Goal: Transaction & Acquisition: Purchase product/service

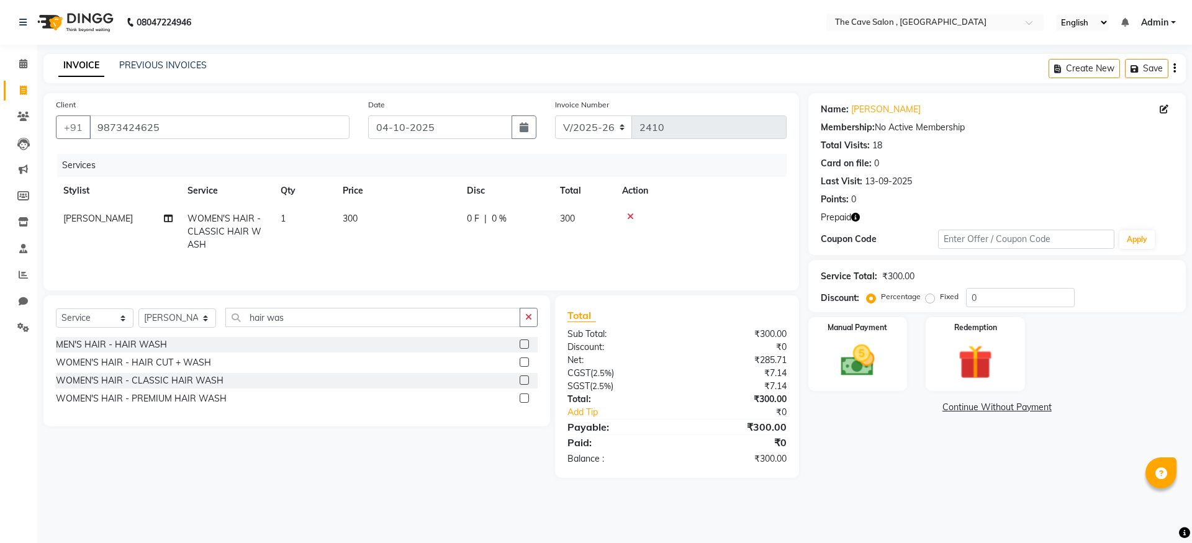
select select "7844"
select select "service"
select select "70262"
click at [858, 217] on icon "button" at bounding box center [856, 217] width 9 height 9
click at [191, 127] on input "9873424625" at bounding box center [219, 128] width 260 height 24
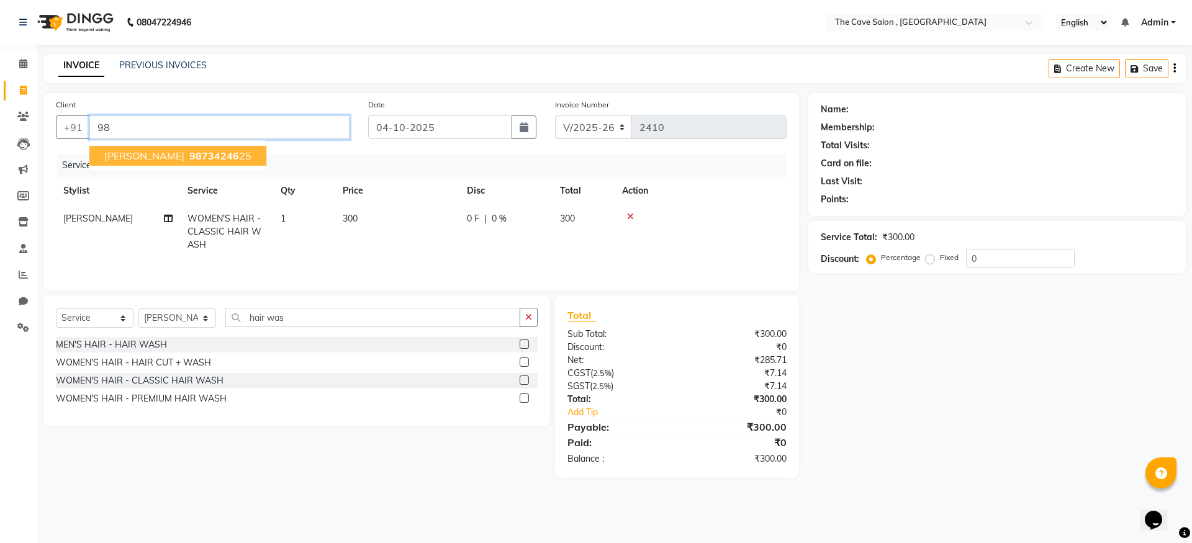
type input "9"
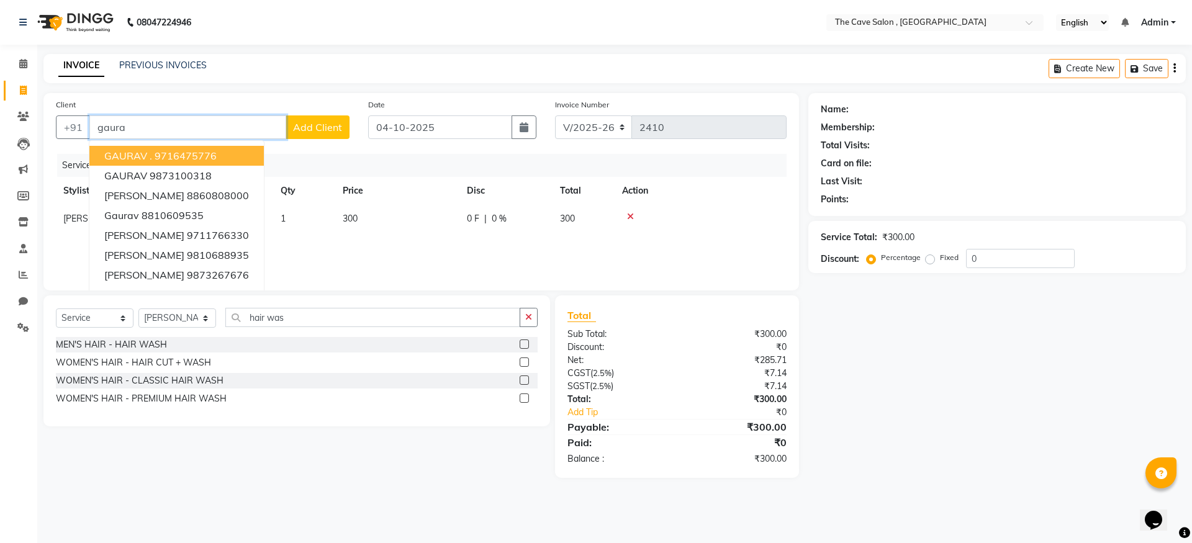
click at [191, 153] on ngb-highlight "9716475776" at bounding box center [186, 156] width 62 height 12
type input "9716475776"
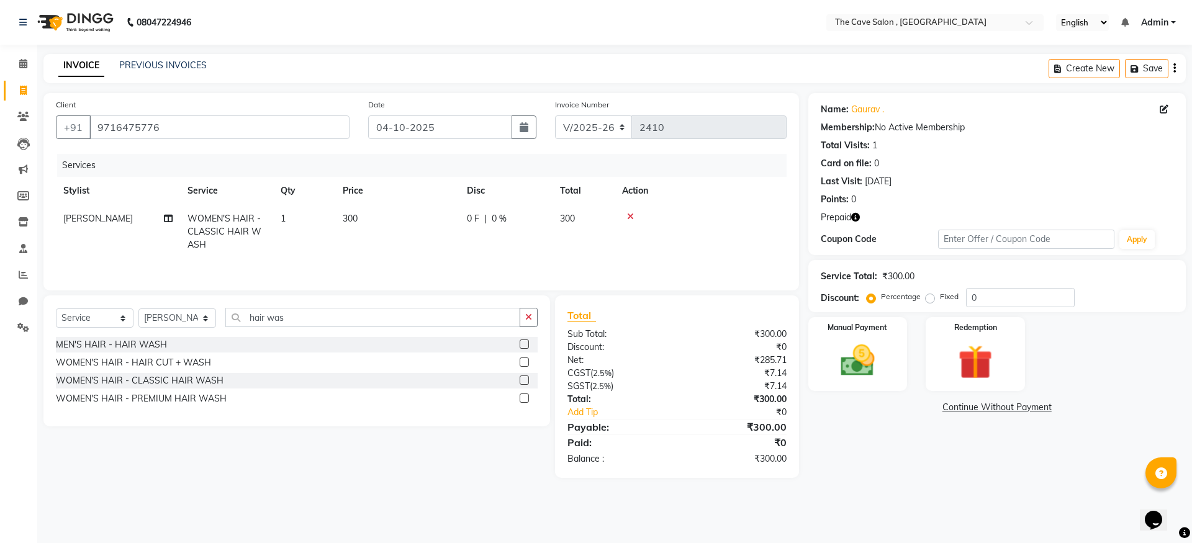
click at [856, 216] on icon "button" at bounding box center [856, 217] width 9 height 9
click at [31, 94] on span at bounding box center [23, 91] width 22 height 14
select select "service"
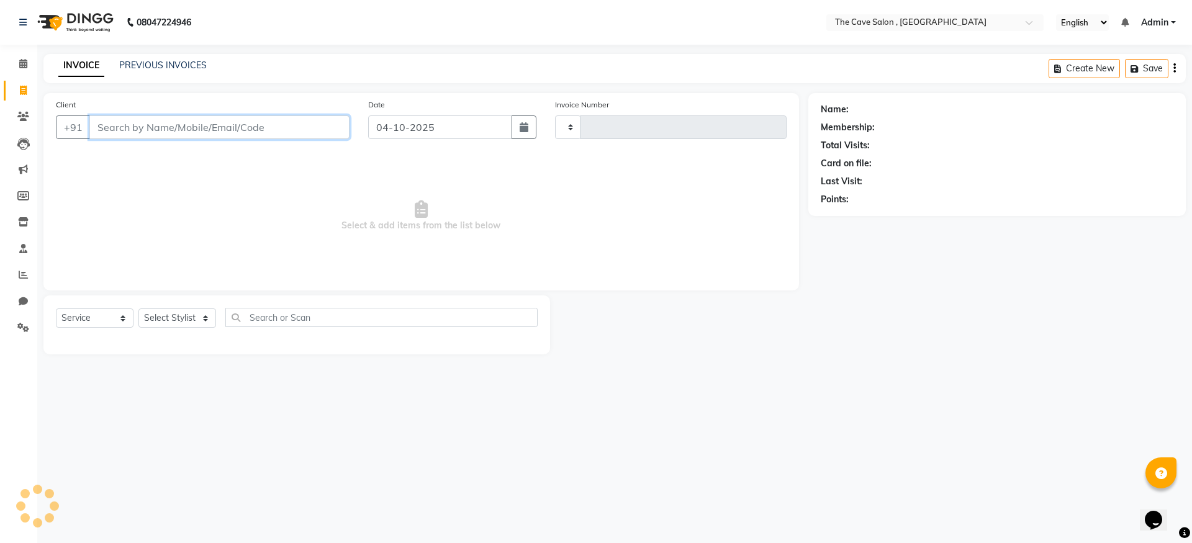
type input "2410"
select select "7844"
click at [234, 129] on input "Client" at bounding box center [219, 128] width 260 height 24
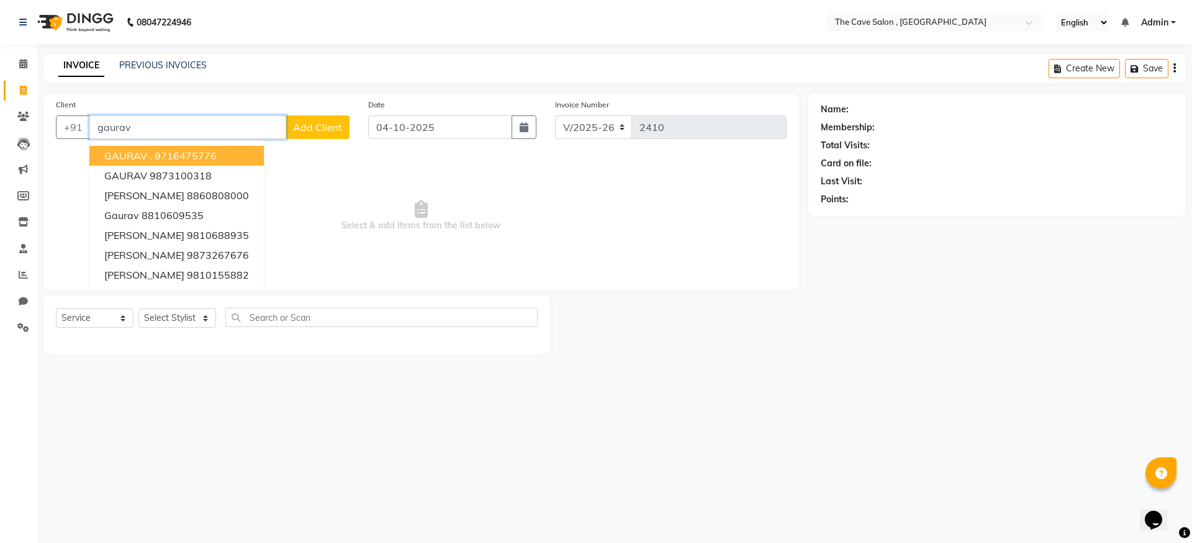
click at [240, 160] on button "GAURAV . 9716475776" at bounding box center [176, 156] width 175 height 20
type input "9716475776"
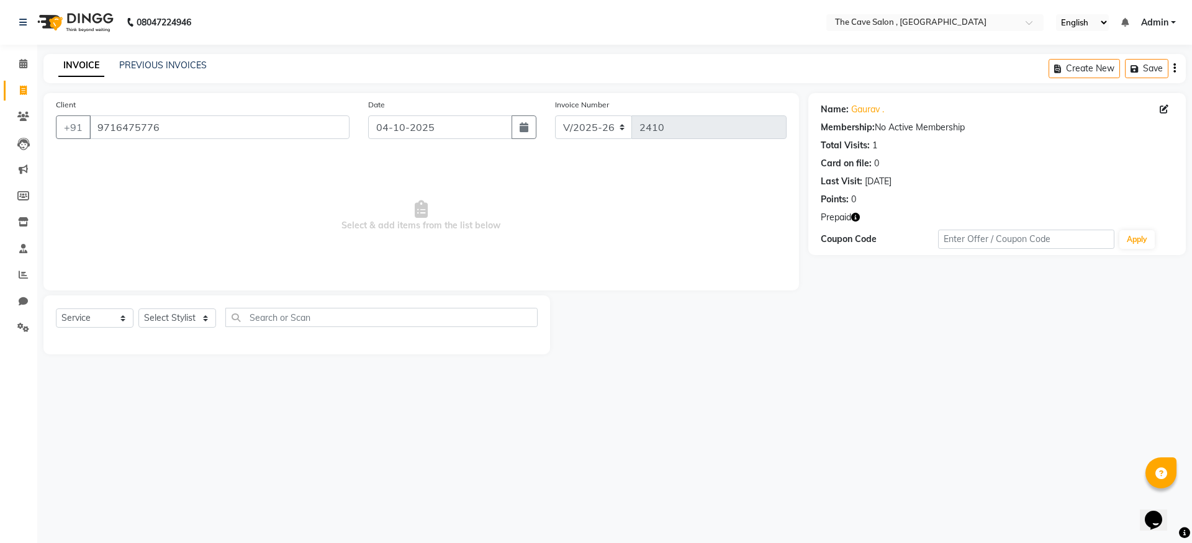
click at [854, 217] on icon "button" at bounding box center [856, 217] width 9 height 9
click at [22, 100] on link "Invoice" at bounding box center [19, 91] width 30 height 20
select select "service"
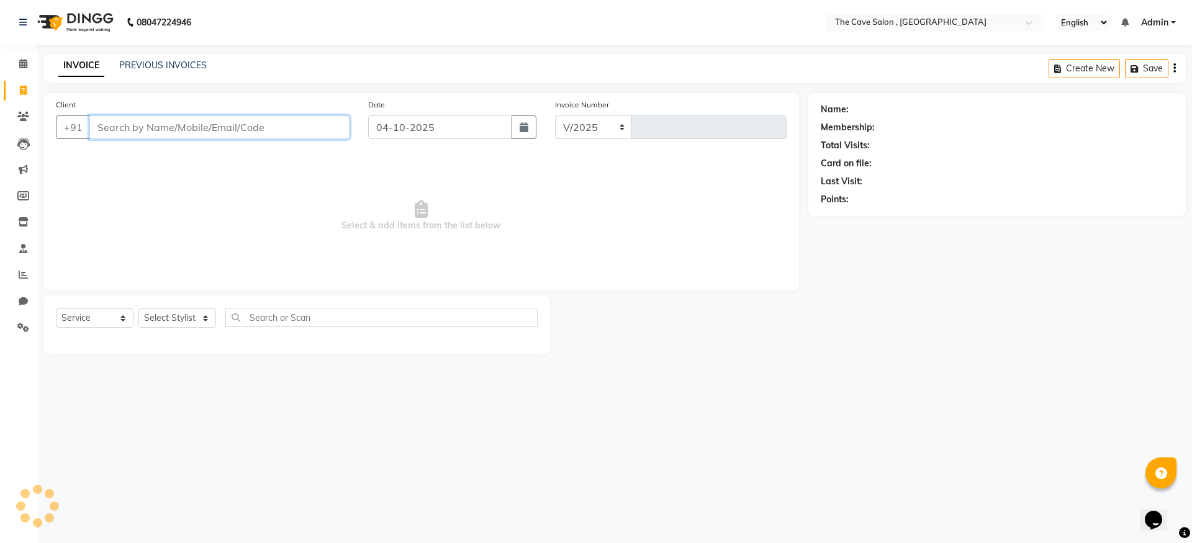
select select "7844"
type input "2410"
click at [213, 126] on input "Client" at bounding box center [219, 128] width 260 height 24
click at [224, 133] on input "Client" at bounding box center [219, 128] width 260 height 24
type input "9999634514"
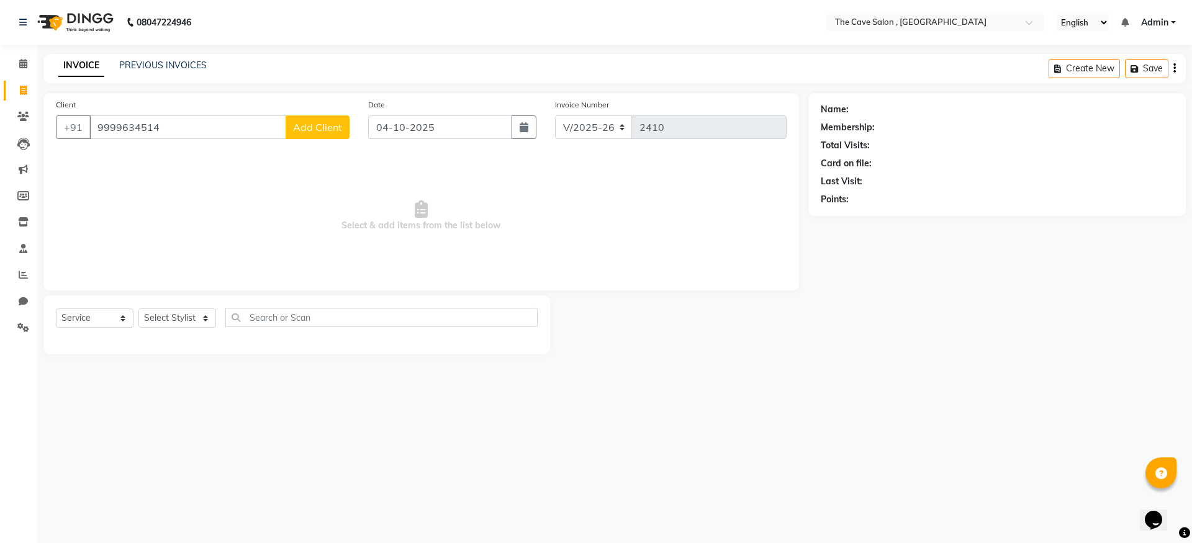
click at [340, 119] on button "Add Client" at bounding box center [318, 128] width 64 height 24
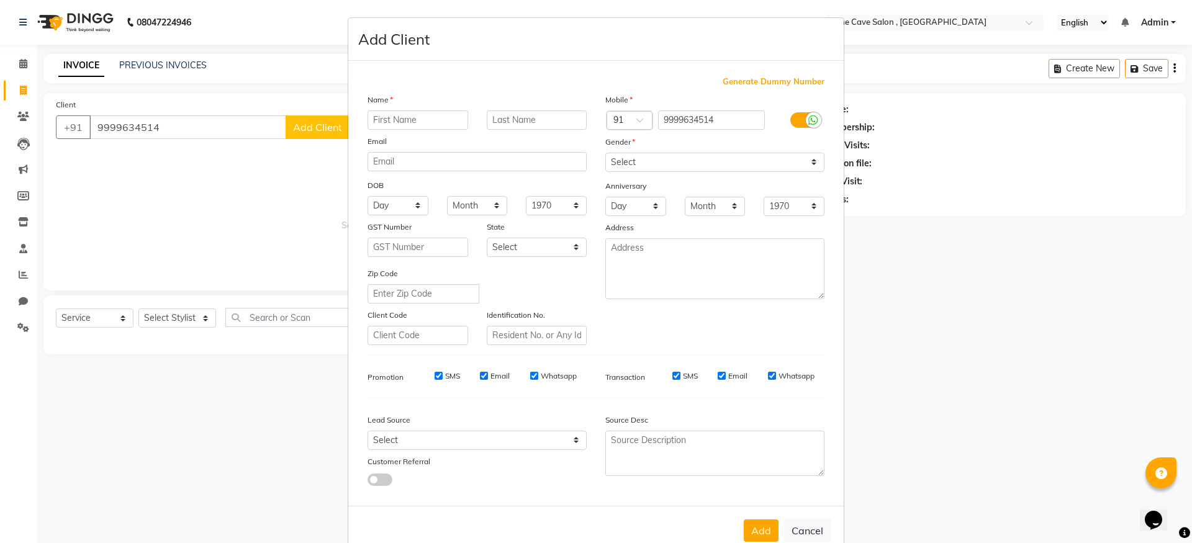
click at [402, 117] on input "text" at bounding box center [418, 120] width 101 height 19
type input "a"
type input "[PERSON_NAME]"
click at [620, 164] on select "Select [DEMOGRAPHIC_DATA] [DEMOGRAPHIC_DATA] Other Prefer Not To Say" at bounding box center [715, 162] width 219 height 19
select select "male"
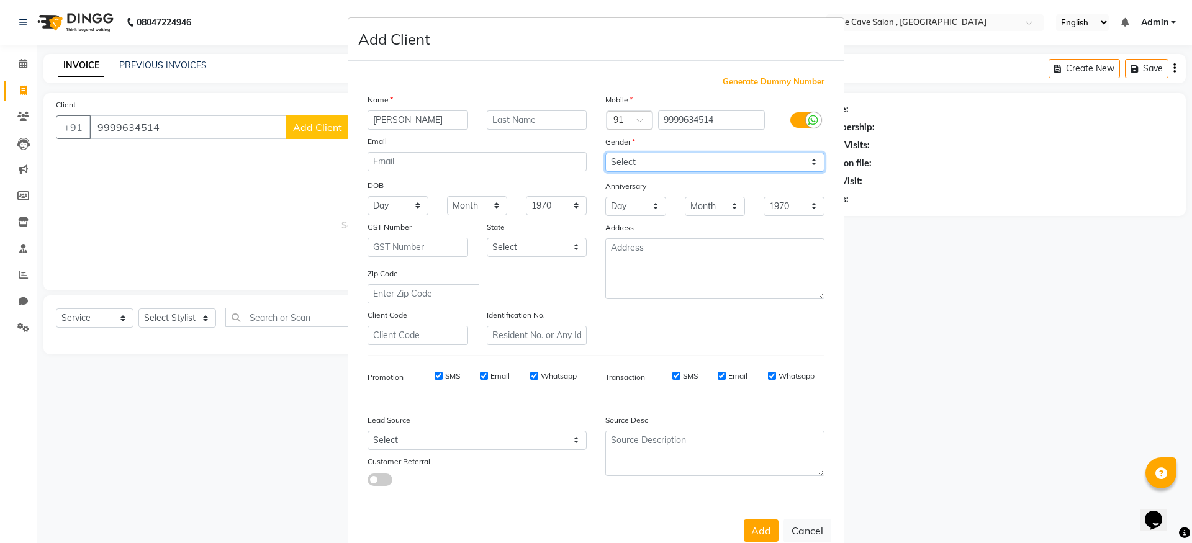
click at [606, 153] on select "Select [DEMOGRAPHIC_DATA] [DEMOGRAPHIC_DATA] Other Prefer Not To Say" at bounding box center [715, 162] width 219 height 19
click at [751, 525] on button "Add" at bounding box center [761, 531] width 35 height 22
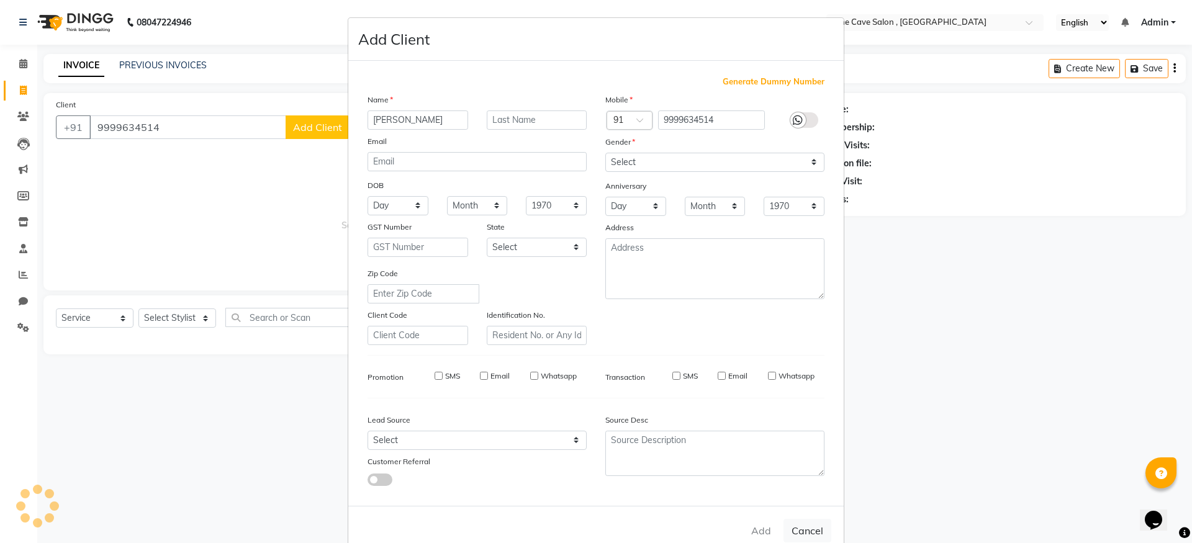
select select
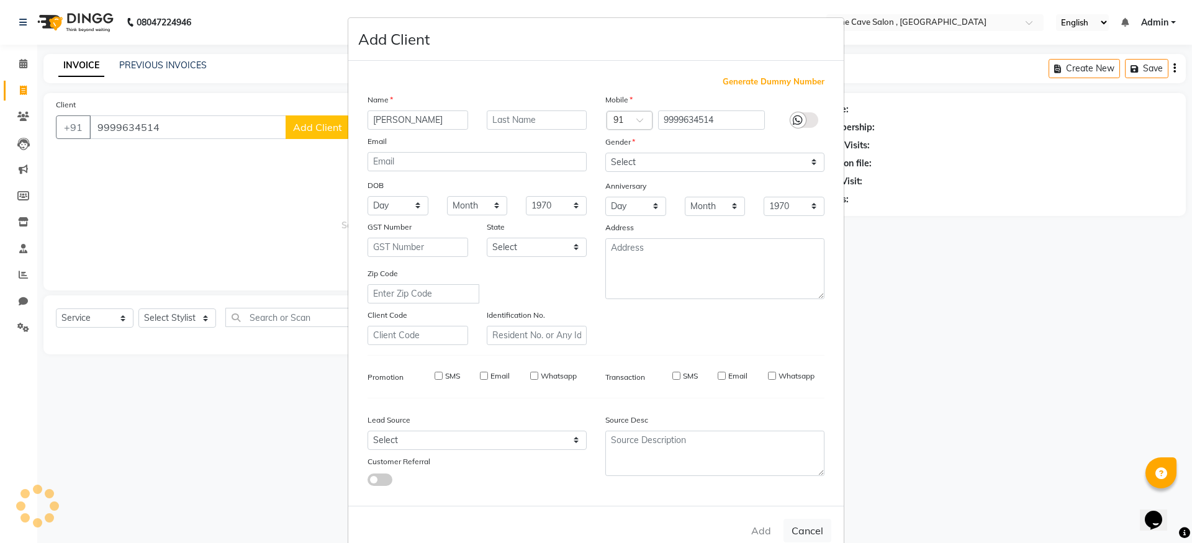
select select
checkbox input "false"
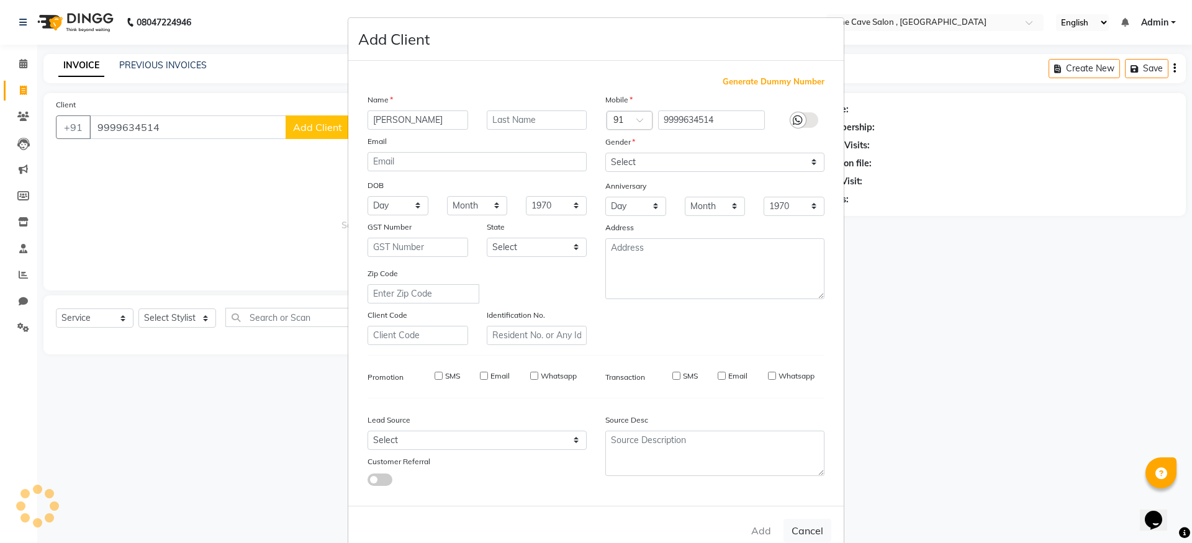
checkbox input "false"
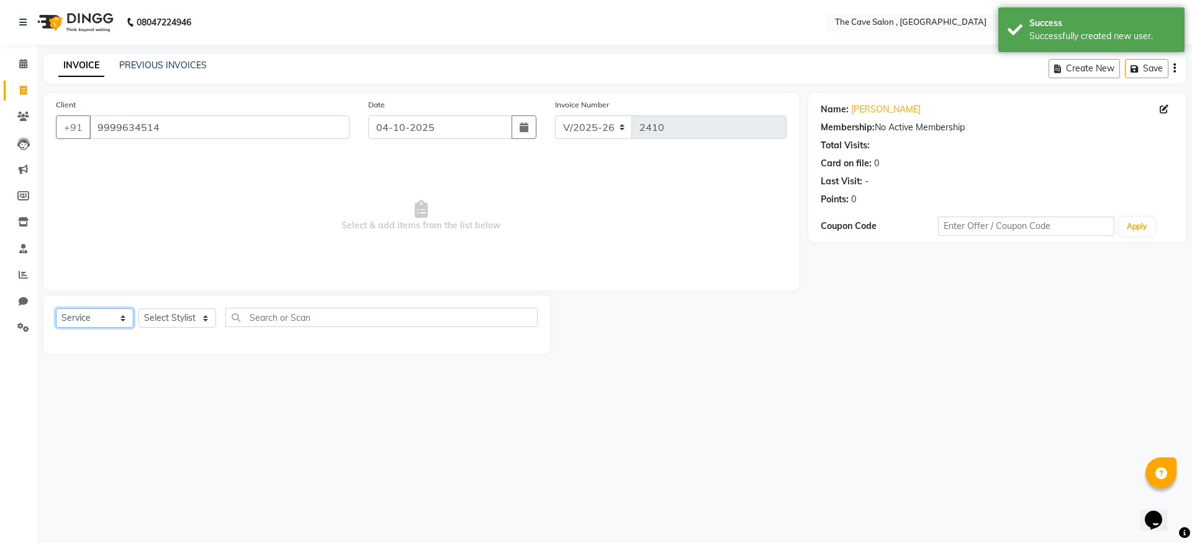
click at [106, 320] on select "Select Service Product Membership Package Voucher Prepaid Gift Card" at bounding box center [95, 318] width 78 height 19
select select "P"
click at [56, 309] on select "Select Service Product Membership Package Voucher Prepaid Gift Card" at bounding box center [95, 318] width 78 height 19
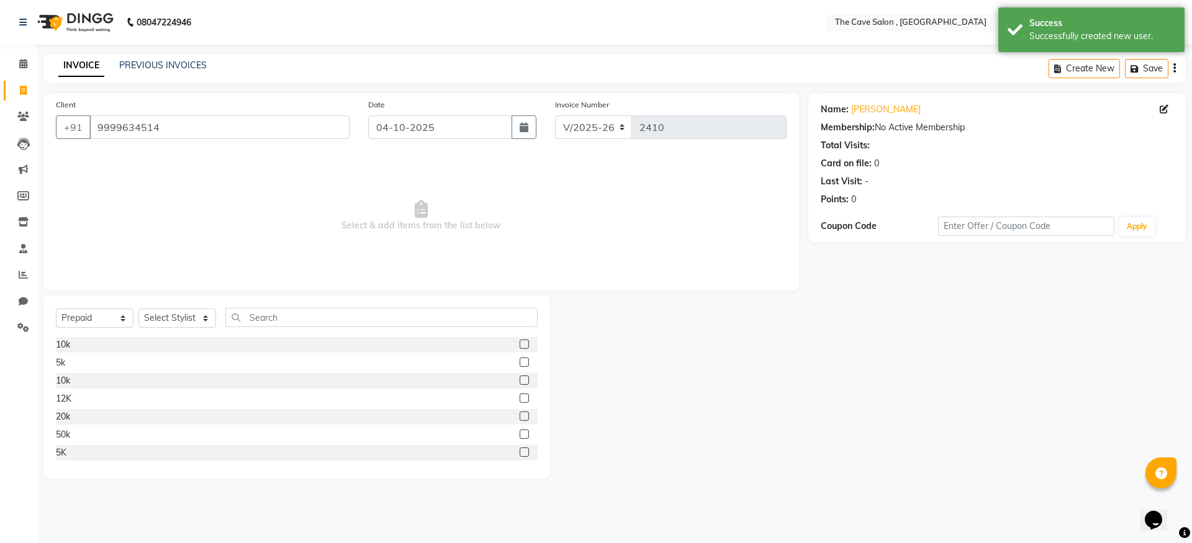
click at [520, 343] on label at bounding box center [524, 344] width 9 height 9
click at [520, 343] on input "checkbox" at bounding box center [524, 345] width 8 height 8
checkbox input "false"
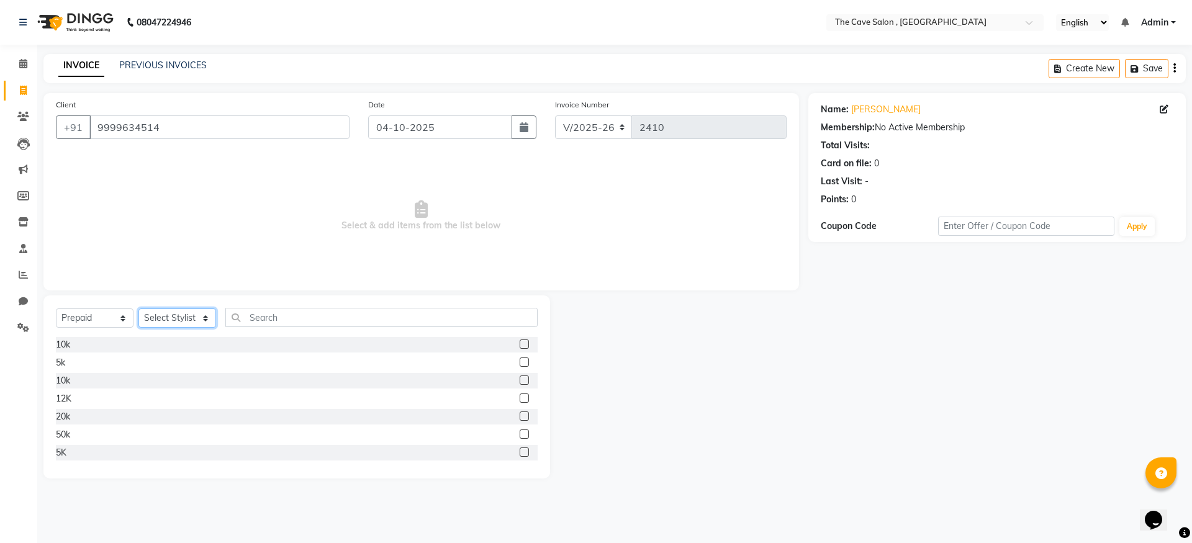
click at [204, 325] on select "Select Stylist Aarif Anil [PERSON_NAME] Anup bharti danish karan Mamta Manager …" at bounding box center [178, 318] width 78 height 19
select select "70260"
click at [139, 309] on select "Select Stylist Aarif Anil [PERSON_NAME] Anup bharti danish karan Mamta Manager …" at bounding box center [178, 318] width 78 height 19
click at [520, 345] on label at bounding box center [524, 344] width 9 height 9
click at [520, 345] on input "checkbox" at bounding box center [524, 345] width 8 height 8
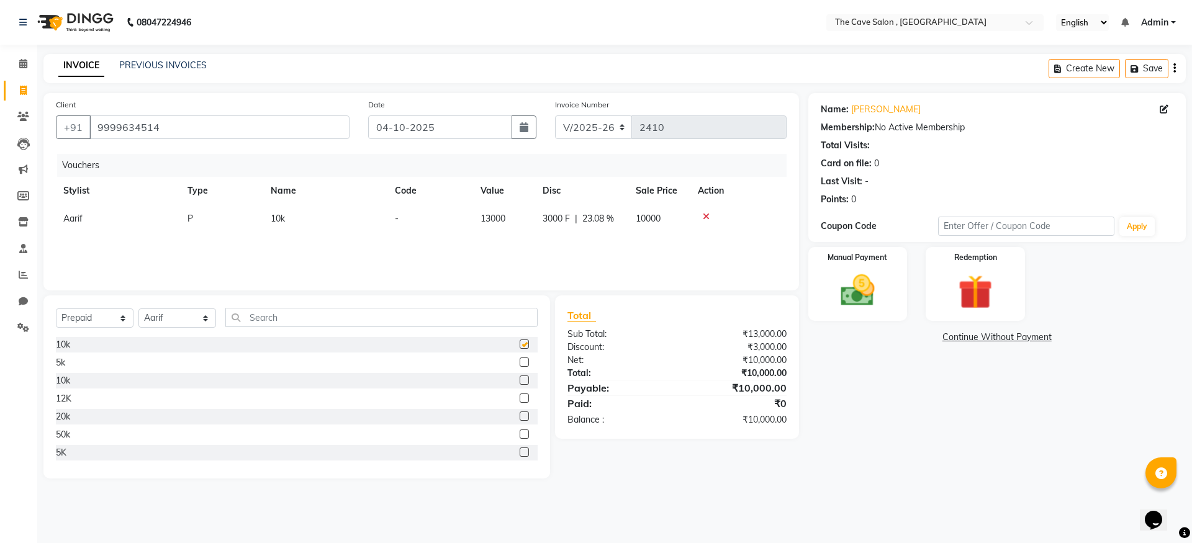
checkbox input "false"
click at [520, 378] on label at bounding box center [524, 380] width 9 height 9
click at [520, 378] on input "checkbox" at bounding box center [524, 381] width 8 height 8
checkbox input "false"
click at [703, 245] on icon at bounding box center [706, 244] width 7 height 9
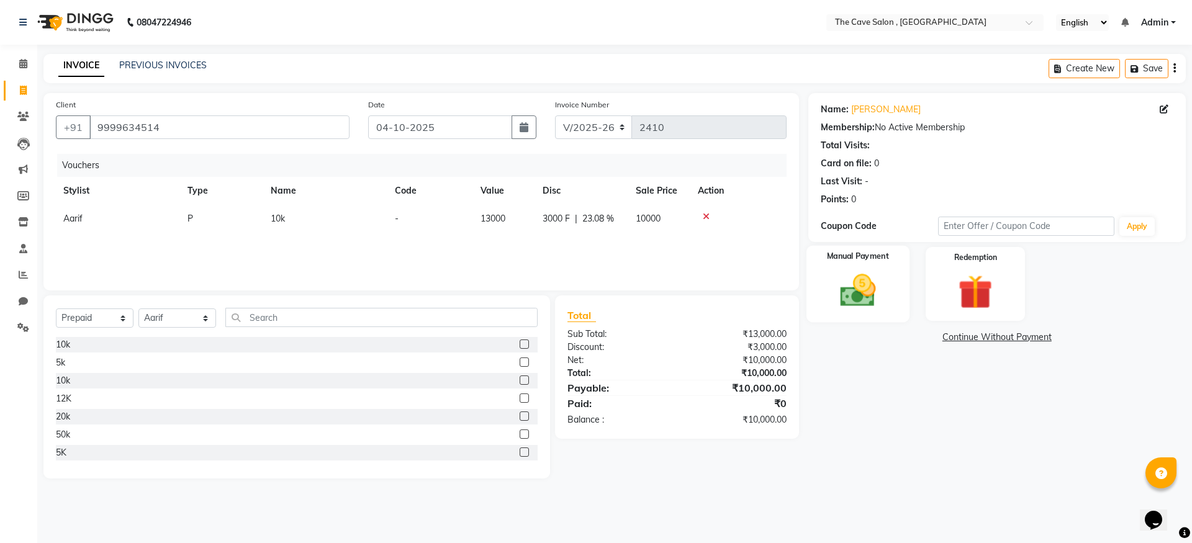
click at [867, 279] on img at bounding box center [858, 290] width 58 height 41
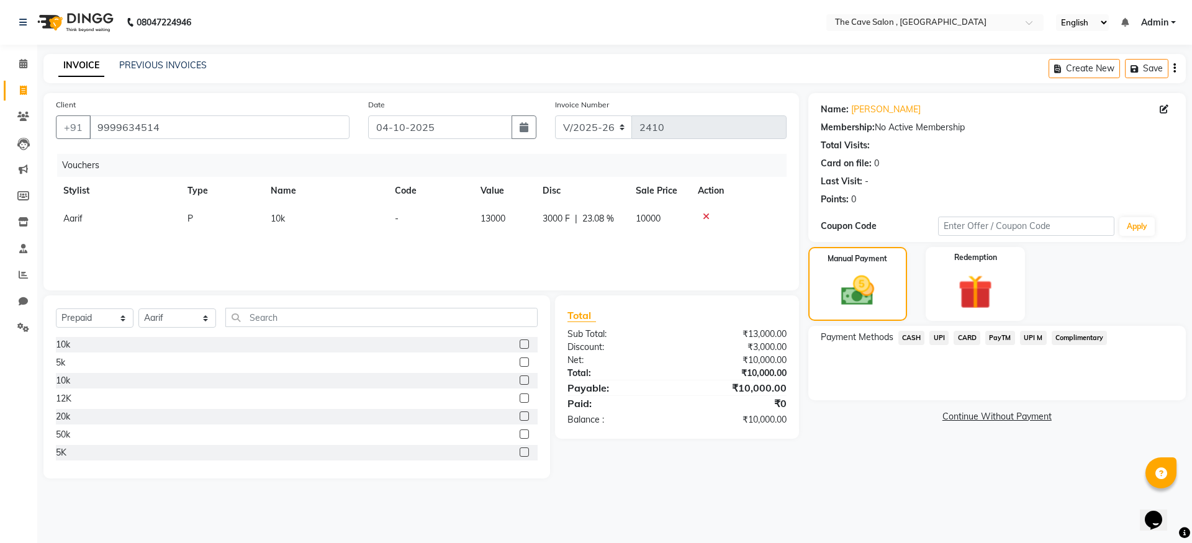
click at [976, 338] on span "CARD" at bounding box center [967, 338] width 27 height 14
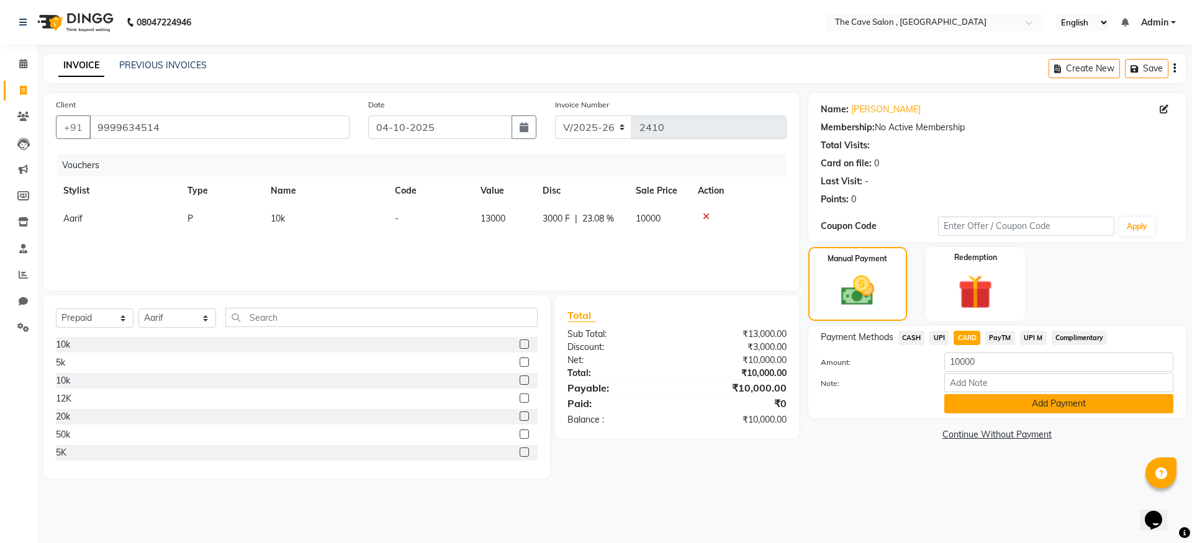
click at [962, 408] on button "Add Payment" at bounding box center [1059, 403] width 229 height 19
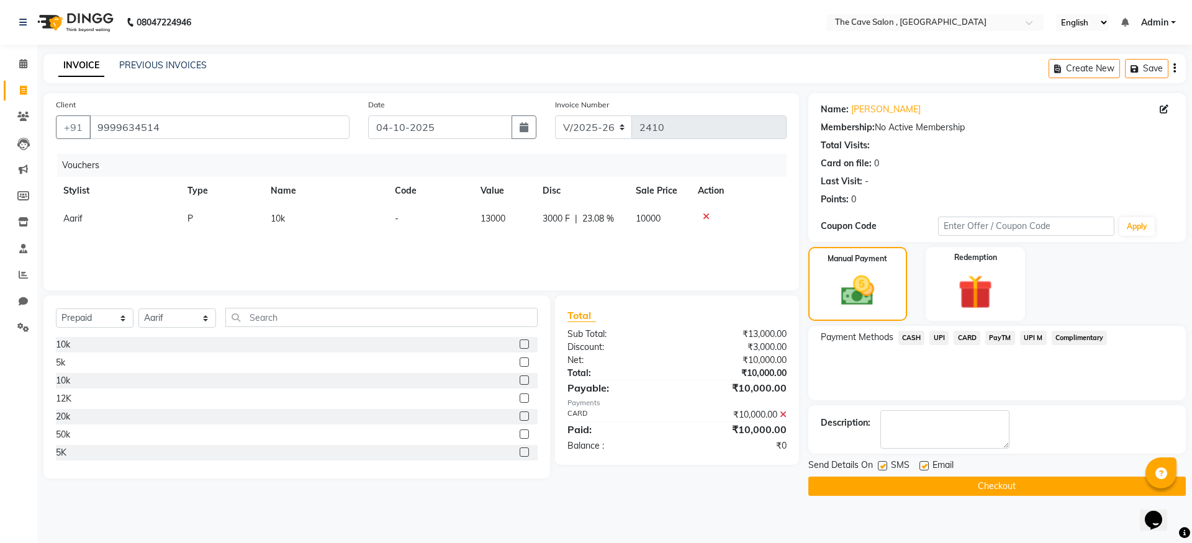
click at [886, 484] on button "Checkout" at bounding box center [998, 486] width 378 height 19
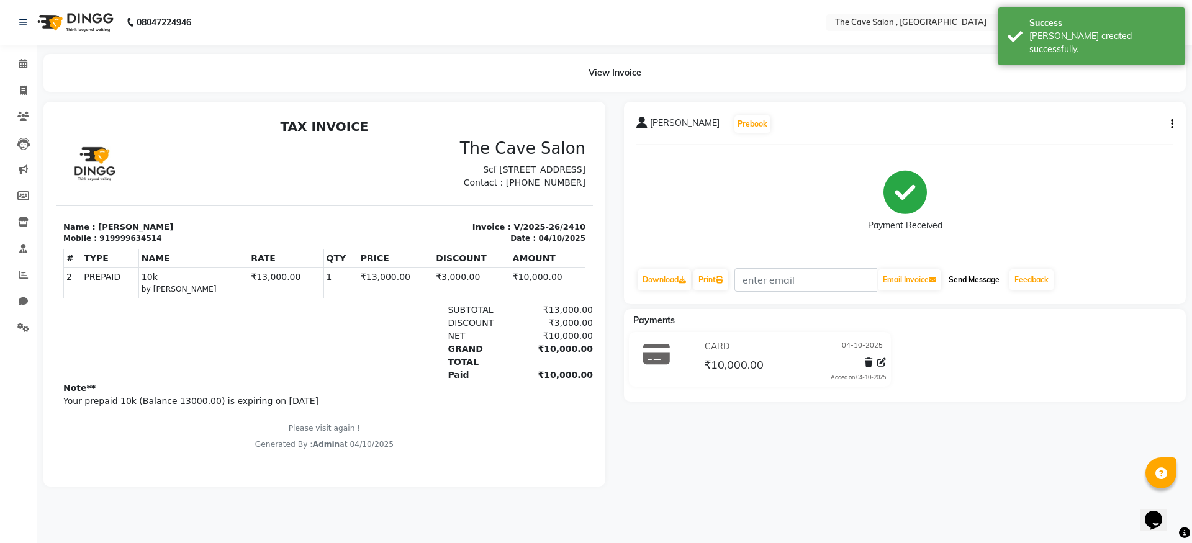
click at [1004, 275] on button "Send Message" at bounding box center [974, 280] width 61 height 21
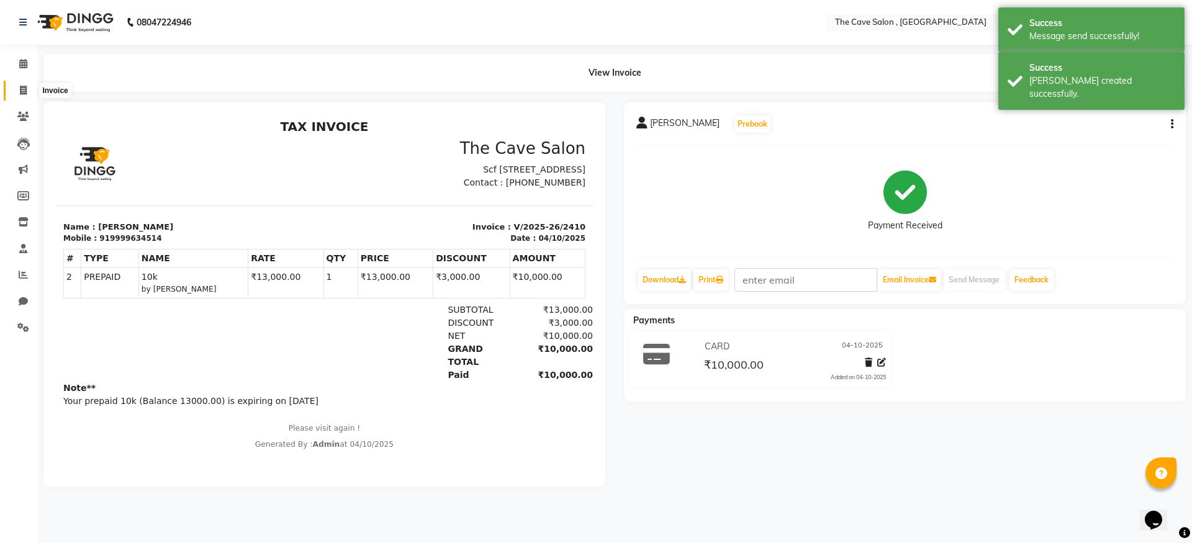
click at [12, 86] on span at bounding box center [23, 91] width 22 height 14
select select "7844"
select select "service"
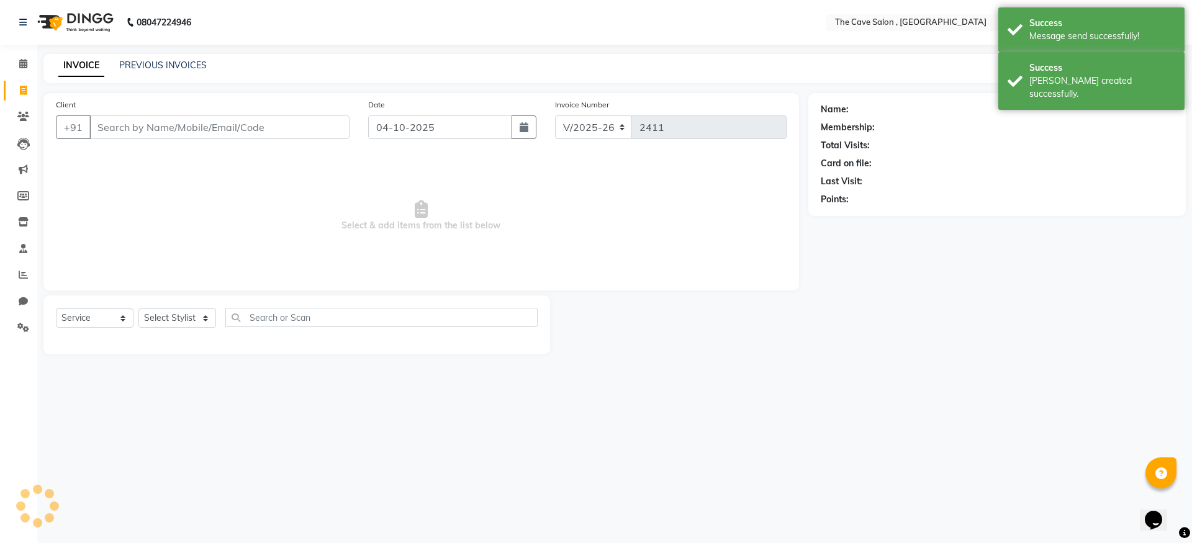
click at [128, 122] on input "Client" at bounding box center [219, 128] width 260 height 24
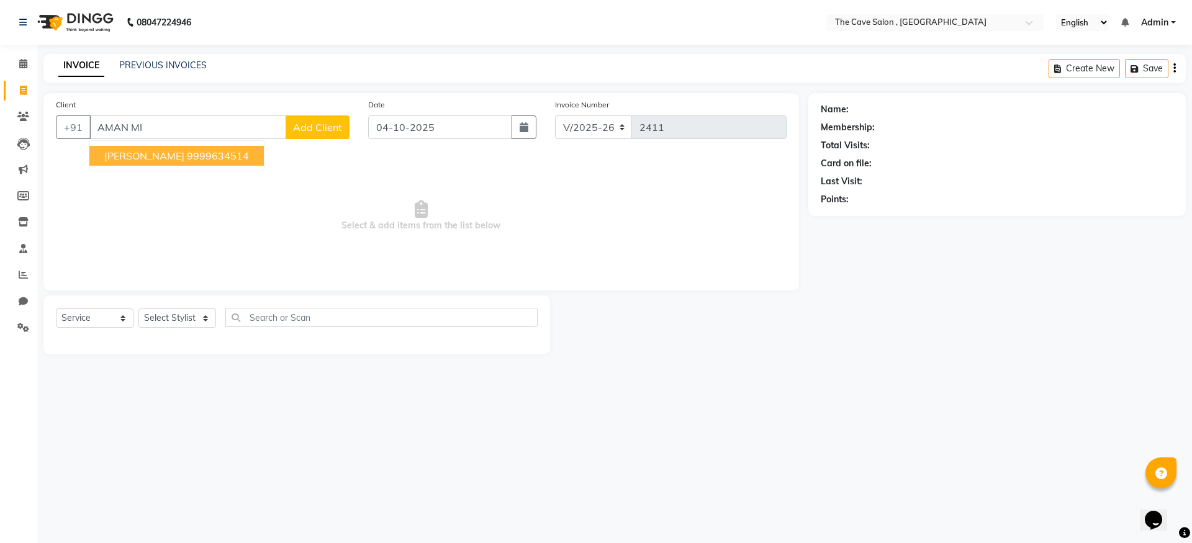
click at [188, 160] on ngb-highlight "9999634514" at bounding box center [218, 156] width 62 height 12
type input "9999634514"
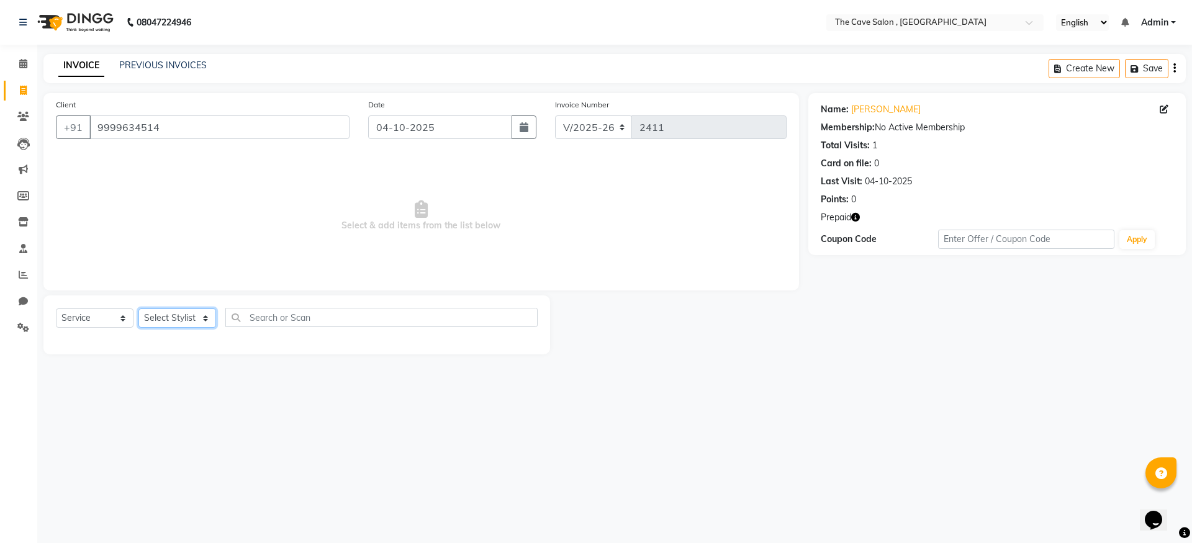
click at [186, 317] on select "Select Stylist Aarif Anil [PERSON_NAME] Anup bharti danish karan Mamta Manager …" at bounding box center [178, 318] width 78 height 19
select select "70260"
click at [139, 309] on select "Select Stylist Aarif Anil [PERSON_NAME] Anup bharti danish karan Mamta Manager …" at bounding box center [178, 318] width 78 height 19
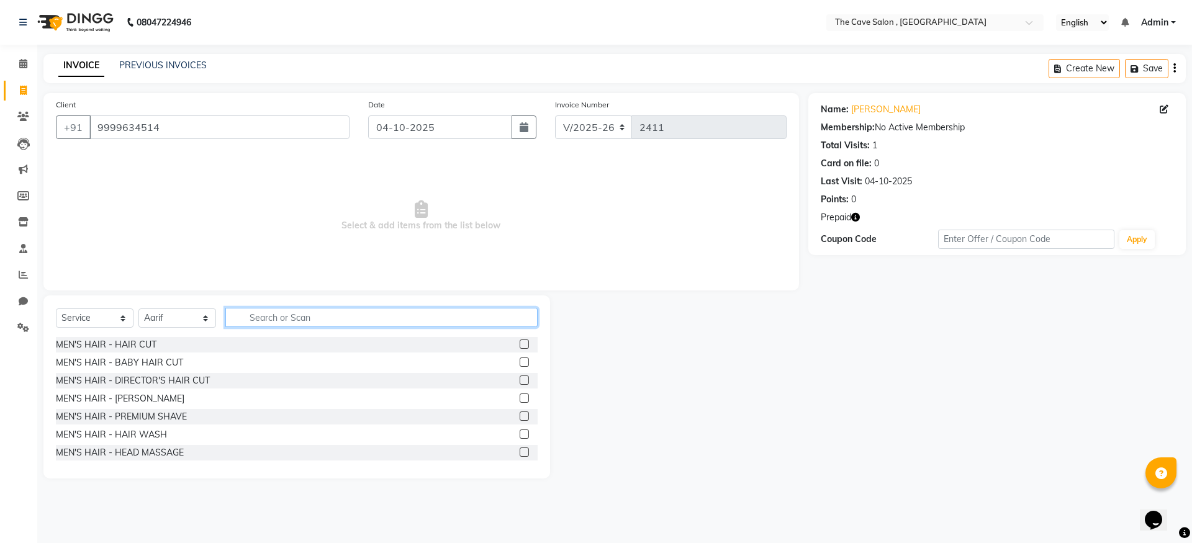
click at [265, 324] on input "text" at bounding box center [381, 317] width 312 height 19
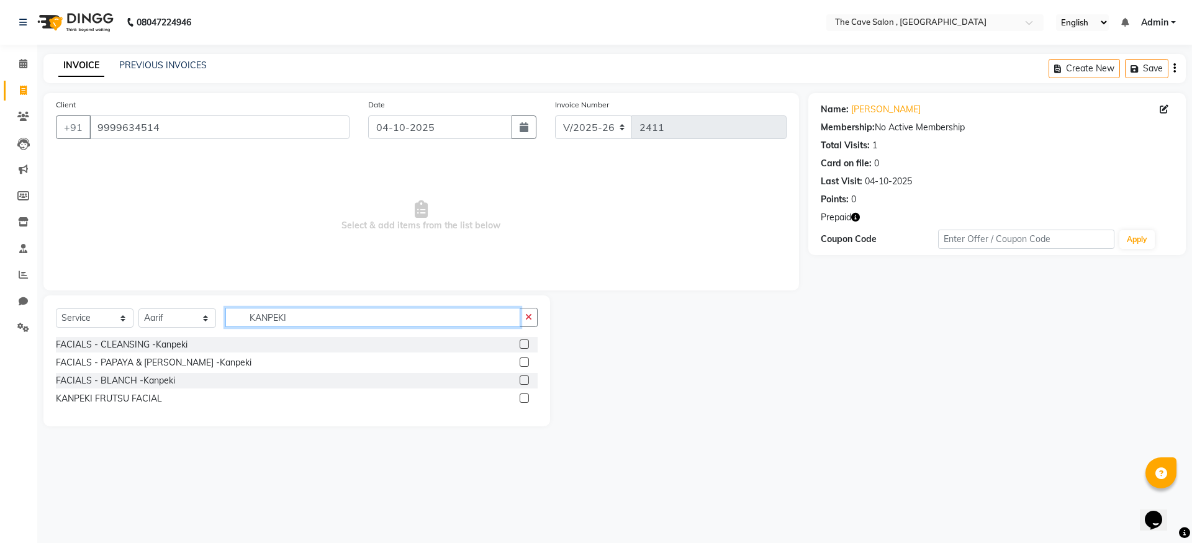
type input "KANPEKI"
click at [525, 347] on label at bounding box center [524, 344] width 9 height 9
click at [525, 347] on input "checkbox" at bounding box center [524, 345] width 8 height 8
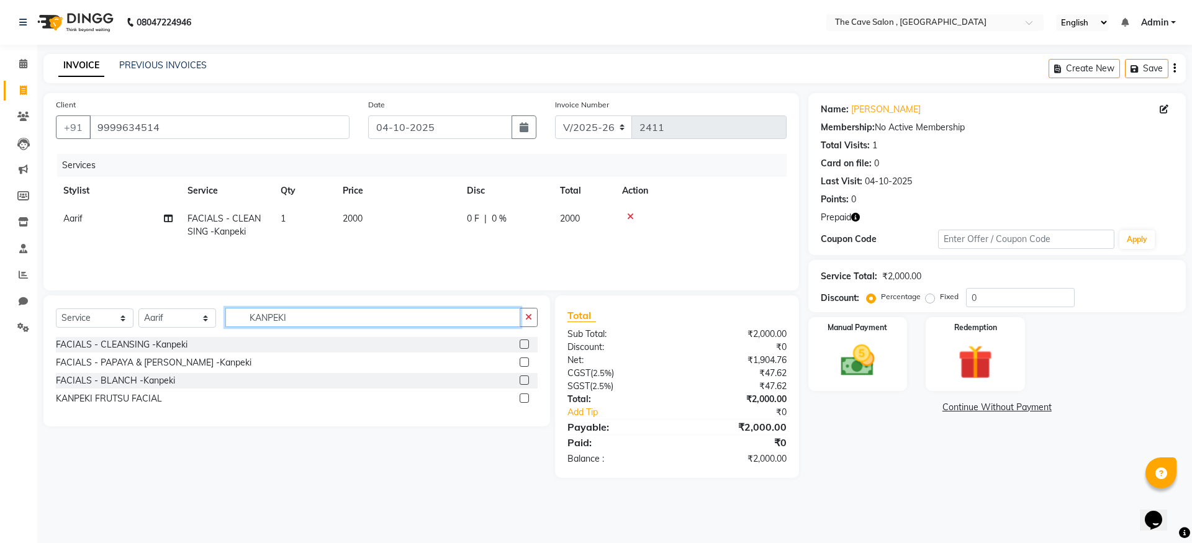
checkbox input "false"
click at [422, 312] on input "KANPEKI" at bounding box center [372, 317] width 295 height 19
type input "K"
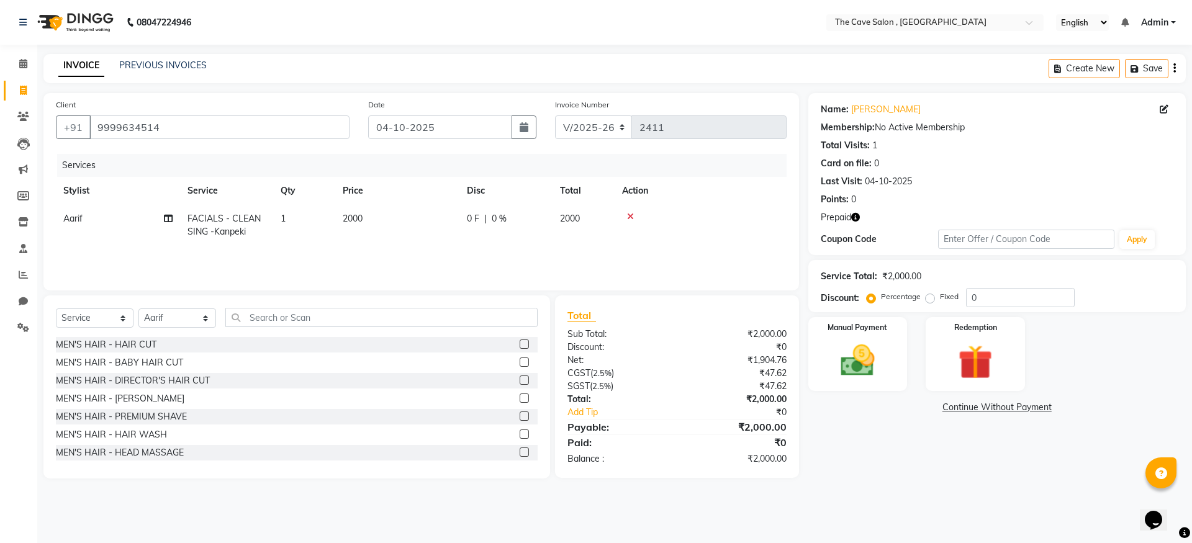
click at [520, 400] on label at bounding box center [524, 398] width 9 height 9
click at [520, 400] on input "checkbox" at bounding box center [524, 399] width 8 height 8
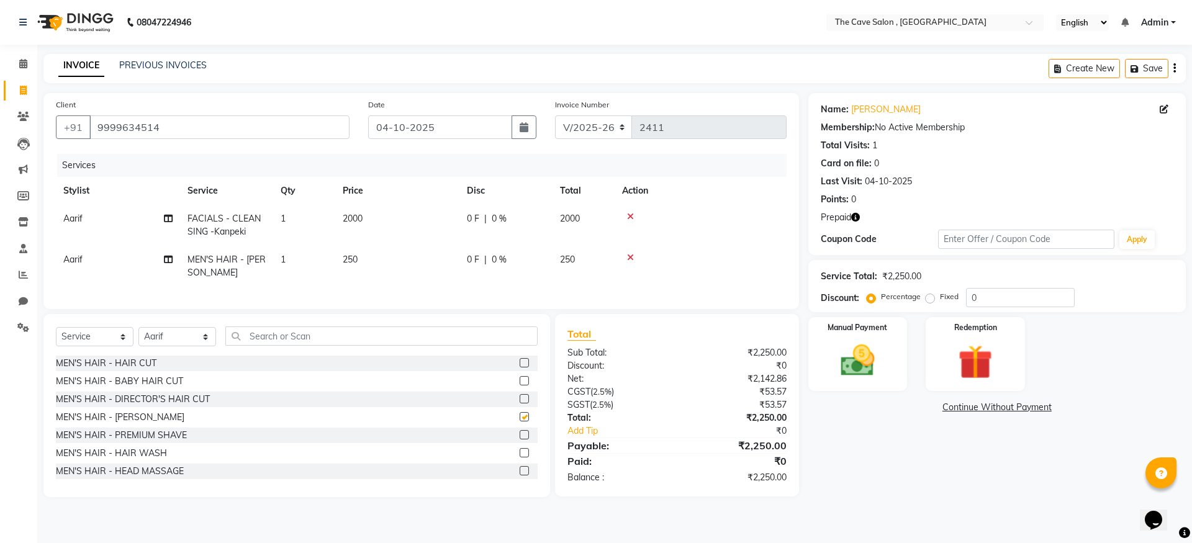
checkbox input "false"
click at [990, 360] on img at bounding box center [976, 362] width 58 height 44
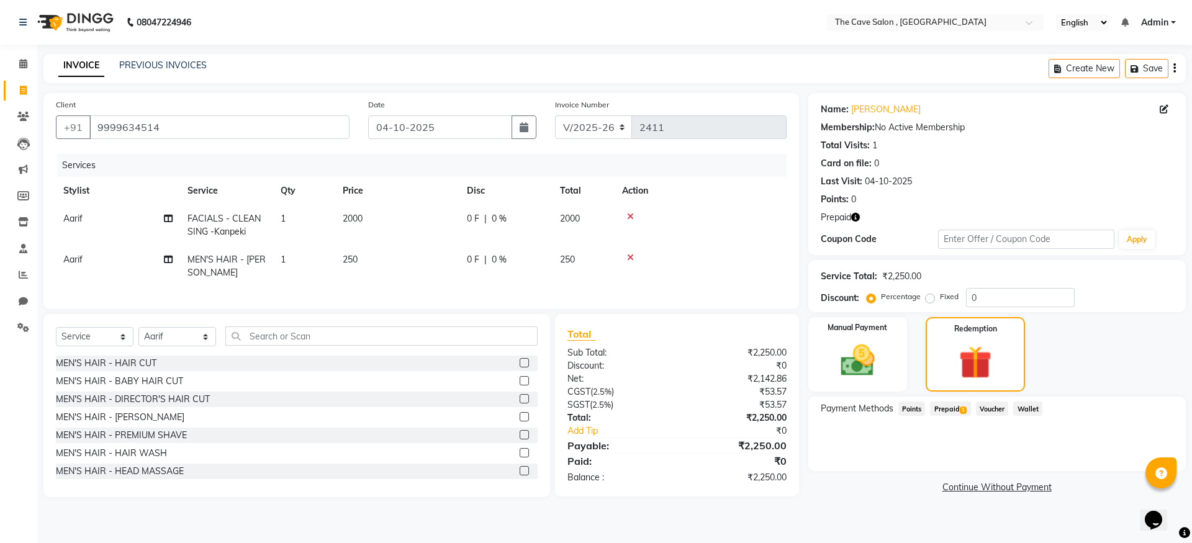
click at [959, 411] on span "Prepaid 1" at bounding box center [950, 409] width 40 height 14
click at [1137, 462] on button "Add" at bounding box center [1144, 458] width 45 height 21
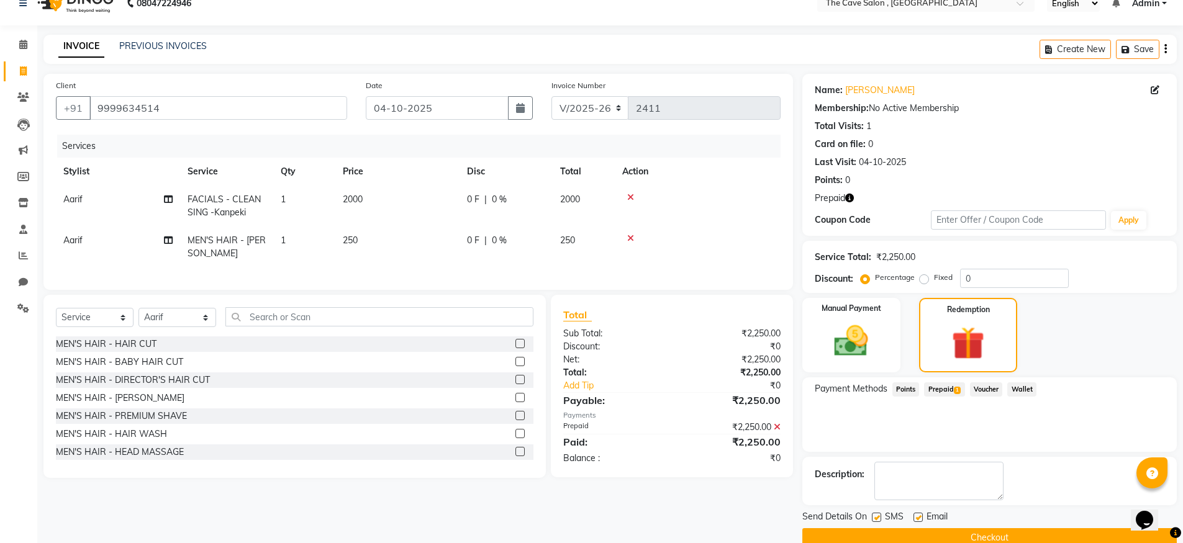
scroll to position [42, 0]
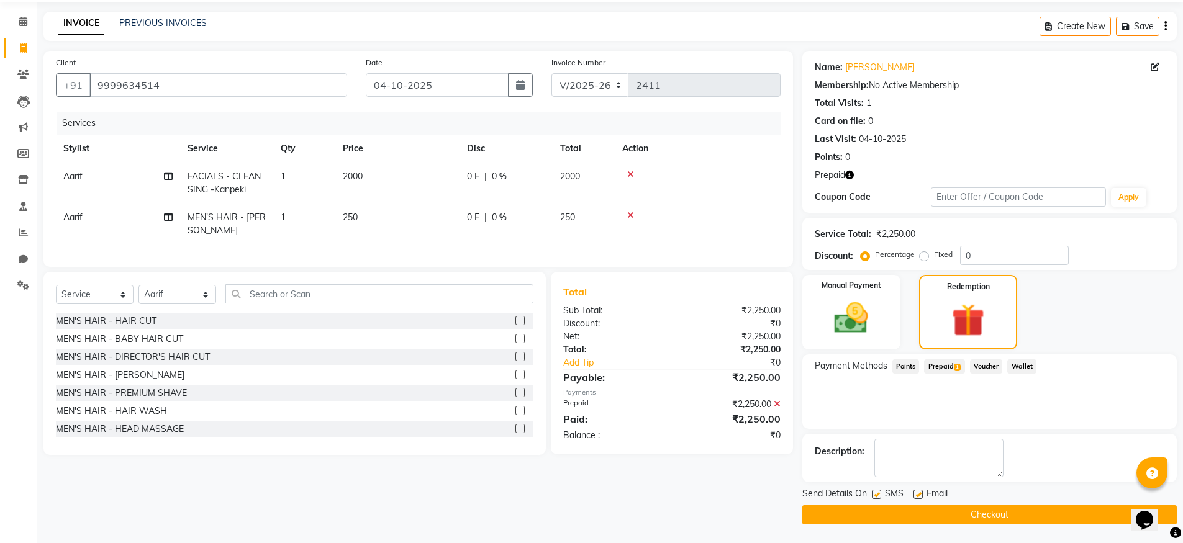
click at [958, 512] on button "Checkout" at bounding box center [989, 515] width 375 height 19
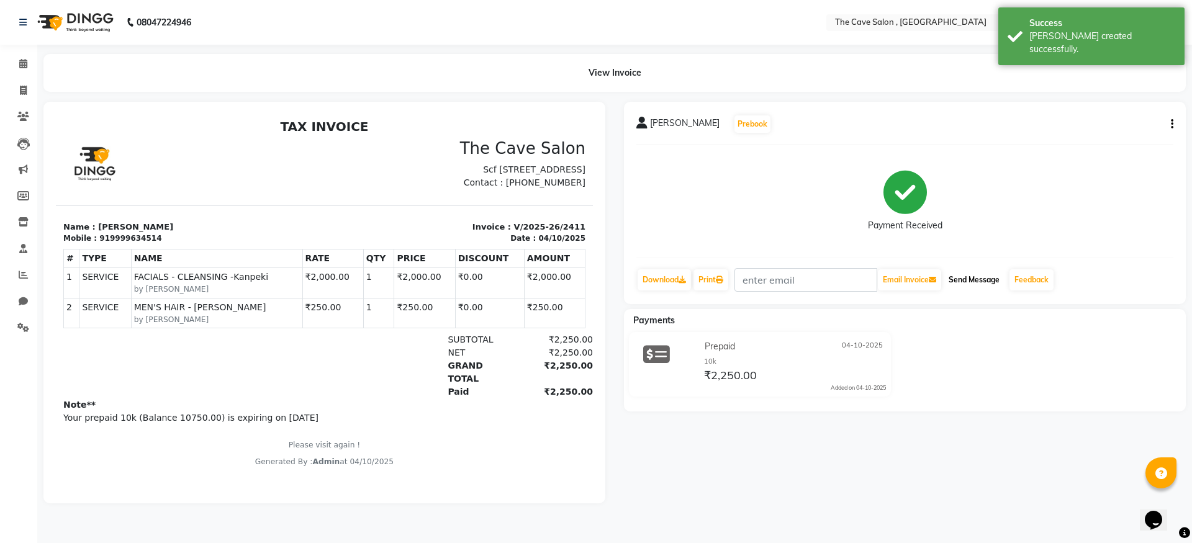
click at [989, 279] on button "Send Message" at bounding box center [974, 280] width 61 height 21
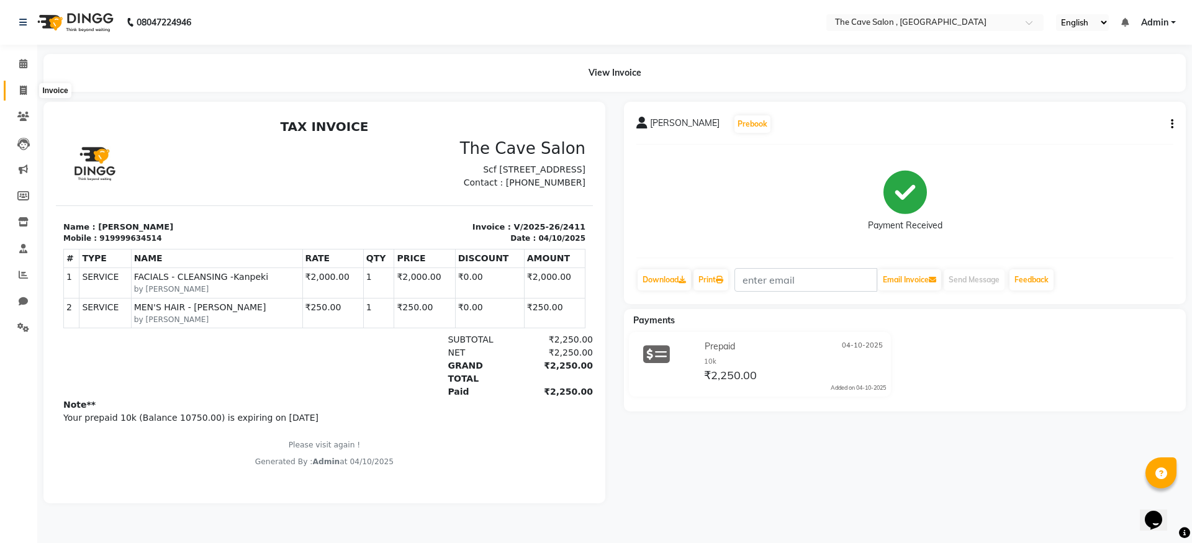
click at [28, 89] on span at bounding box center [23, 91] width 22 height 14
select select "7844"
select select "service"
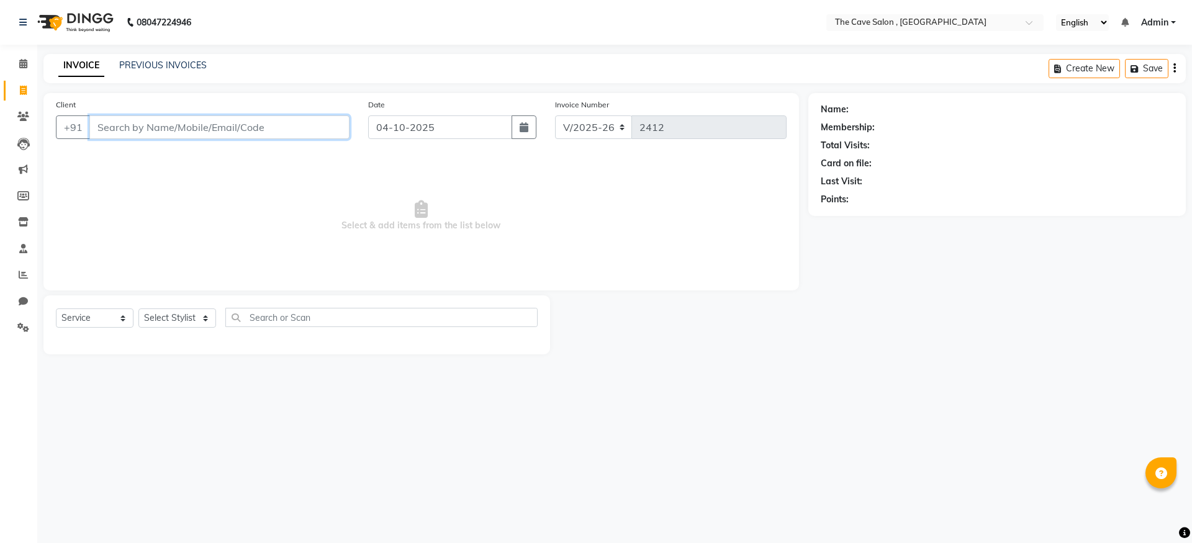
click at [145, 129] on input "Client" at bounding box center [219, 128] width 260 height 24
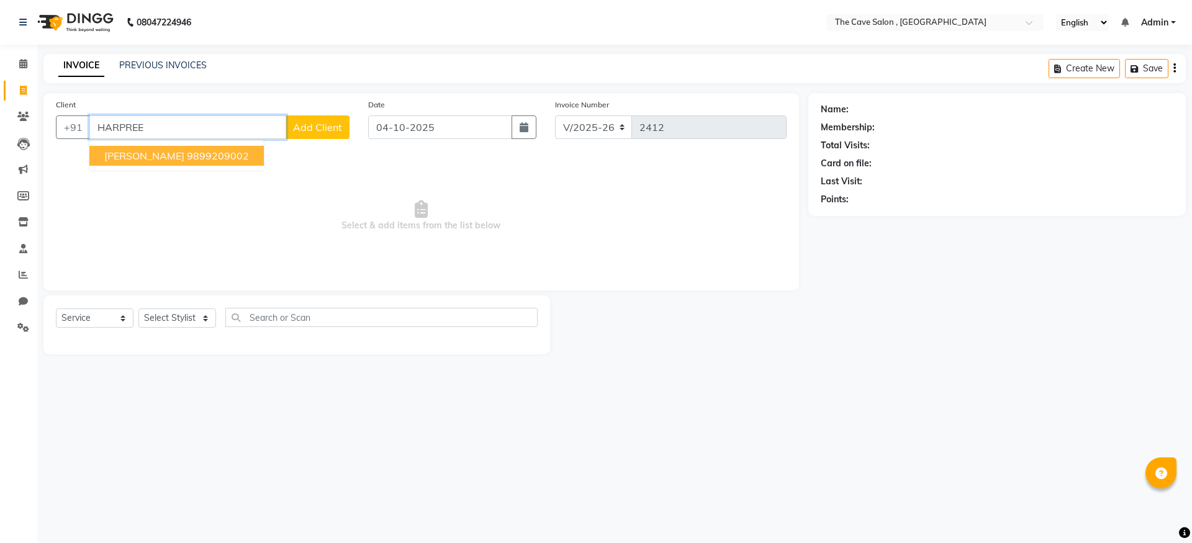
click at [209, 157] on ngb-highlight "9899209002" at bounding box center [218, 156] width 62 height 12
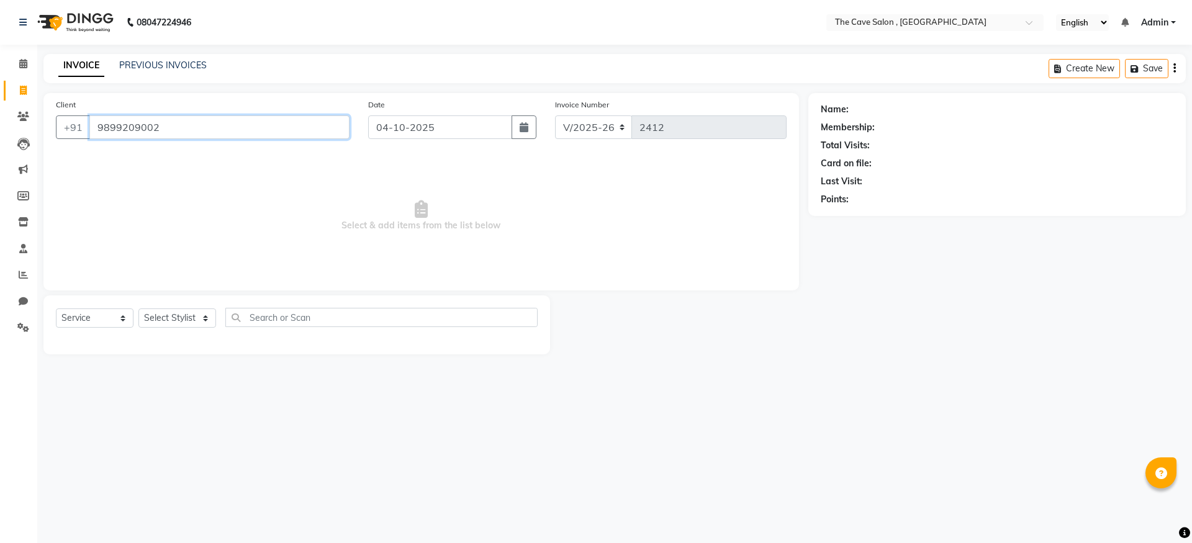
type input "9899209002"
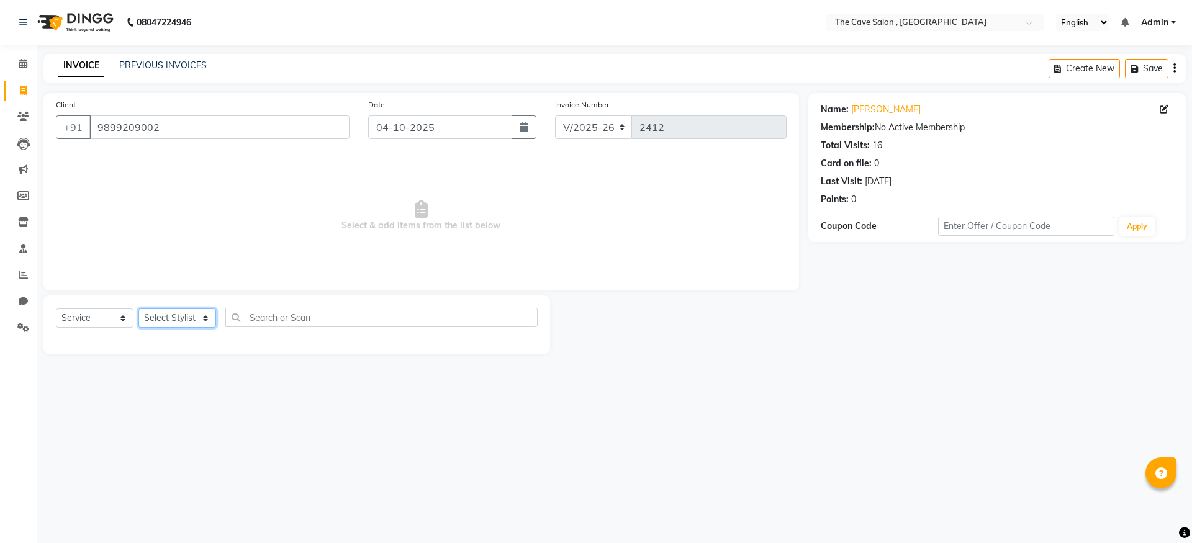
click at [205, 320] on select "Select Stylist Aarif Anil [PERSON_NAME] Anup bharti danish karan Mamta Manager …" at bounding box center [178, 318] width 78 height 19
select select "78627"
click at [139, 309] on select "Select Stylist Aarif Anil [PERSON_NAME] Anup bharti danish karan Mamta Manager …" at bounding box center [178, 318] width 78 height 19
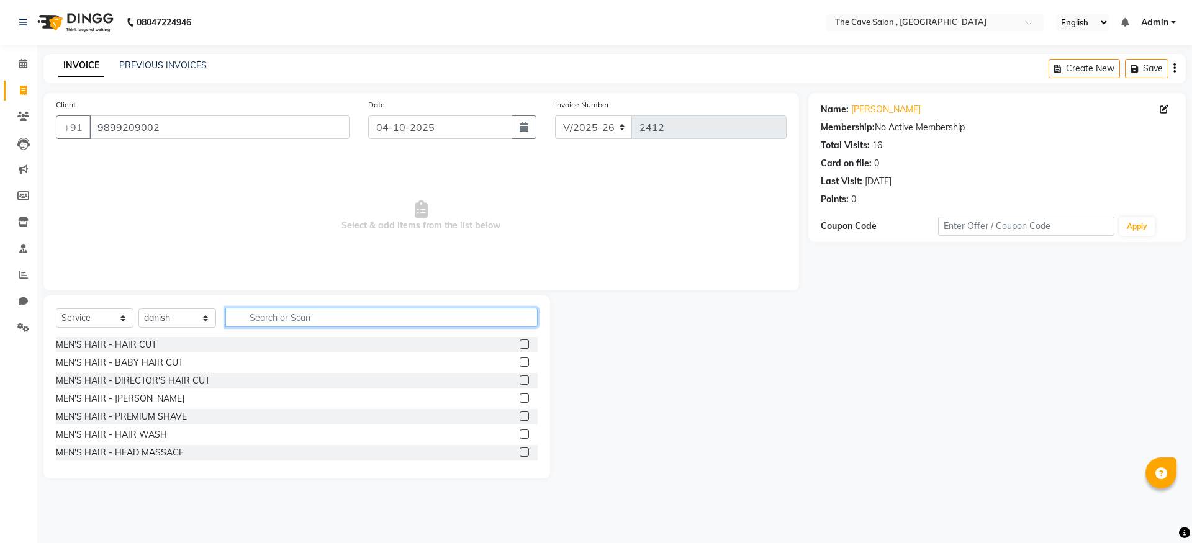
click at [258, 314] on input "text" at bounding box center [381, 317] width 312 height 19
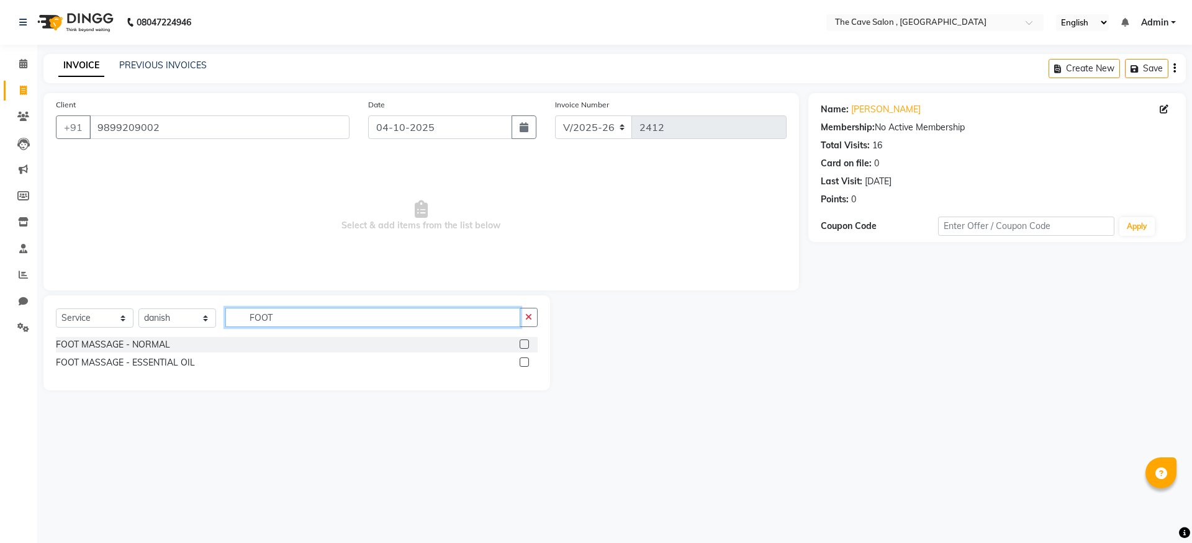
type input "FOOT"
click at [230, 340] on div "FOOT MASSAGE - NORMAL" at bounding box center [297, 345] width 482 height 16
click at [524, 343] on label at bounding box center [524, 344] width 9 height 9
click at [524, 343] on input "checkbox" at bounding box center [524, 345] width 8 height 8
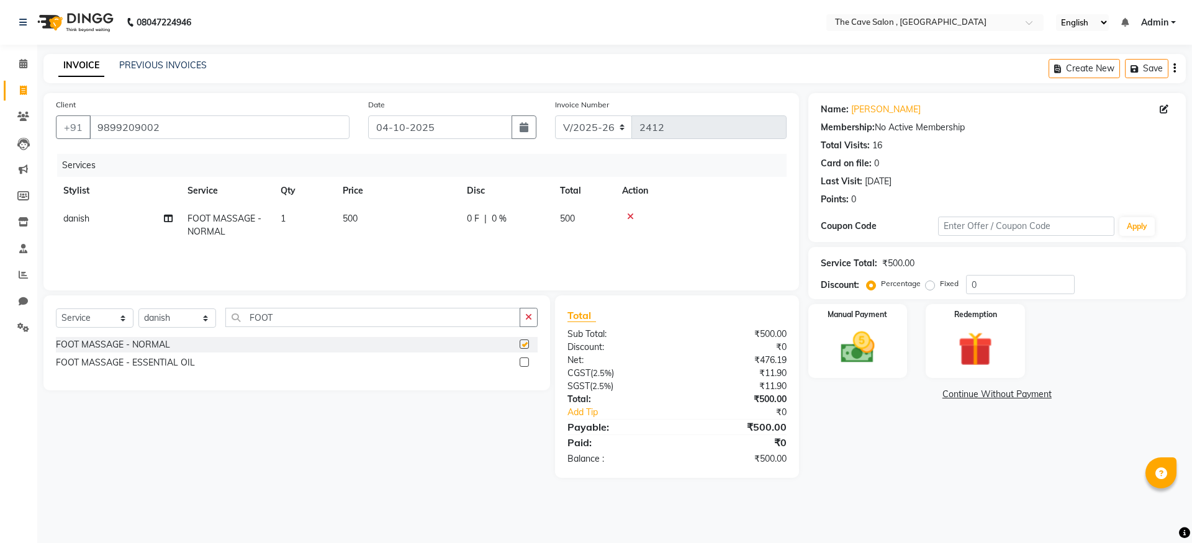
checkbox input "false"
click at [535, 322] on button "button" at bounding box center [529, 317] width 18 height 19
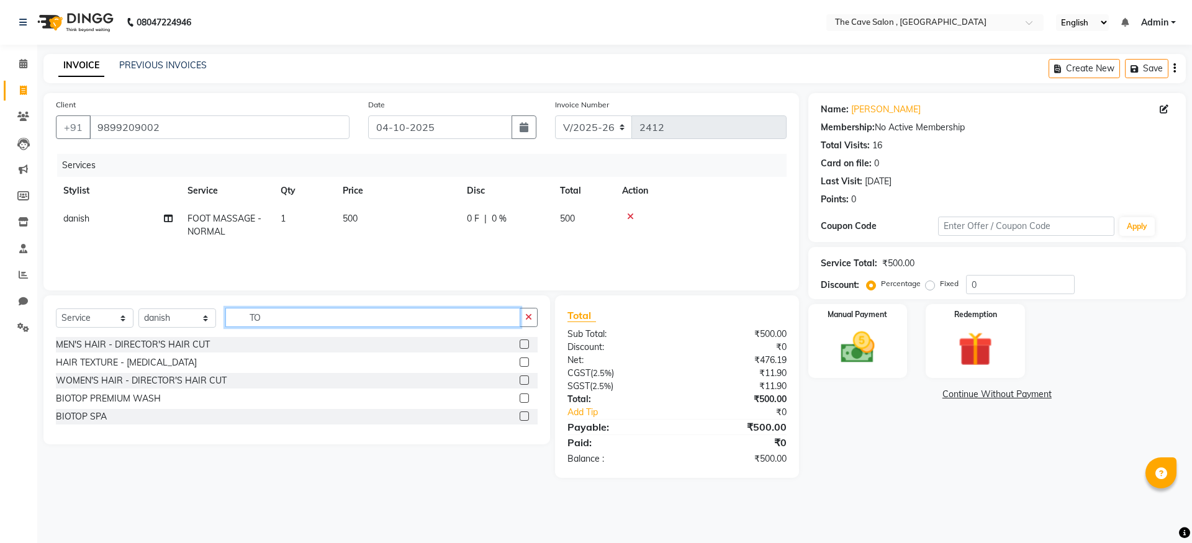
type input "T"
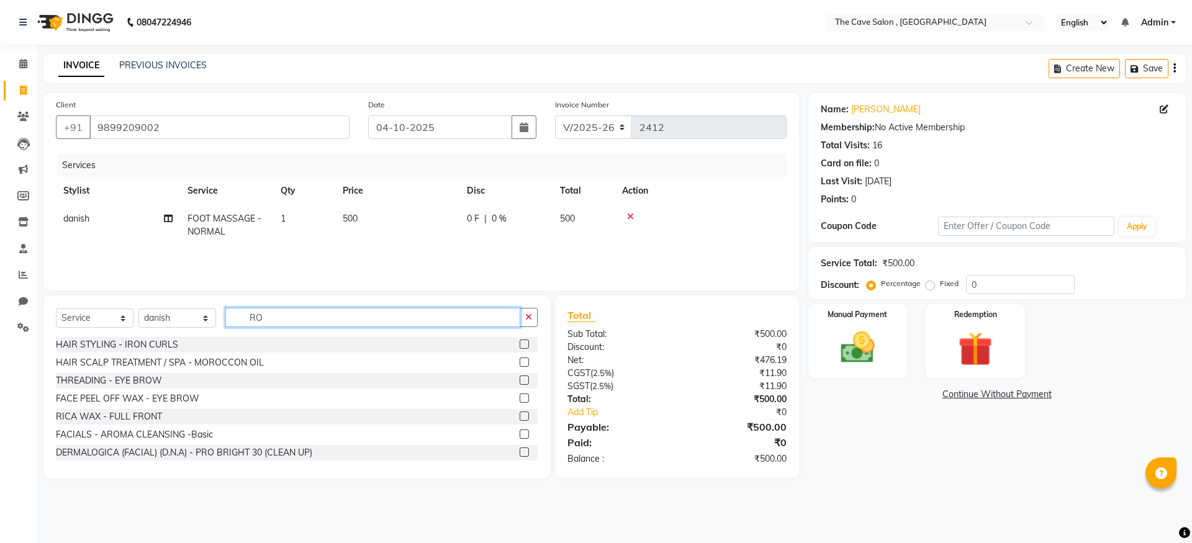
type input "R"
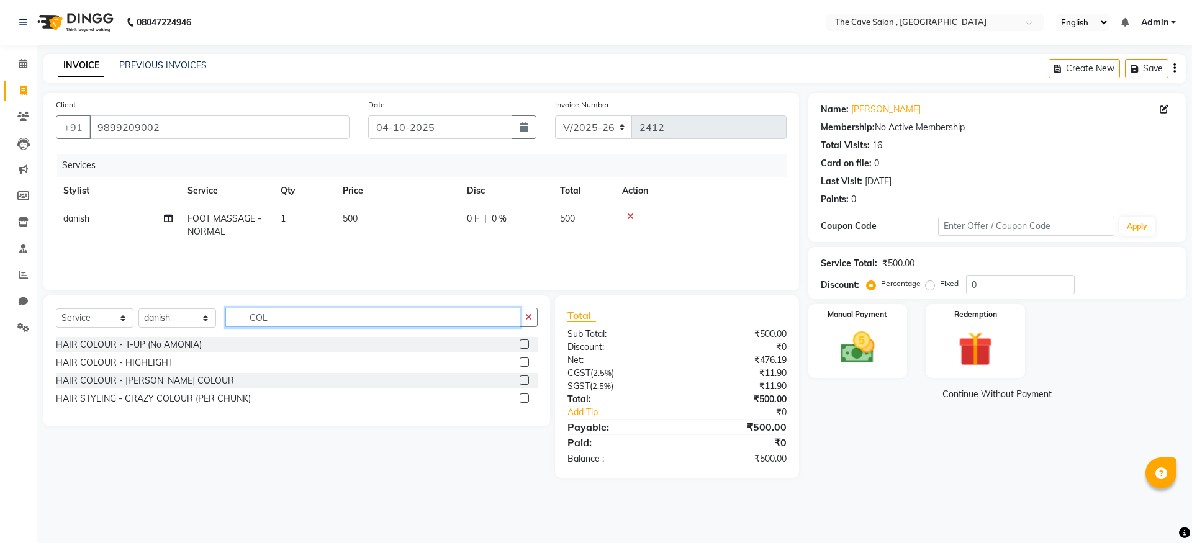
type input "COL"
click at [526, 345] on label at bounding box center [524, 344] width 9 height 9
click at [526, 345] on input "checkbox" at bounding box center [524, 345] width 8 height 8
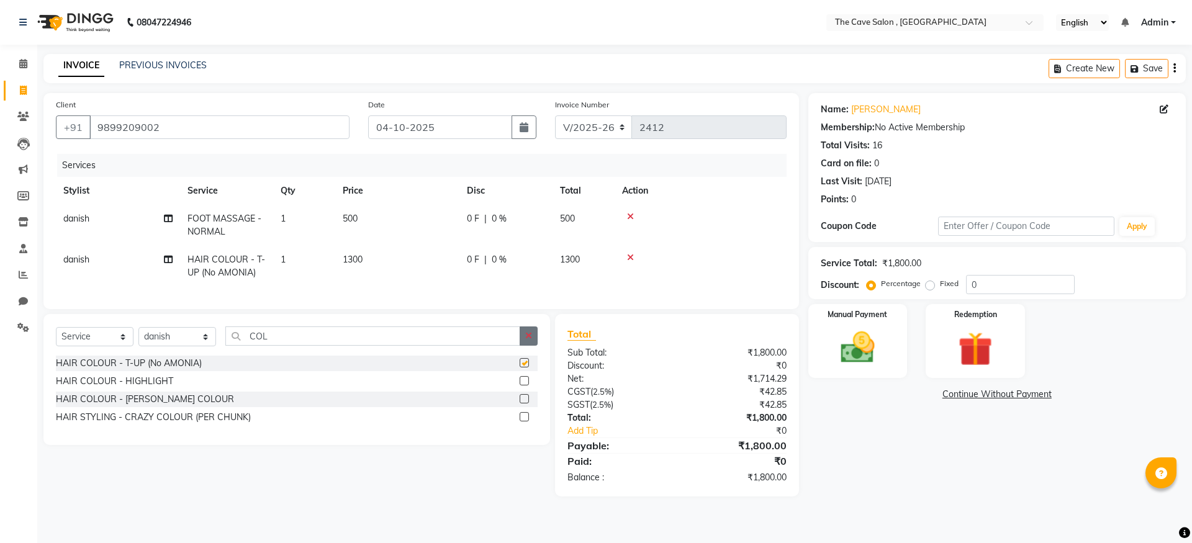
checkbox input "false"
click at [869, 335] on img at bounding box center [858, 347] width 58 height 41
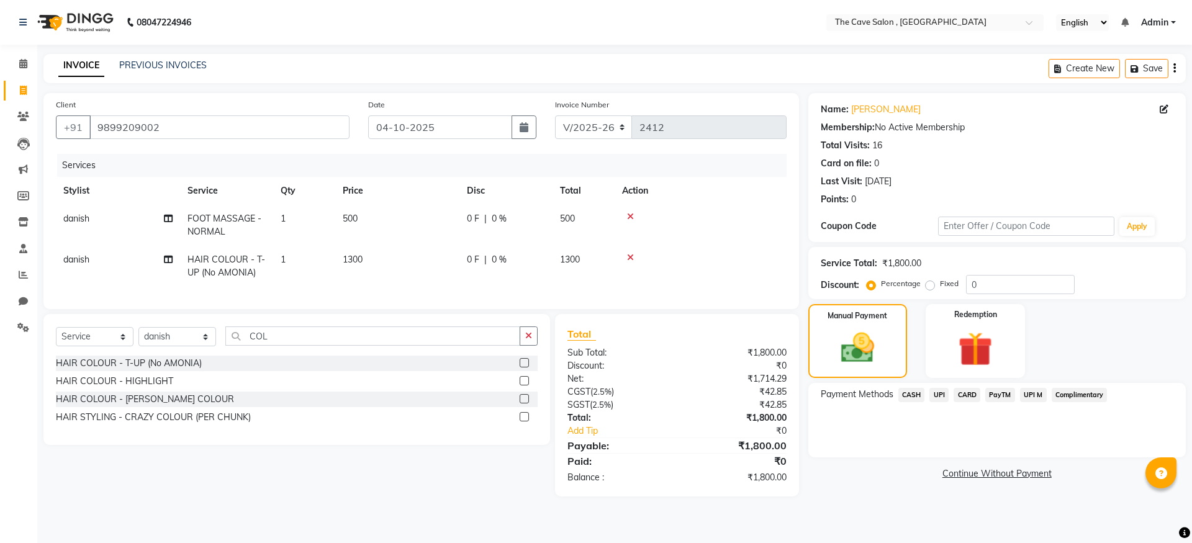
click at [917, 395] on span "CASH" at bounding box center [912, 395] width 27 height 14
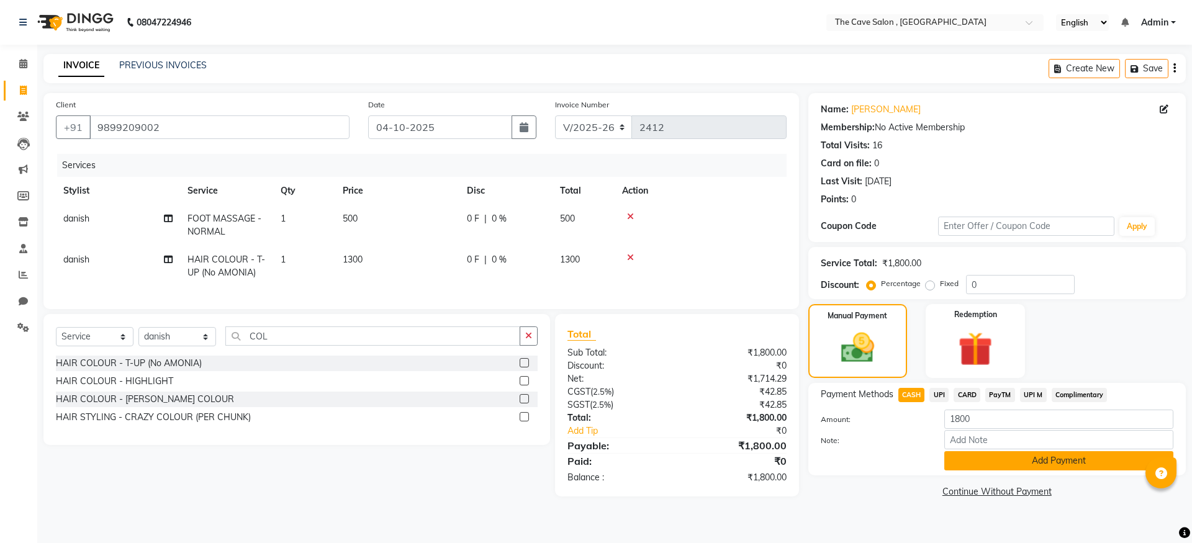
click at [1045, 465] on button "Add Payment" at bounding box center [1059, 461] width 229 height 19
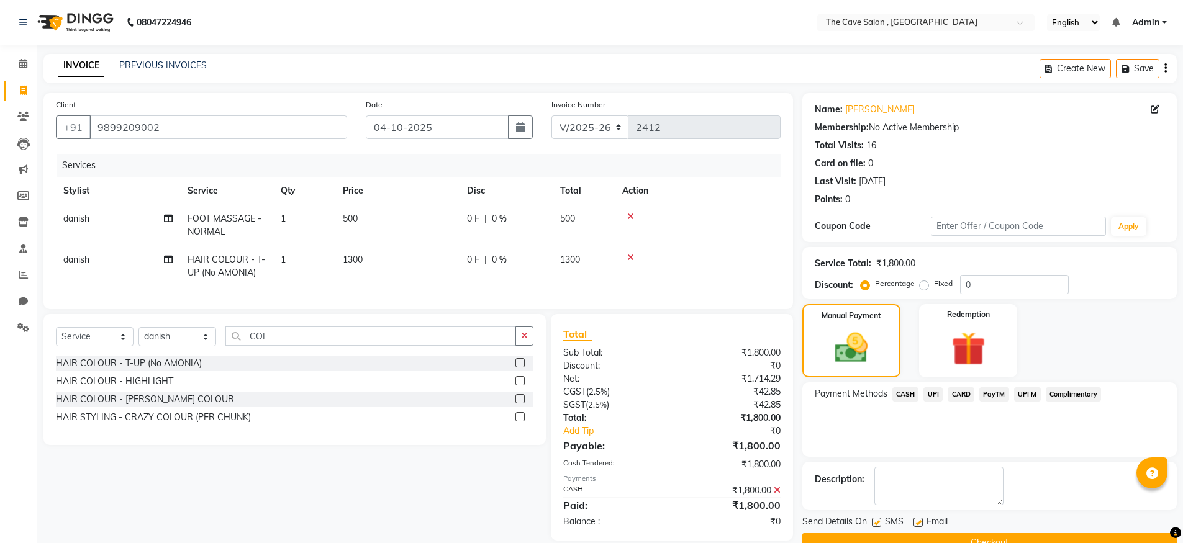
click at [1001, 538] on button "Checkout" at bounding box center [989, 543] width 375 height 19
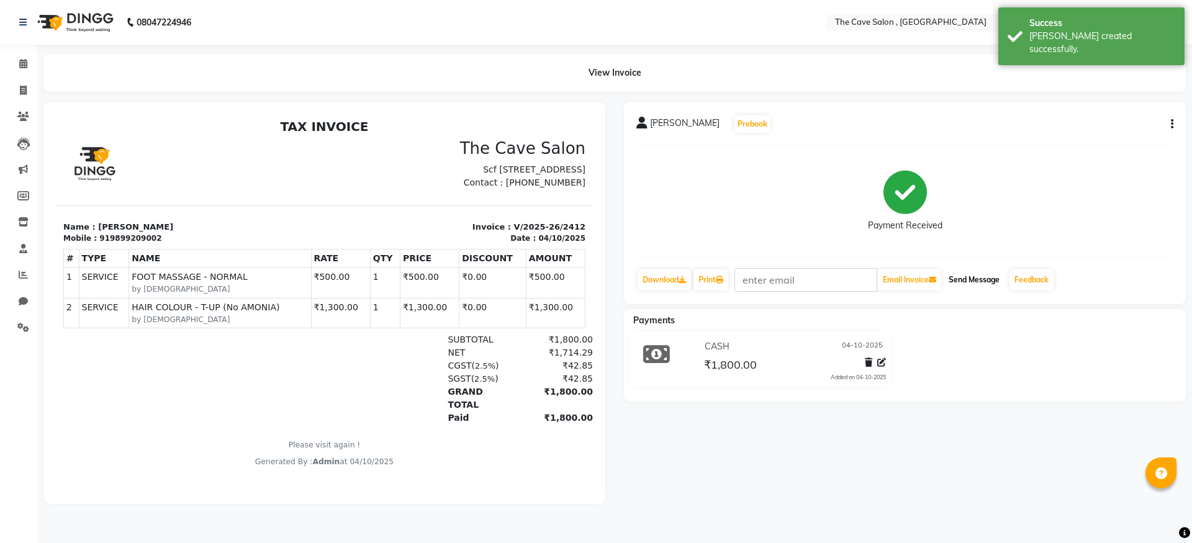
click at [965, 279] on button "Send Message" at bounding box center [974, 280] width 61 height 21
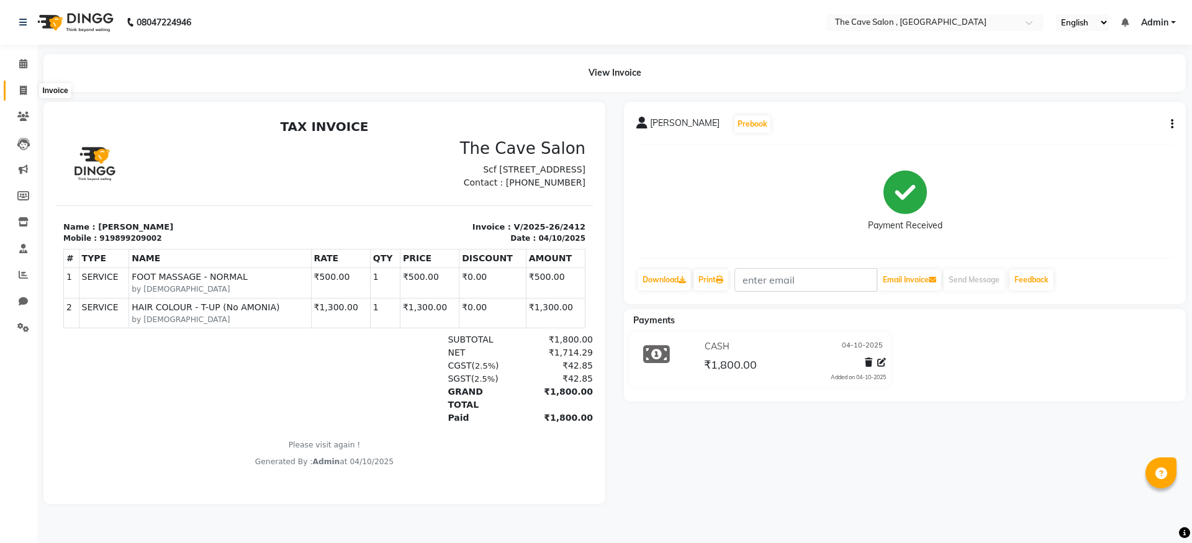
click at [20, 94] on icon at bounding box center [23, 90] width 7 height 9
select select "7844"
select select "service"
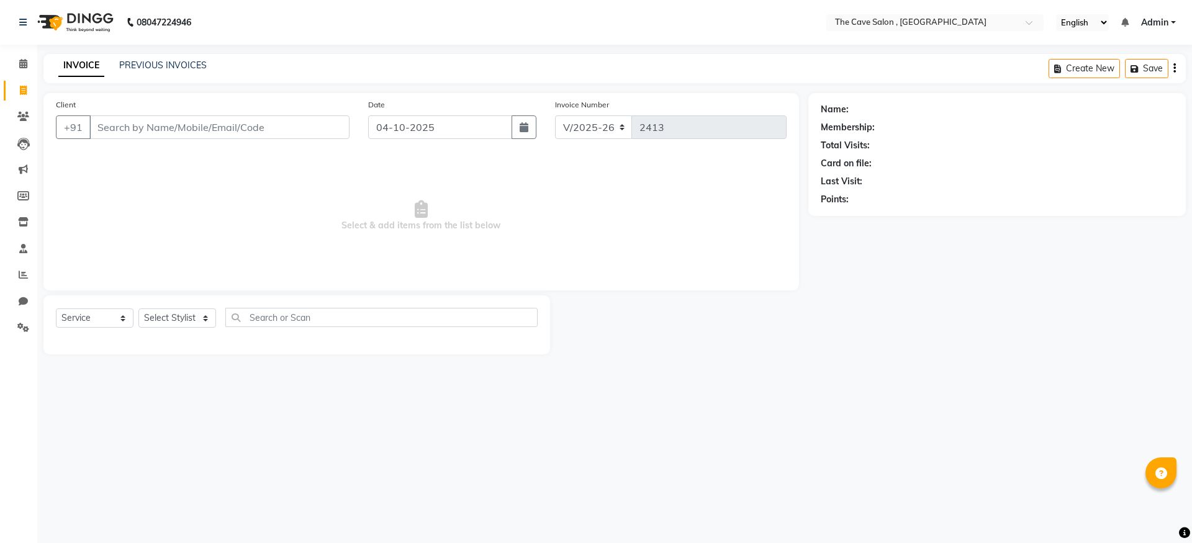
click at [204, 130] on input "Client" at bounding box center [219, 128] width 260 height 24
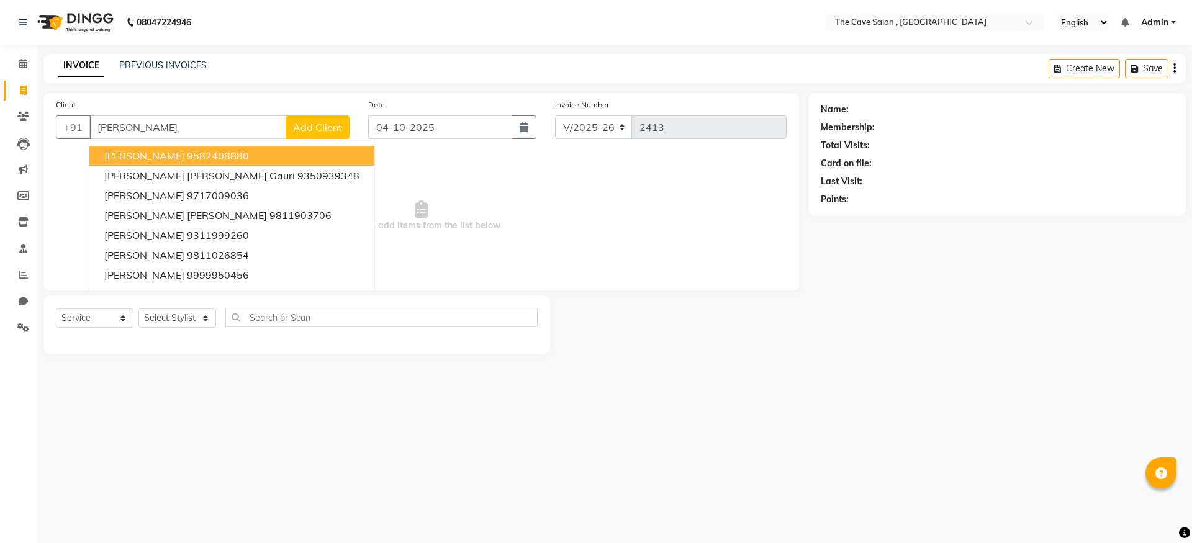
click at [184, 160] on span "DIVYA KHURANA" at bounding box center [144, 156] width 80 height 12
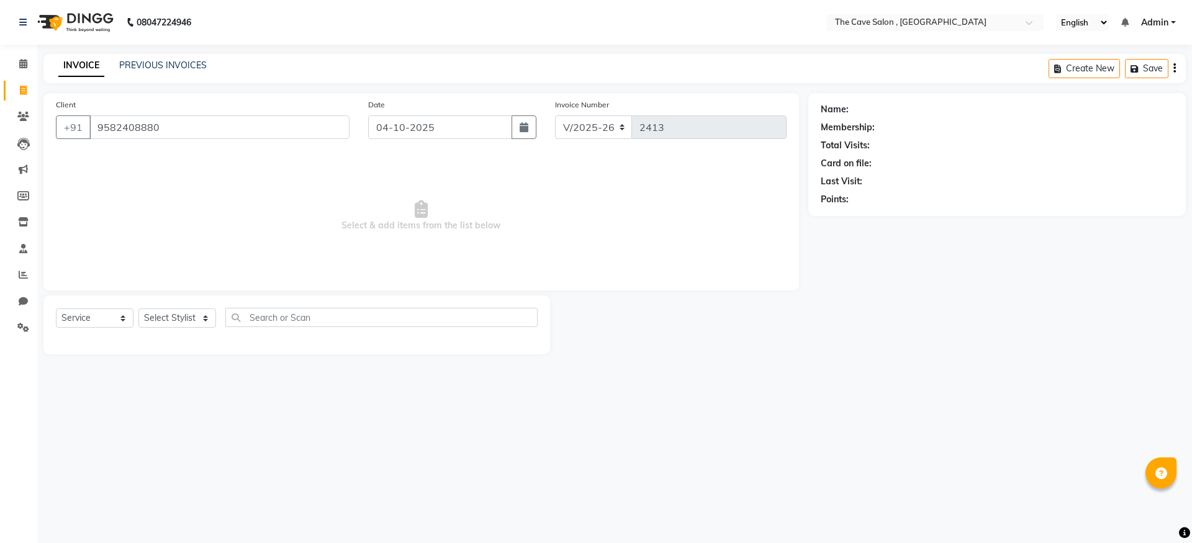
type input "9582408880"
click at [206, 317] on select "Select Stylist Aarif Anil [PERSON_NAME] Anup bharti danish karan Mamta Manager …" at bounding box center [178, 318] width 78 height 19
select select "70261"
click at [139, 309] on select "Select Stylist Aarif Anil [PERSON_NAME] Anup bharti danish karan Mamta Manager …" at bounding box center [178, 318] width 78 height 19
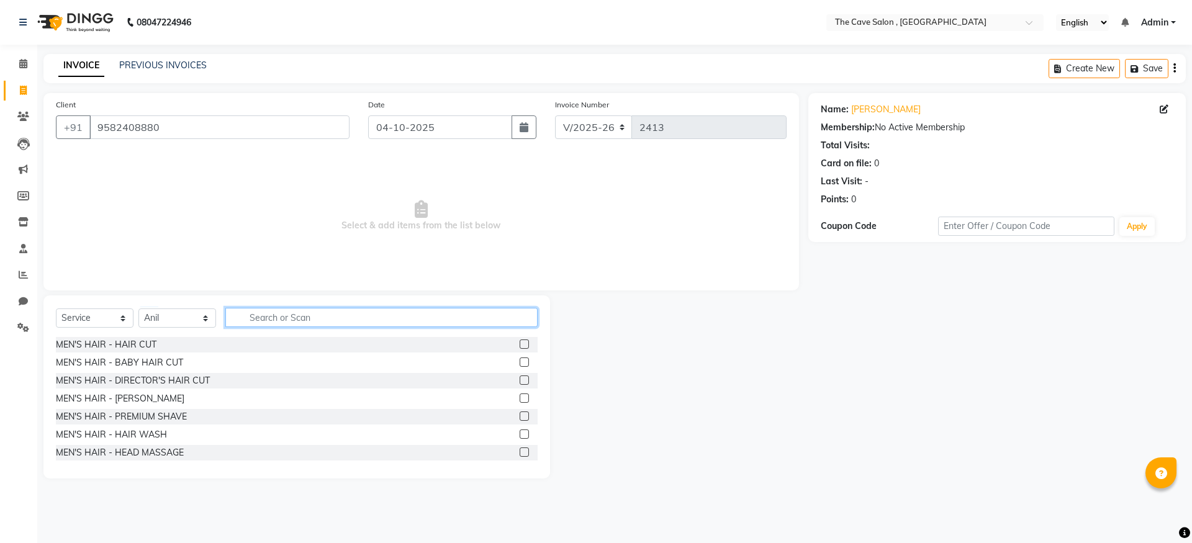
click at [280, 319] on input "text" at bounding box center [381, 317] width 312 height 19
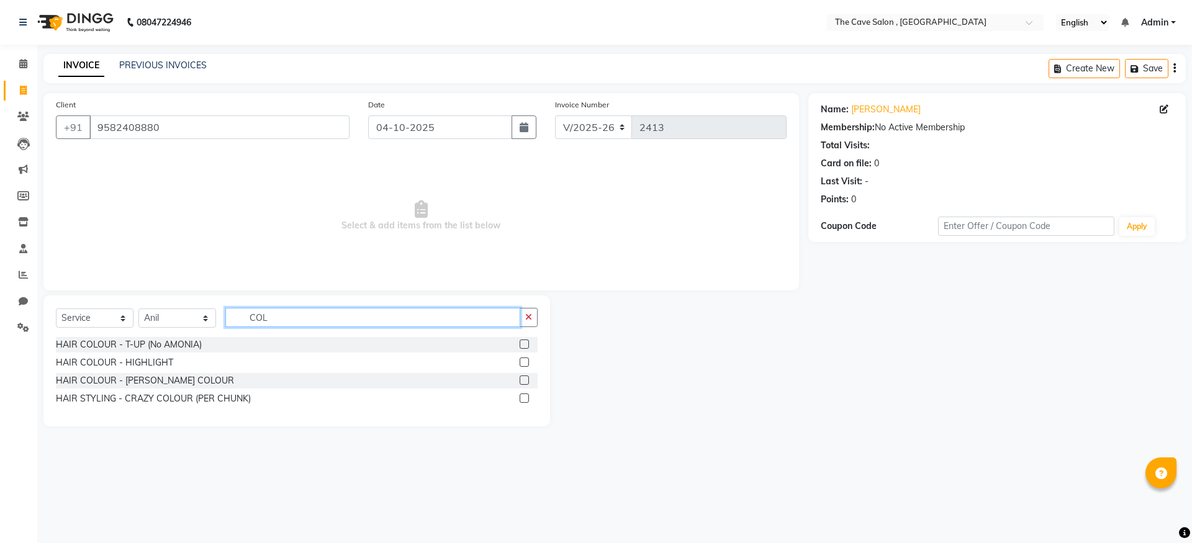
type input "COL"
click at [524, 345] on label at bounding box center [524, 344] width 9 height 9
click at [524, 345] on input "checkbox" at bounding box center [524, 345] width 8 height 8
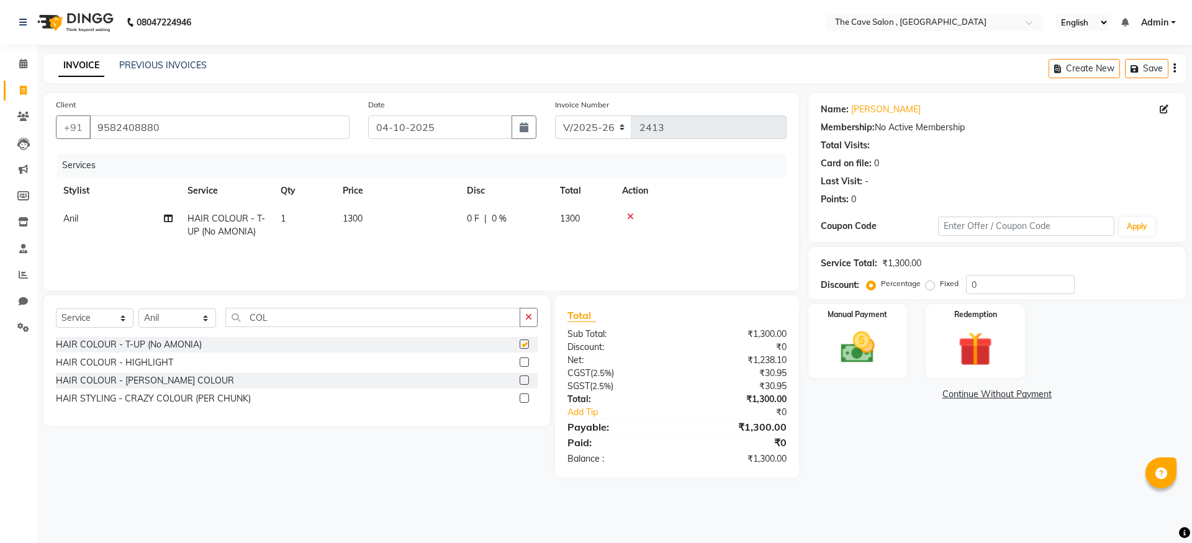
checkbox input "false"
click at [530, 319] on icon "button" at bounding box center [528, 317] width 7 height 9
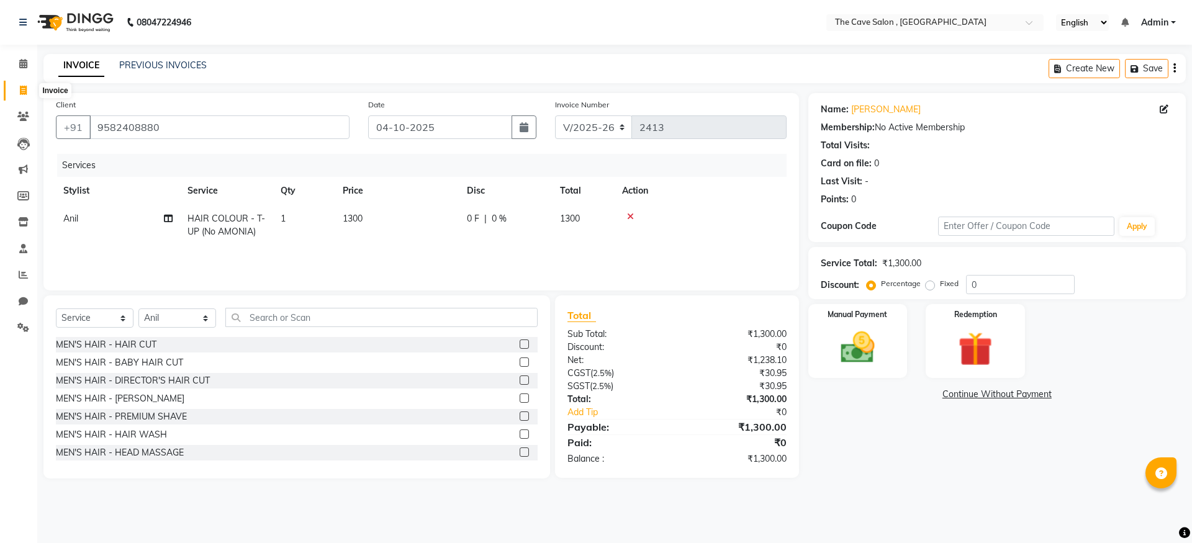
click at [16, 90] on span at bounding box center [23, 91] width 22 height 14
select select "service"
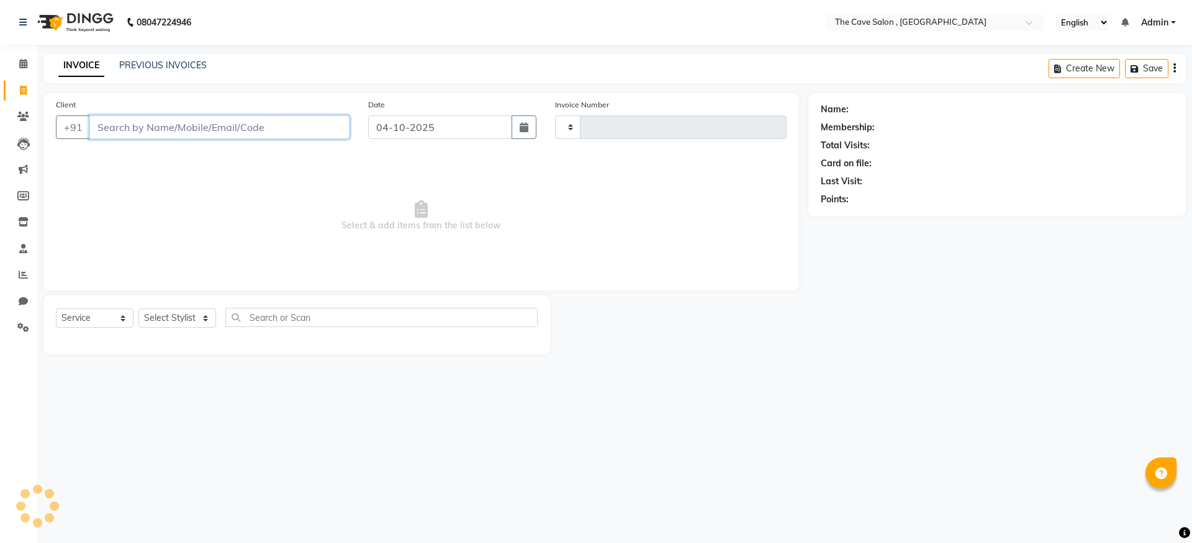
type input "2413"
select select "7844"
click at [203, 133] on input "Client" at bounding box center [219, 128] width 260 height 24
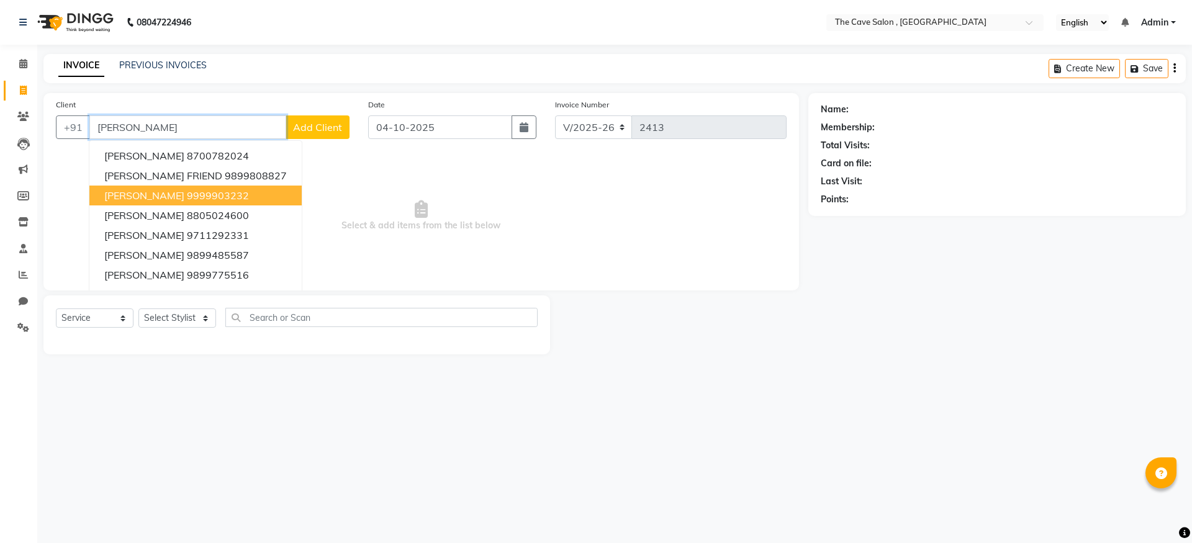
click at [219, 198] on ngb-highlight "9999903232" at bounding box center [218, 195] width 62 height 12
type input "9999903232"
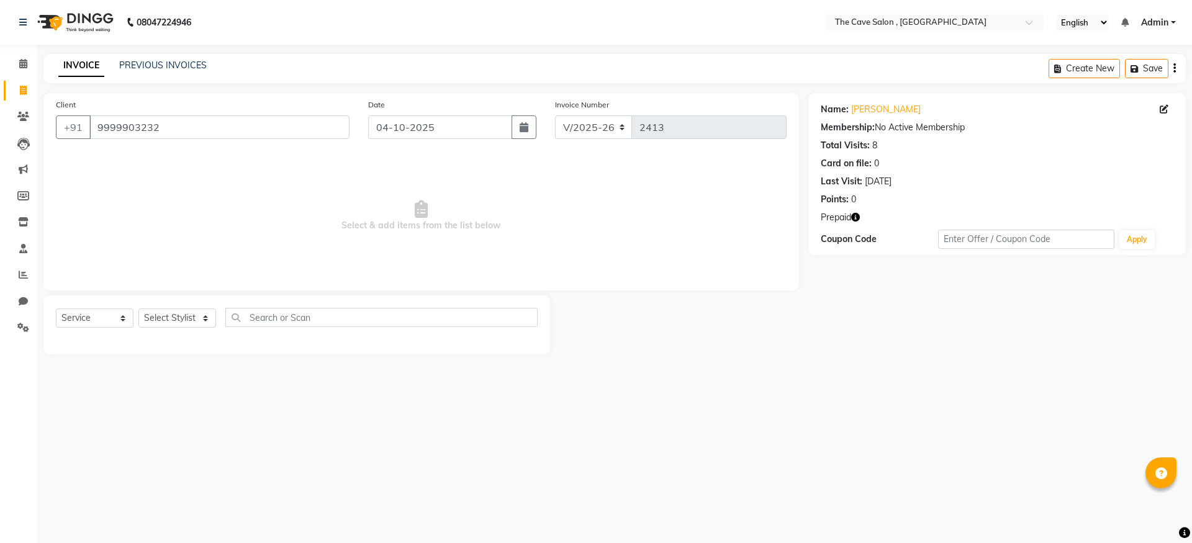
click at [856, 218] on icon "button" at bounding box center [856, 217] width 9 height 9
click at [163, 321] on select "Select Stylist Aarif Anil [PERSON_NAME] Anup bharti danish karan Mamta Manager …" at bounding box center [178, 318] width 78 height 19
select select "70266"
click at [139, 309] on select "Select Stylist Aarif Anil [PERSON_NAME] Anup bharti danish karan Mamta Manager …" at bounding box center [178, 318] width 78 height 19
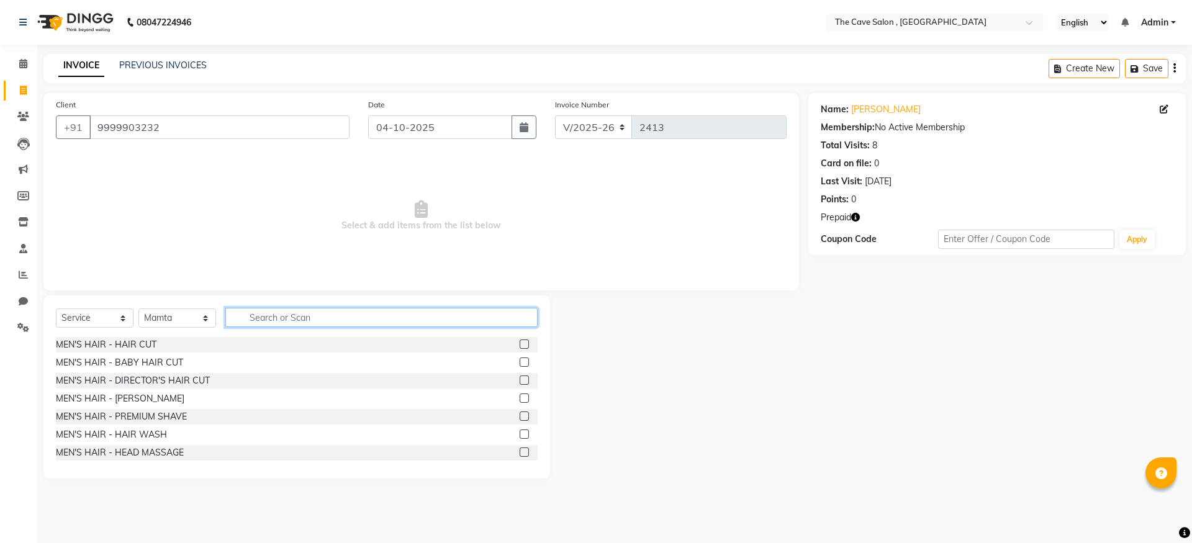
click at [301, 323] on input "text" at bounding box center [381, 317] width 312 height 19
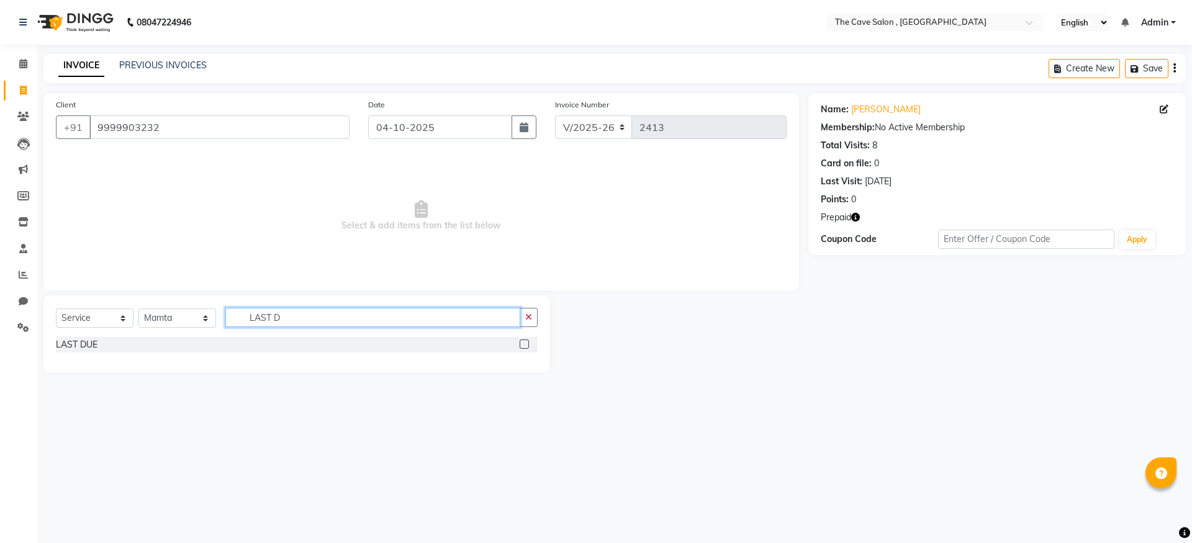
type input "LAST D"
click at [526, 344] on label at bounding box center [524, 344] width 9 height 9
click at [526, 344] on input "checkbox" at bounding box center [524, 345] width 8 height 8
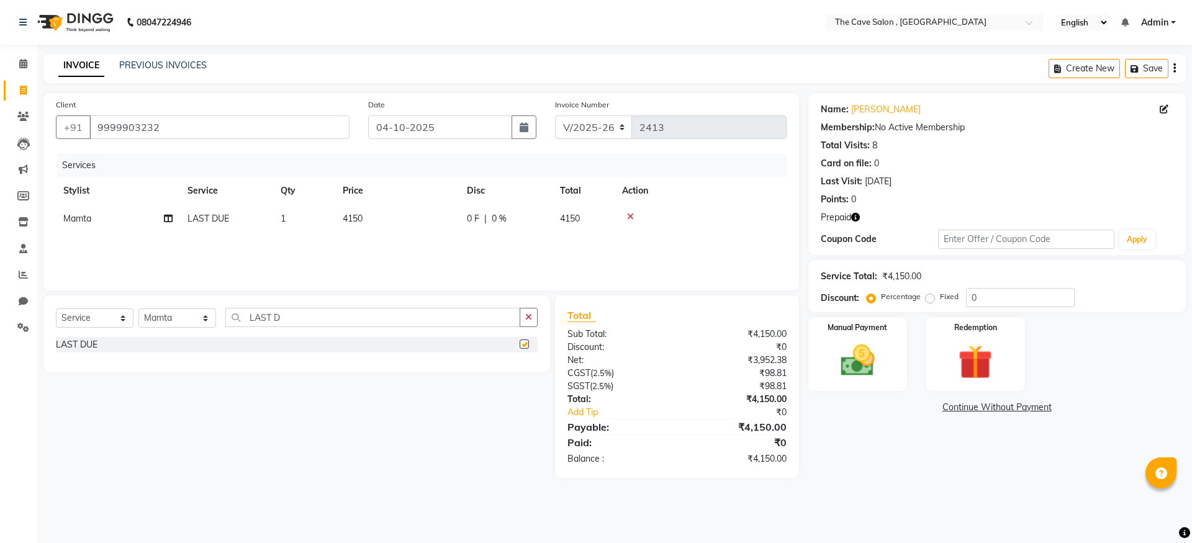
checkbox input "false"
click at [380, 220] on td "4150" at bounding box center [397, 219] width 124 height 28
select select "70266"
click at [436, 219] on input "4150" at bounding box center [455, 221] width 109 height 19
type input "4"
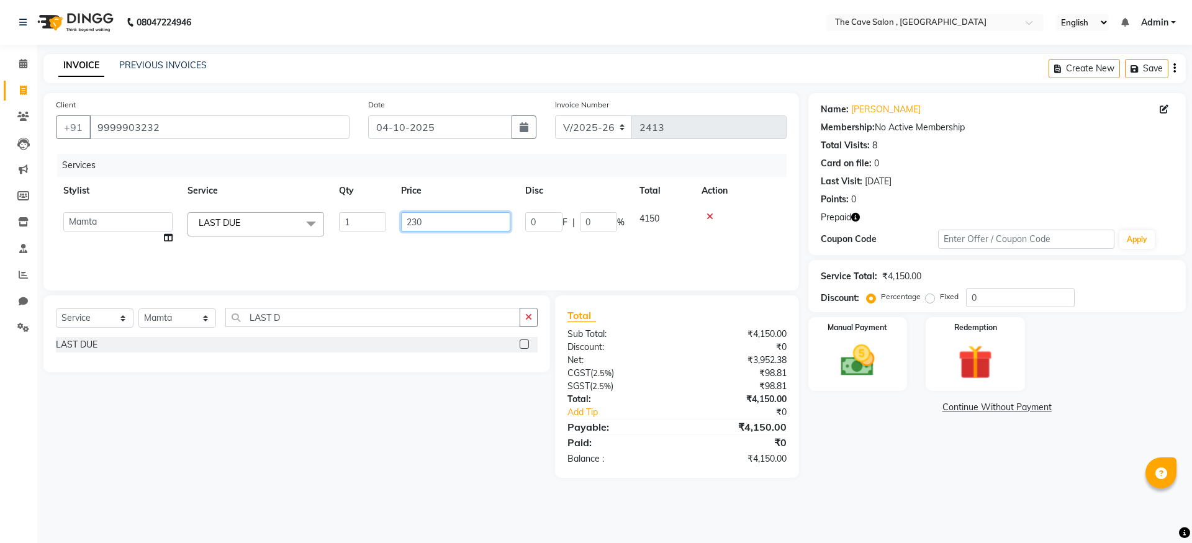
type input "2300"
click at [991, 372] on img at bounding box center [976, 362] width 58 height 44
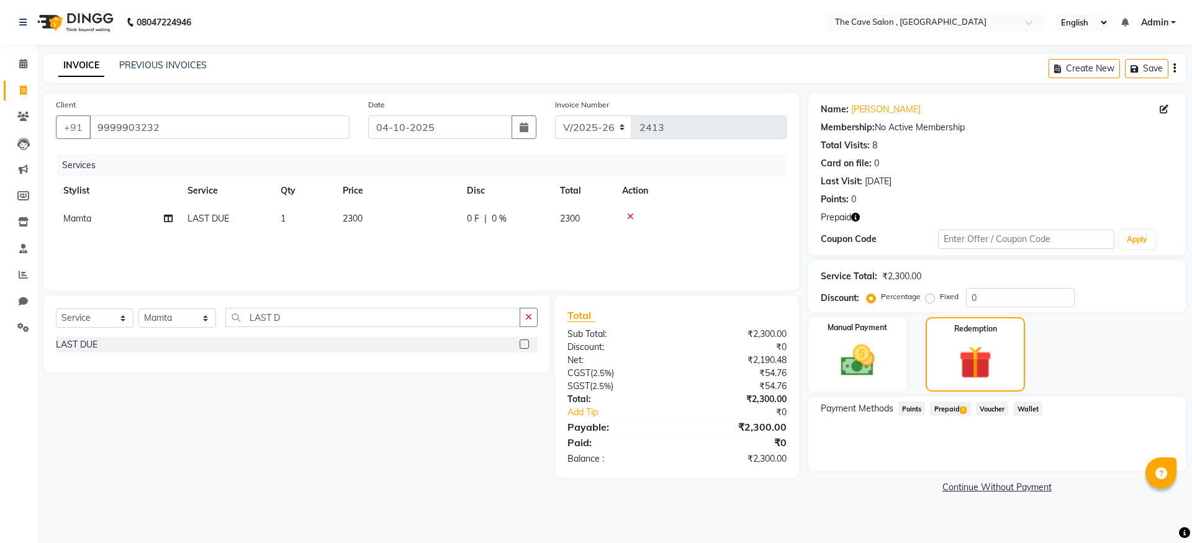
click at [958, 412] on span "Prepaid 1" at bounding box center [950, 409] width 40 height 14
click at [1144, 452] on button "Add" at bounding box center [1144, 458] width 45 height 21
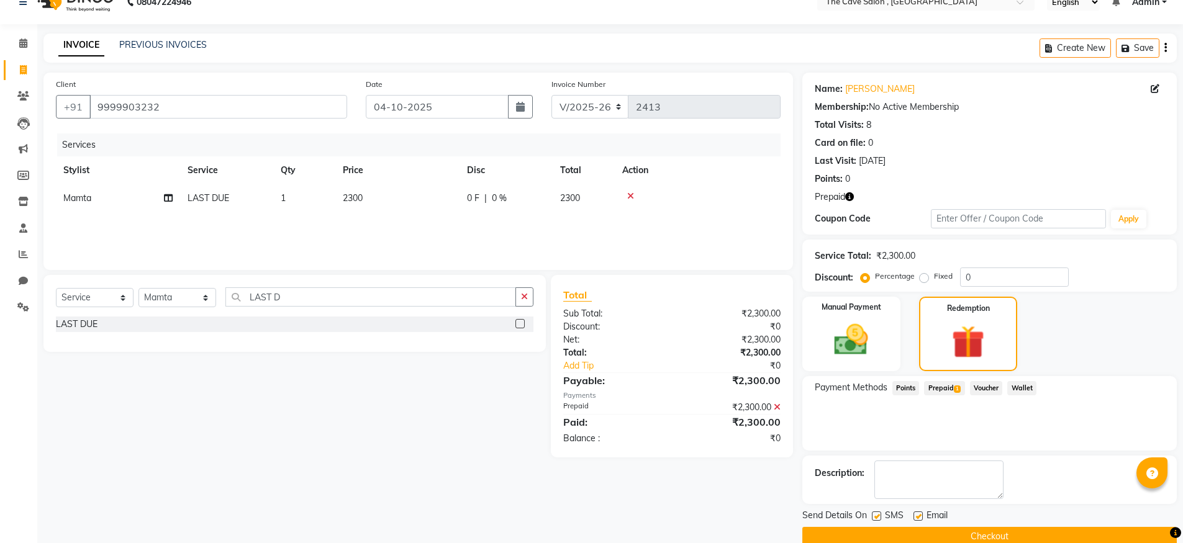
scroll to position [21, 0]
click at [994, 534] on button "Checkout" at bounding box center [989, 536] width 375 height 19
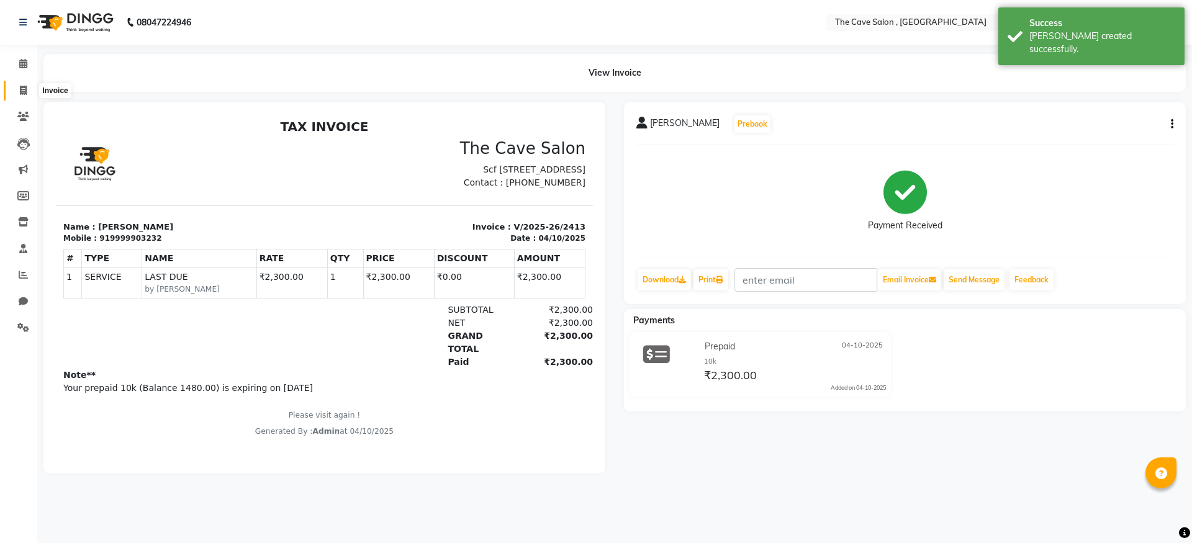
click at [18, 90] on span at bounding box center [23, 91] width 22 height 14
select select "service"
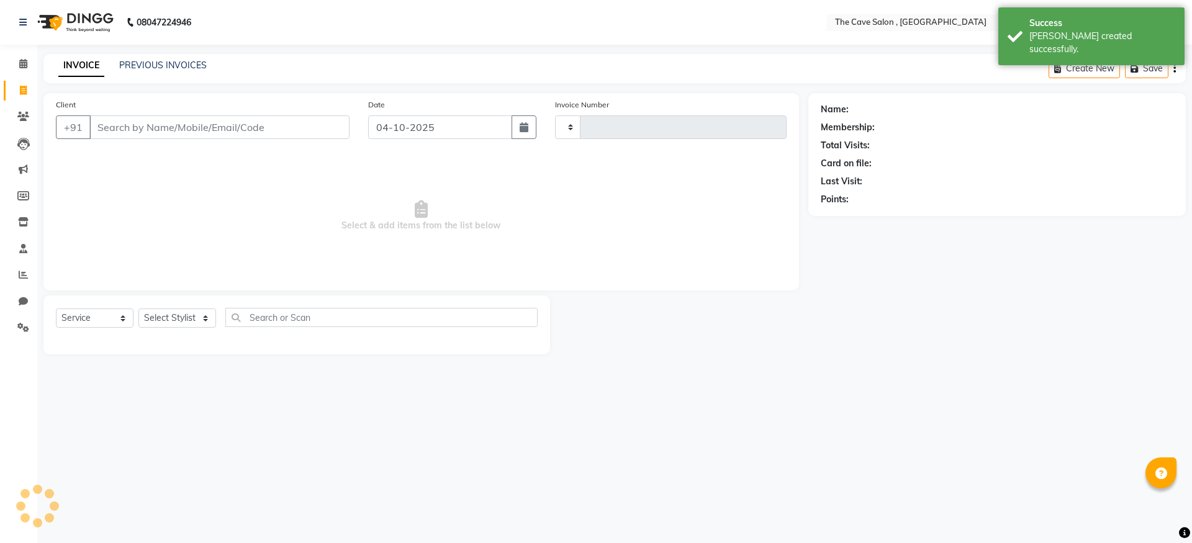
type input "2414"
select select "7844"
click at [125, 127] on input "Client" at bounding box center [219, 128] width 260 height 24
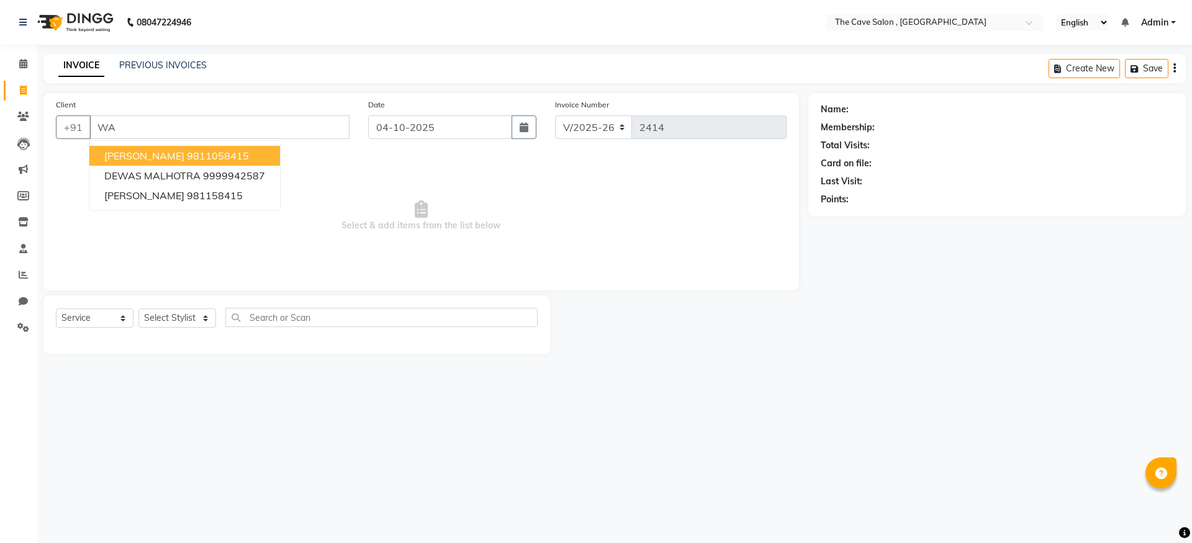
type input "W"
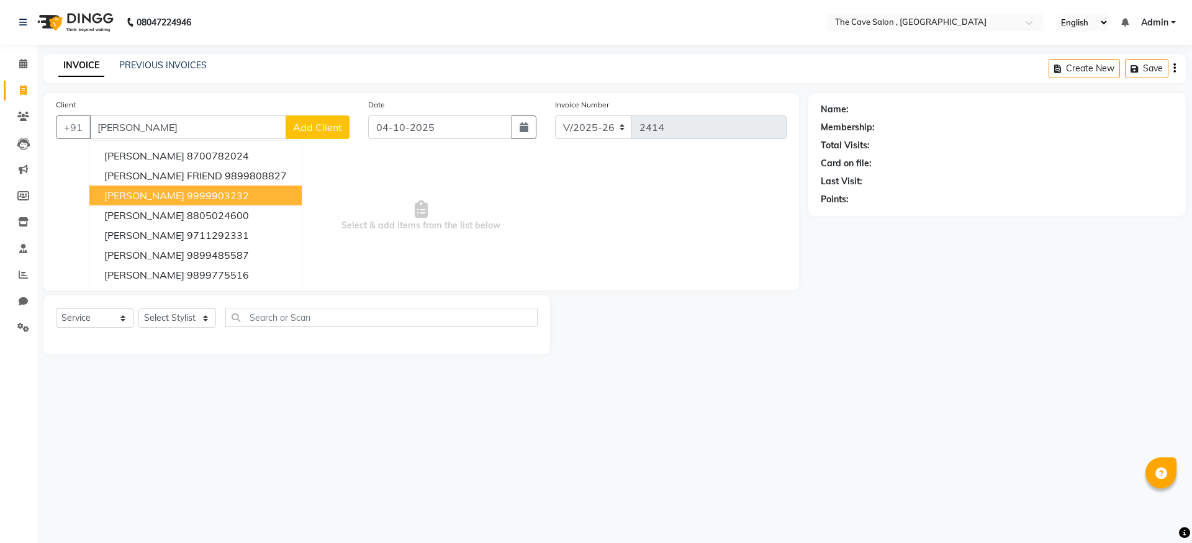
click at [137, 195] on span "KANIKA GANDHI" at bounding box center [144, 195] width 80 height 12
type input "9999903232"
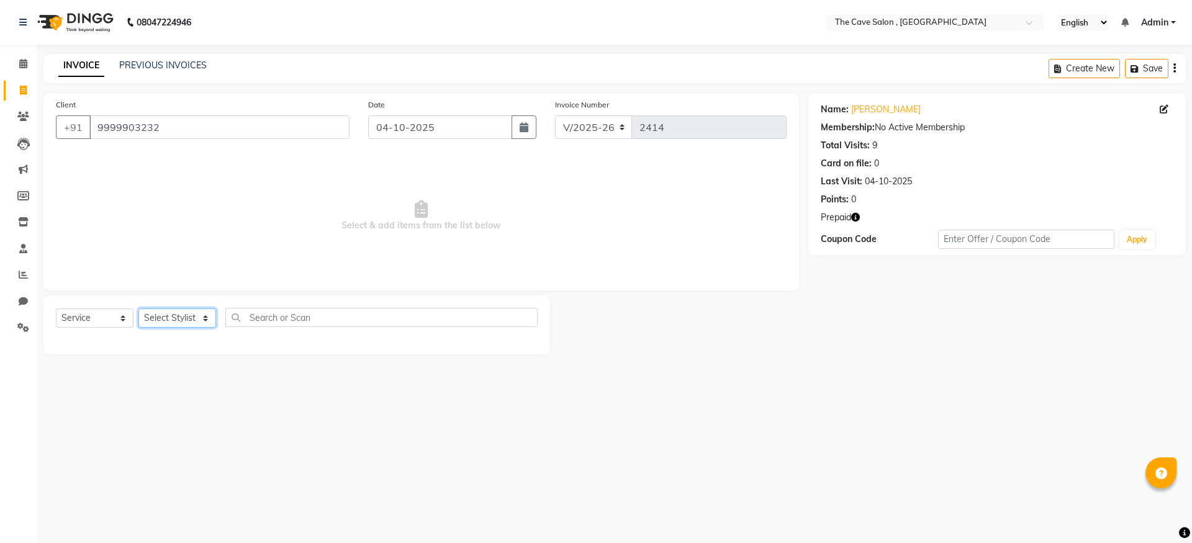
click at [153, 318] on select "Select Stylist Aarif Anil [PERSON_NAME] Anup bharti danish karan Mamta Manager …" at bounding box center [178, 318] width 78 height 19
select select "70410"
click at [139, 309] on select "Select Stylist Aarif Anil [PERSON_NAME] Anup bharti danish karan Mamta Manager …" at bounding box center [178, 318] width 78 height 19
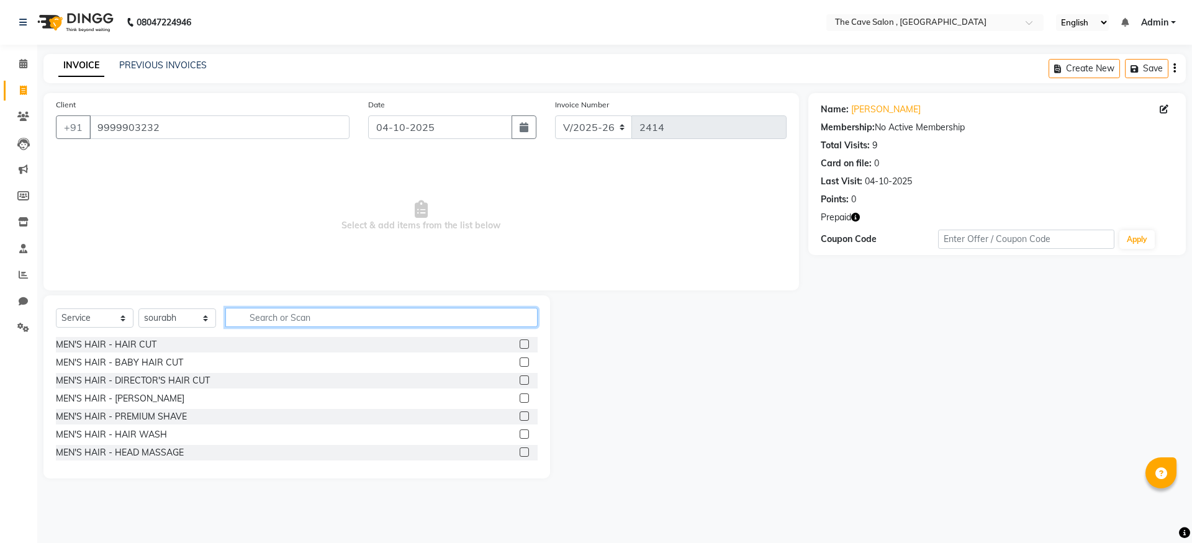
click at [342, 324] on input "text" at bounding box center [381, 317] width 312 height 19
type input "WASH"
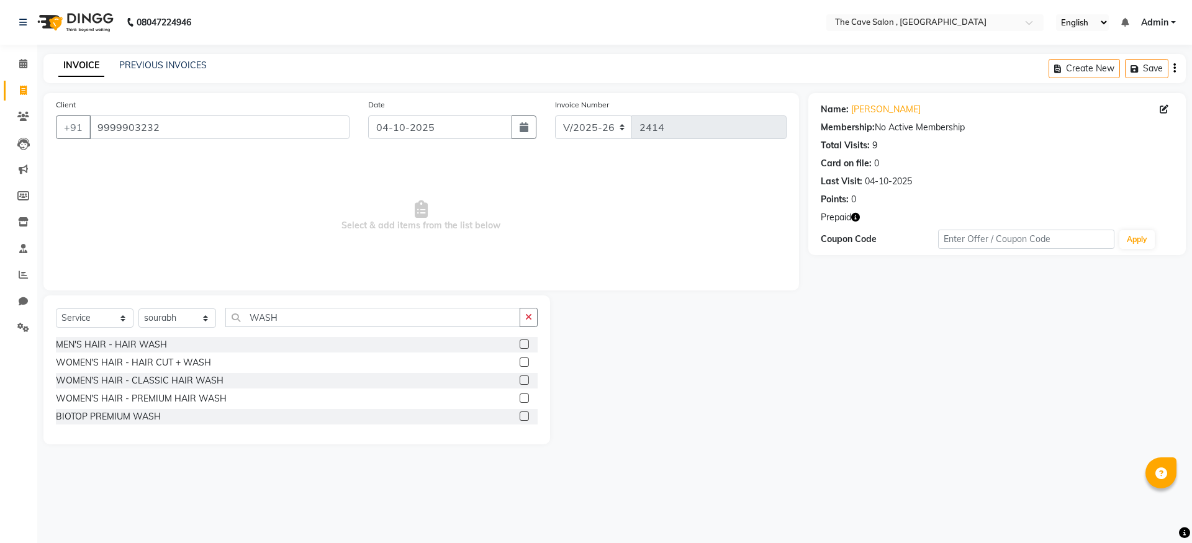
click at [527, 378] on label at bounding box center [524, 380] width 9 height 9
click at [527, 378] on input "checkbox" at bounding box center [524, 381] width 8 height 8
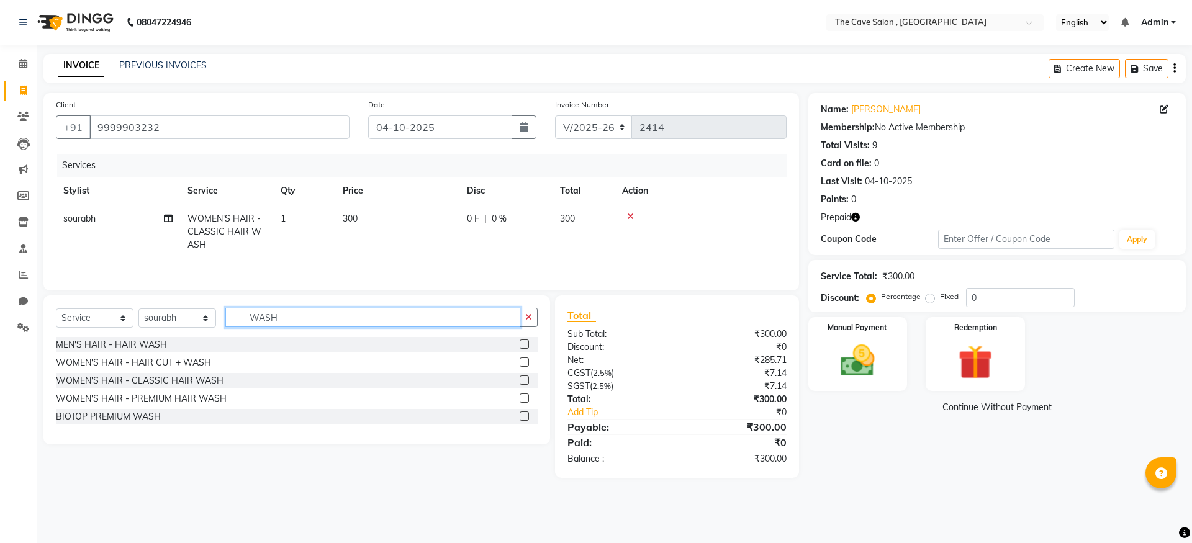
checkbox input "false"
click at [403, 319] on input "WASH" at bounding box center [372, 317] width 295 height 19
type input "W"
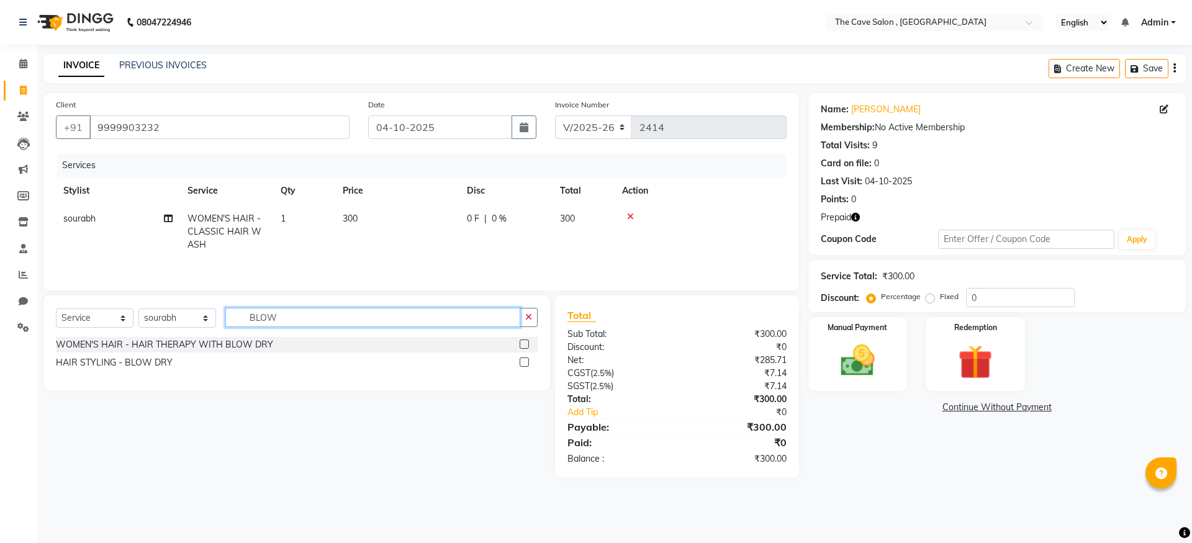
type input "BLOW"
click at [525, 365] on label at bounding box center [524, 362] width 9 height 9
click at [525, 365] on input "checkbox" at bounding box center [524, 363] width 8 height 8
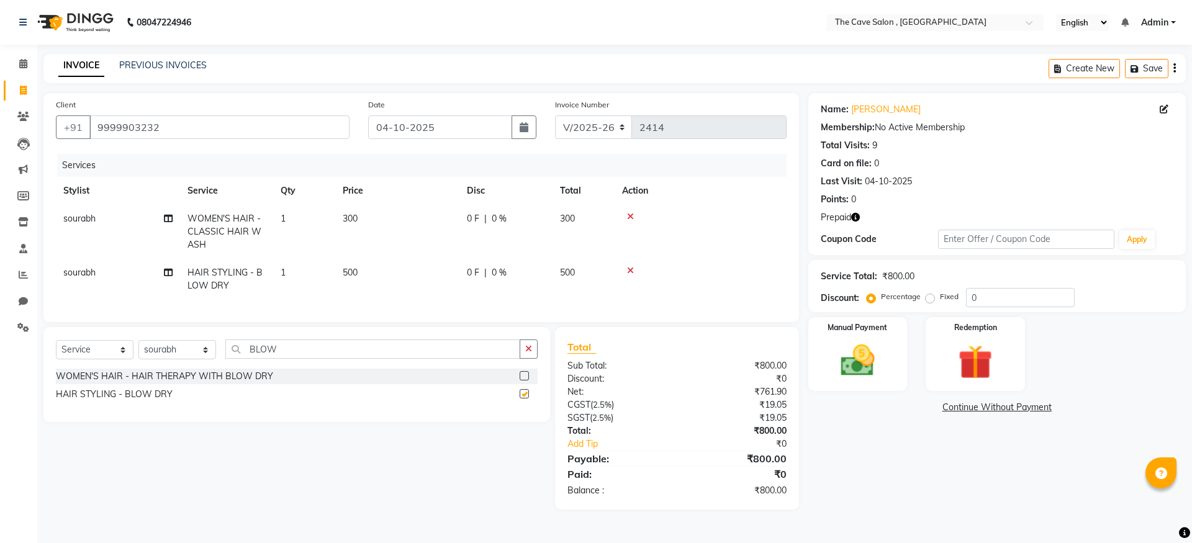
checkbox input "false"
click at [166, 359] on select "Select Stylist Aarif Anil [PERSON_NAME] Anup bharti danish karan Mamta Manager …" at bounding box center [178, 349] width 78 height 19
select select "70267"
click at [139, 350] on select "Select Stylist Aarif Anil [PERSON_NAME] Anup bharti danish karan Mamta Manager …" at bounding box center [178, 349] width 78 height 19
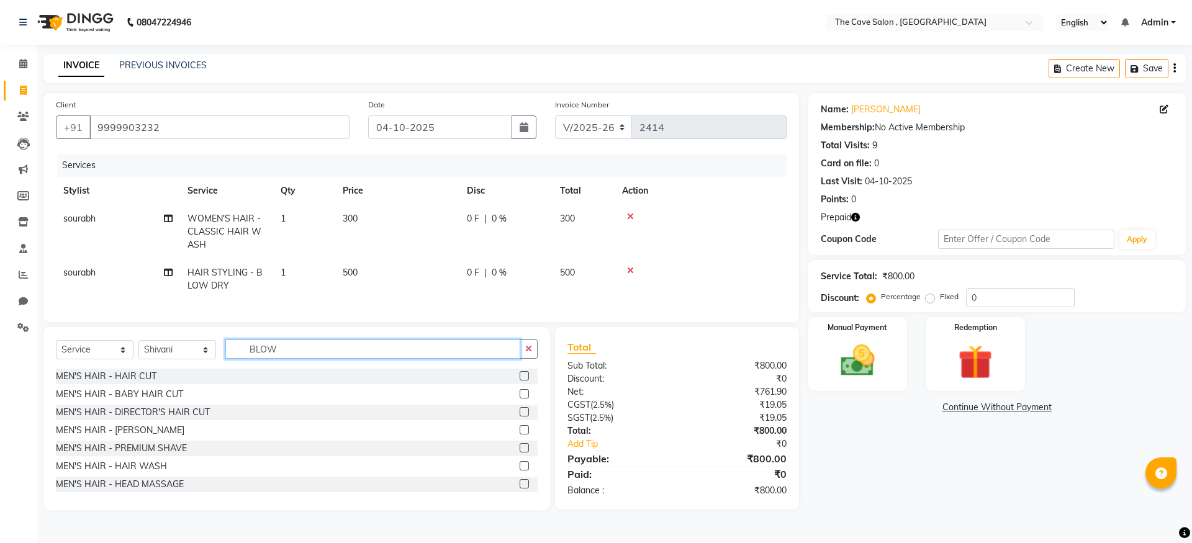
click at [283, 359] on input "BLOW" at bounding box center [372, 349] width 295 height 19
type input "B"
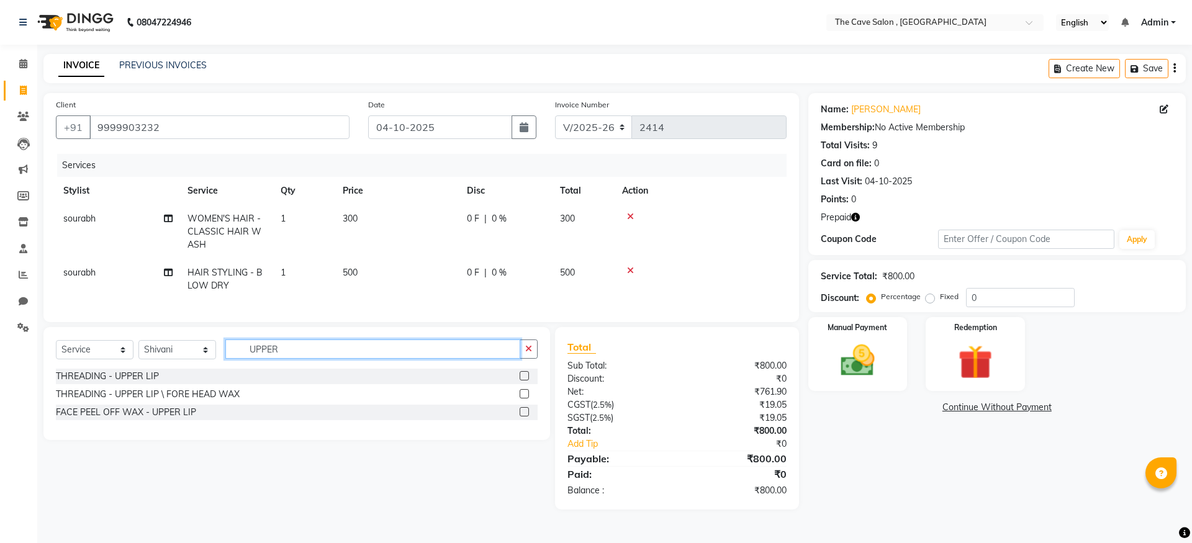
type input "UPPER"
click at [528, 381] on label at bounding box center [524, 375] width 9 height 9
click at [528, 381] on input "checkbox" at bounding box center [524, 377] width 8 height 8
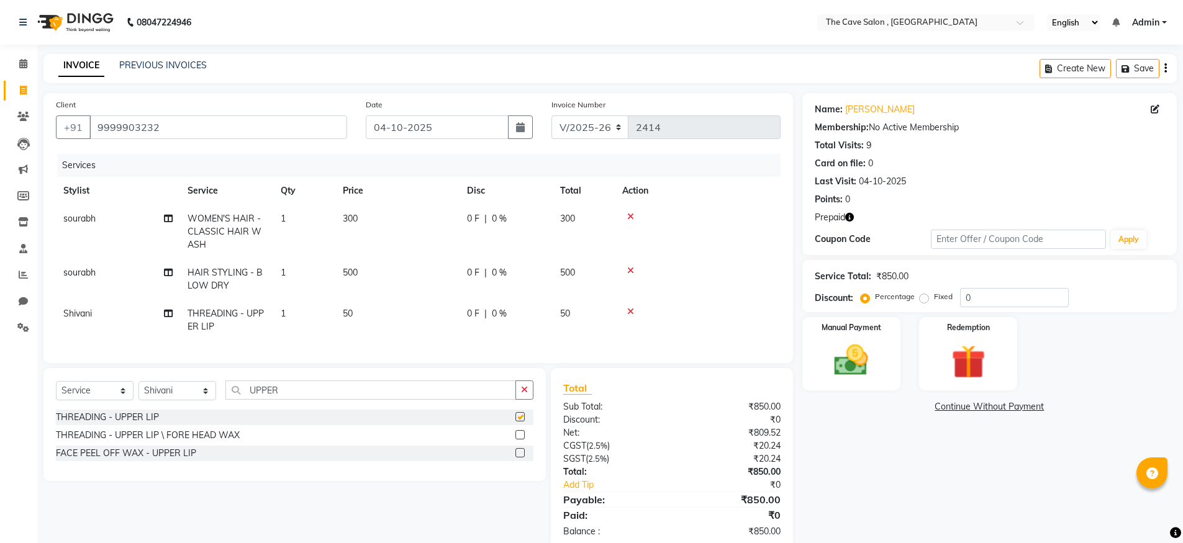
checkbox input "false"
click at [955, 348] on img at bounding box center [968, 362] width 57 height 44
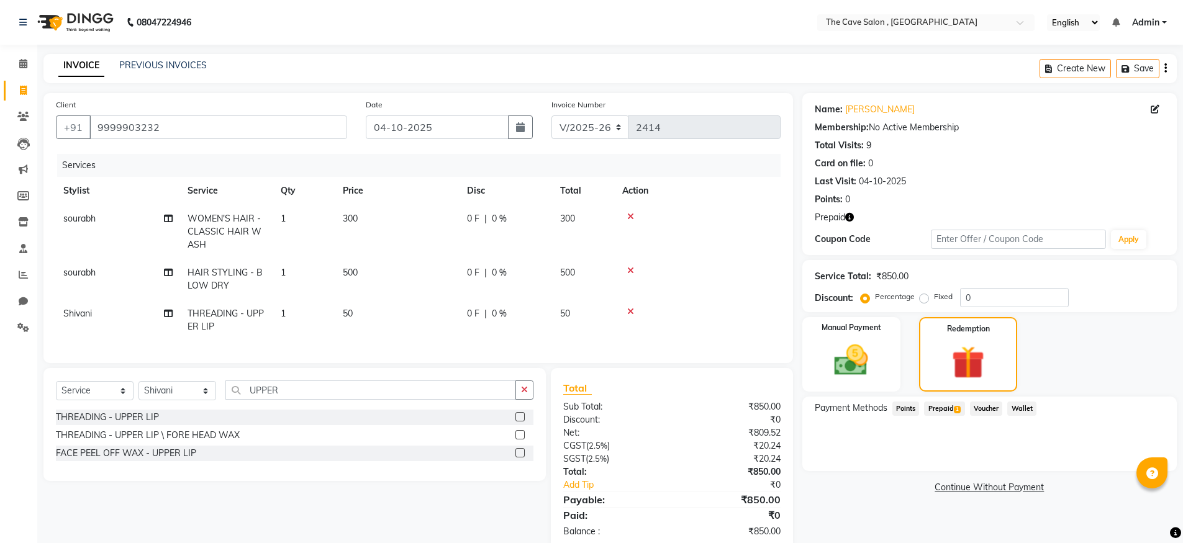
click at [950, 404] on span "Prepaid 1" at bounding box center [944, 409] width 40 height 14
click at [1121, 456] on button "Add" at bounding box center [1134, 458] width 45 height 21
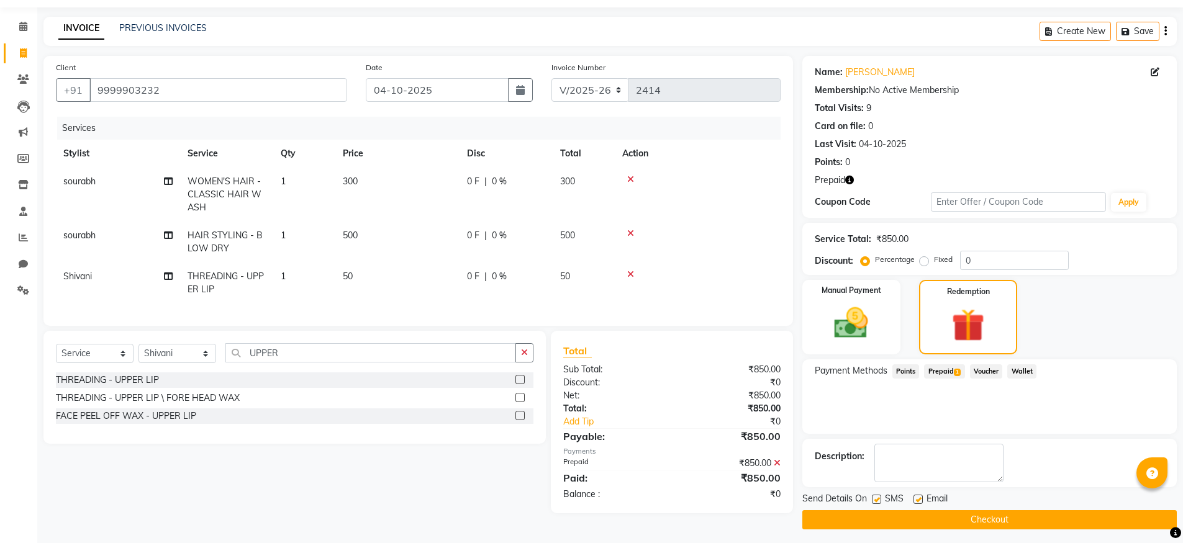
scroll to position [42, 0]
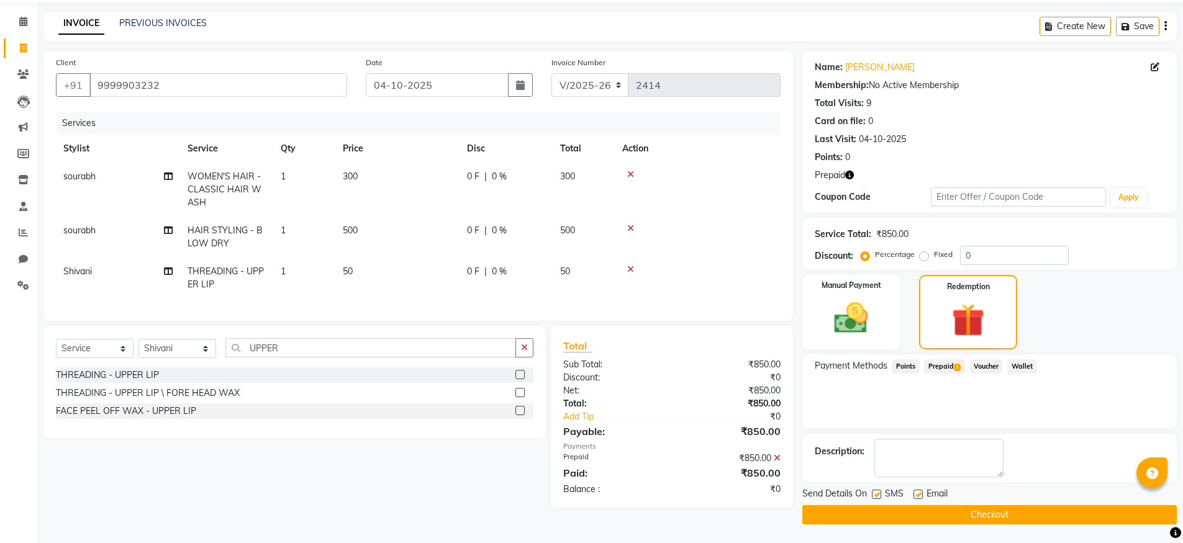
click at [920, 512] on button "Checkout" at bounding box center [989, 515] width 375 height 19
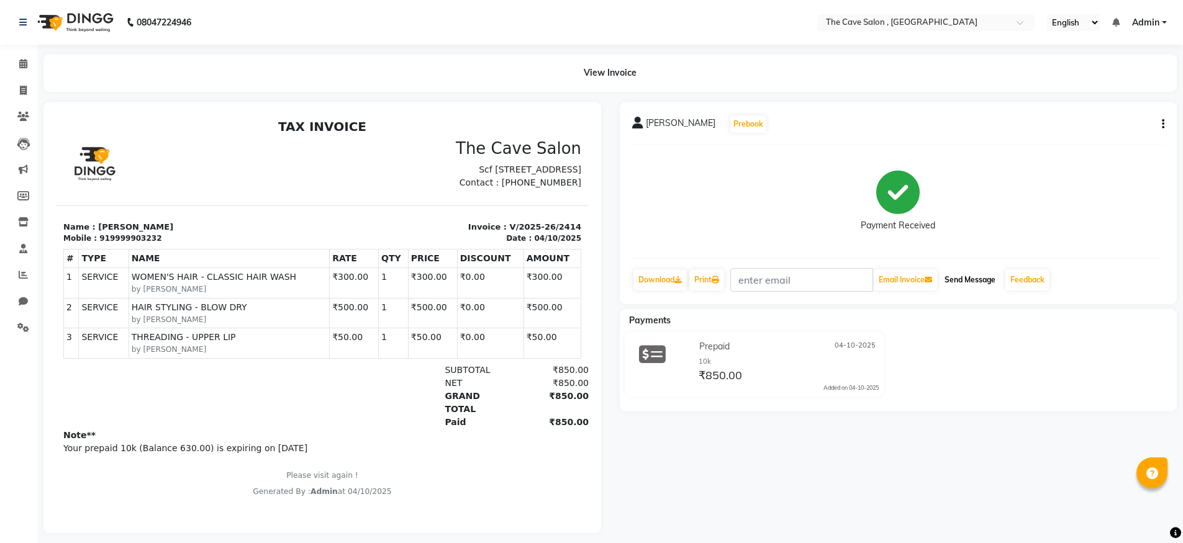
click at [988, 277] on button "Send Message" at bounding box center [970, 280] width 61 height 21
click at [25, 89] on icon at bounding box center [23, 90] width 7 height 9
select select "service"
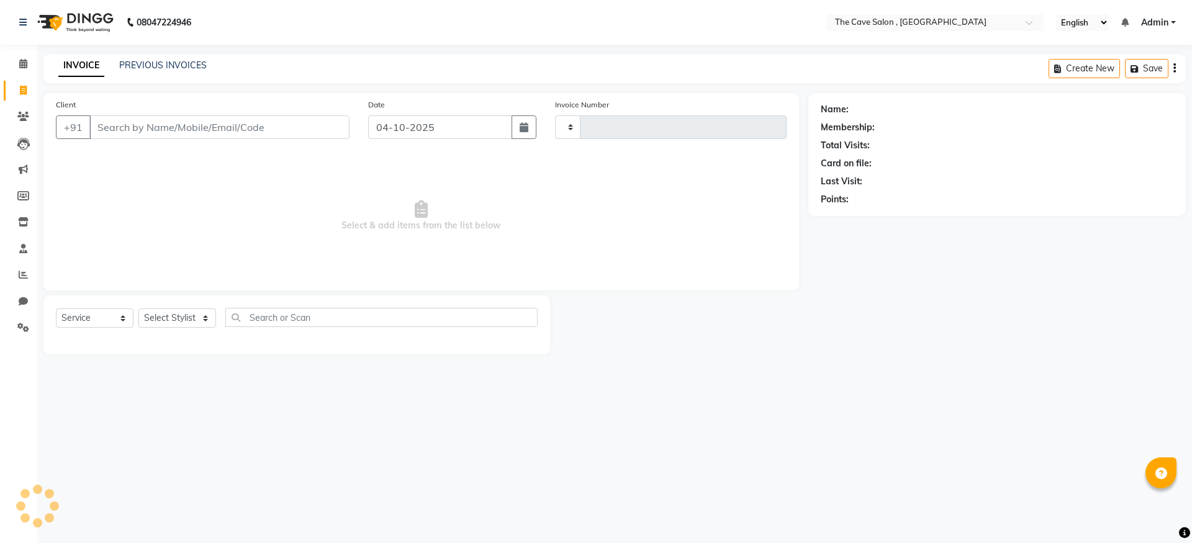
type input "2415"
select select "7844"
click at [176, 66] on link "PREVIOUS INVOICES" at bounding box center [163, 65] width 88 height 11
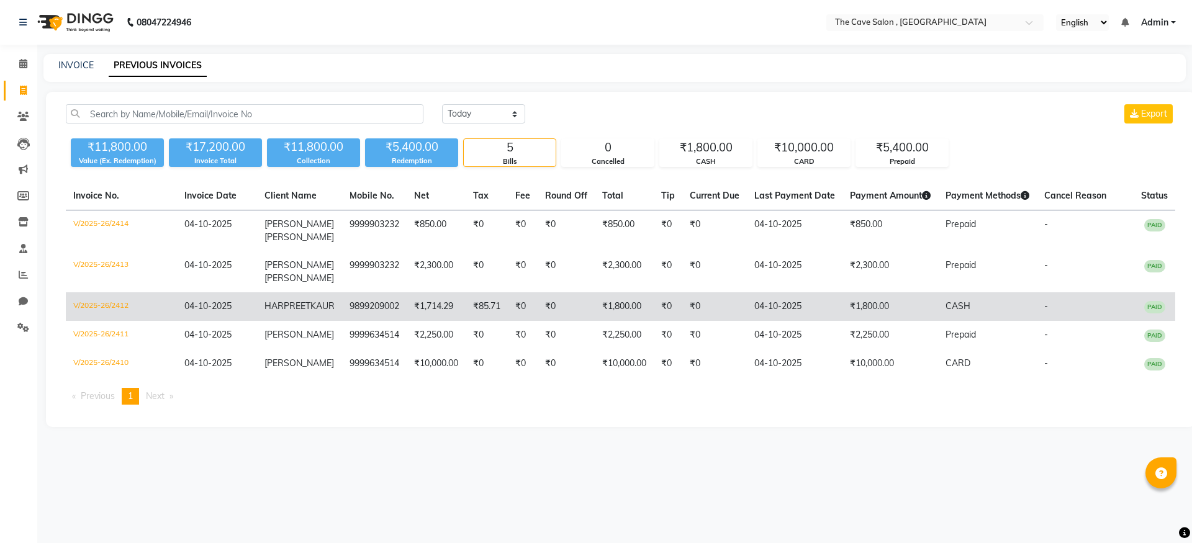
click at [269, 304] on span "HARPREET" at bounding box center [288, 306] width 46 height 11
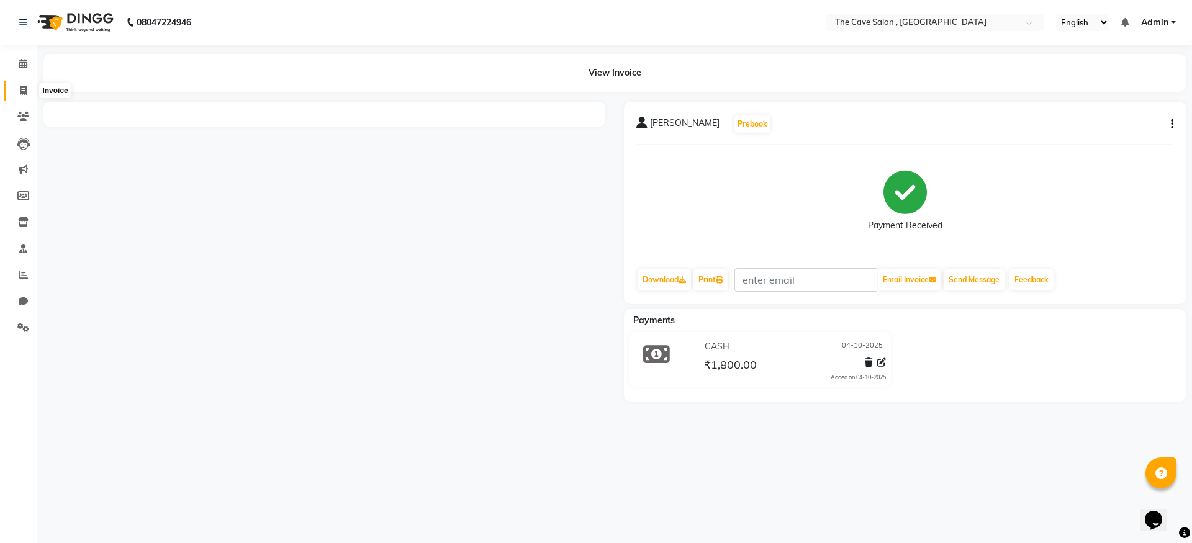
click at [16, 91] on span at bounding box center [23, 91] width 22 height 14
select select "service"
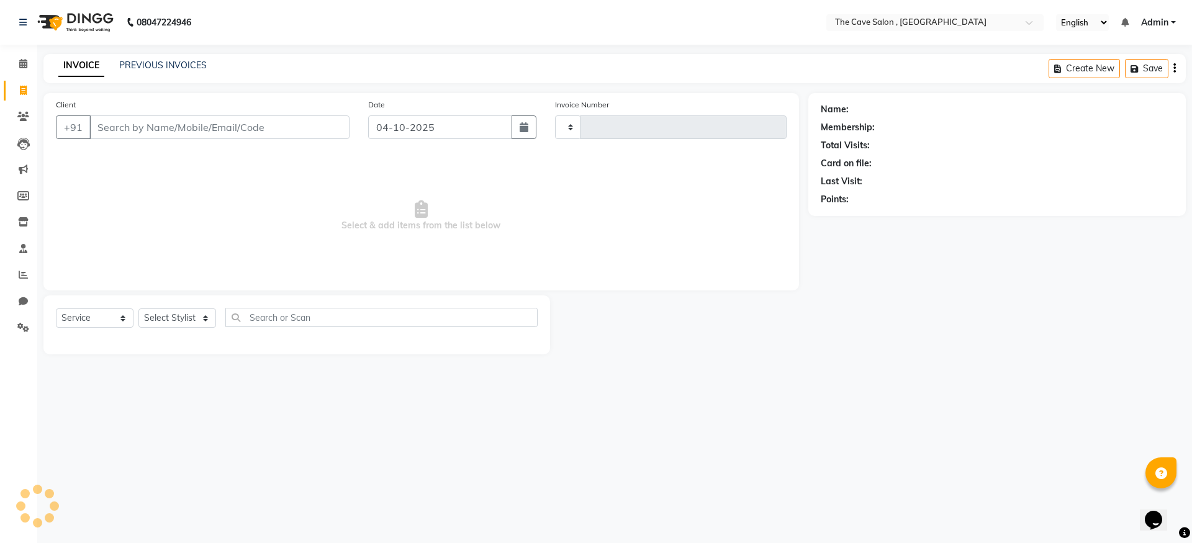
type input "2415"
select select "7844"
click at [170, 66] on link "PREVIOUS INVOICES" at bounding box center [163, 65] width 88 height 11
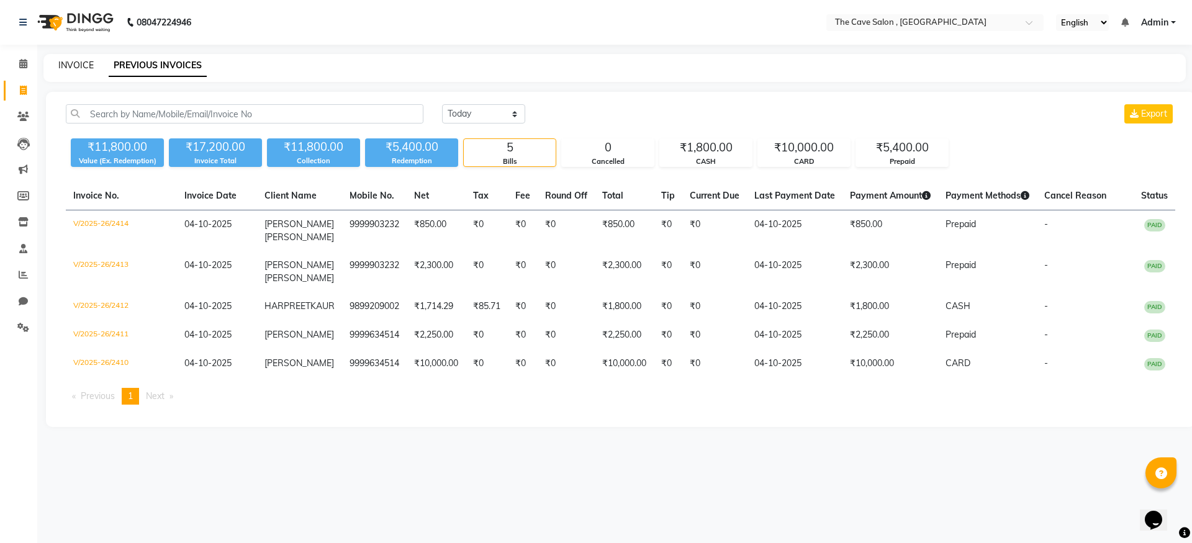
click at [80, 69] on link "INVOICE" at bounding box center [75, 65] width 35 height 11
select select "service"
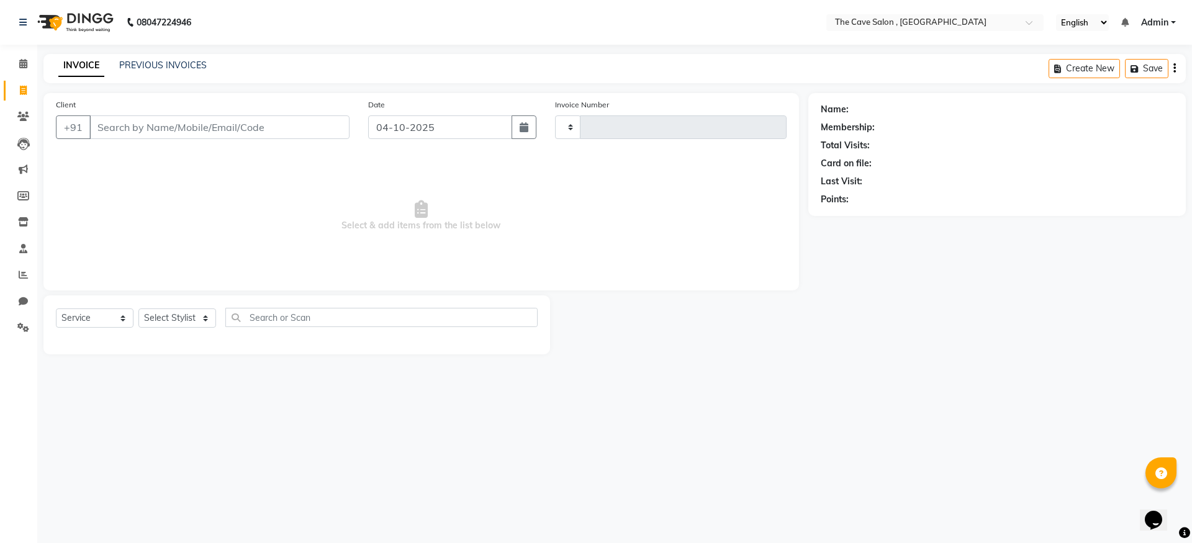
type input "2415"
select select "7844"
click at [124, 65] on link "PREVIOUS INVOICES" at bounding box center [163, 65] width 88 height 11
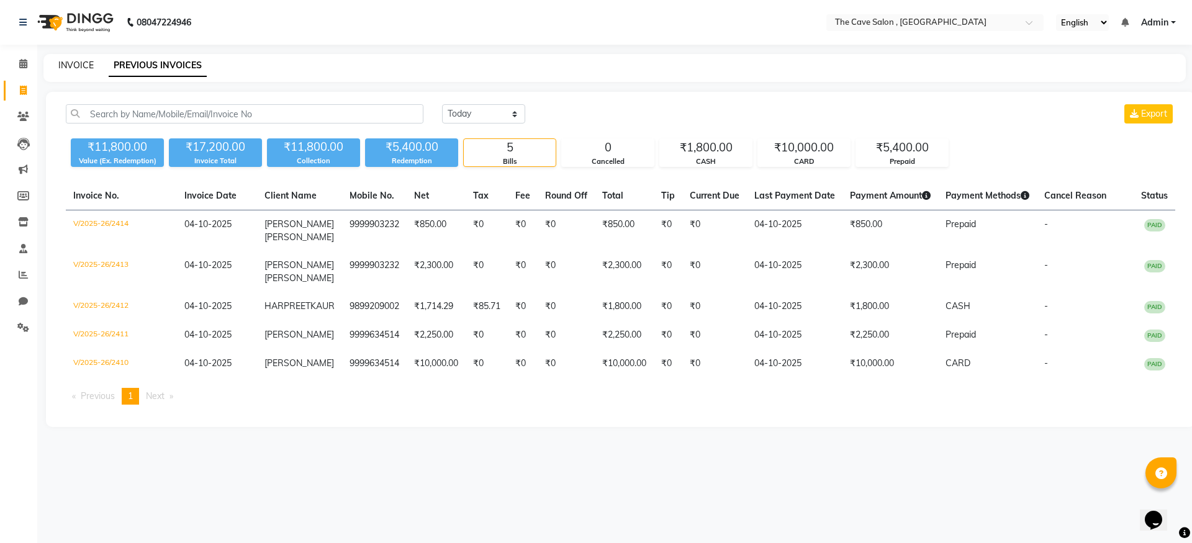
click at [84, 63] on link "INVOICE" at bounding box center [75, 65] width 35 height 11
select select "7844"
select select "service"
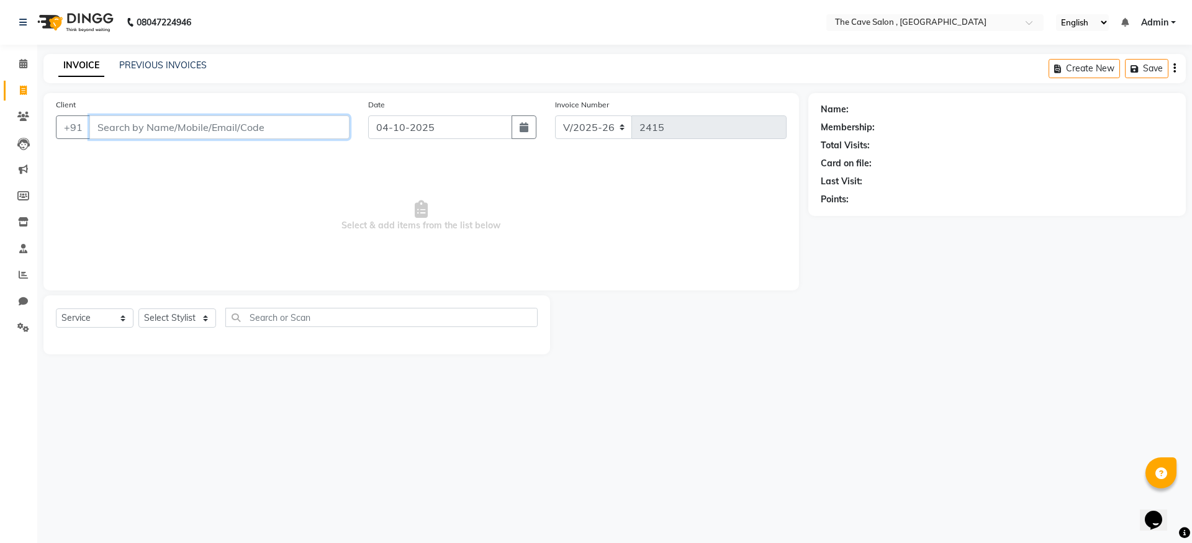
click at [175, 130] on input "Client" at bounding box center [219, 128] width 260 height 24
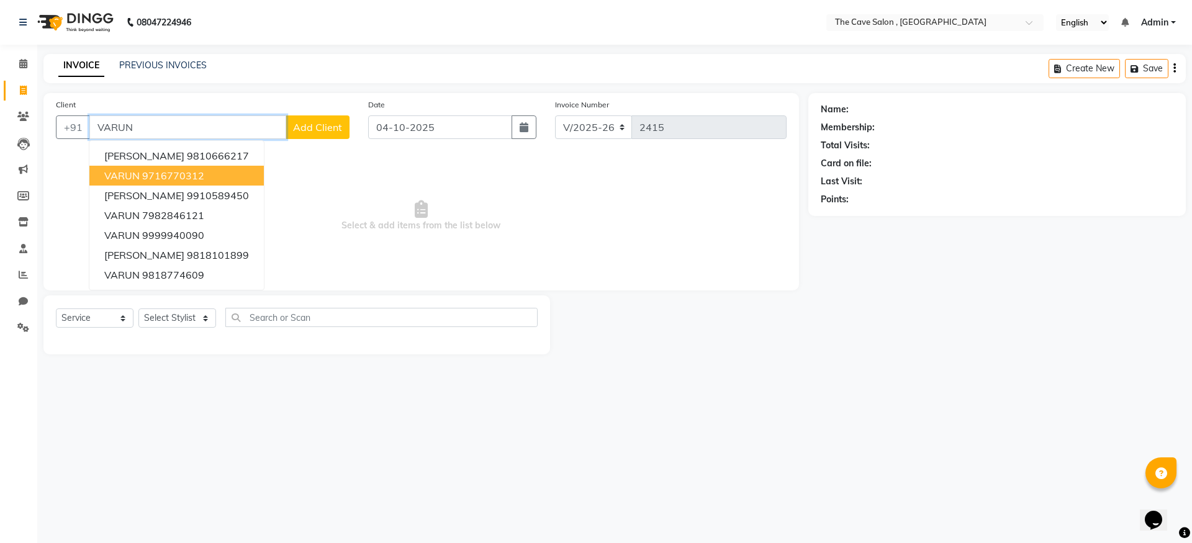
click at [201, 173] on ngb-highlight "9716770312" at bounding box center [173, 176] width 62 height 12
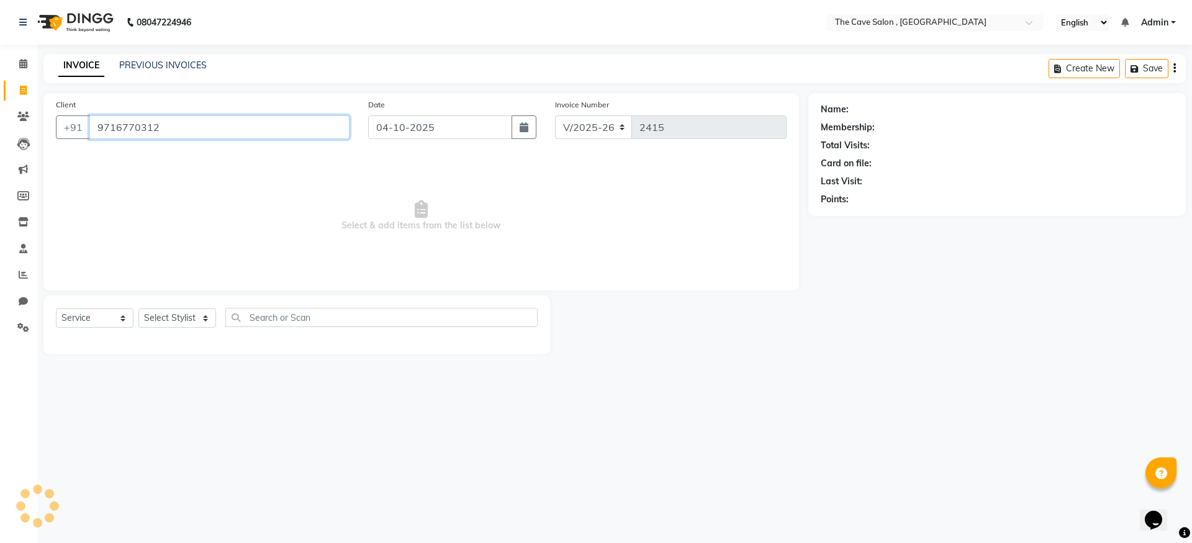
type input "9716770312"
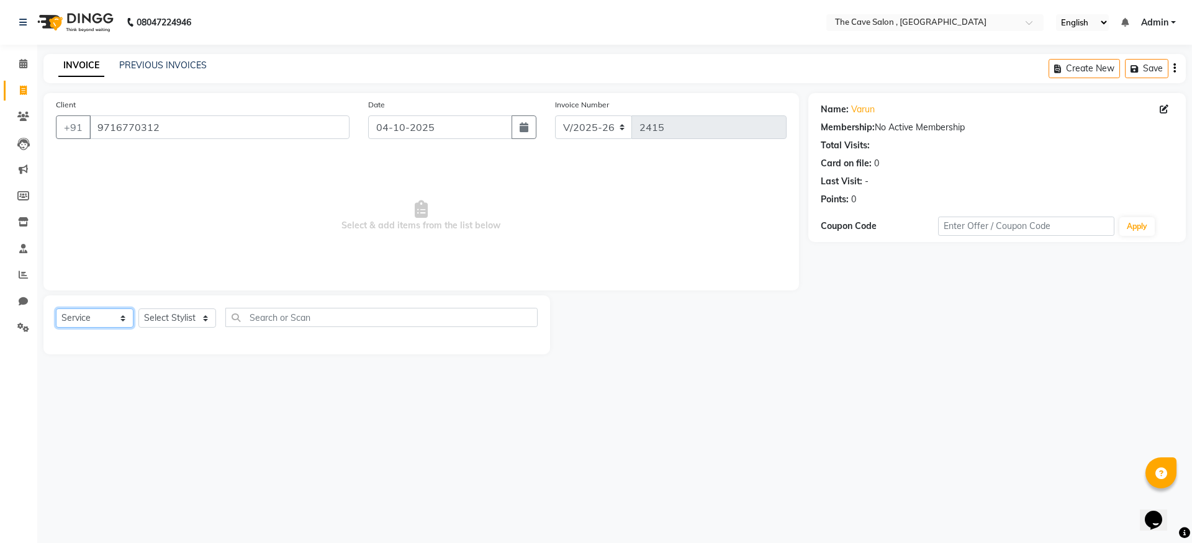
click at [96, 321] on select "Select Service Product Membership Package Voucher Prepaid Gift Card" at bounding box center [95, 318] width 78 height 19
select select "P"
click at [56, 309] on select "Select Service Product Membership Package Voucher Prepaid Gift Card" at bounding box center [95, 318] width 78 height 19
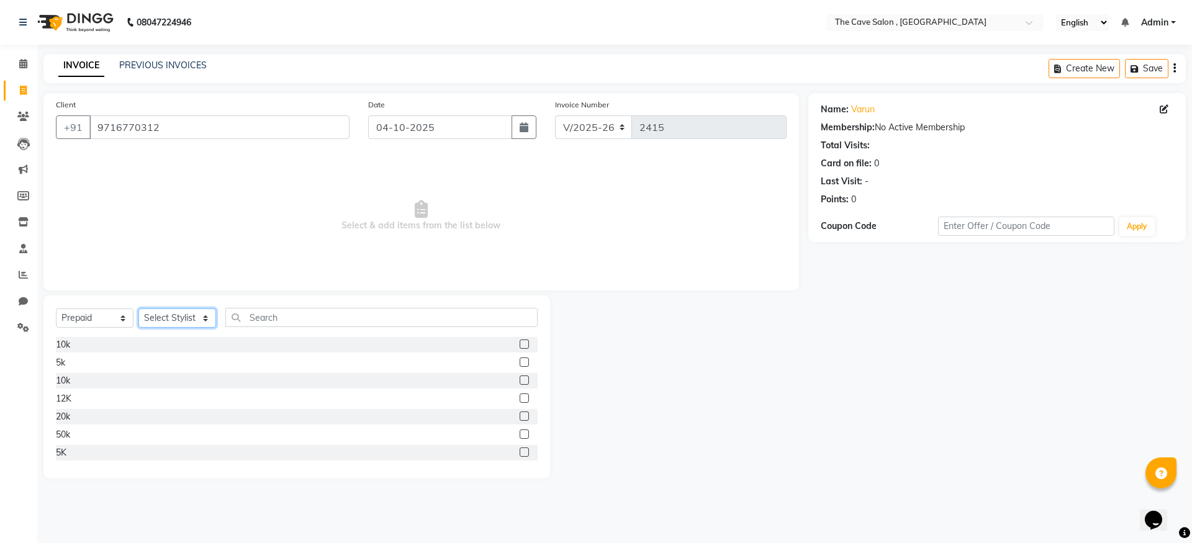
click at [176, 322] on select "Select Stylist Aarif Anil [PERSON_NAME] Anup bharti danish karan Mamta Manager …" at bounding box center [178, 318] width 78 height 19
click at [520, 364] on label at bounding box center [524, 362] width 9 height 9
click at [520, 364] on input "checkbox" at bounding box center [524, 363] width 8 height 8
checkbox input "false"
click at [214, 316] on select "Select Stylist Aarif Anil [PERSON_NAME] Anup bharti danish karan Mamta Manager …" at bounding box center [178, 318] width 78 height 19
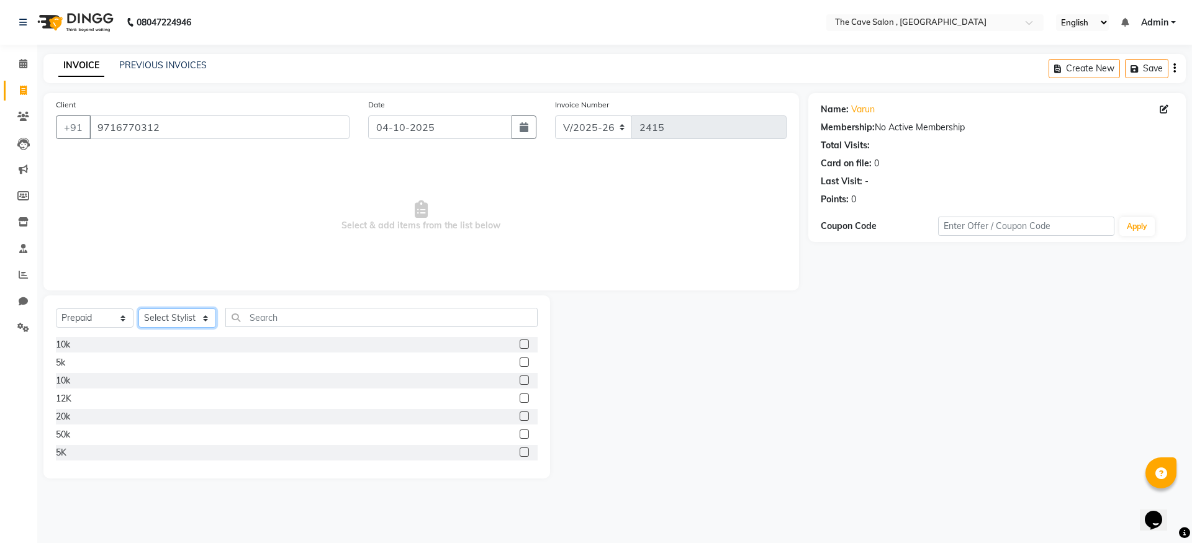
select select "70307"
click at [139, 309] on select "Select Stylist Aarif Anil [PERSON_NAME] Anup bharti danish karan Mamta Manager …" at bounding box center [178, 318] width 78 height 19
click at [520, 363] on label at bounding box center [524, 362] width 9 height 9
click at [520, 363] on input "checkbox" at bounding box center [524, 363] width 8 height 8
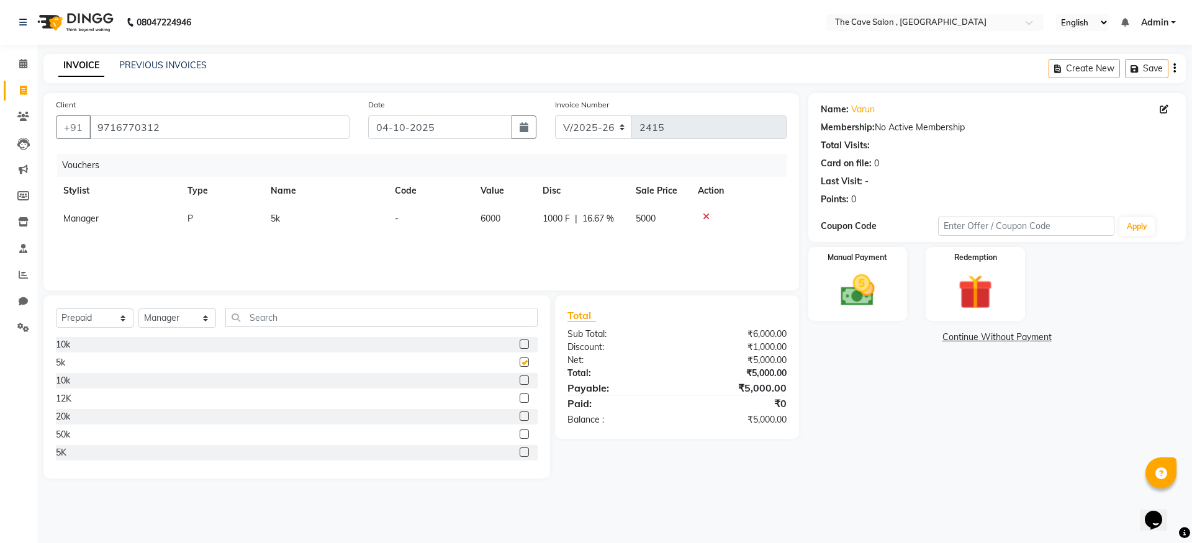
checkbox input "false"
click at [943, 290] on div "Redemption" at bounding box center [975, 284] width 103 height 76
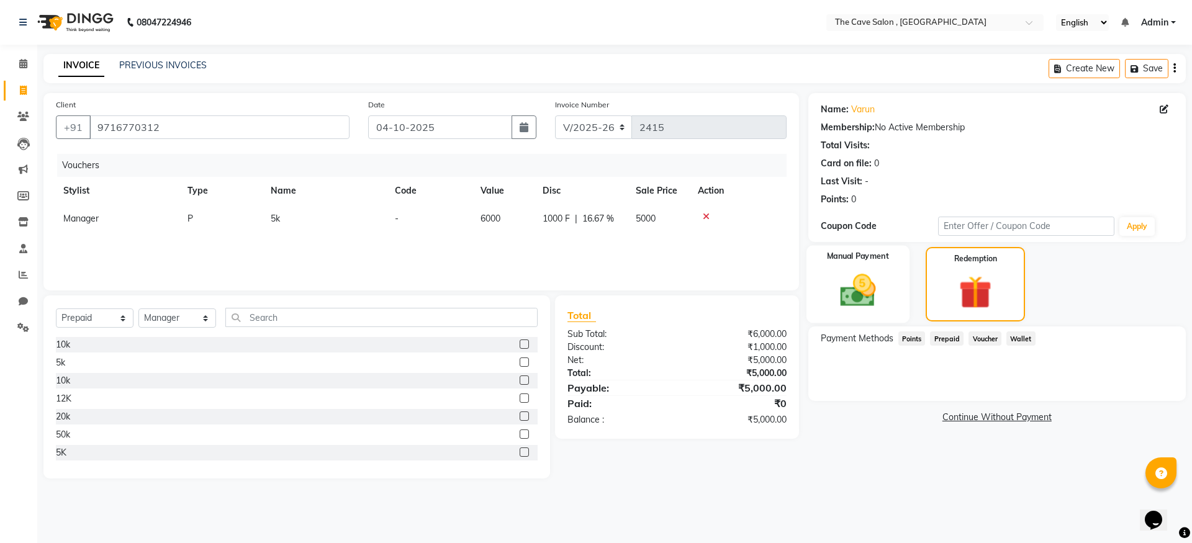
click at [853, 283] on img at bounding box center [858, 290] width 58 height 41
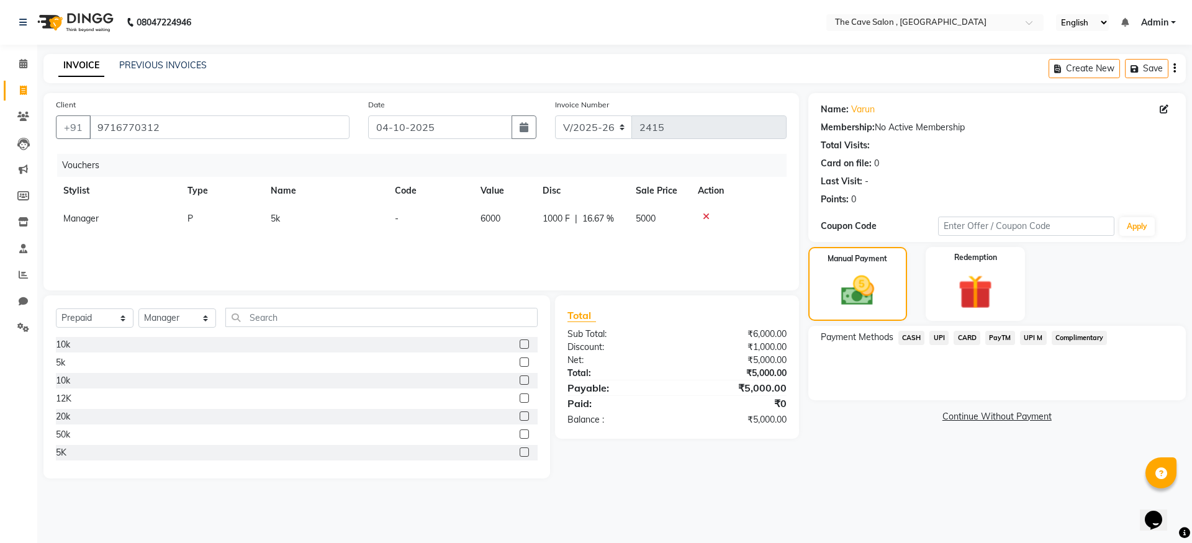
click at [966, 339] on span "CARD" at bounding box center [967, 338] width 27 height 14
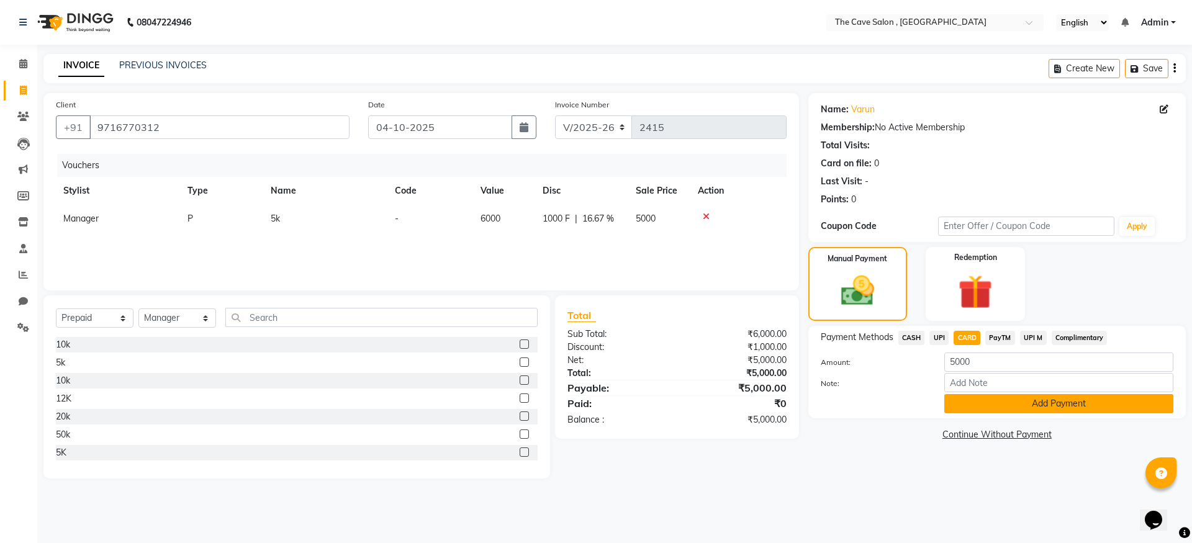
click at [1006, 409] on button "Add Payment" at bounding box center [1059, 403] width 229 height 19
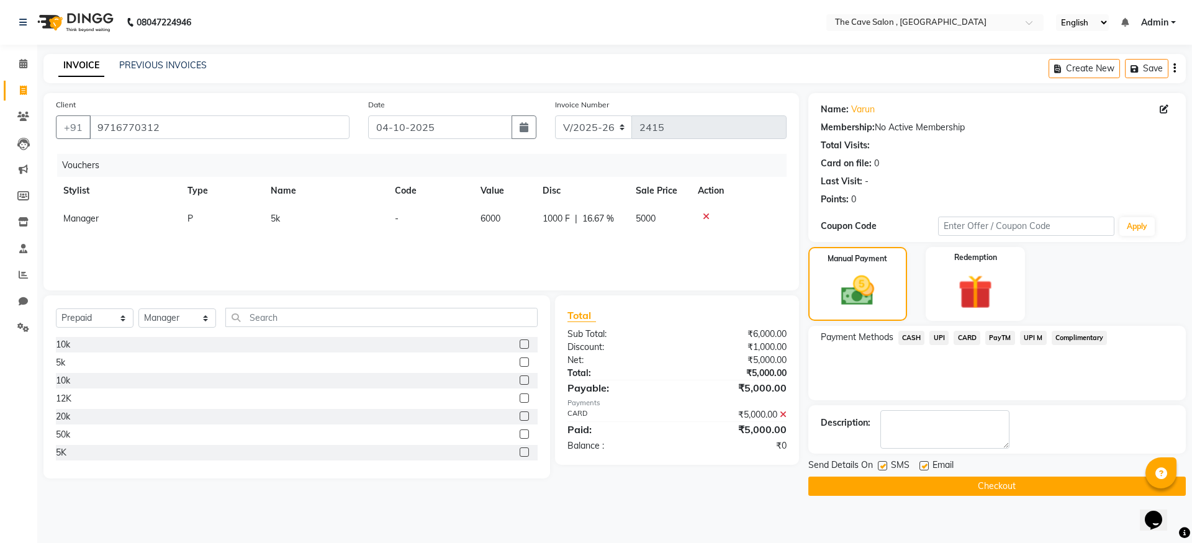
click at [980, 484] on button "Checkout" at bounding box center [998, 486] width 378 height 19
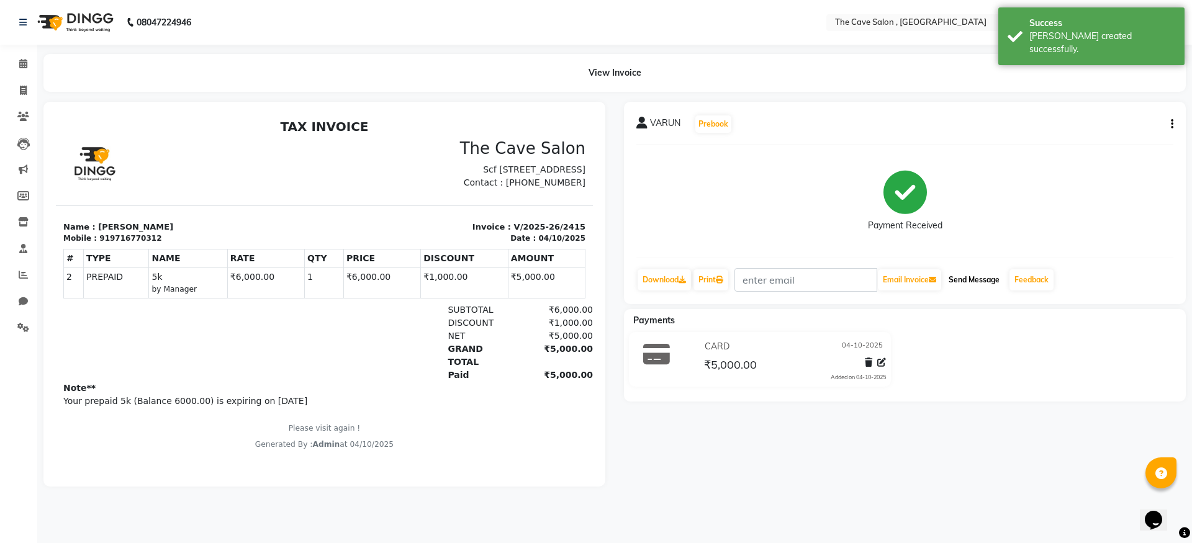
click at [992, 283] on button "Send Message" at bounding box center [974, 280] width 61 height 21
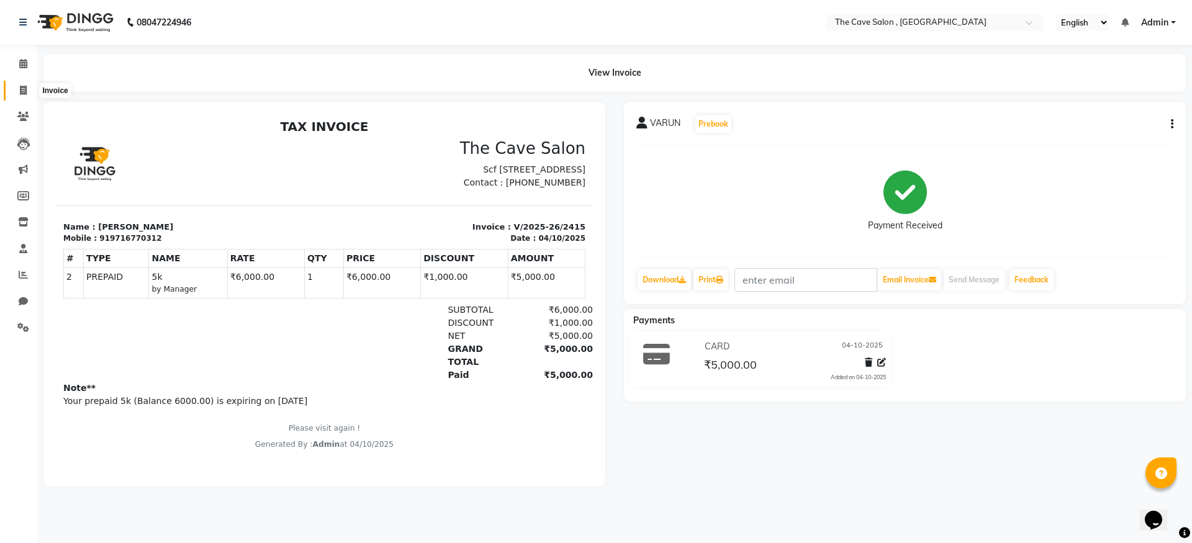
click at [19, 91] on span at bounding box center [23, 91] width 22 height 14
select select "service"
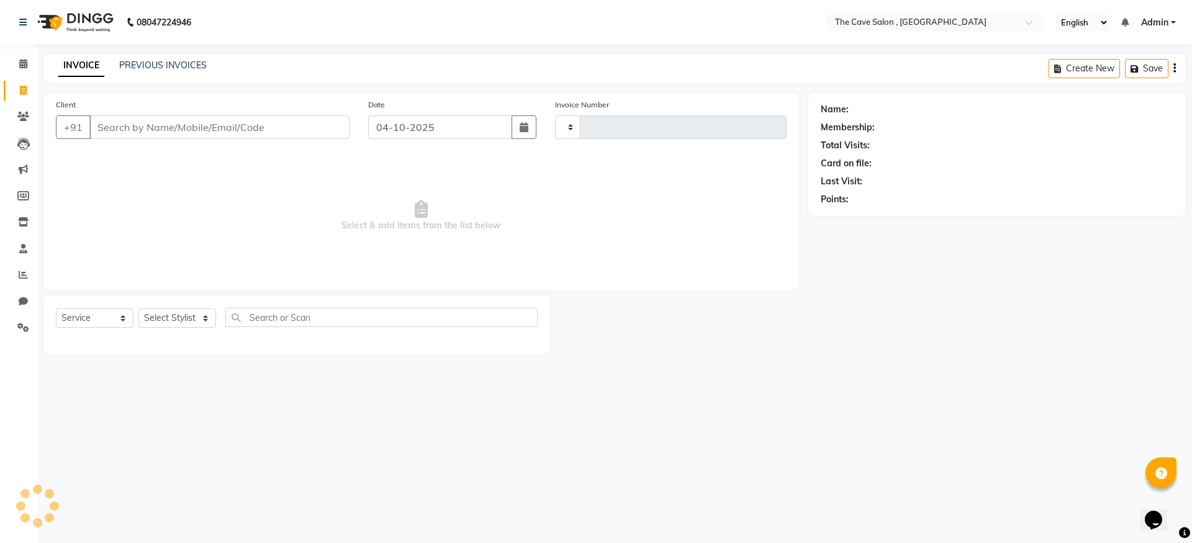
type input "2416"
select select "7844"
click at [163, 127] on input "Client" at bounding box center [219, 128] width 260 height 24
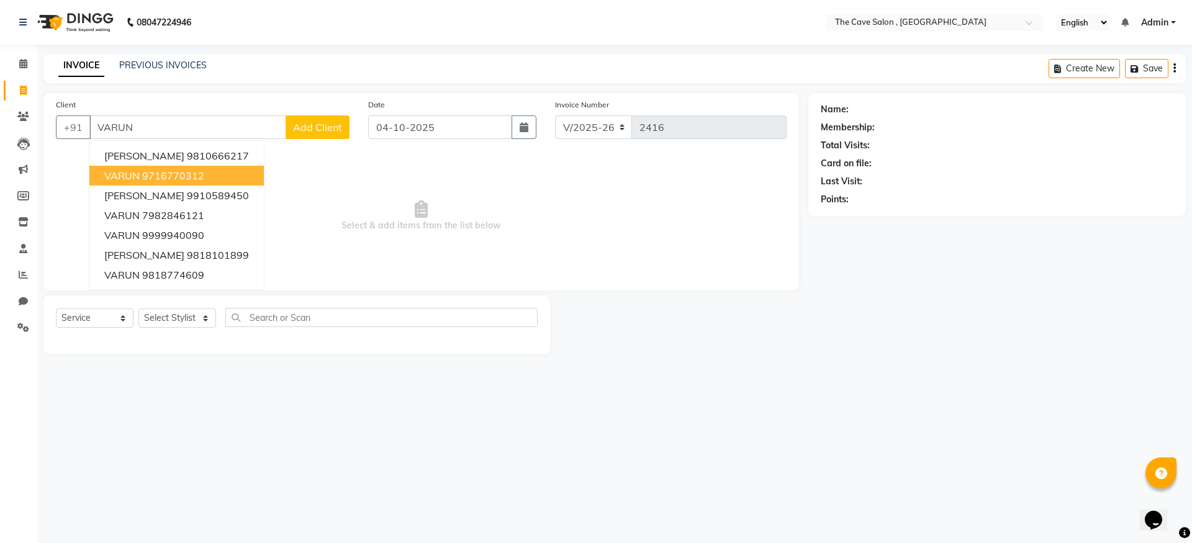
click at [200, 175] on ngb-highlight "9716770312" at bounding box center [173, 176] width 62 height 12
type input "9716770312"
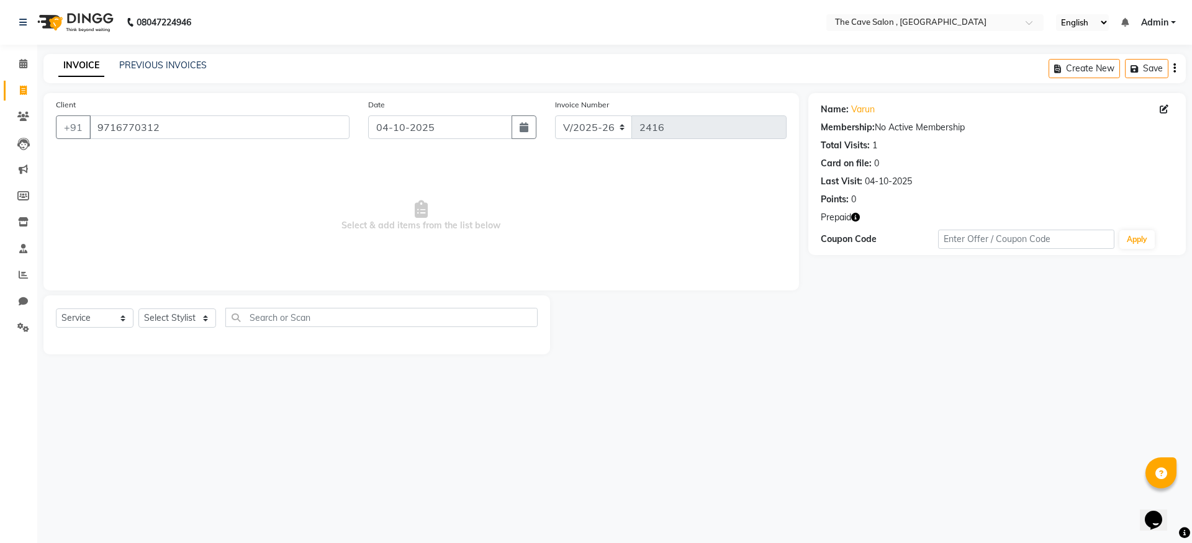
click at [856, 216] on icon "button" at bounding box center [856, 217] width 9 height 9
click at [555, 239] on span "Select & add items from the list below" at bounding box center [421, 216] width 731 height 124
click at [158, 319] on select "Select Stylist Aarif Anil [PERSON_NAME] Anup bharti danish karan Mamta Manager …" at bounding box center [178, 318] width 78 height 19
select select "70258"
click at [139, 309] on select "Select Stylist Aarif Anil [PERSON_NAME] Anup bharti danish karan Mamta Manager …" at bounding box center [178, 318] width 78 height 19
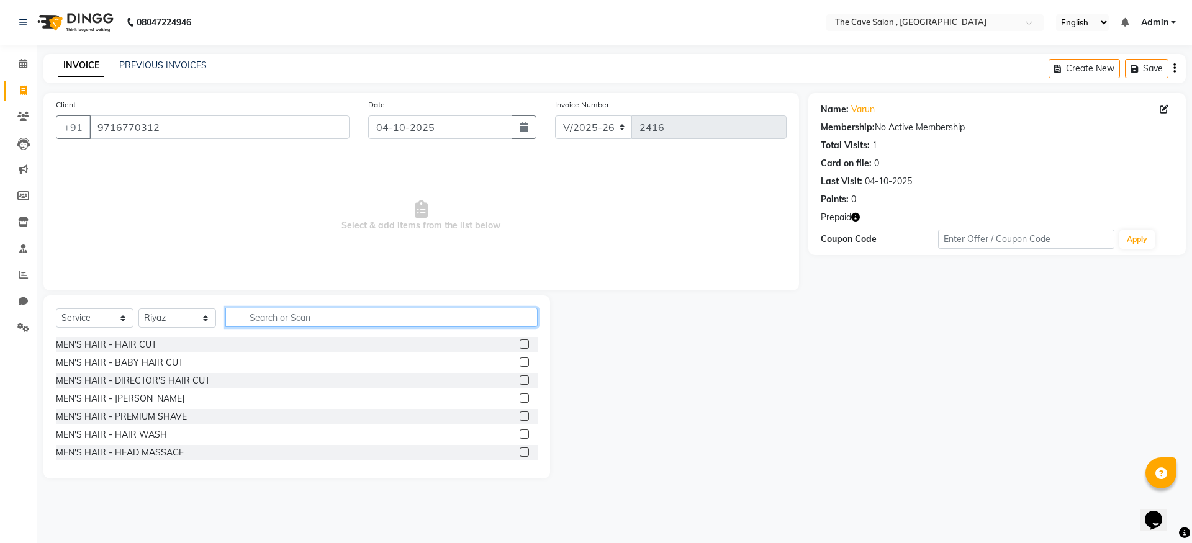
click at [290, 321] on input "text" at bounding box center [381, 317] width 312 height 19
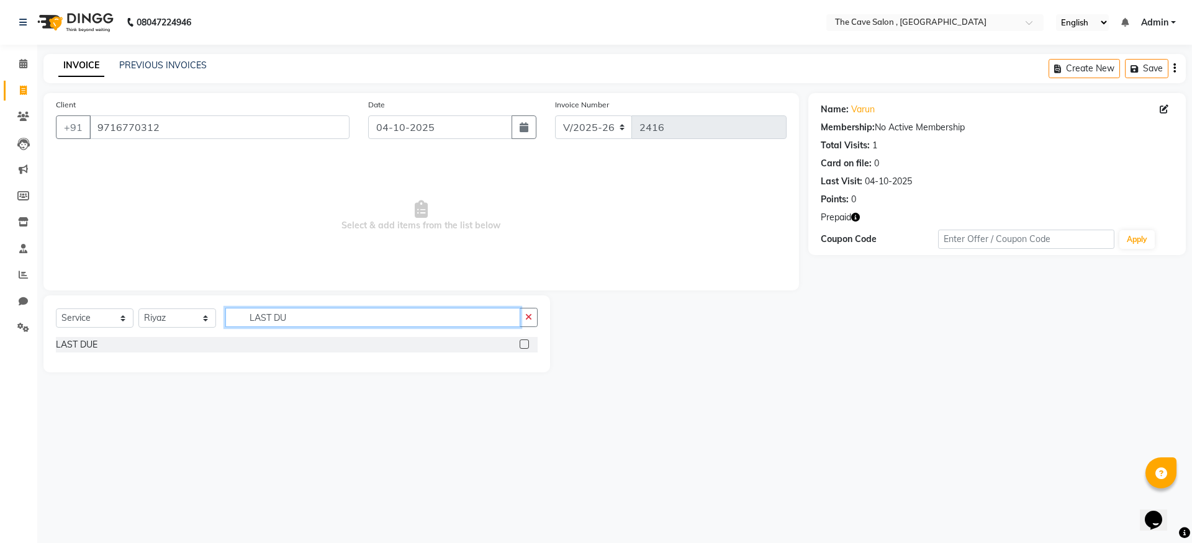
type input "LAST DU"
click at [525, 345] on label at bounding box center [524, 344] width 9 height 9
click at [525, 345] on input "checkbox" at bounding box center [524, 345] width 8 height 8
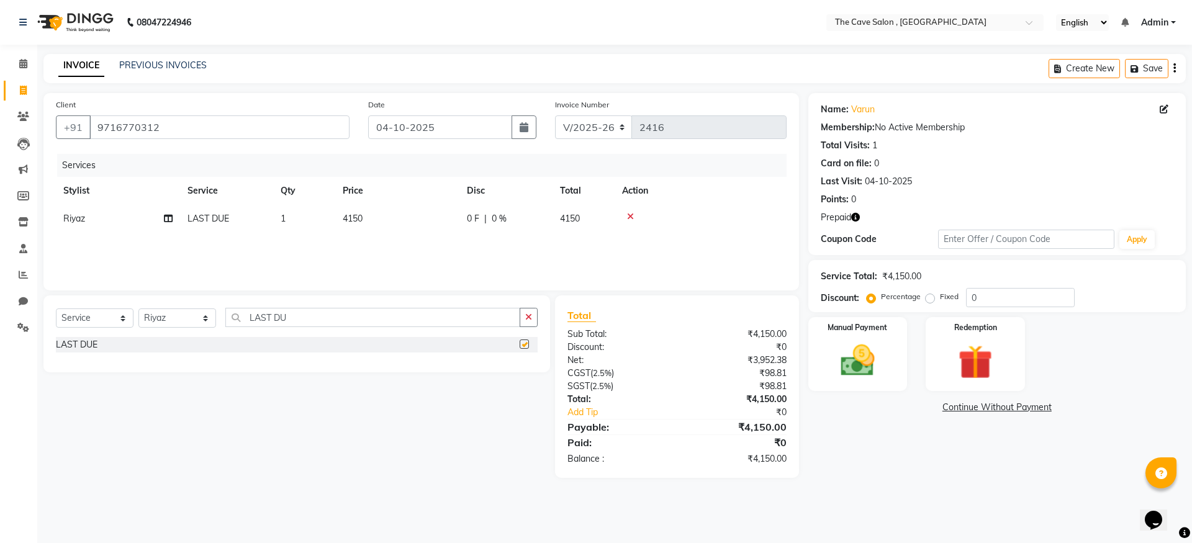
checkbox input "false"
click at [368, 221] on td "4150" at bounding box center [397, 219] width 124 height 28
select select "70258"
click at [414, 224] on input "4150" at bounding box center [455, 221] width 109 height 19
click at [451, 225] on input "4150" at bounding box center [455, 221] width 109 height 19
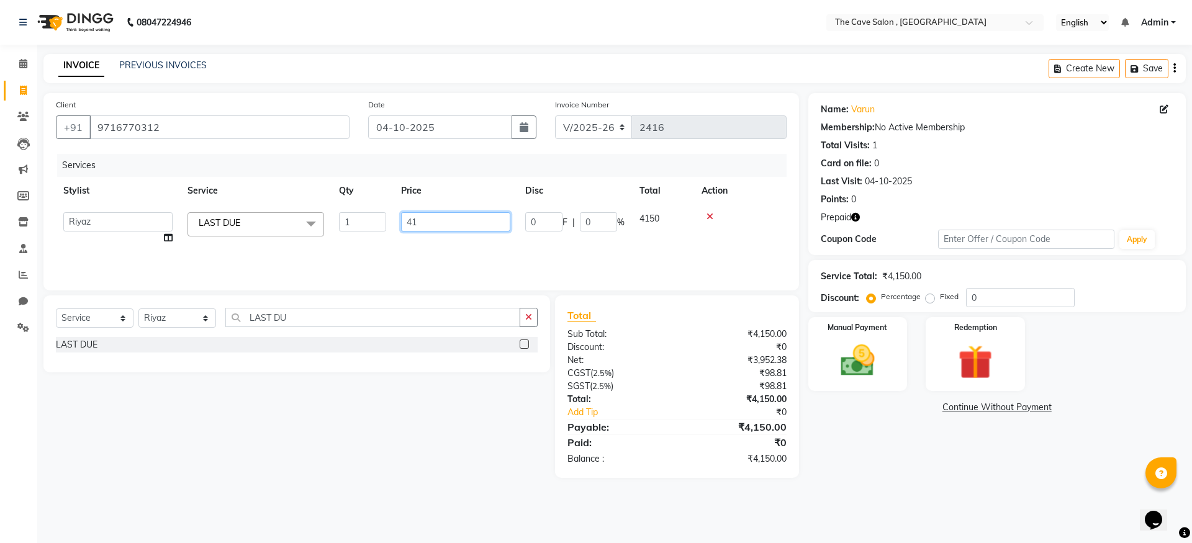
type input "4"
type input "1030"
click at [1010, 446] on div "Name: Varun Membership: No Active Membership Total Visits: 1 Card on file: 0 La…" at bounding box center [1002, 285] width 387 height 385
click at [982, 360] on img at bounding box center [976, 362] width 58 height 44
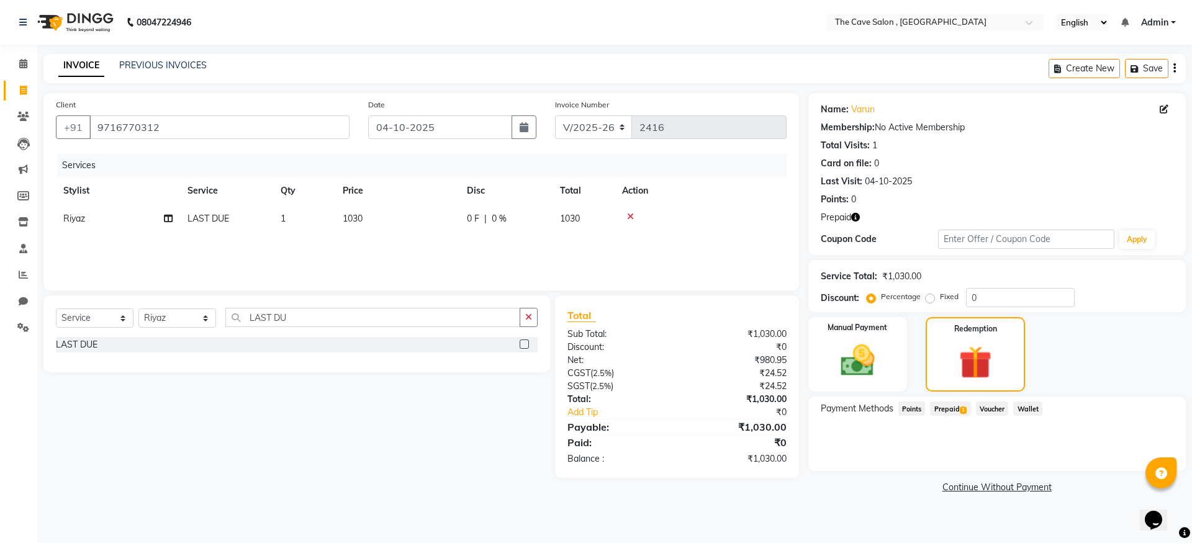
click at [963, 407] on span "1" at bounding box center [963, 410] width 7 height 7
click at [1132, 455] on button "Add" at bounding box center [1144, 458] width 45 height 21
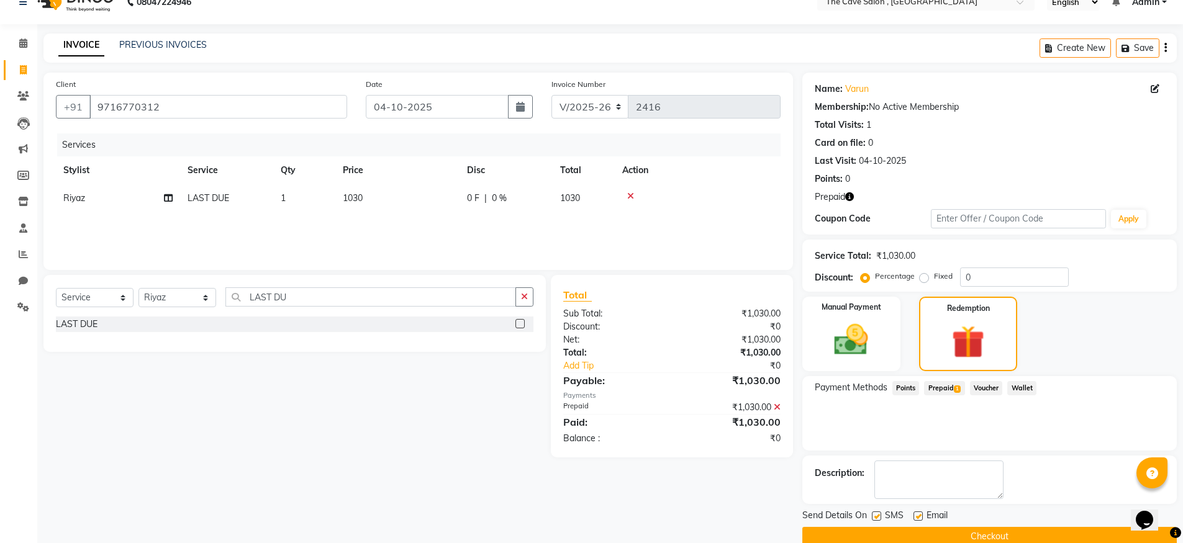
scroll to position [42, 0]
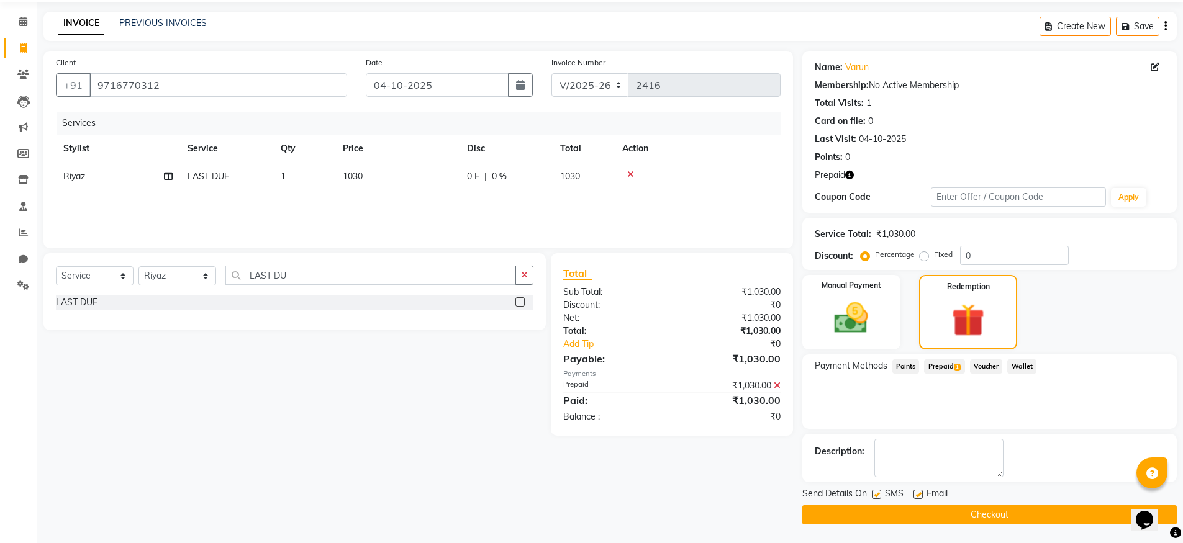
click at [1046, 515] on button "Checkout" at bounding box center [989, 515] width 375 height 19
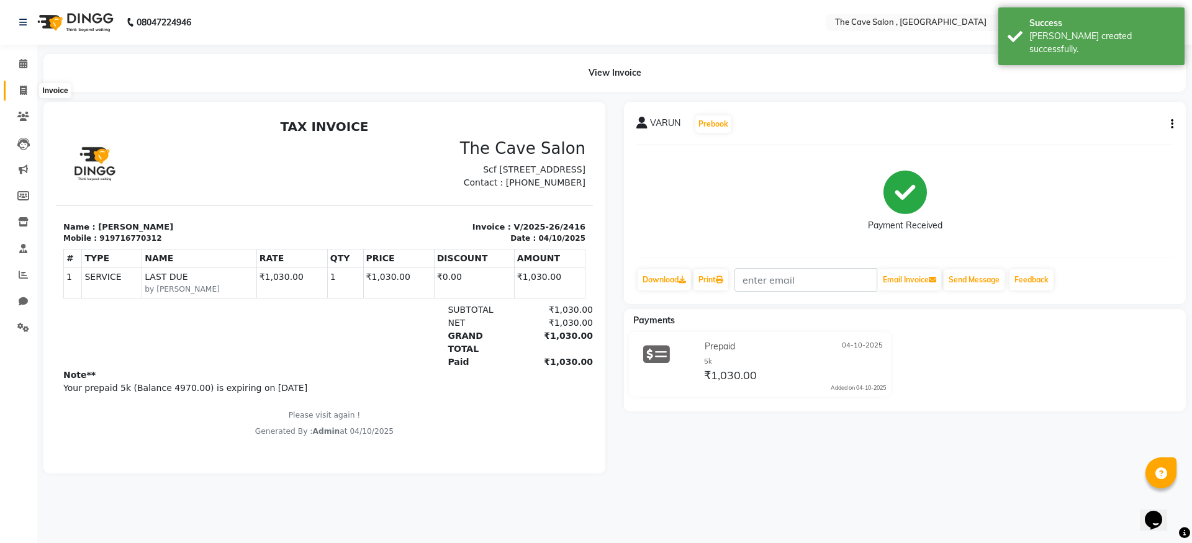
click at [25, 94] on icon at bounding box center [23, 90] width 7 height 9
select select "service"
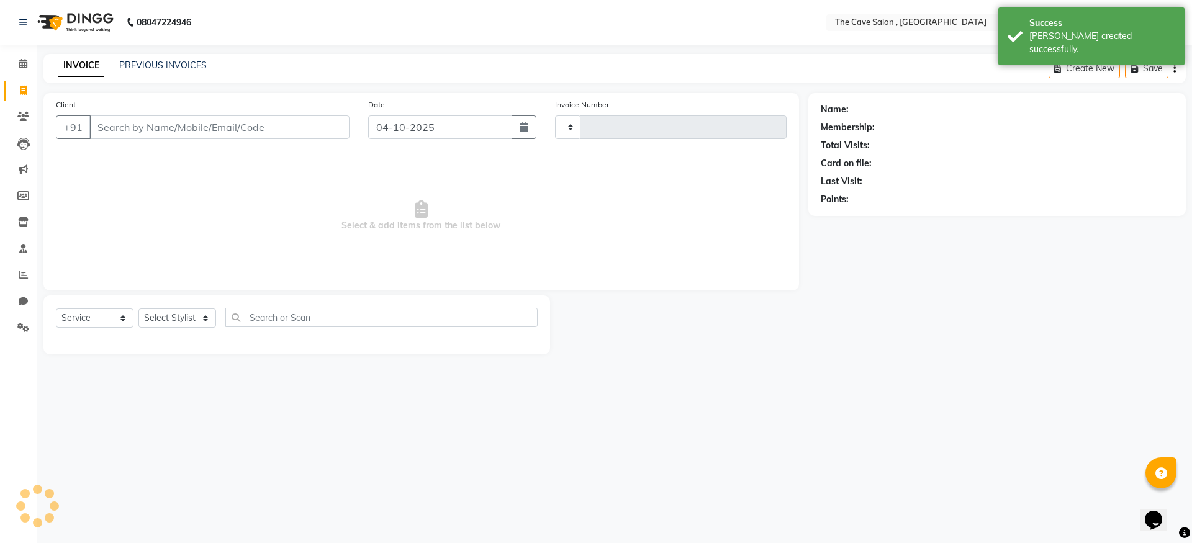
type input "2417"
select select "7844"
click at [166, 61] on link "PREVIOUS INVOICES" at bounding box center [163, 65] width 88 height 11
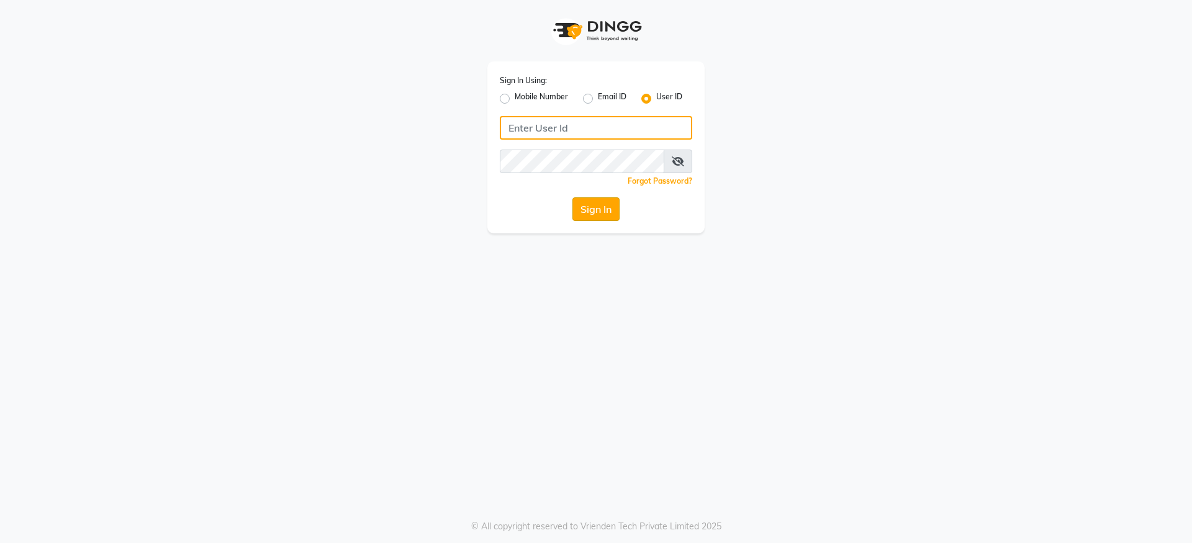
type input "cavesalon@123"
click at [596, 206] on button "Sign In" at bounding box center [596, 210] width 47 height 24
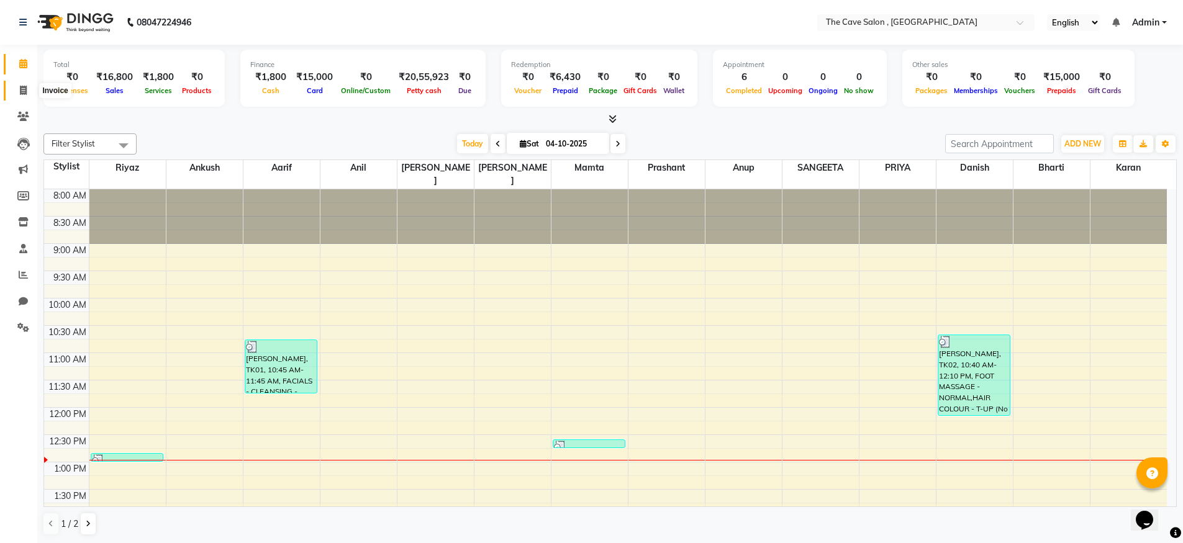
click at [27, 88] on span at bounding box center [23, 91] width 22 height 14
select select "service"
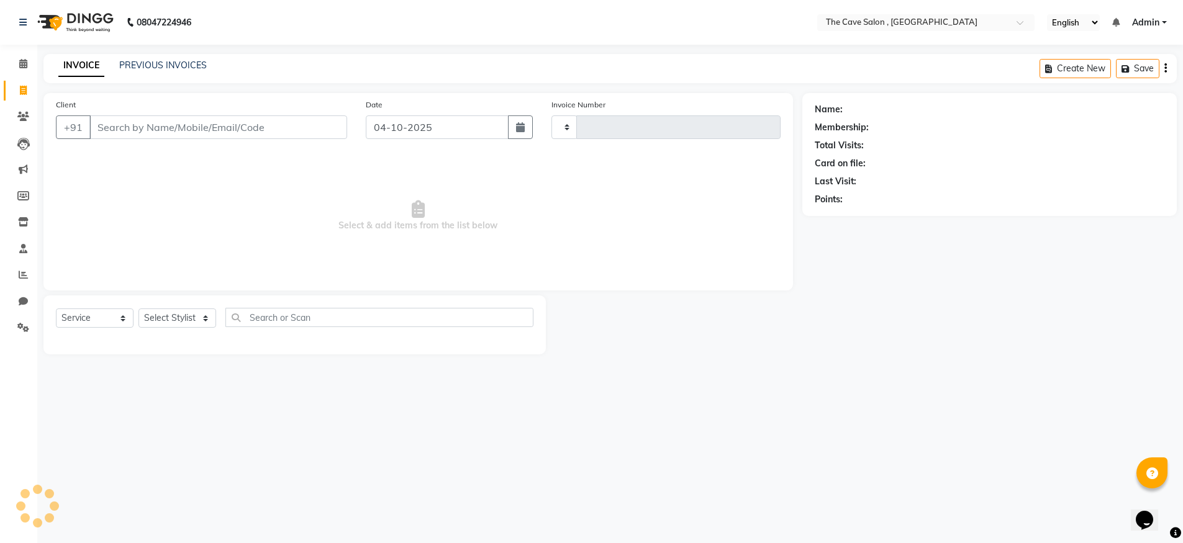
type input "2417"
select select "7844"
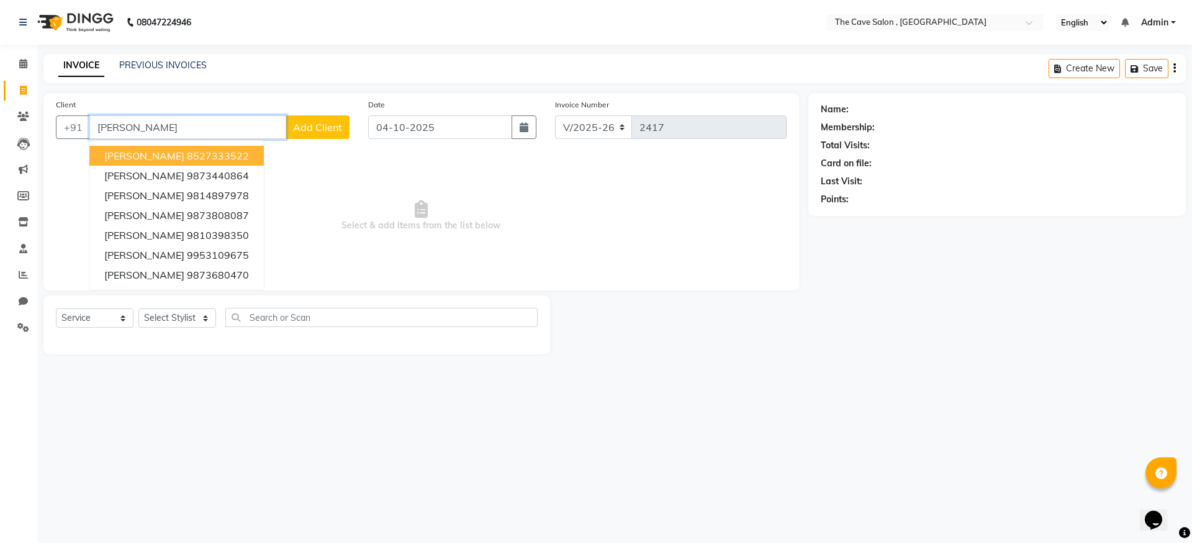
click at [216, 117] on input "CHARU" at bounding box center [187, 128] width 197 height 24
click at [213, 135] on input "CHARU" at bounding box center [187, 128] width 197 height 24
type input "C"
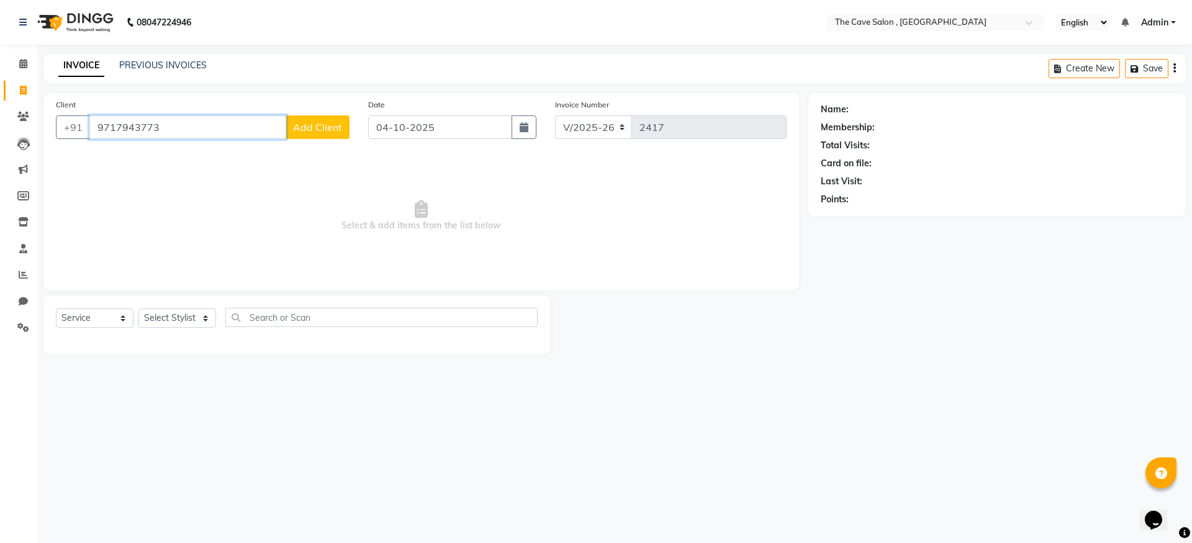
type input "9717943773"
click at [315, 129] on span "Add Client" at bounding box center [317, 127] width 49 height 12
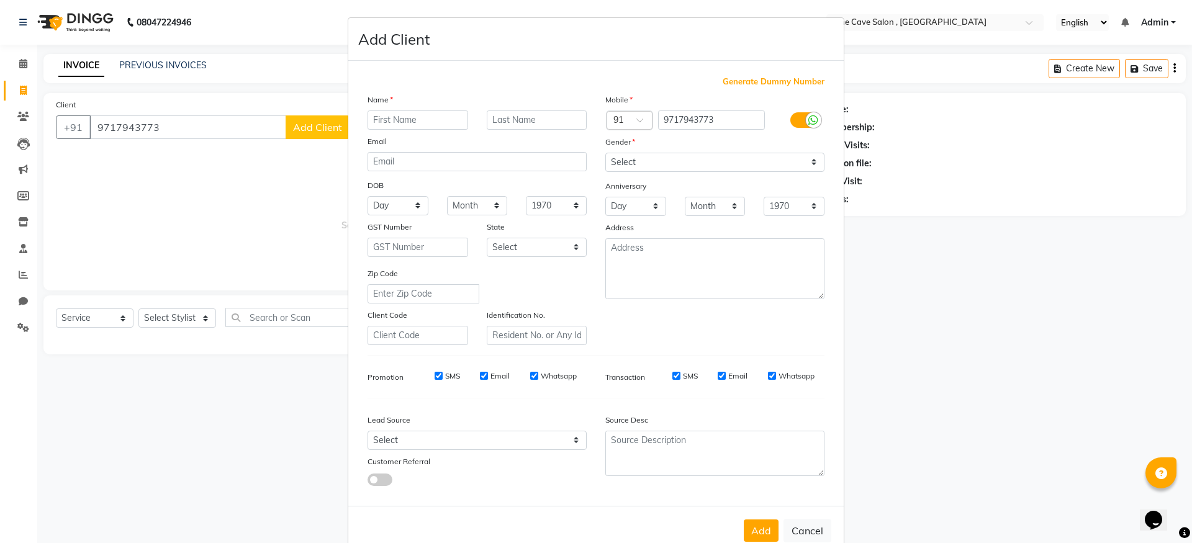
click at [399, 120] on input "text" at bounding box center [418, 120] width 101 height 19
type input "[PERSON_NAME]"
click at [648, 157] on select "Select [DEMOGRAPHIC_DATA] [DEMOGRAPHIC_DATA] Other Prefer Not To Say" at bounding box center [715, 162] width 219 height 19
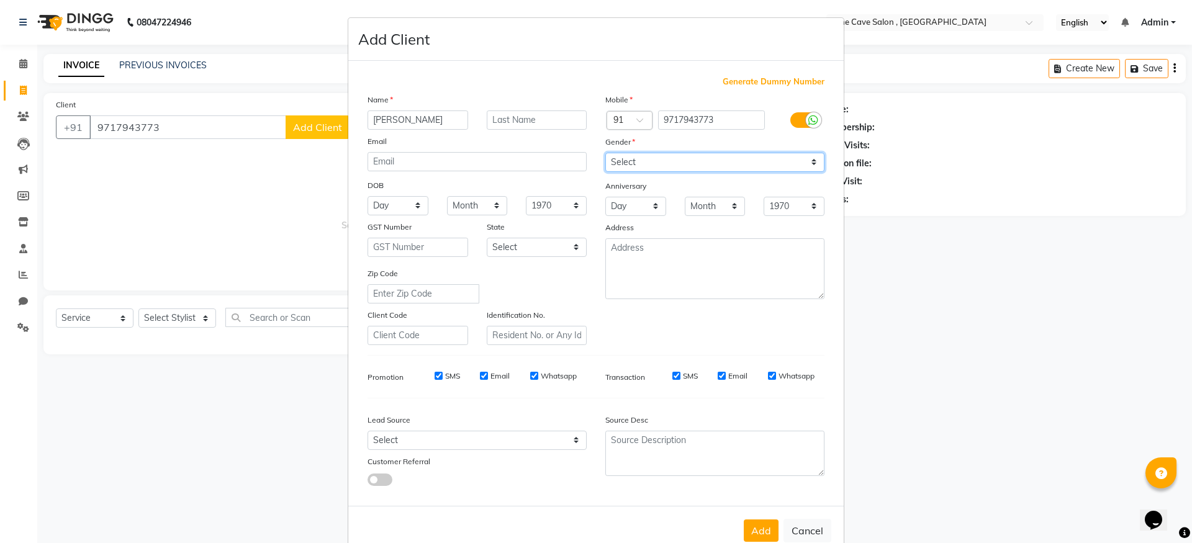
select select "[DEMOGRAPHIC_DATA]"
click at [606, 153] on select "Select [DEMOGRAPHIC_DATA] [DEMOGRAPHIC_DATA] Other Prefer Not To Say" at bounding box center [715, 162] width 219 height 19
click at [747, 524] on button "Add" at bounding box center [761, 531] width 35 height 22
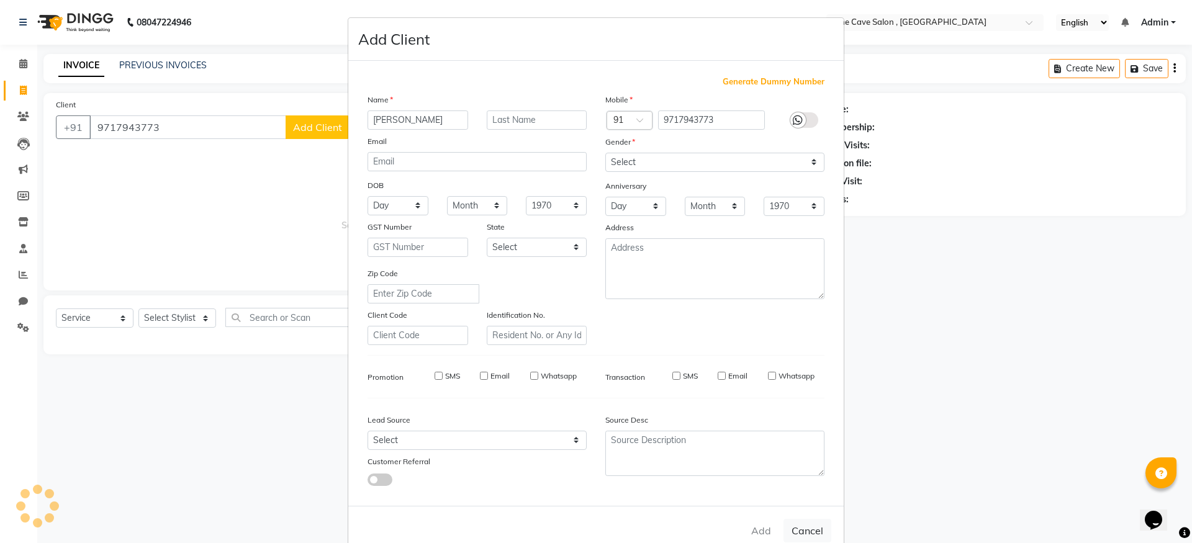
select select
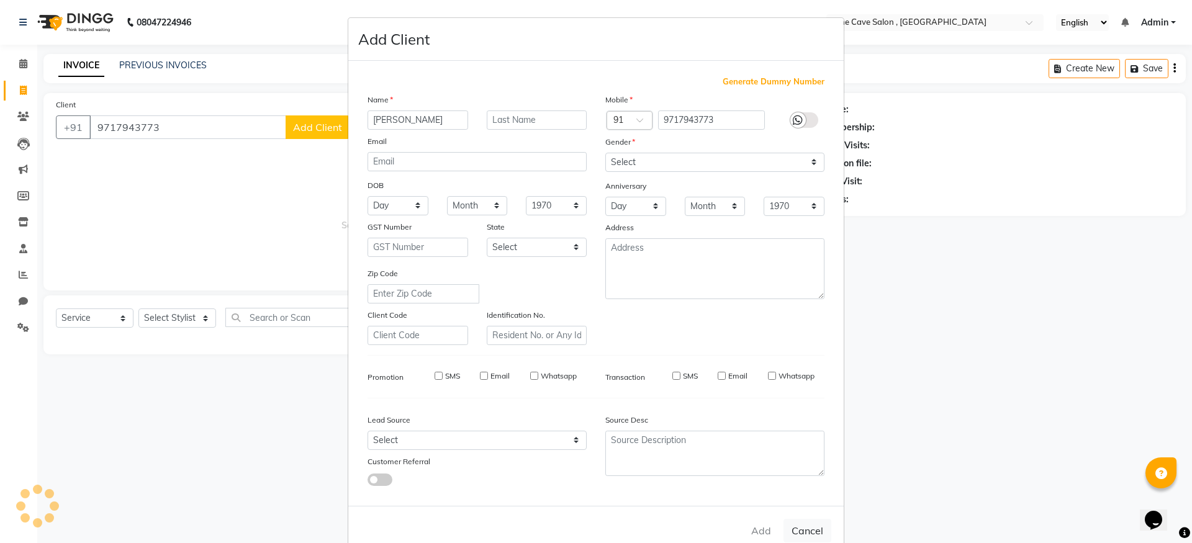
select select
checkbox input "false"
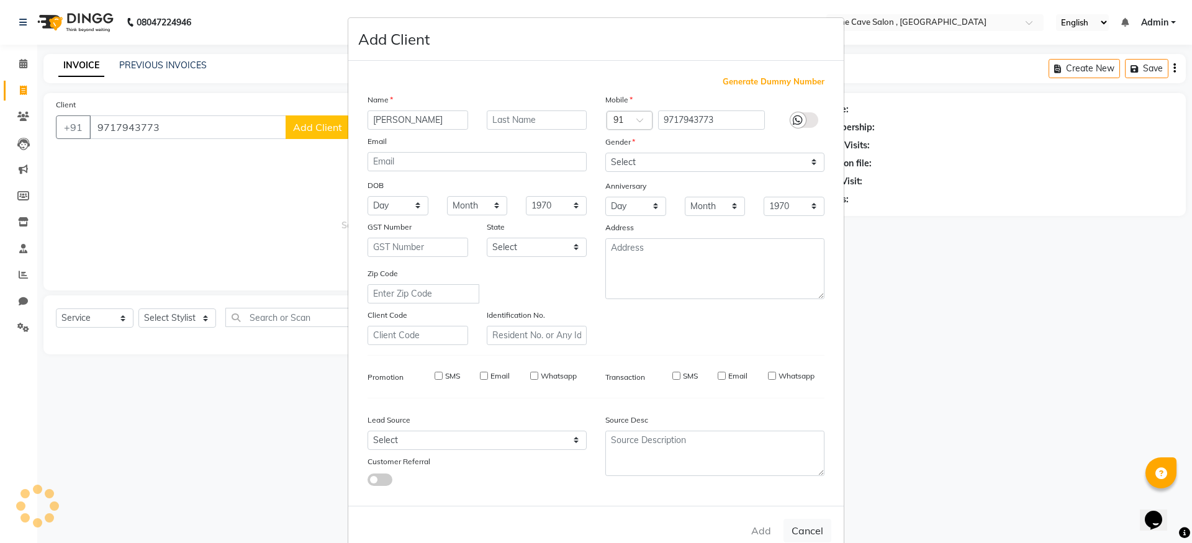
checkbox input "false"
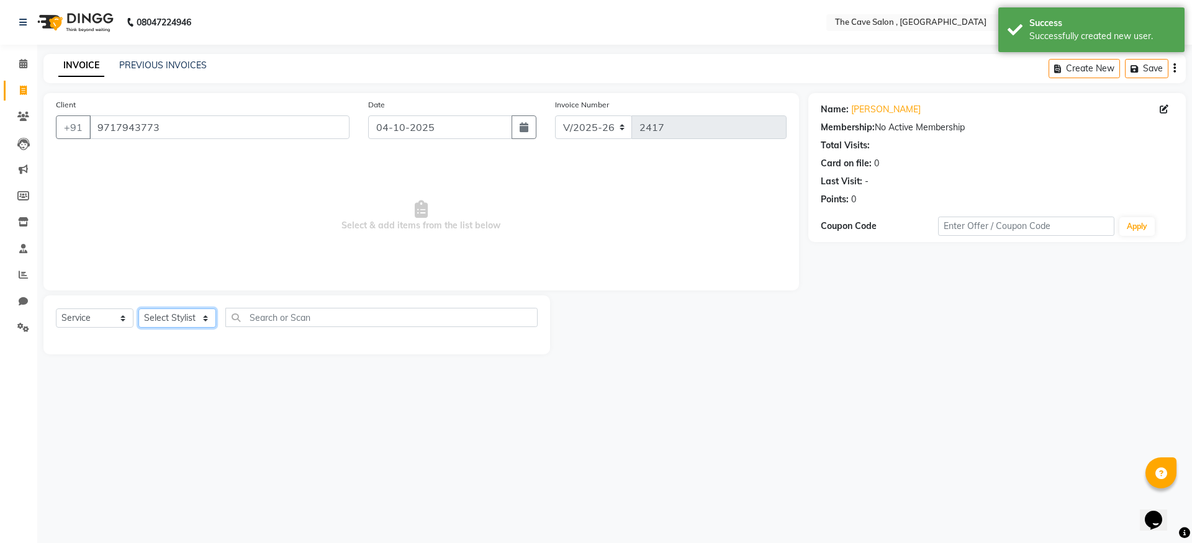
click at [205, 319] on select "Select Stylist Aarif Anil [PERSON_NAME] Anup bharti danish karan Mamta Manager …" at bounding box center [178, 318] width 78 height 19
select select "78627"
click at [139, 309] on select "Select Stylist Aarif Anil [PERSON_NAME] Anup bharti danish karan Mamta Manager …" at bounding box center [178, 318] width 78 height 19
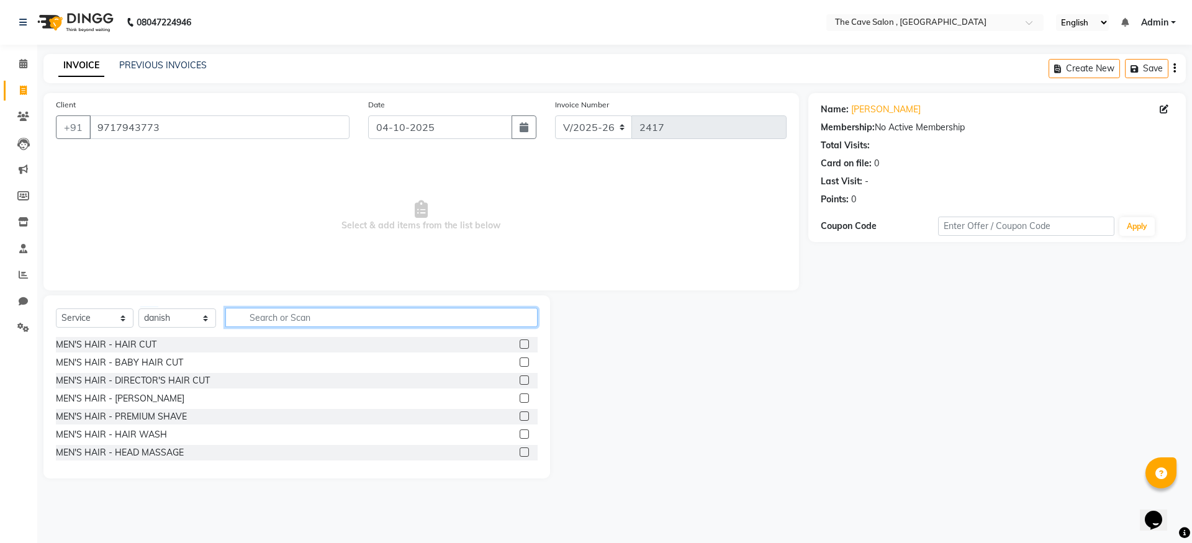
click at [257, 316] on input "text" at bounding box center [381, 317] width 312 height 19
type input "HAIR C"
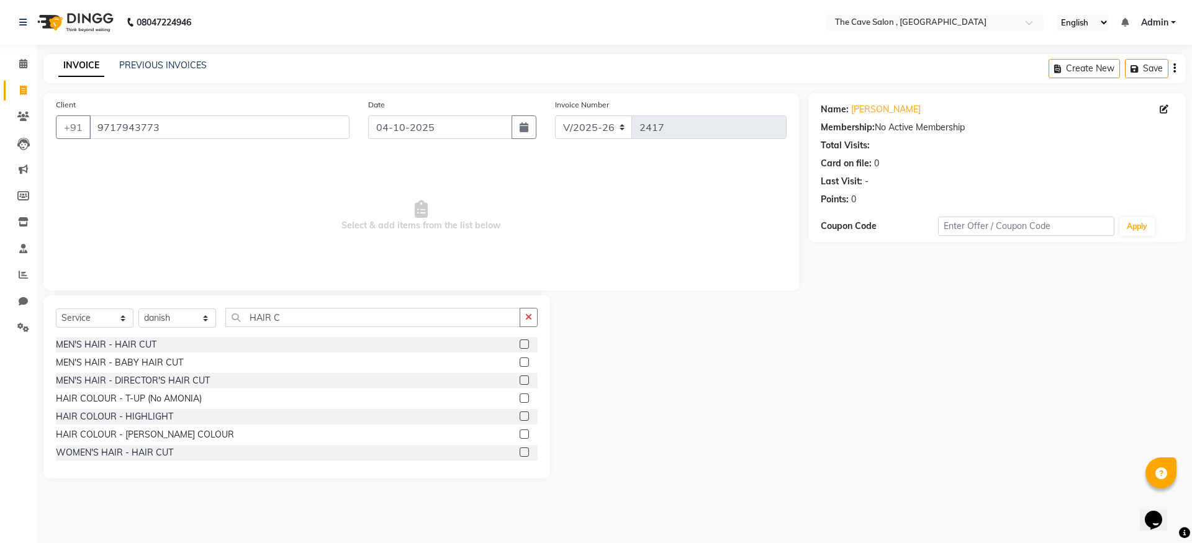
click at [520, 453] on label at bounding box center [524, 452] width 9 height 9
click at [520, 453] on input "checkbox" at bounding box center [524, 453] width 8 height 8
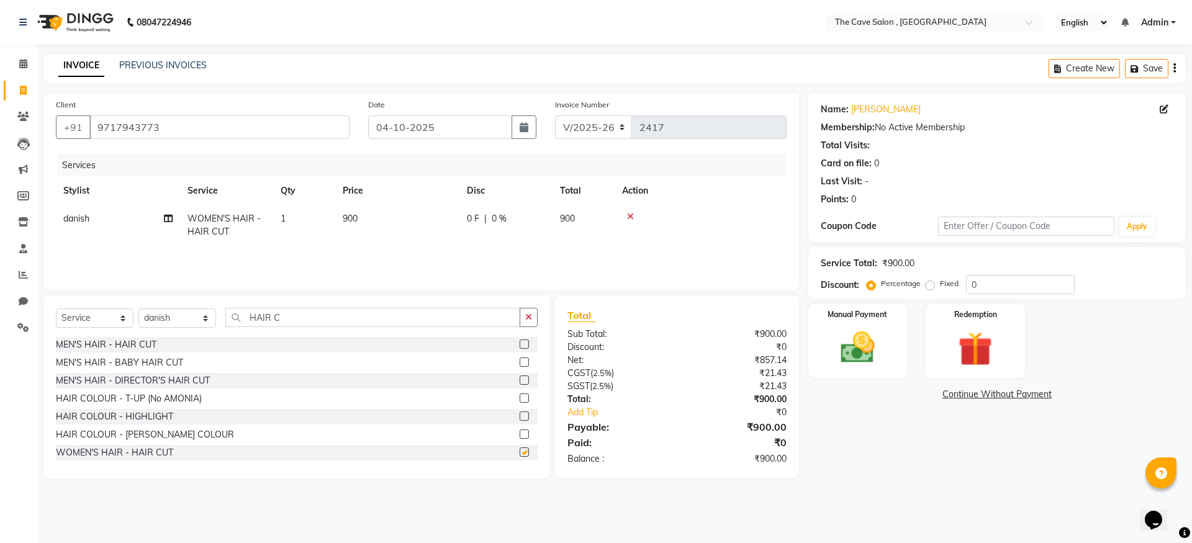
checkbox input "false"
click at [434, 318] on input "HAIR C" at bounding box center [372, 317] width 295 height 19
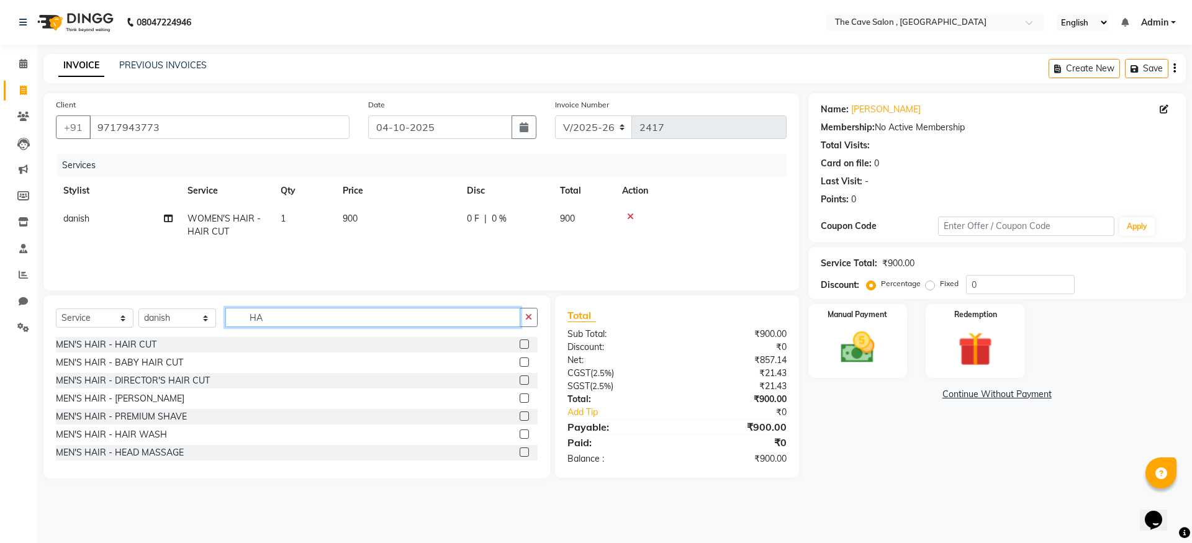
type input "H"
type input "THRE"
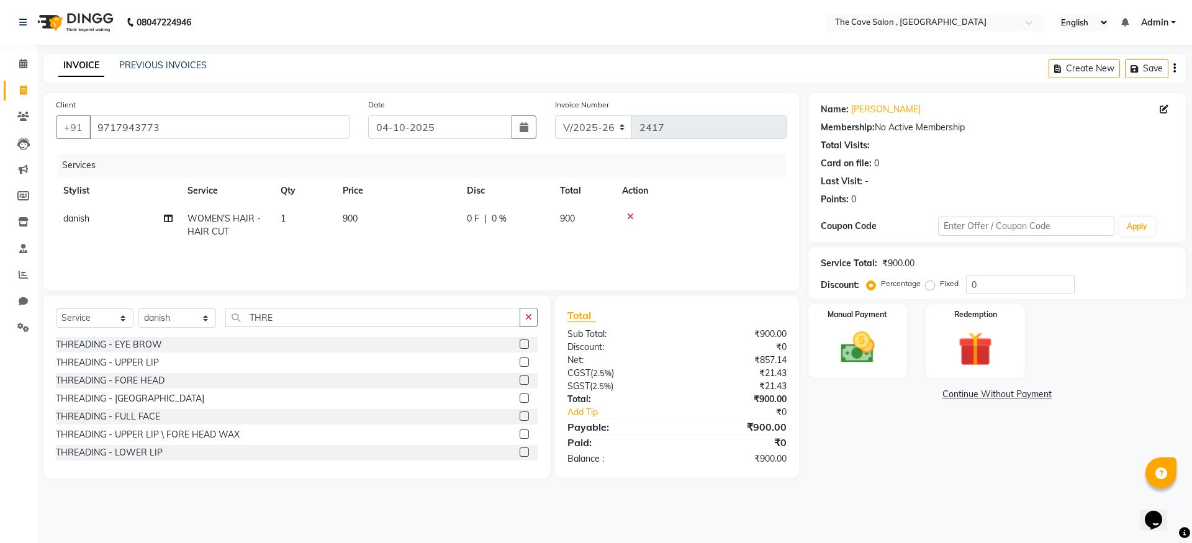
click at [520, 345] on label at bounding box center [524, 344] width 9 height 9
click at [520, 345] on input "checkbox" at bounding box center [524, 345] width 8 height 8
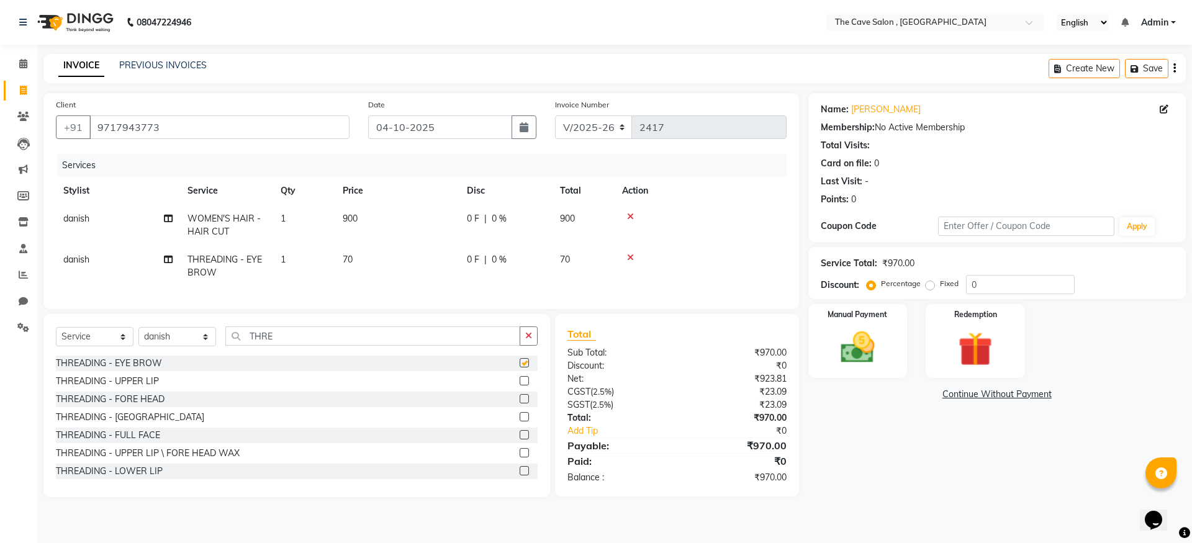
checkbox input "false"
click at [864, 338] on img at bounding box center [858, 347] width 58 height 41
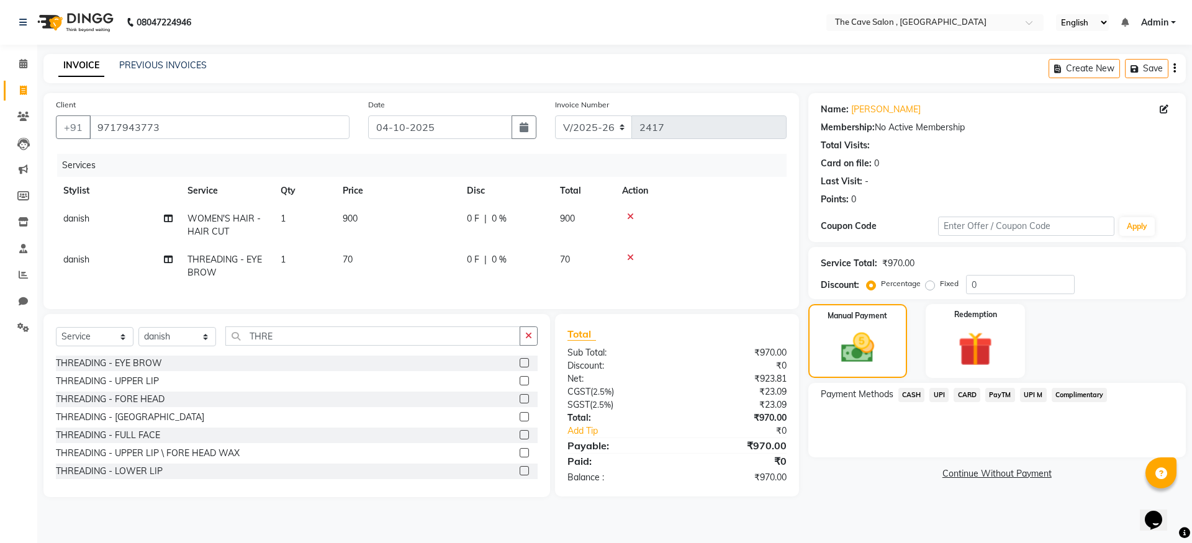
click at [917, 397] on span "CASH" at bounding box center [912, 395] width 27 height 14
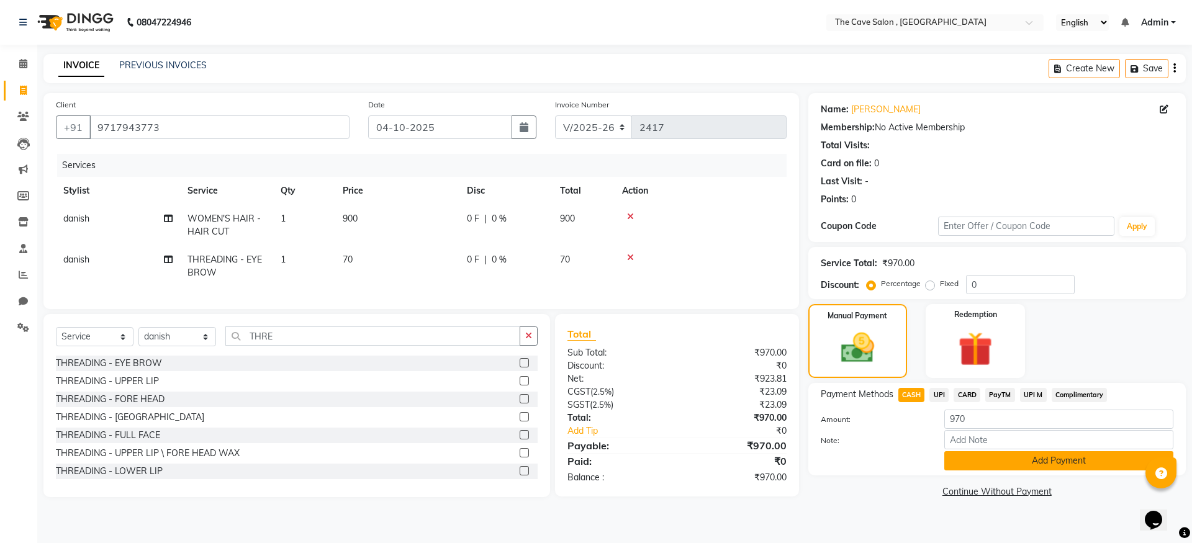
click at [1015, 466] on button "Add Payment" at bounding box center [1059, 461] width 229 height 19
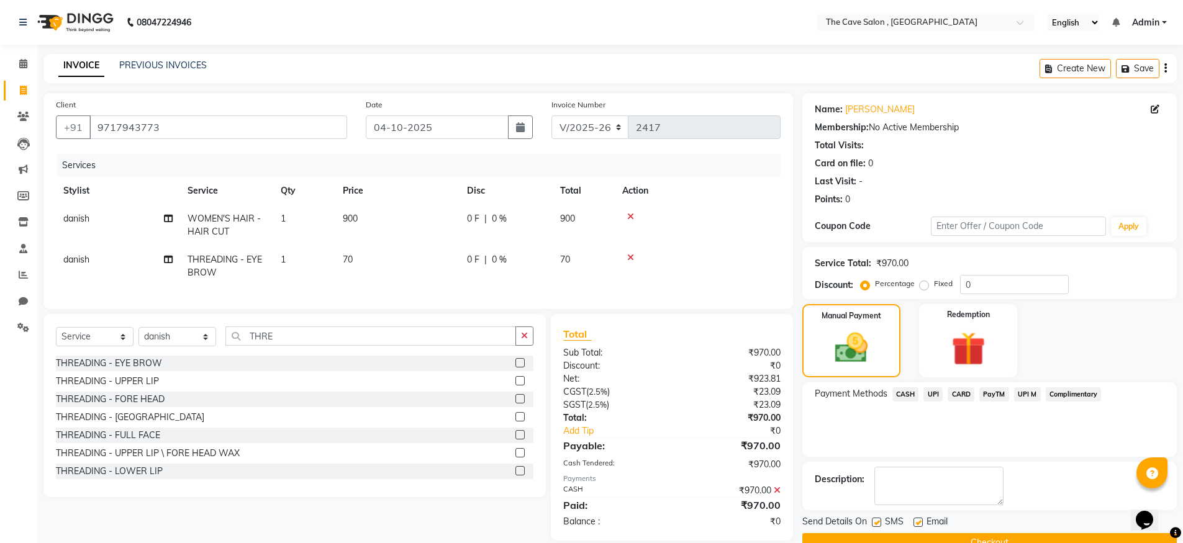
click at [997, 541] on button "Checkout" at bounding box center [989, 543] width 375 height 19
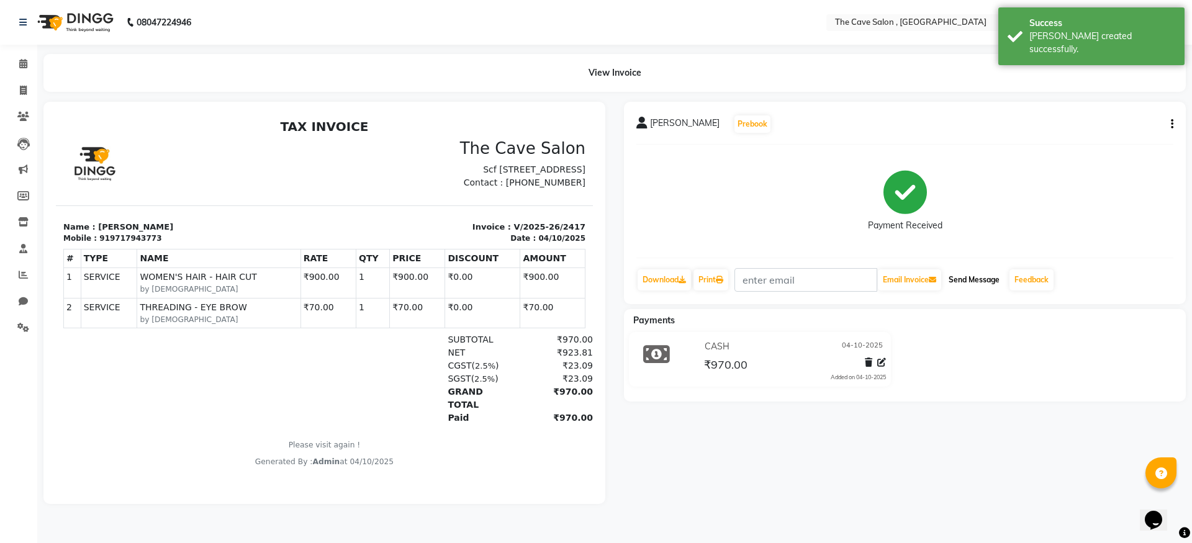
click at [985, 281] on button "Send Message" at bounding box center [974, 280] width 61 height 21
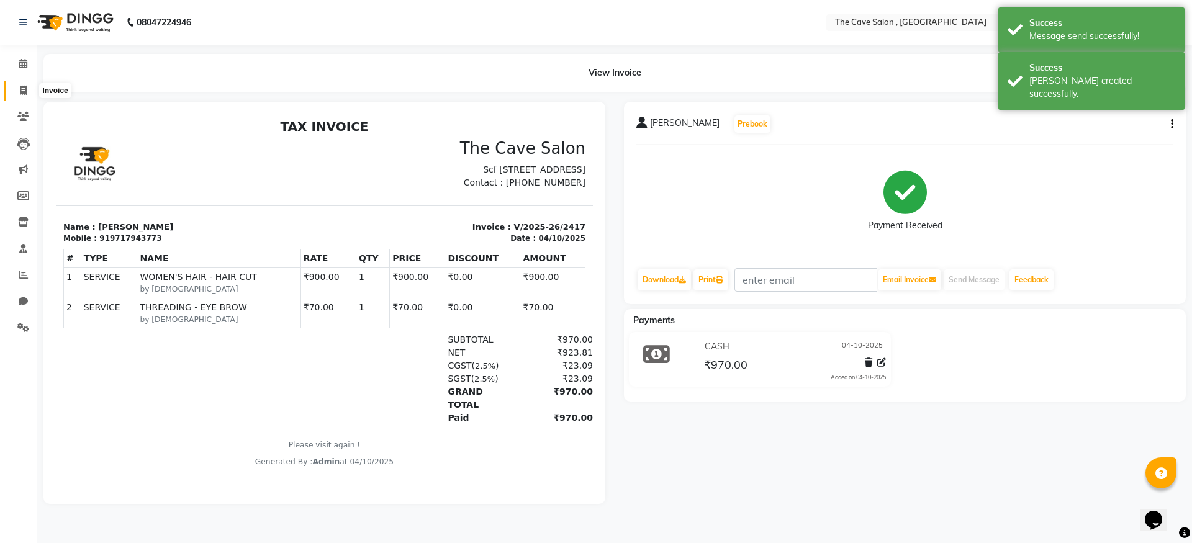
click at [20, 91] on icon at bounding box center [23, 90] width 7 height 9
select select "service"
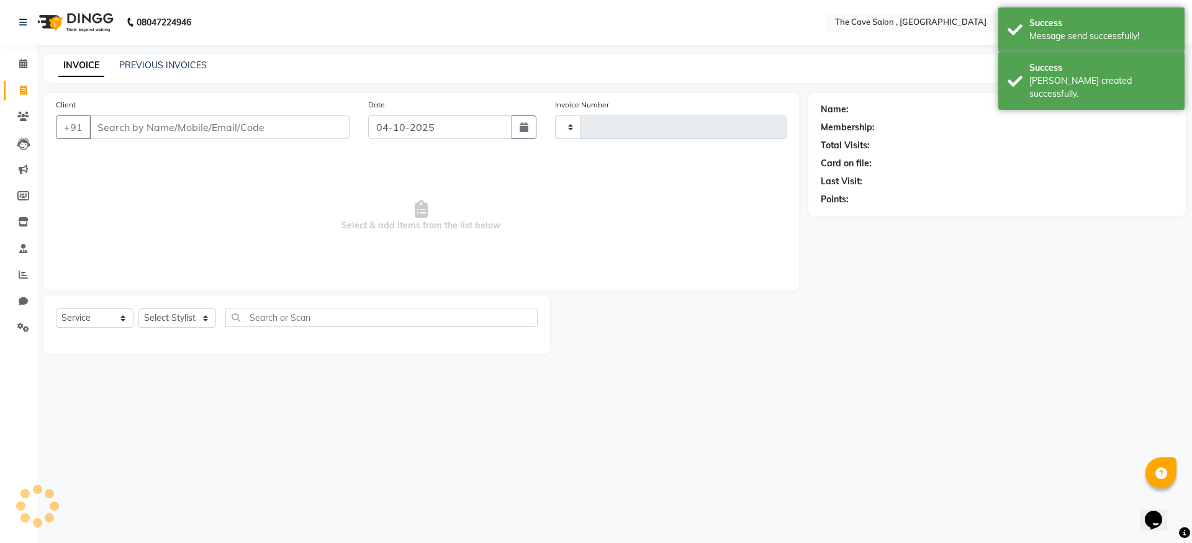
type input "2418"
select select "7844"
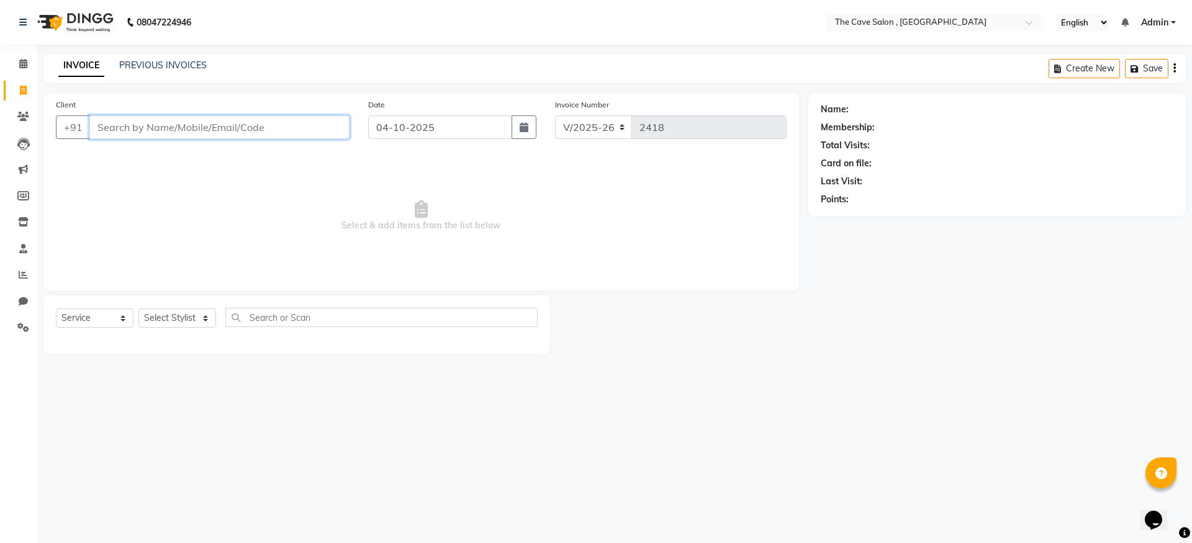
click at [175, 122] on input "Client" at bounding box center [219, 128] width 260 height 24
click at [177, 137] on input "Client" at bounding box center [219, 128] width 260 height 24
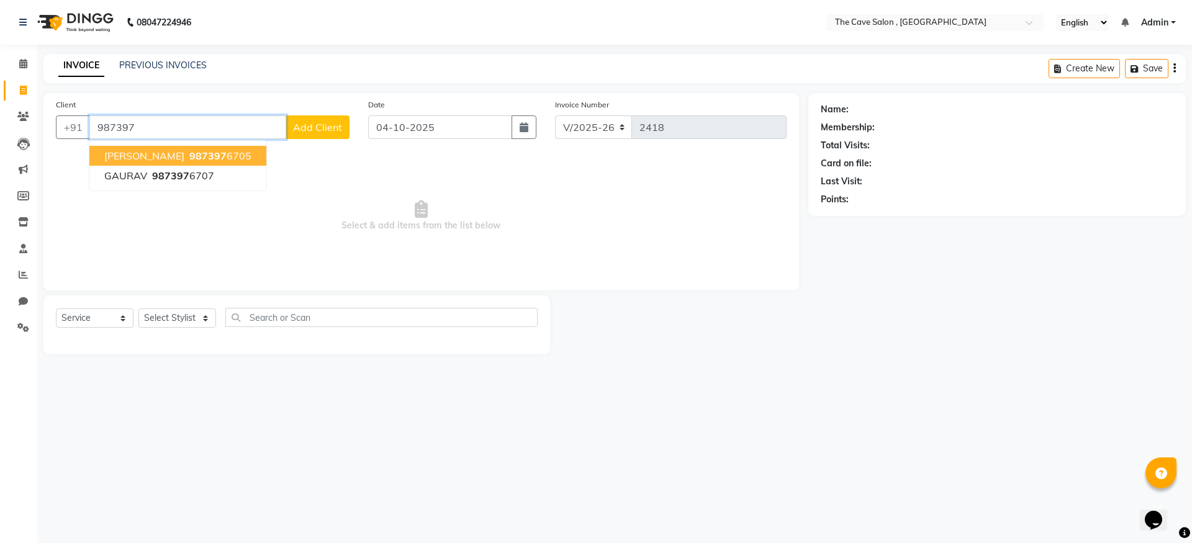
click at [198, 159] on ngb-highlight "987397 6705" at bounding box center [219, 156] width 65 height 12
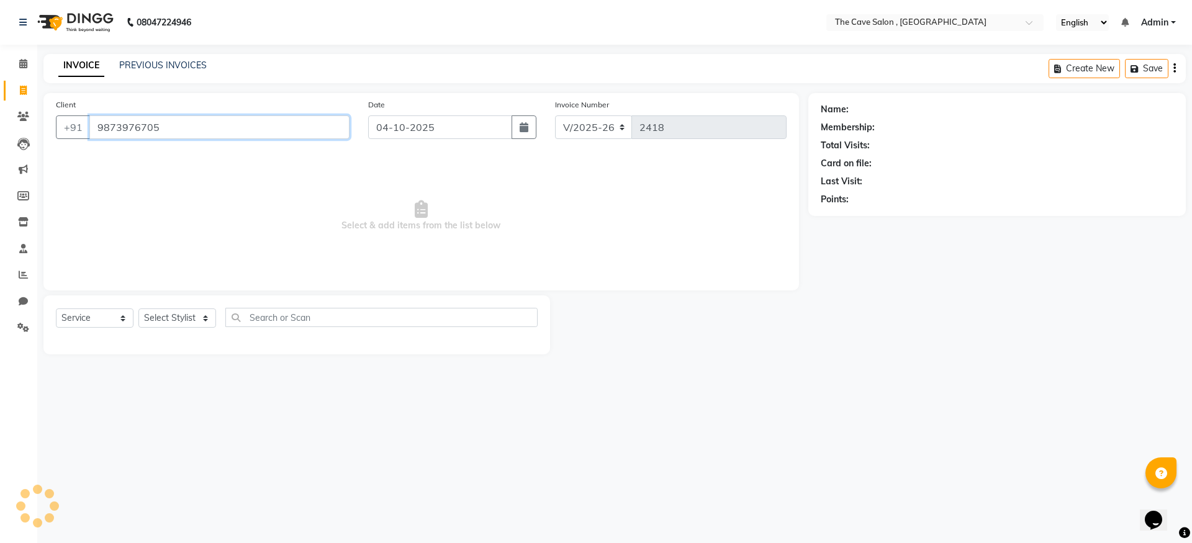
type input "9873976705"
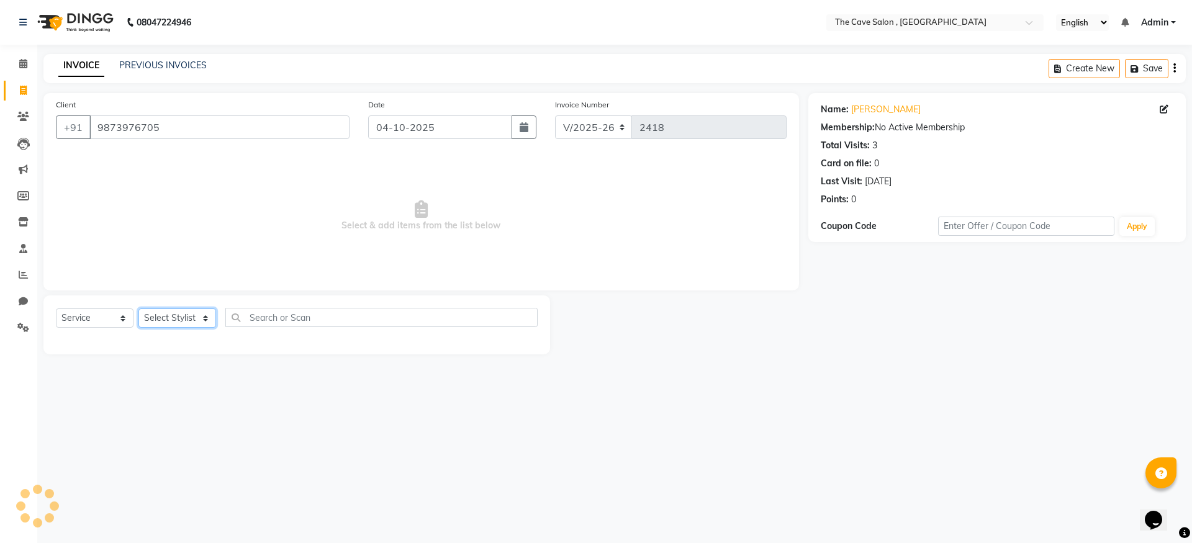
click at [189, 319] on select "Select Stylist Aarif Anil [PERSON_NAME] Anup bharti danish karan Mamta Manager …" at bounding box center [178, 318] width 78 height 19
select select "70261"
click at [139, 309] on select "Select Stylist Aarif Anil [PERSON_NAME] Anup bharti danish karan Mamta Manager …" at bounding box center [178, 318] width 78 height 19
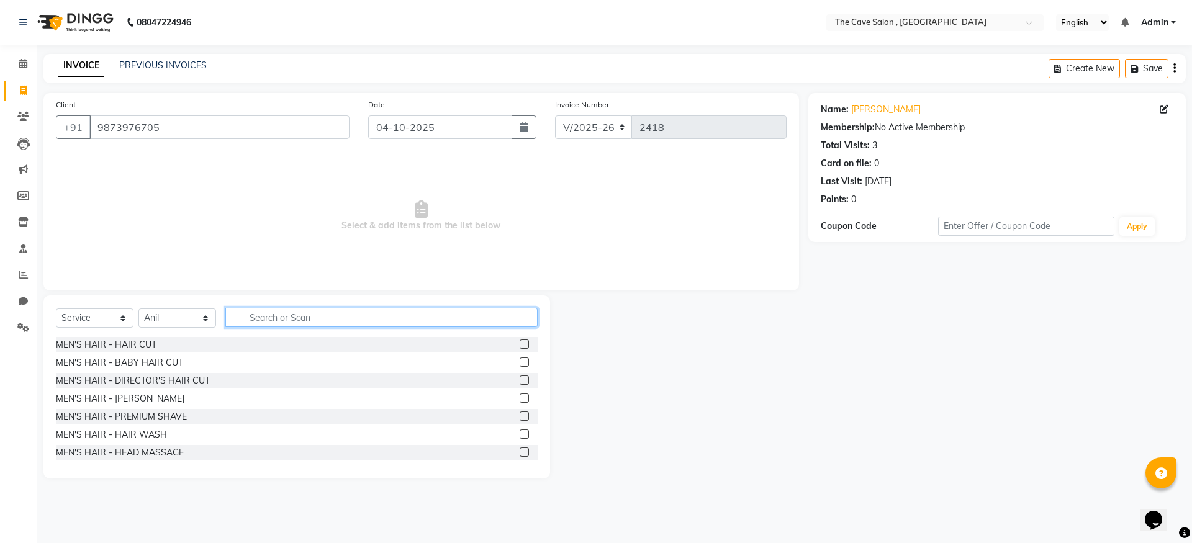
click at [279, 316] on input "text" at bounding box center [381, 317] width 312 height 19
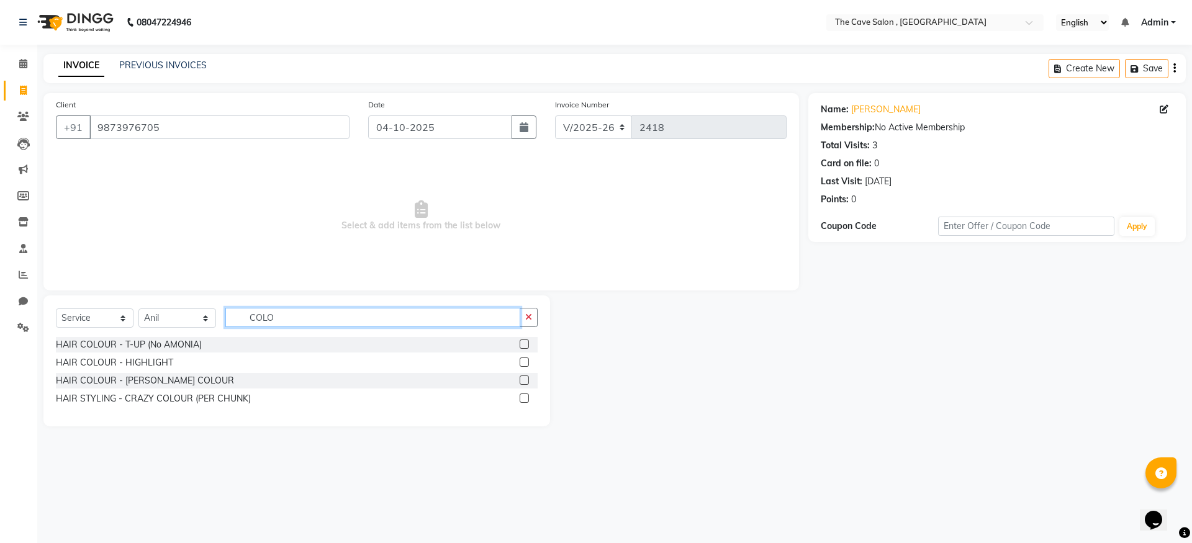
type input "COLO"
click at [524, 342] on label at bounding box center [524, 344] width 9 height 9
click at [524, 342] on input "checkbox" at bounding box center [524, 345] width 8 height 8
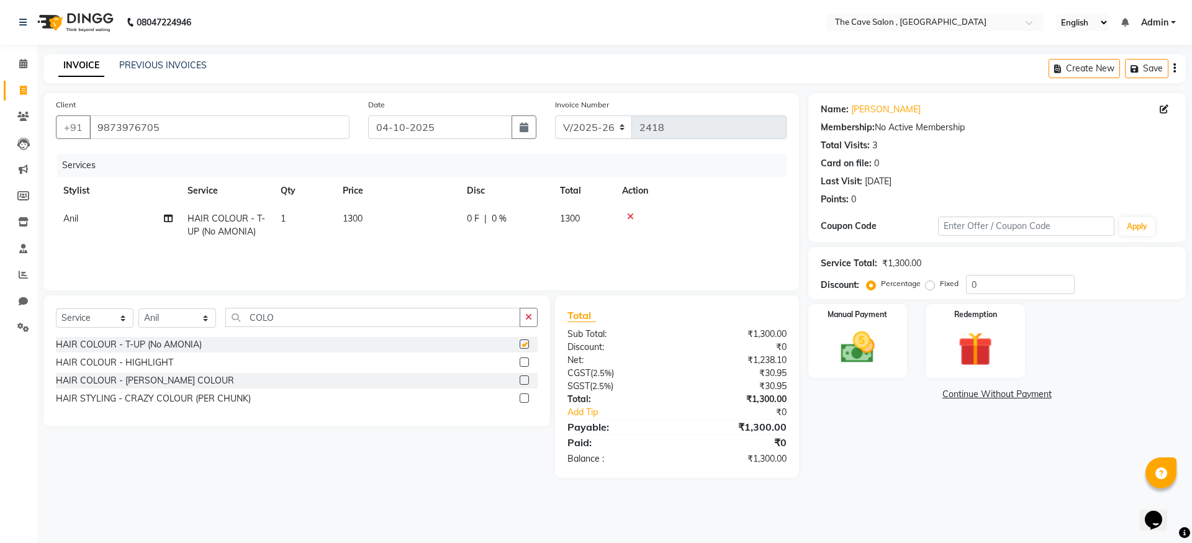
checkbox input "false"
click at [183, 318] on select "Select Stylist Aarif Anil [PERSON_NAME] Anup bharti danish karan Mamta Manager …" at bounding box center [178, 318] width 78 height 19
select select "70267"
click at [139, 309] on select "Select Stylist Aarif Anil [PERSON_NAME] Anup bharti danish karan Mamta Manager …" at bounding box center [178, 318] width 78 height 19
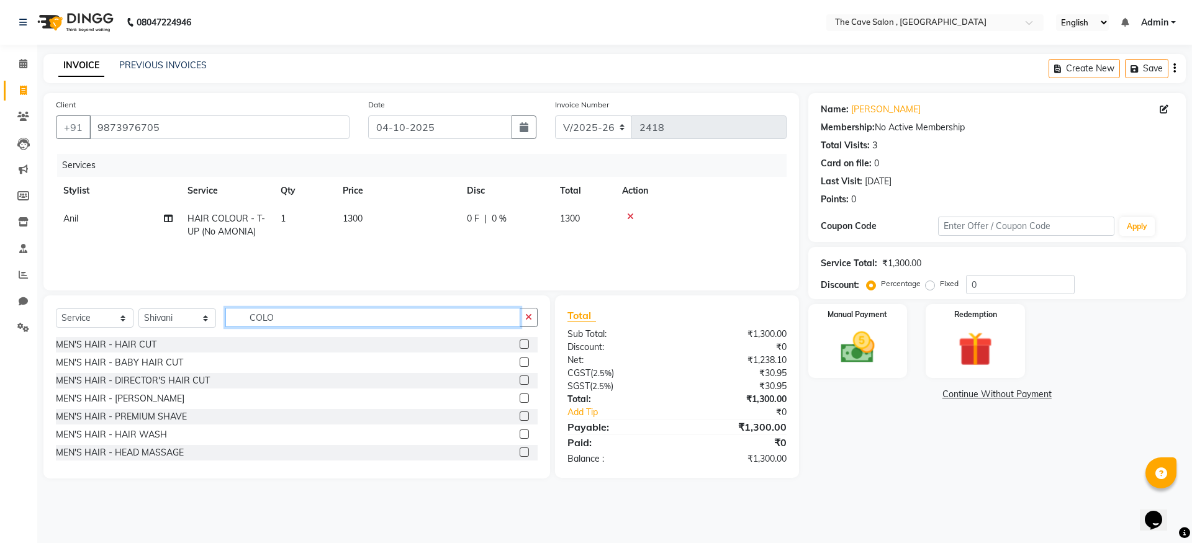
click at [291, 319] on input "COLO" at bounding box center [372, 317] width 295 height 19
type input "C"
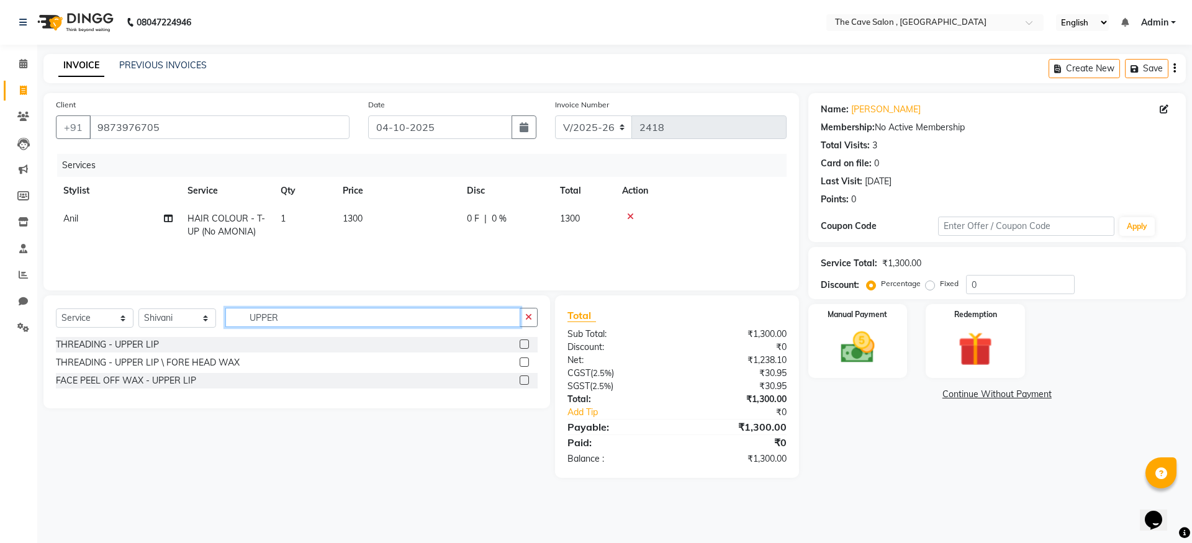
type input "UPPER"
click at [524, 381] on label at bounding box center [524, 380] width 9 height 9
click at [524, 381] on input "checkbox" at bounding box center [524, 381] width 8 height 8
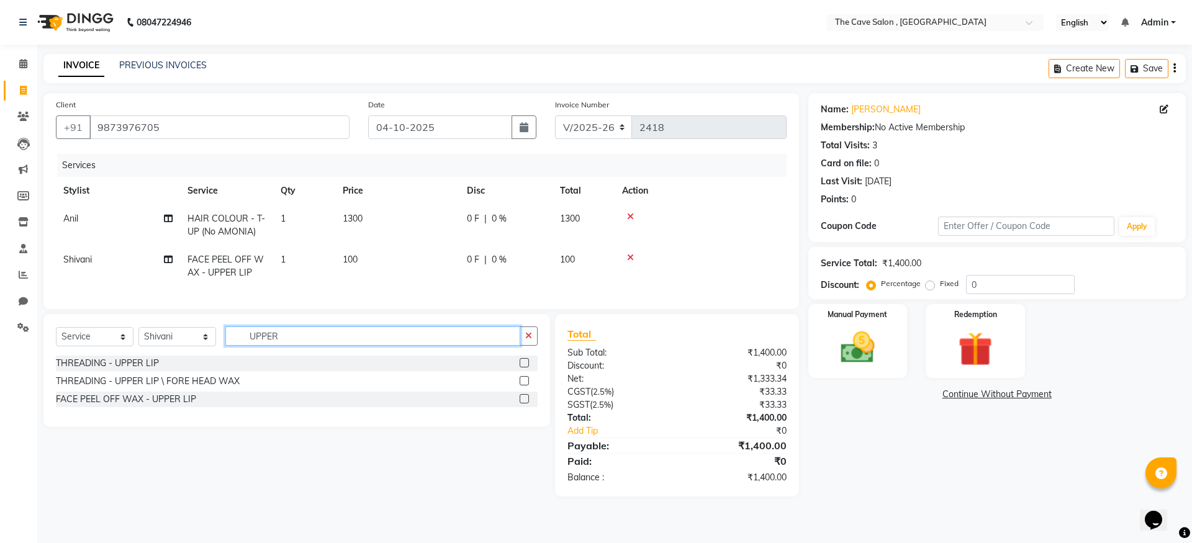
checkbox input "false"
click at [383, 346] on input "UPPER" at bounding box center [372, 336] width 295 height 19
type input "U"
type input "FORE"
click at [526, 404] on label at bounding box center [524, 398] width 9 height 9
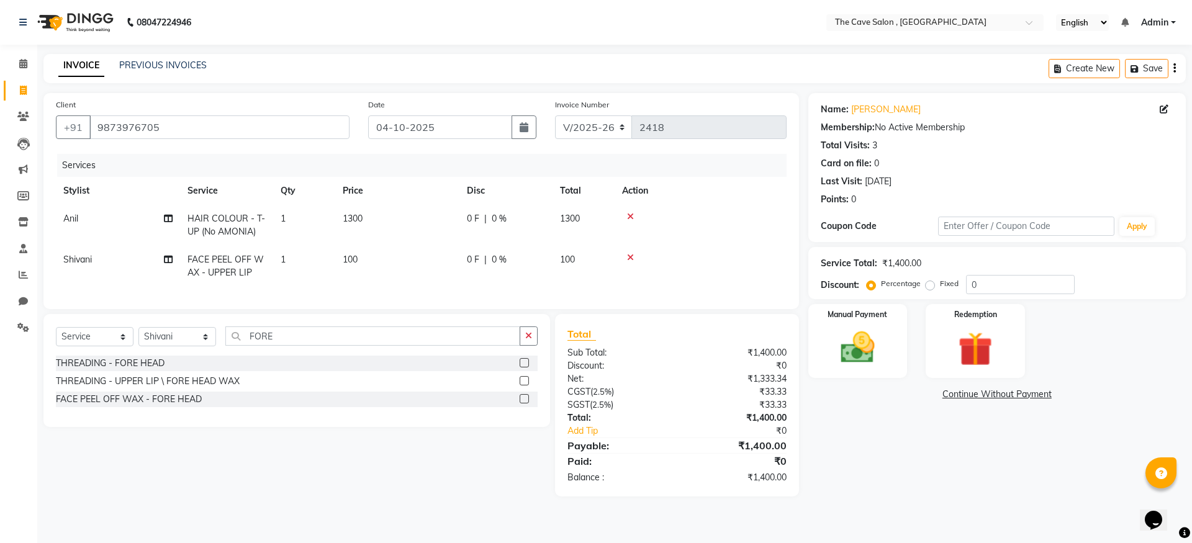
click at [526, 404] on input "checkbox" at bounding box center [524, 400] width 8 height 8
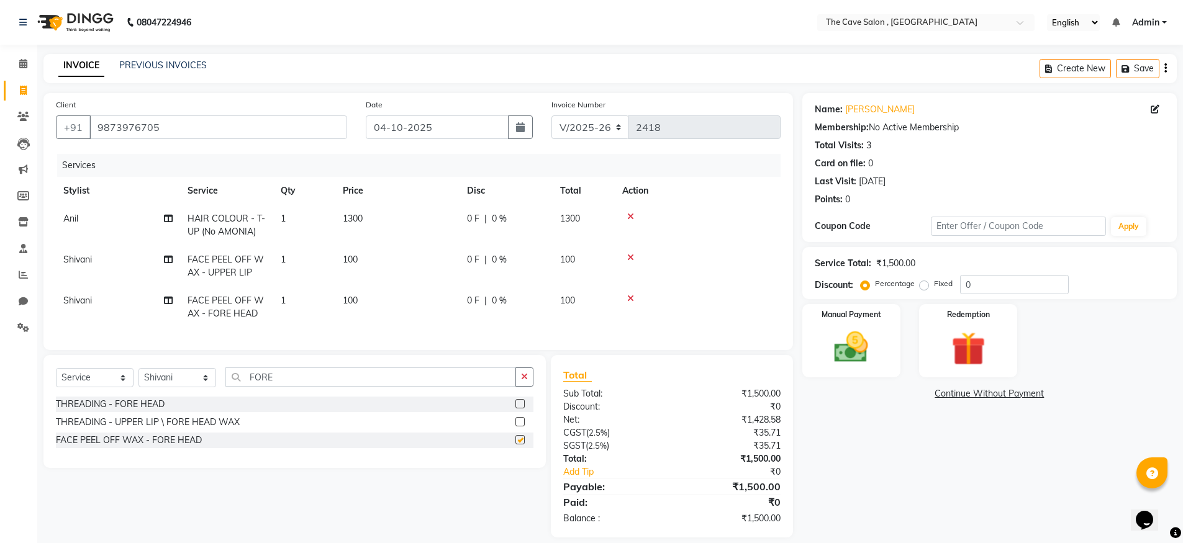
checkbox input "false"
click at [411, 385] on input "FORE" at bounding box center [370, 377] width 291 height 19
type input "F"
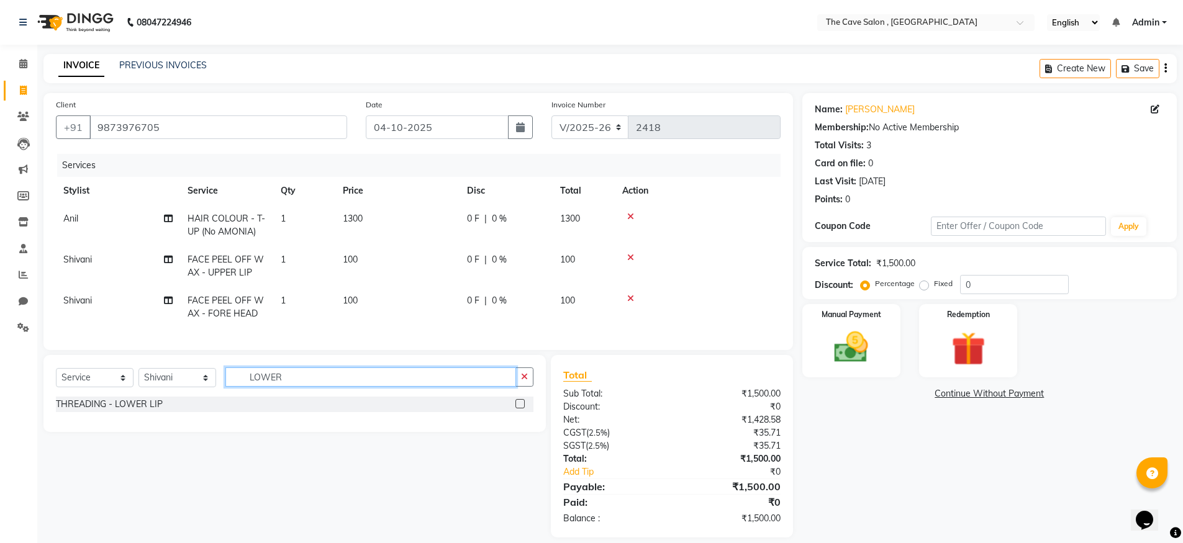
type input "LOWER"
click at [520, 409] on label at bounding box center [520, 403] width 9 height 9
click at [520, 409] on input "checkbox" at bounding box center [520, 405] width 8 height 8
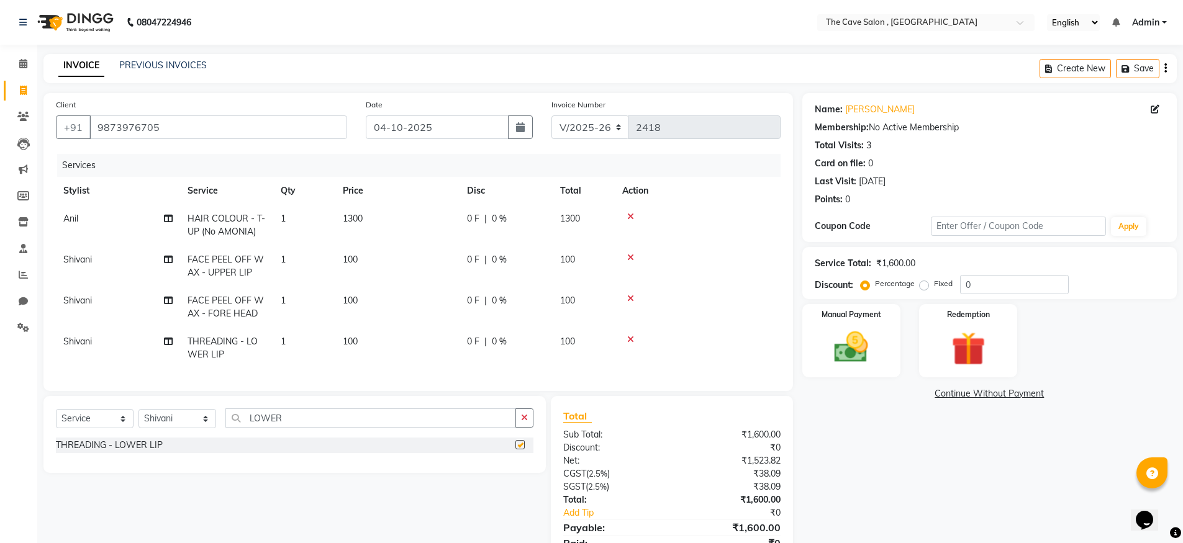
checkbox input "false"
click at [369, 422] on input "LOWER" at bounding box center [370, 418] width 291 height 19
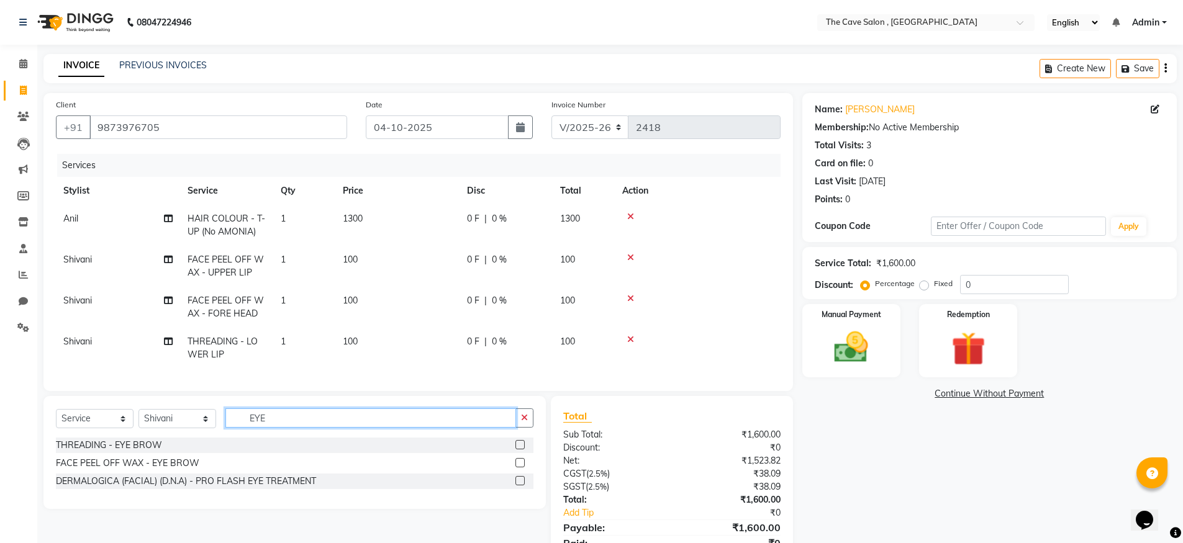
type input "EYE"
click at [518, 450] on label at bounding box center [520, 444] width 9 height 9
click at [518, 450] on input "checkbox" at bounding box center [520, 446] width 8 height 8
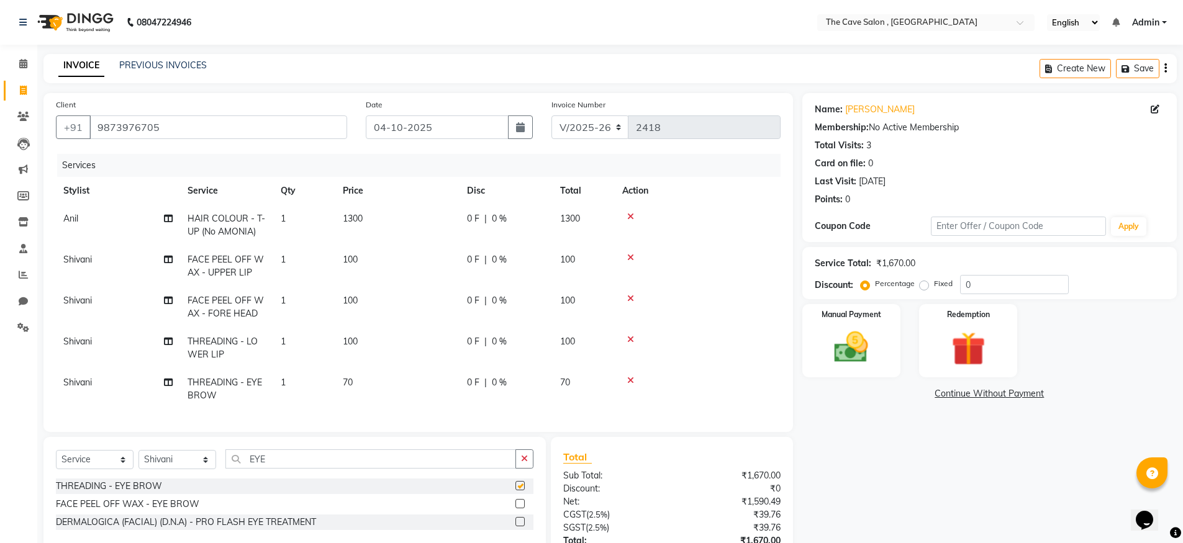
checkbox input "false"
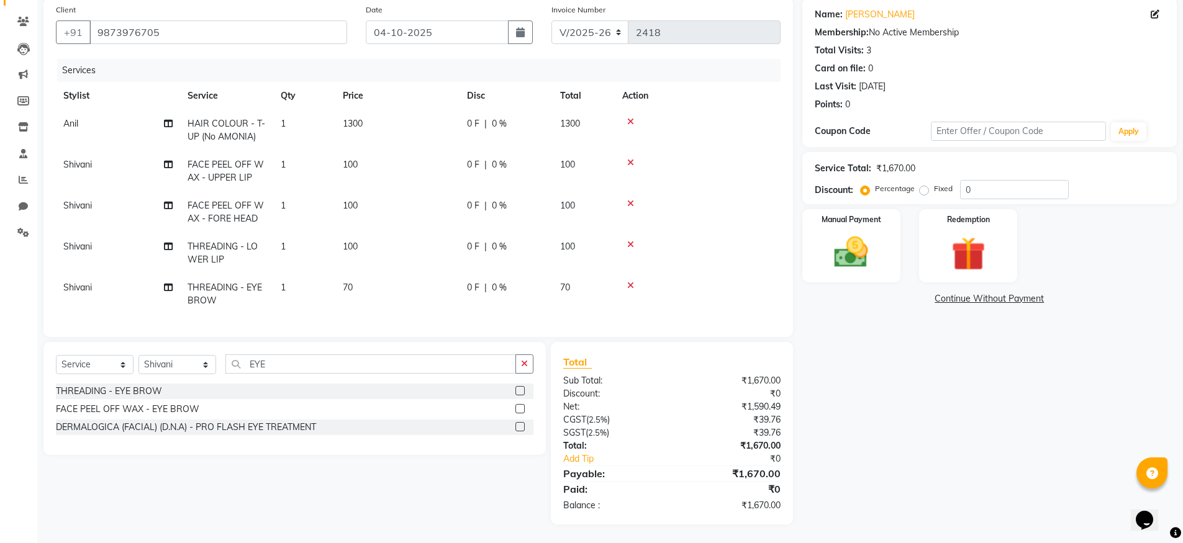
scroll to position [104, 0]
click at [850, 257] on img at bounding box center [851, 252] width 57 height 40
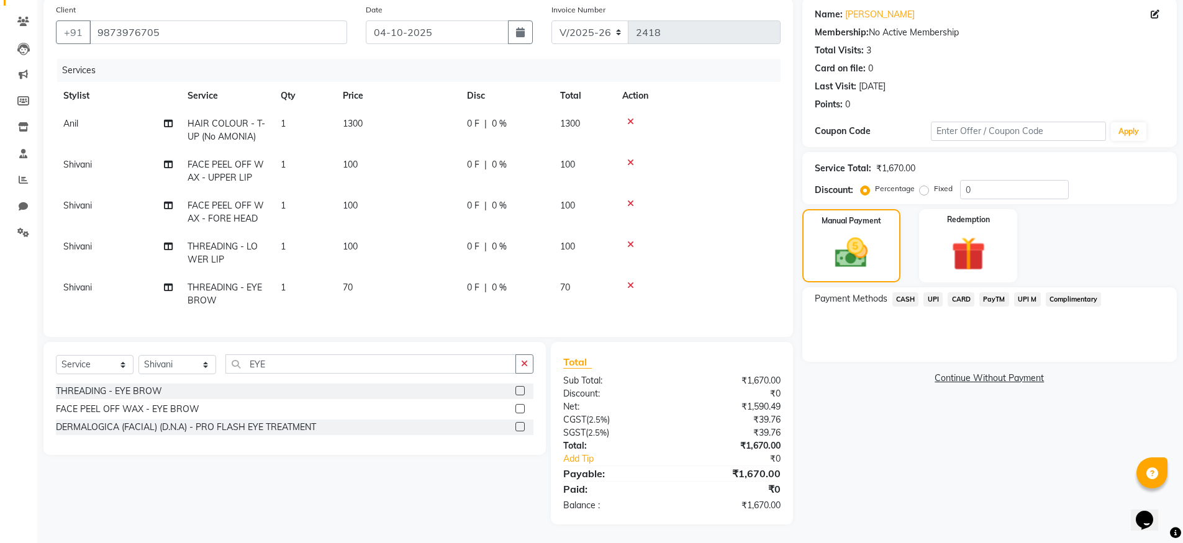
click at [904, 293] on span "CASH" at bounding box center [905, 300] width 27 height 14
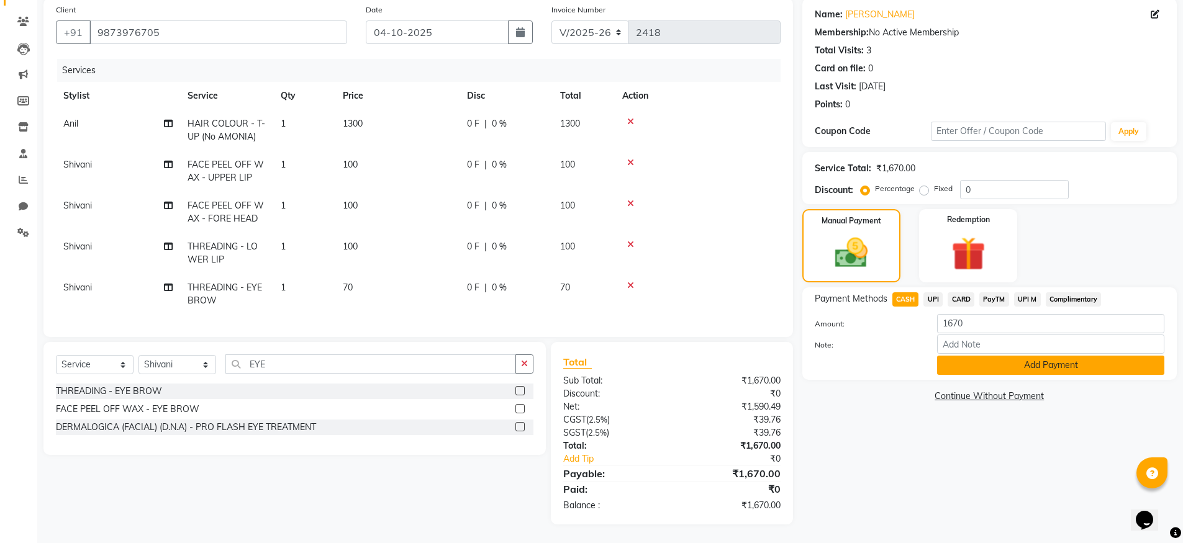
click at [1001, 356] on button "Add Payment" at bounding box center [1050, 365] width 227 height 19
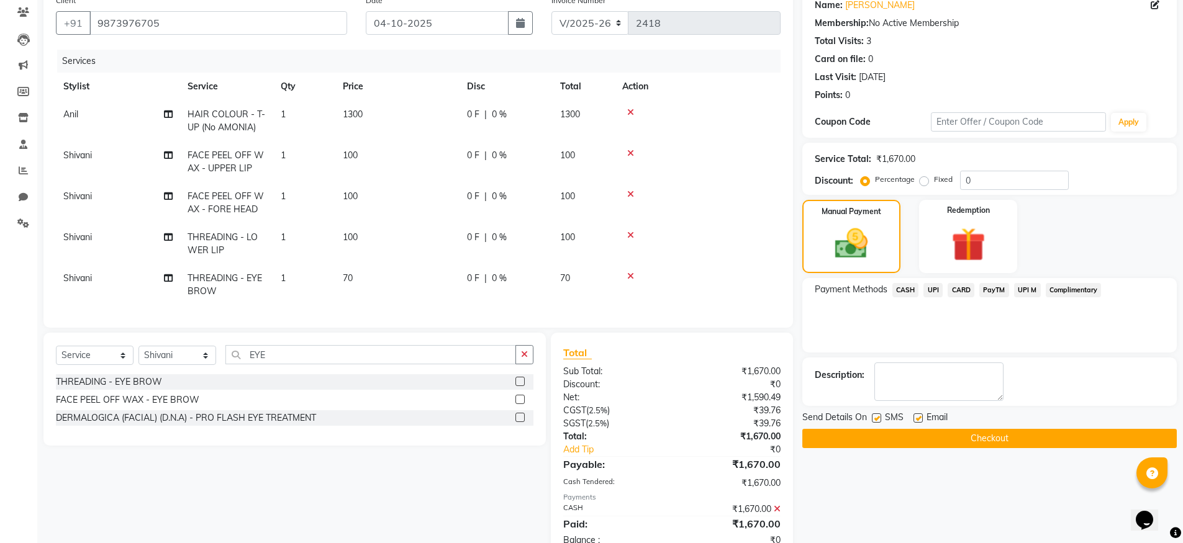
scroll to position [148, 0]
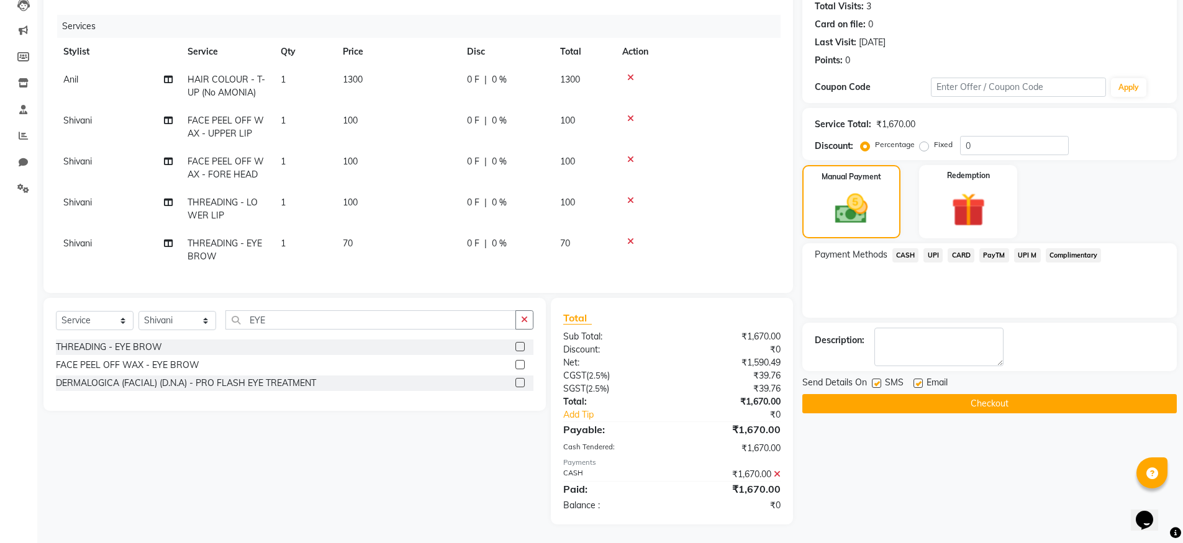
click at [1007, 396] on button "Checkout" at bounding box center [989, 403] width 375 height 19
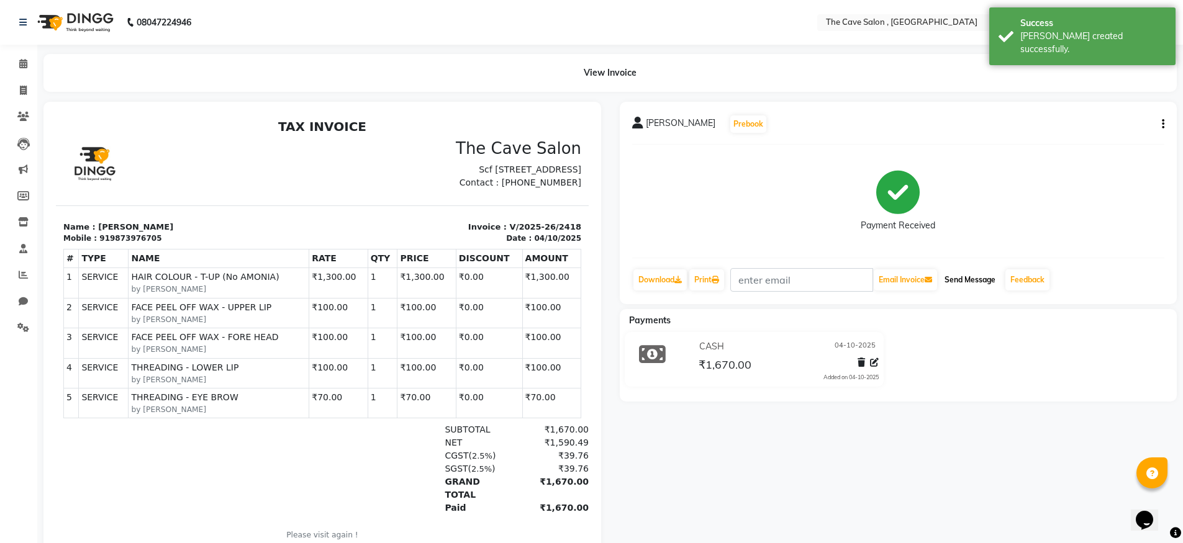
click at [978, 282] on button "Send Message" at bounding box center [970, 280] width 61 height 21
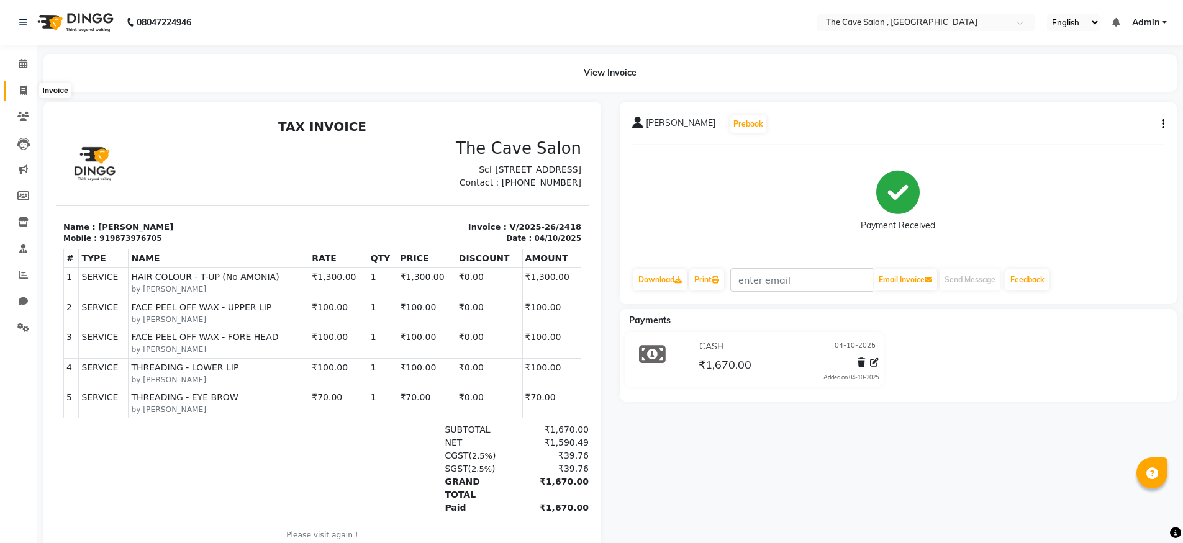
click at [24, 88] on icon at bounding box center [23, 90] width 7 height 9
select select "service"
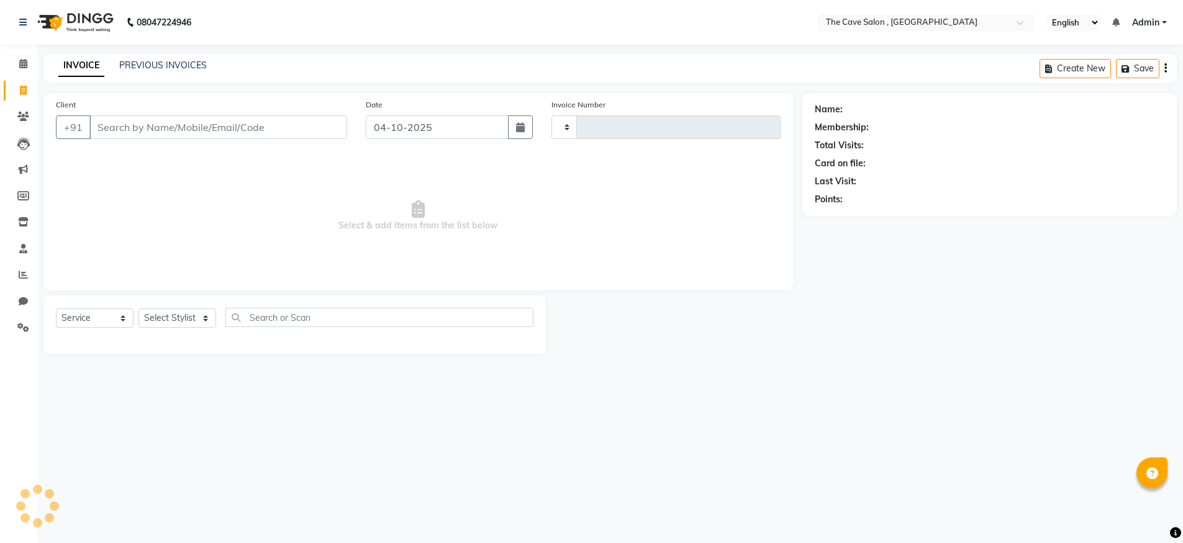
type input "2419"
select select "7844"
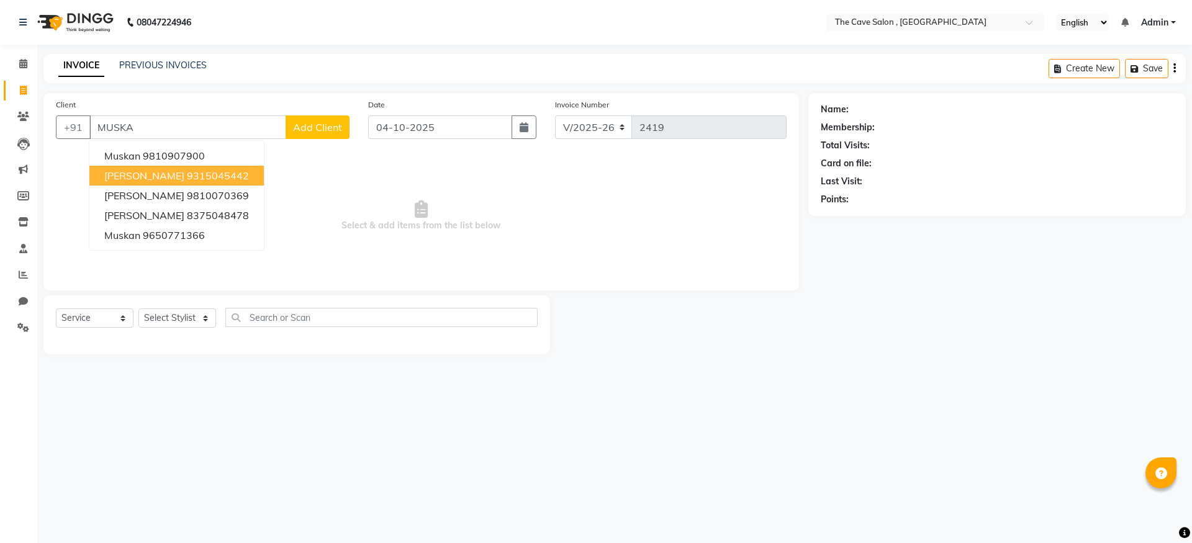
click at [224, 181] on ngb-highlight "9315045442" at bounding box center [218, 176] width 62 height 12
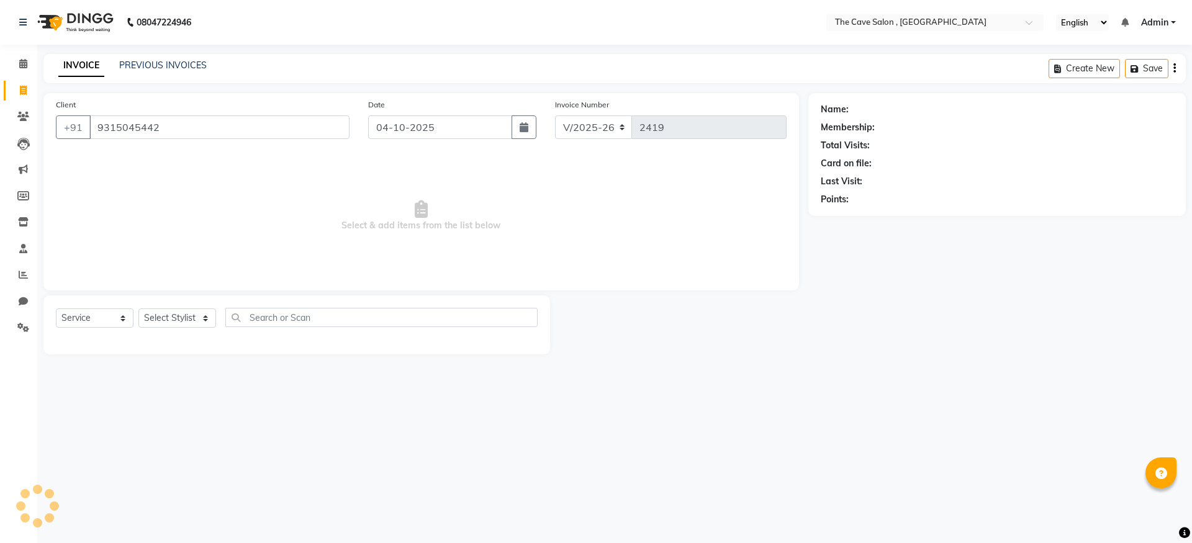
type input "9315045442"
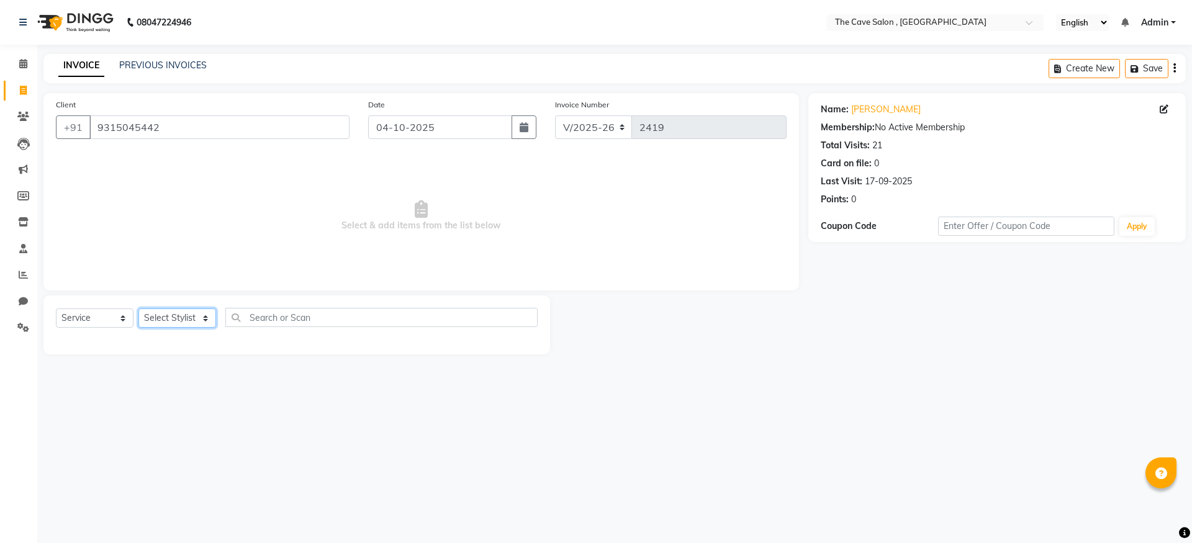
click at [204, 317] on select "Select Stylist Aarif Anil [PERSON_NAME] Anup bharti danish karan Mamta Manager …" at bounding box center [178, 318] width 78 height 19
select select "70260"
click at [139, 309] on select "Select Stylist Aarif Anil [PERSON_NAME] Anup bharti danish karan Mamta Manager …" at bounding box center [178, 318] width 78 height 19
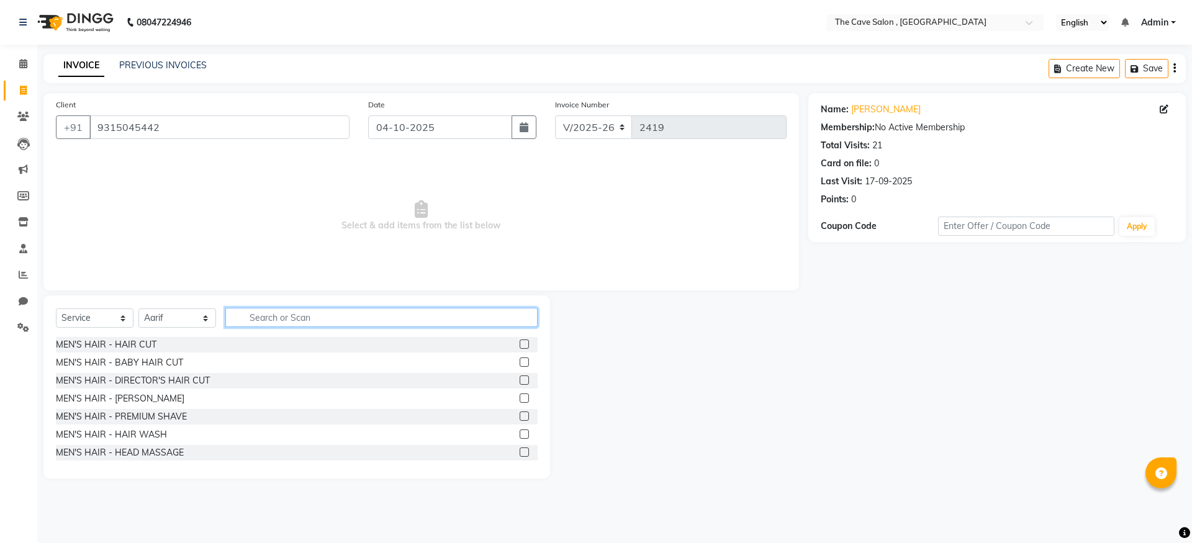
click at [272, 317] on input "text" at bounding box center [381, 317] width 312 height 19
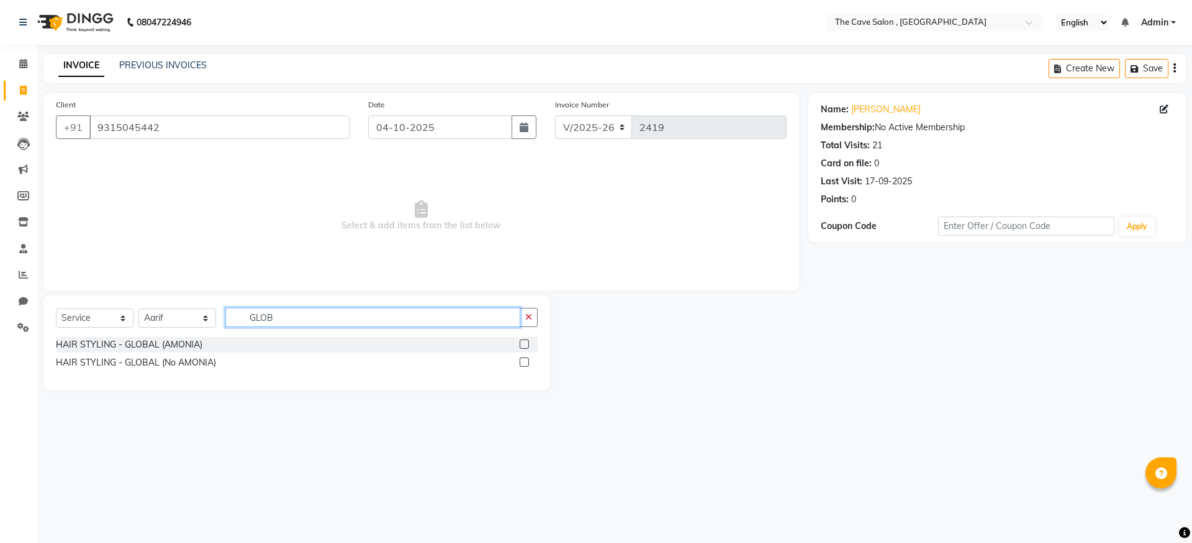
type input "GLOB"
click at [524, 343] on label at bounding box center [524, 344] width 9 height 9
click at [524, 343] on input "checkbox" at bounding box center [524, 345] width 8 height 8
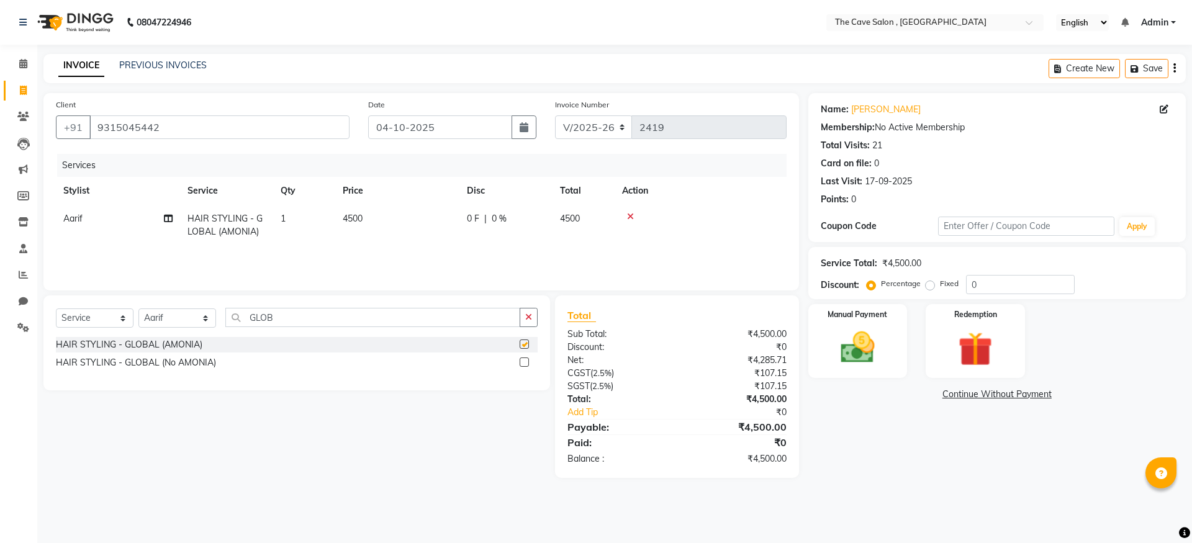
checkbox input "false"
click at [525, 361] on label at bounding box center [524, 362] width 9 height 9
click at [525, 361] on input "checkbox" at bounding box center [524, 363] width 8 height 8
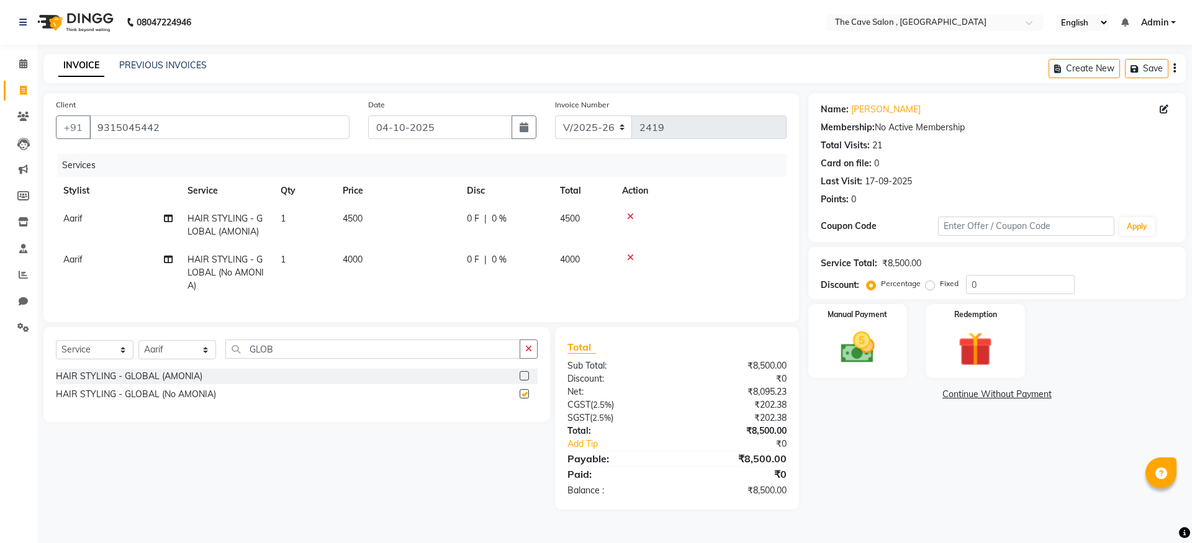
checkbox input "false"
click at [632, 216] on icon at bounding box center [630, 216] width 7 height 9
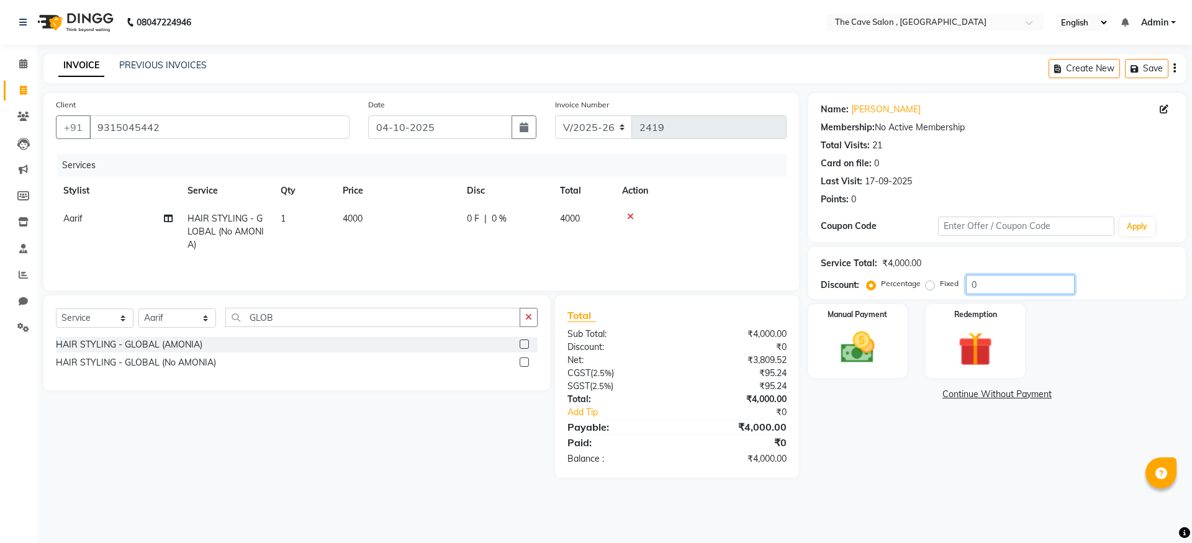
click at [977, 289] on input "0" at bounding box center [1020, 284] width 109 height 19
type input "2"
type input "20"
click at [957, 284] on label "Fixed" at bounding box center [949, 283] width 19 height 11
click at [937, 284] on input "Fixed" at bounding box center [933, 283] width 9 height 9
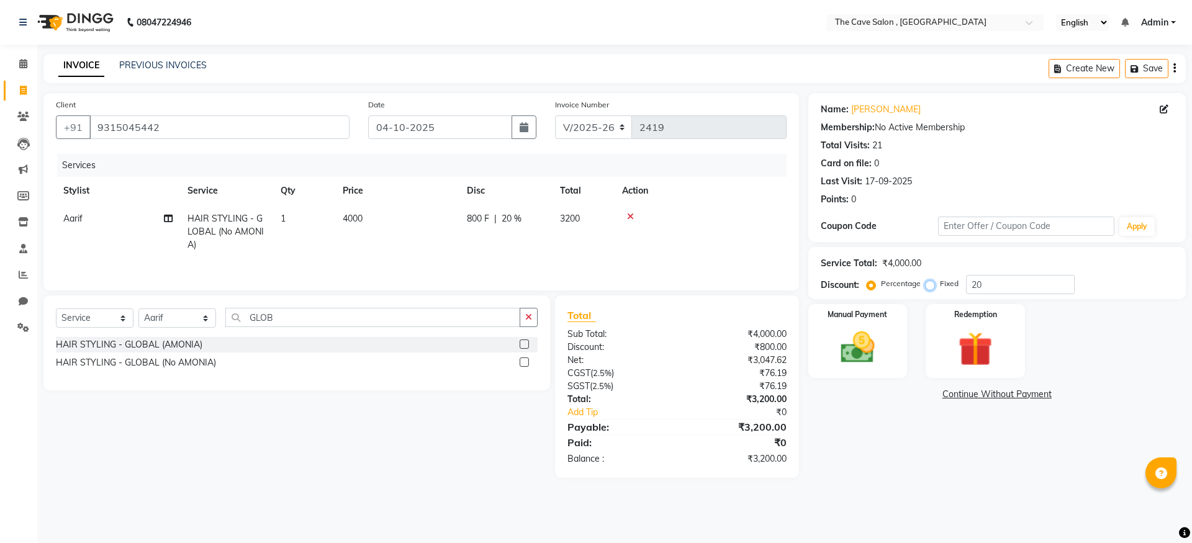
radio input "true"
click at [983, 283] on input "20" at bounding box center [1020, 284] width 109 height 19
type input "2"
type input "1000"
click at [863, 342] on img at bounding box center [858, 347] width 58 height 41
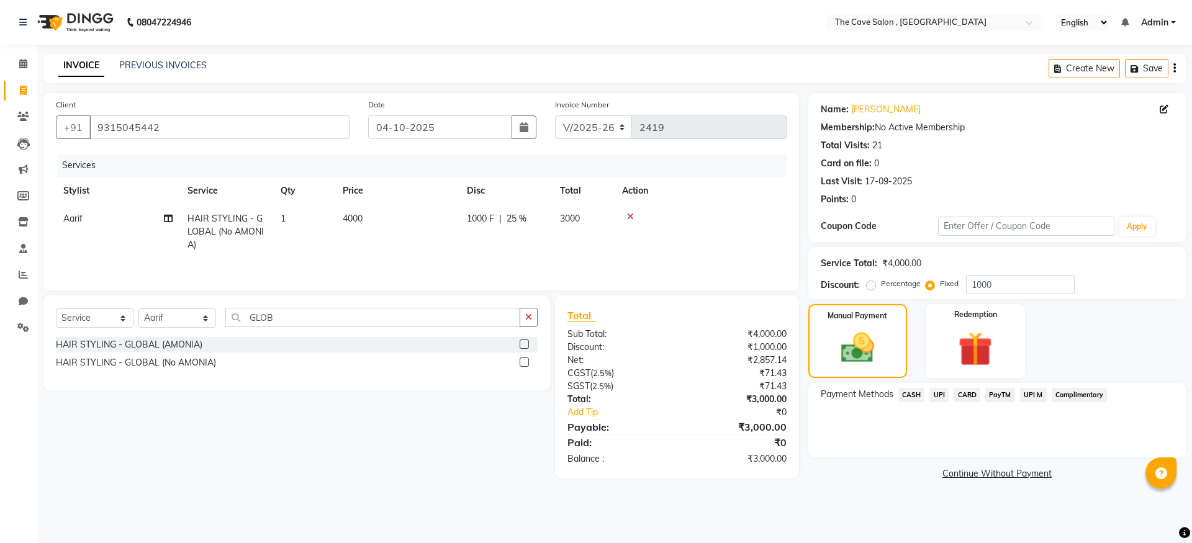
click at [915, 396] on span "CASH" at bounding box center [912, 395] width 27 height 14
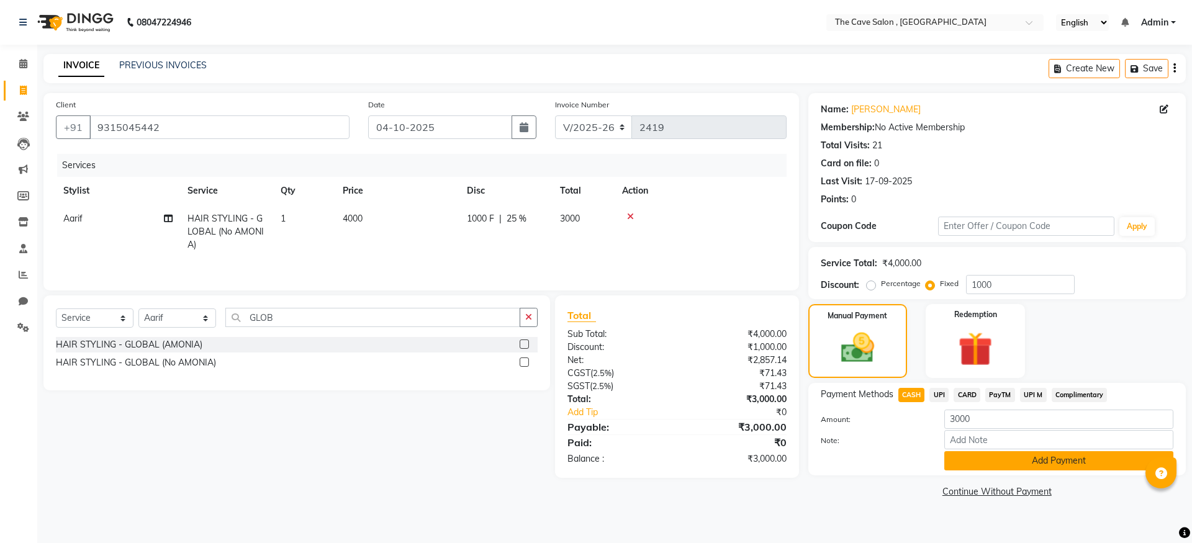
click at [1038, 466] on button "Add Payment" at bounding box center [1059, 461] width 229 height 19
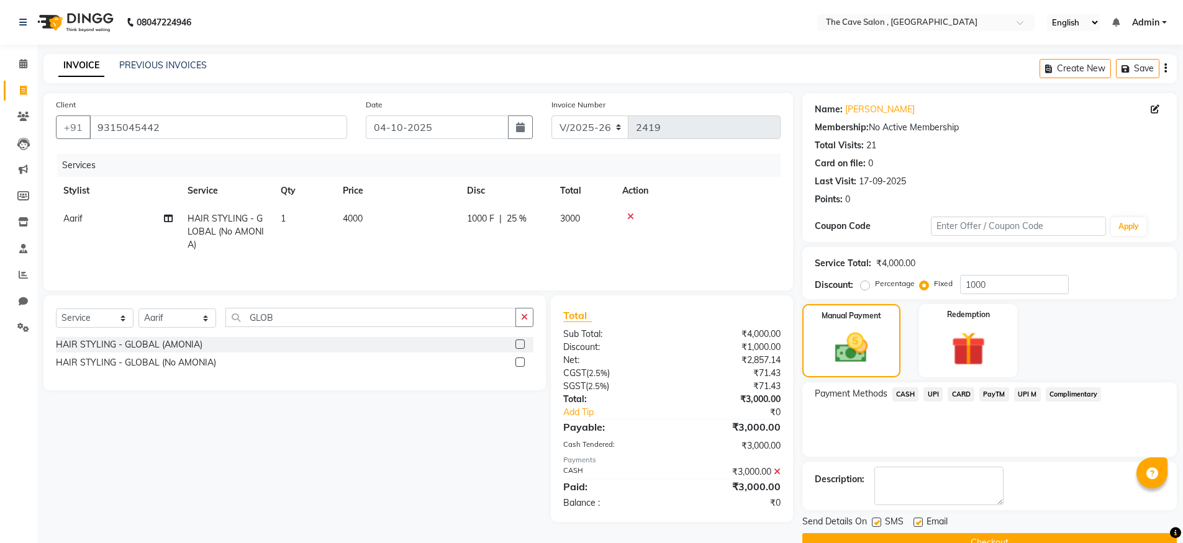
click at [996, 540] on button "Checkout" at bounding box center [989, 543] width 375 height 19
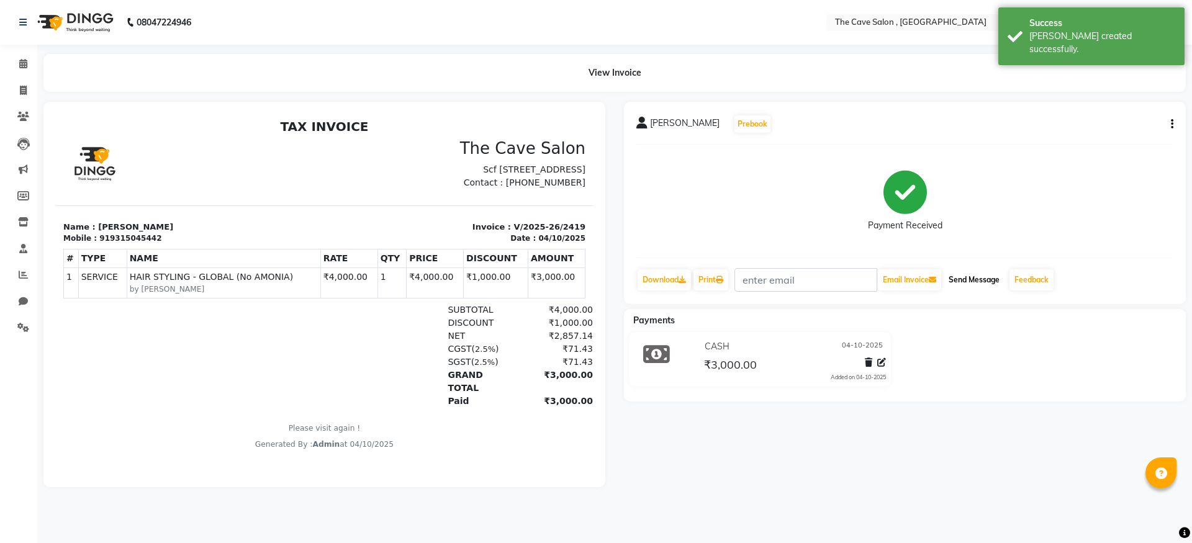
click at [982, 283] on button "Send Message" at bounding box center [974, 280] width 61 height 21
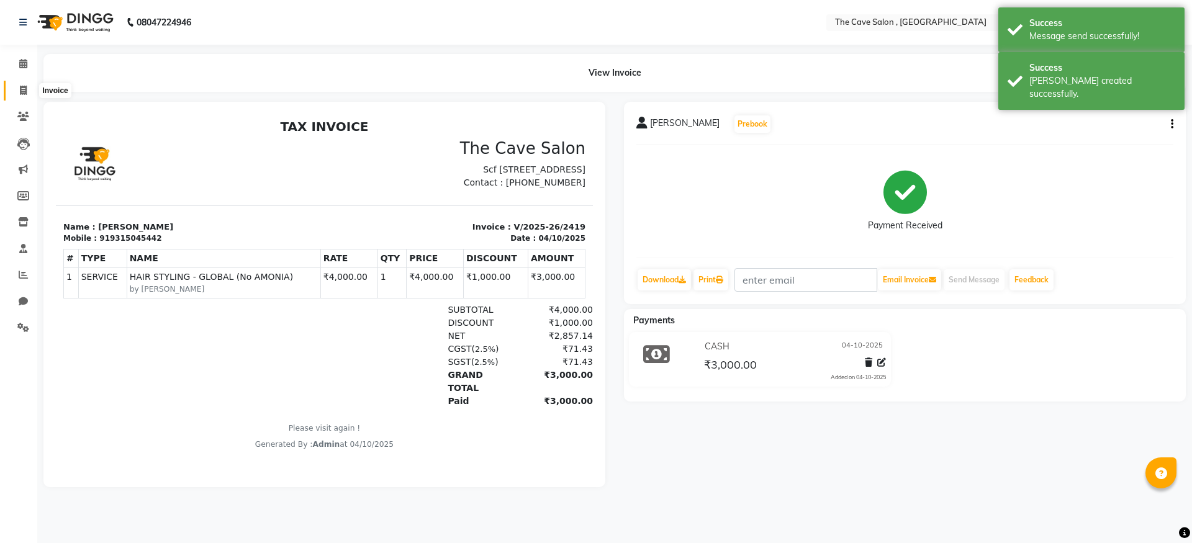
click at [24, 84] on span at bounding box center [23, 91] width 22 height 14
select select "service"
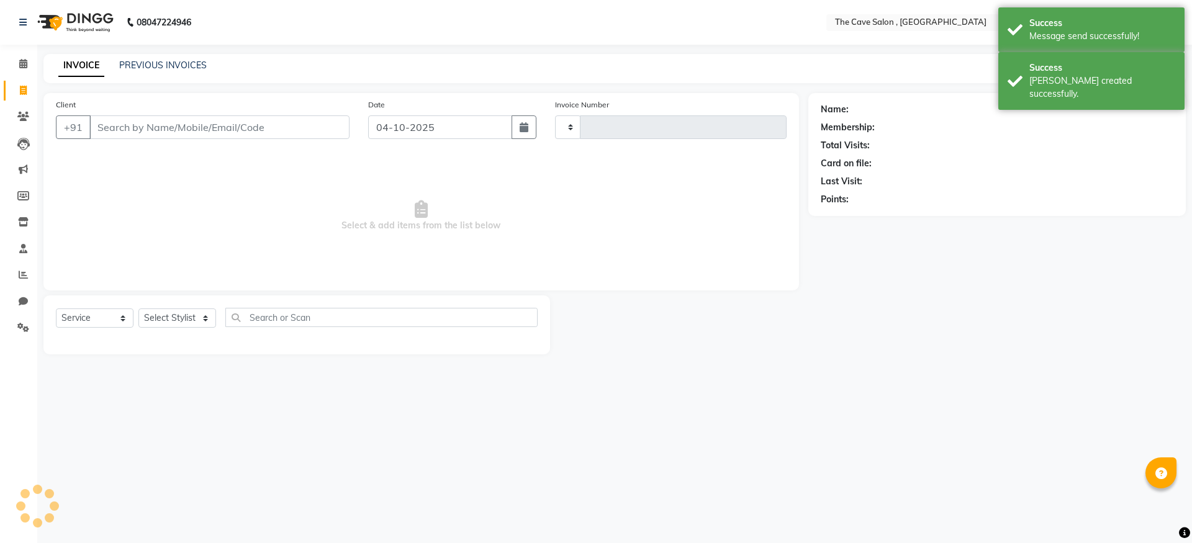
type input "2420"
select select "7844"
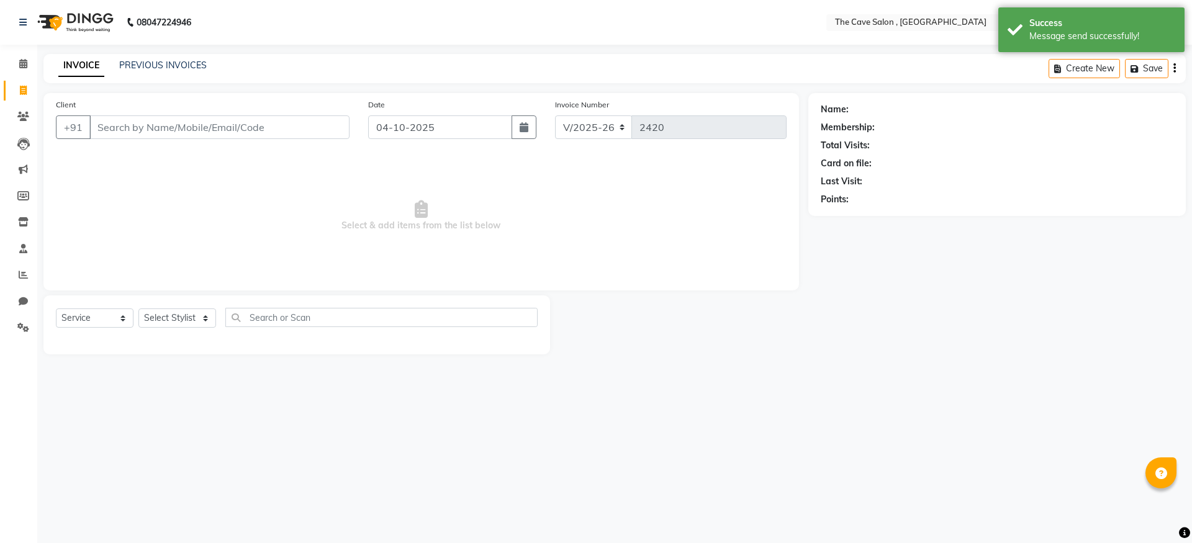
click at [174, 129] on input "Client" at bounding box center [219, 128] width 260 height 24
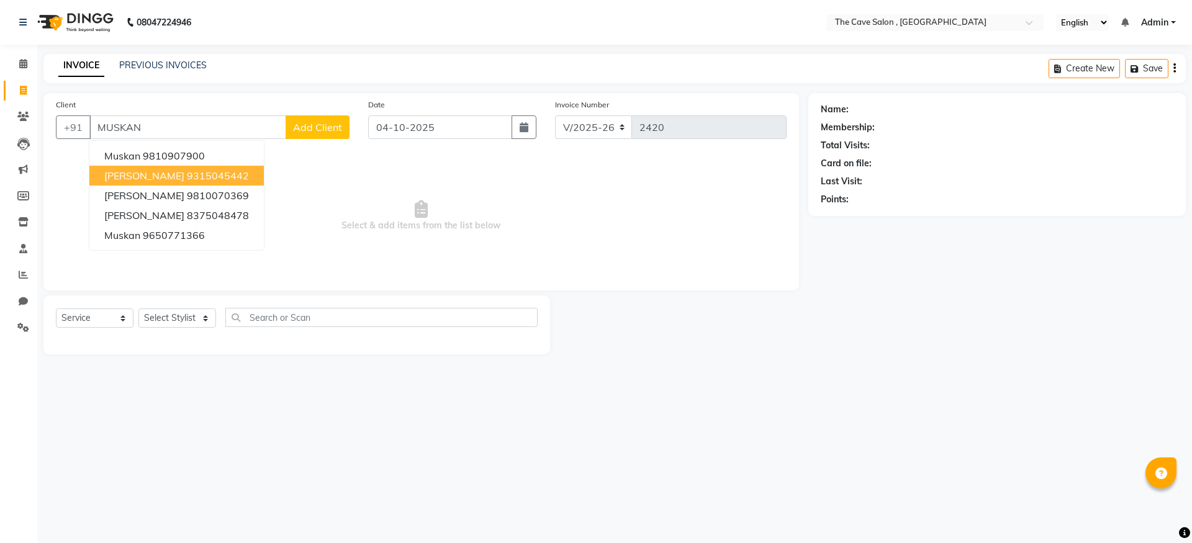
click at [177, 174] on span "MUSKAN KATHURIA" at bounding box center [144, 176] width 80 height 12
type input "9315045442"
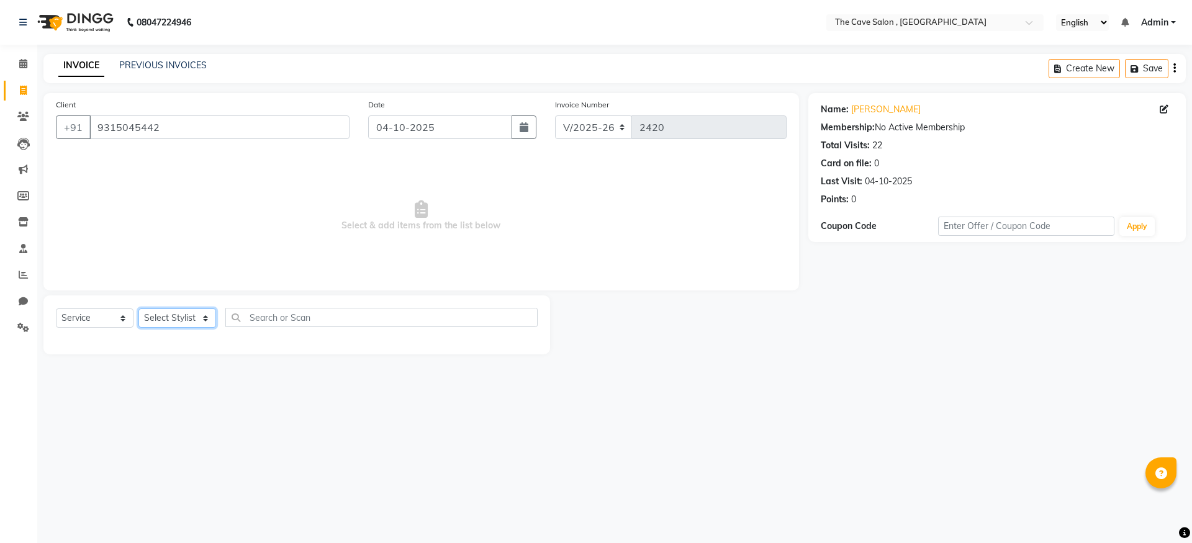
click at [205, 317] on select "Select Stylist Aarif Anil [PERSON_NAME] Anup bharti danish karan Mamta Manager …" at bounding box center [178, 318] width 78 height 19
select select "87554"
click at [139, 309] on select "Select Stylist Aarif Anil [PERSON_NAME] Anup bharti danish karan Mamta Manager …" at bounding box center [178, 318] width 78 height 19
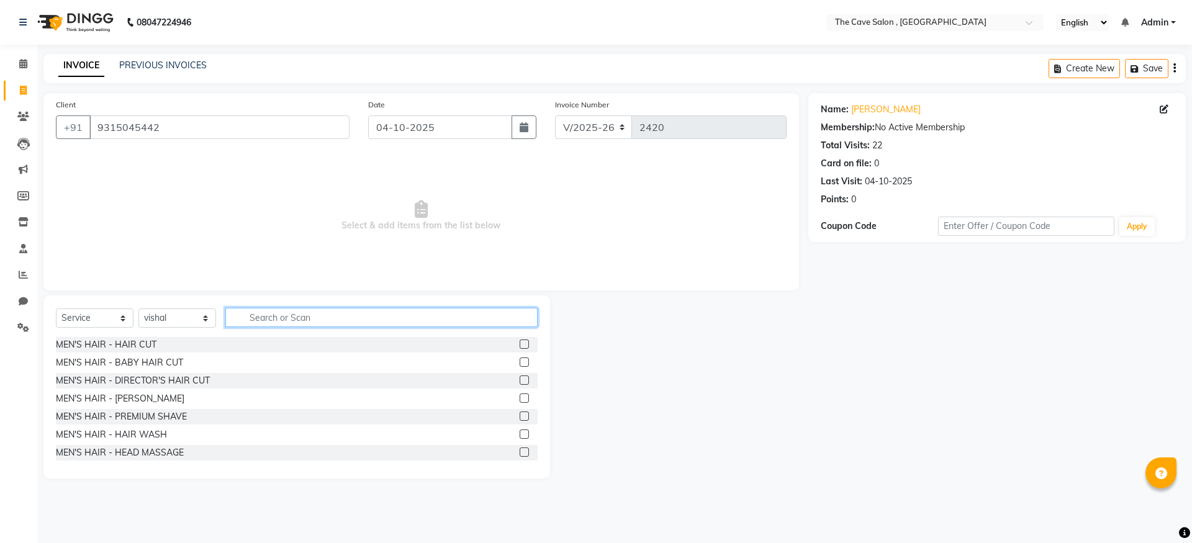
click at [274, 320] on input "text" at bounding box center [381, 317] width 312 height 19
type input "PEDI"
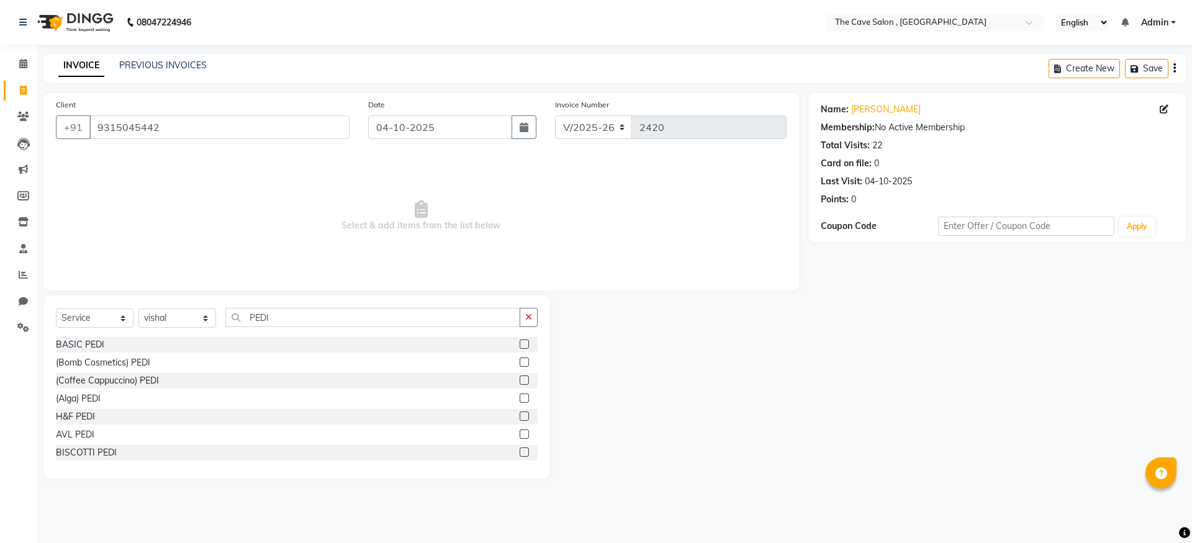
click at [520, 345] on label at bounding box center [524, 344] width 9 height 9
click at [520, 345] on input "checkbox" at bounding box center [524, 345] width 8 height 8
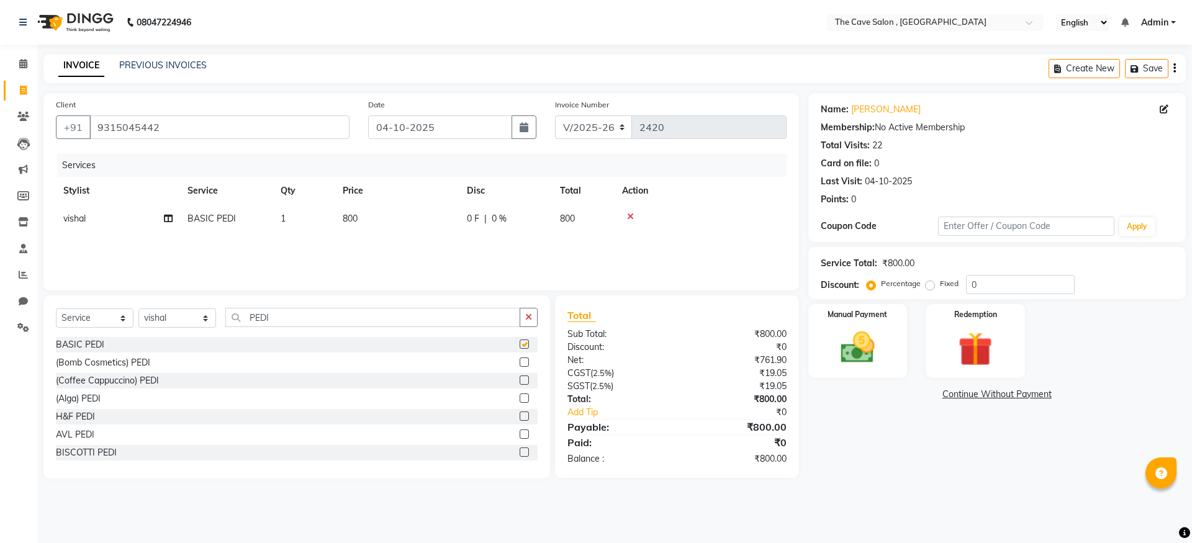
checkbox input "false"
click at [532, 314] on icon "button" at bounding box center [528, 317] width 7 height 9
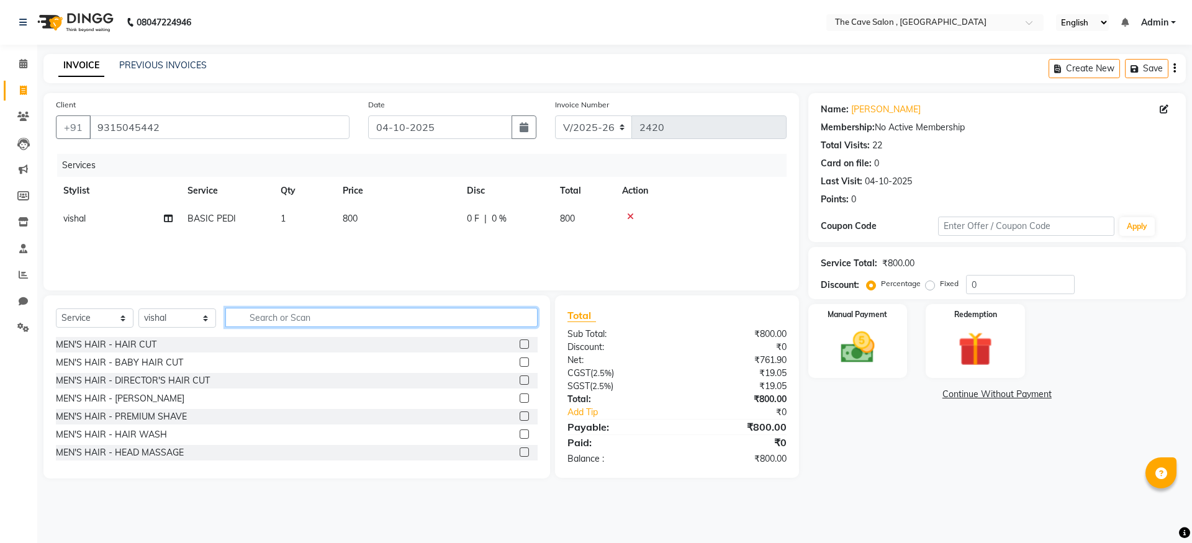
click at [416, 309] on input "text" at bounding box center [381, 317] width 312 height 19
click at [416, 317] on input "text" at bounding box center [381, 317] width 312 height 19
type input "MANI"
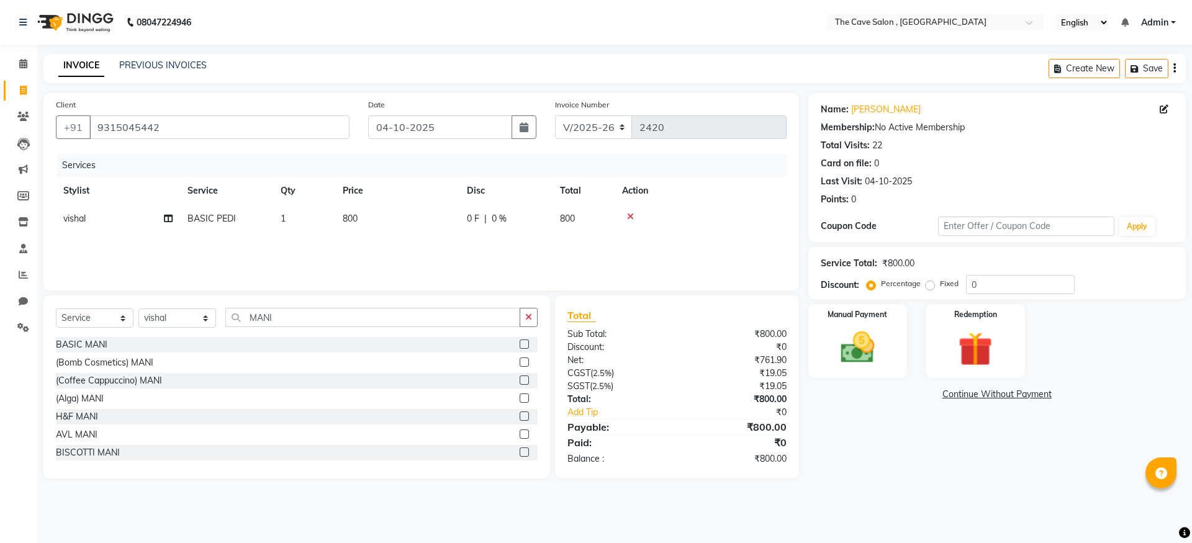
click at [520, 340] on label at bounding box center [524, 344] width 9 height 9
click at [520, 341] on input "checkbox" at bounding box center [524, 345] width 8 height 8
checkbox input "false"
click at [631, 216] on icon at bounding box center [630, 216] width 7 height 9
click at [420, 316] on input "MANI" at bounding box center [372, 317] width 295 height 19
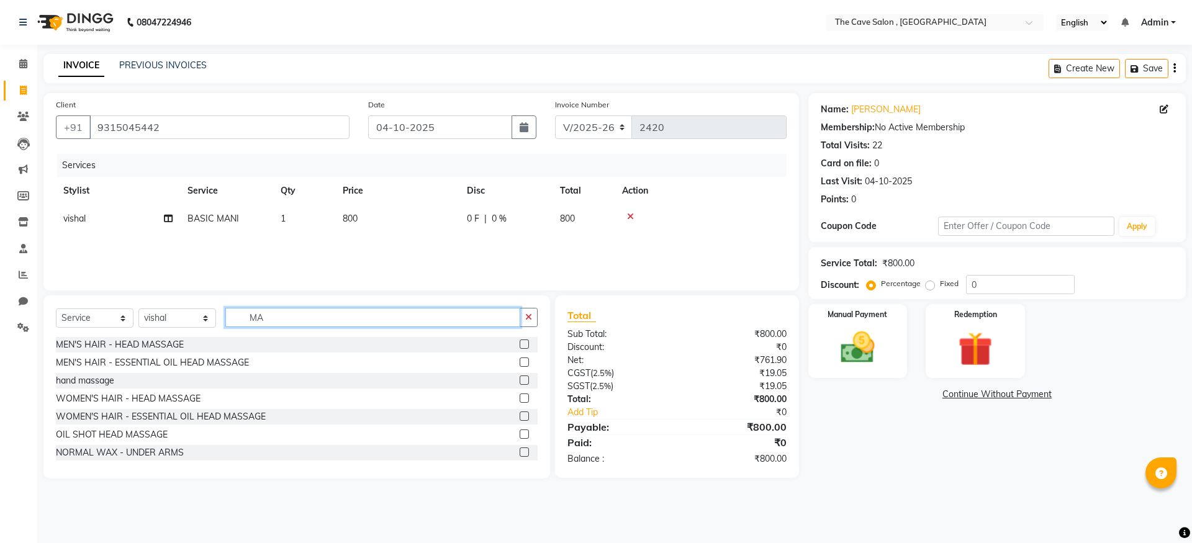
type input "M"
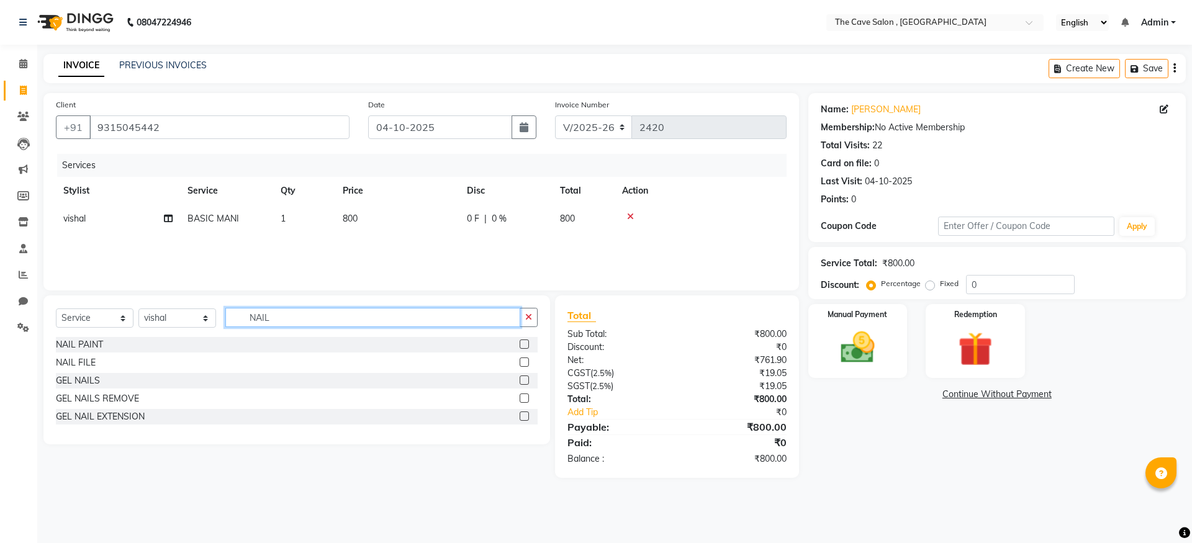
type input "NAIL"
click at [524, 358] on label at bounding box center [524, 362] width 9 height 9
click at [524, 359] on input "checkbox" at bounding box center [524, 363] width 8 height 8
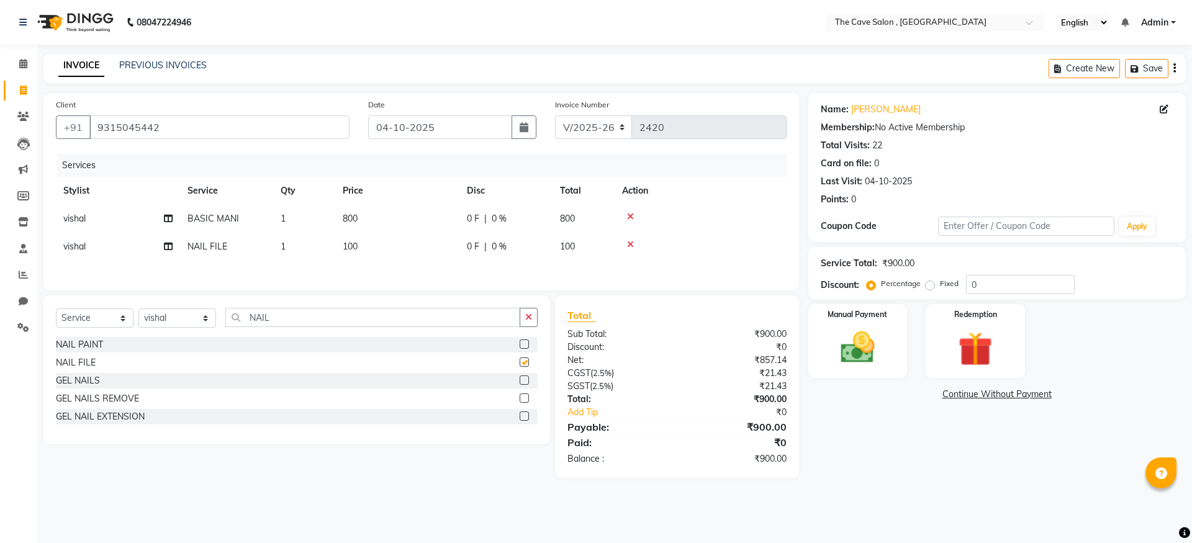
checkbox input "false"
click at [527, 318] on icon "button" at bounding box center [528, 317] width 7 height 9
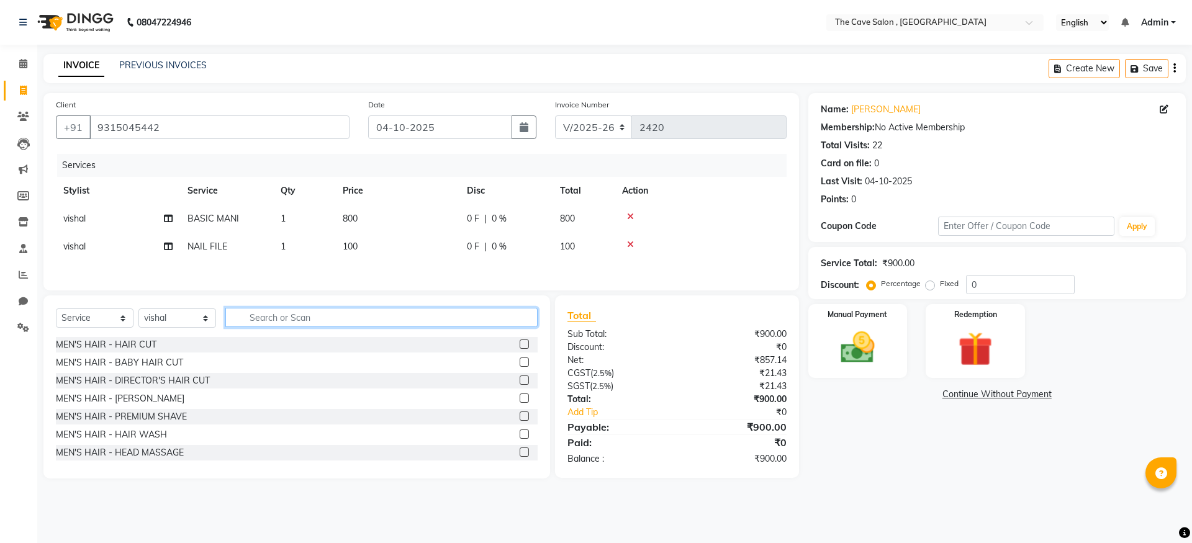
click at [294, 316] on input "text" at bounding box center [381, 317] width 312 height 19
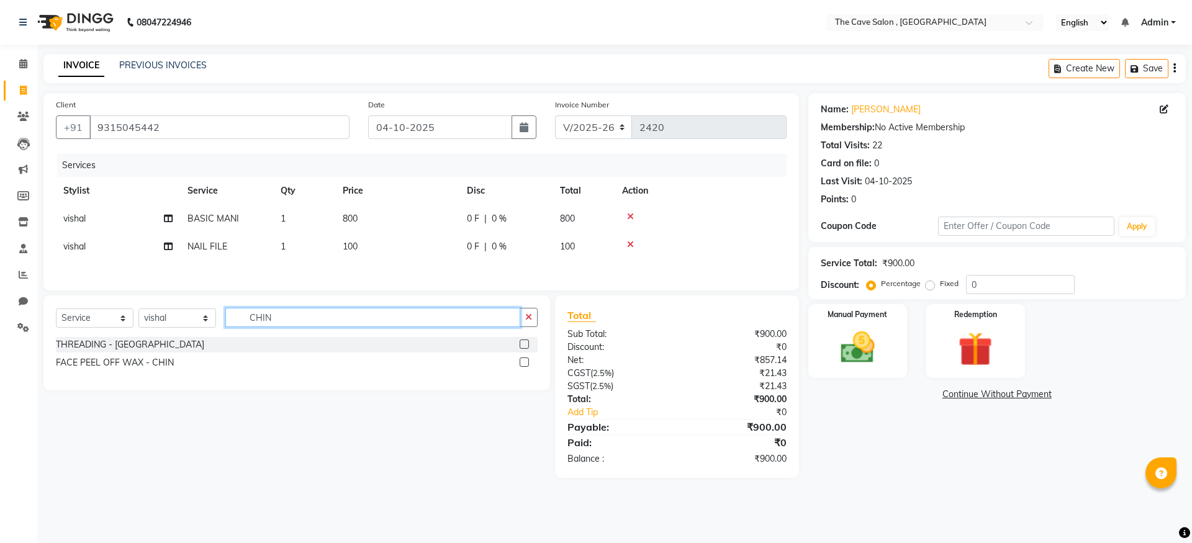
type input "CHIN"
click at [207, 320] on select "Select Stylist Aarif Anil [PERSON_NAME] Anup bharti danish karan Mamta Manager …" at bounding box center [178, 318] width 78 height 19
select select "70267"
click at [139, 311] on select "Select Stylist Aarif Anil [PERSON_NAME] Anup bharti danish karan Mamta Manager …" at bounding box center [178, 318] width 78 height 19
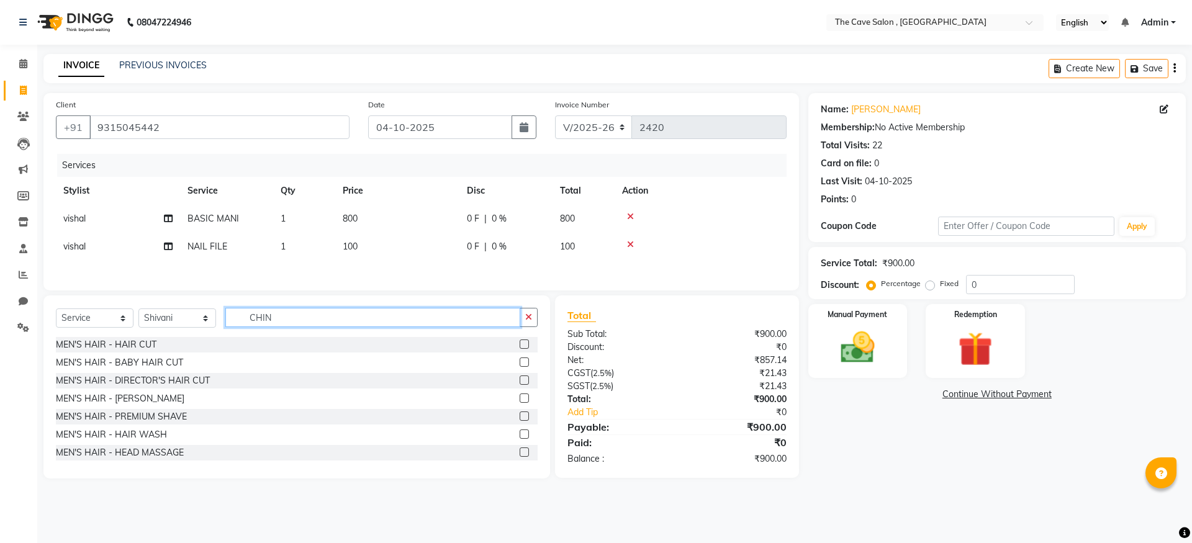
click at [282, 319] on input "CHIN" at bounding box center [372, 317] width 295 height 19
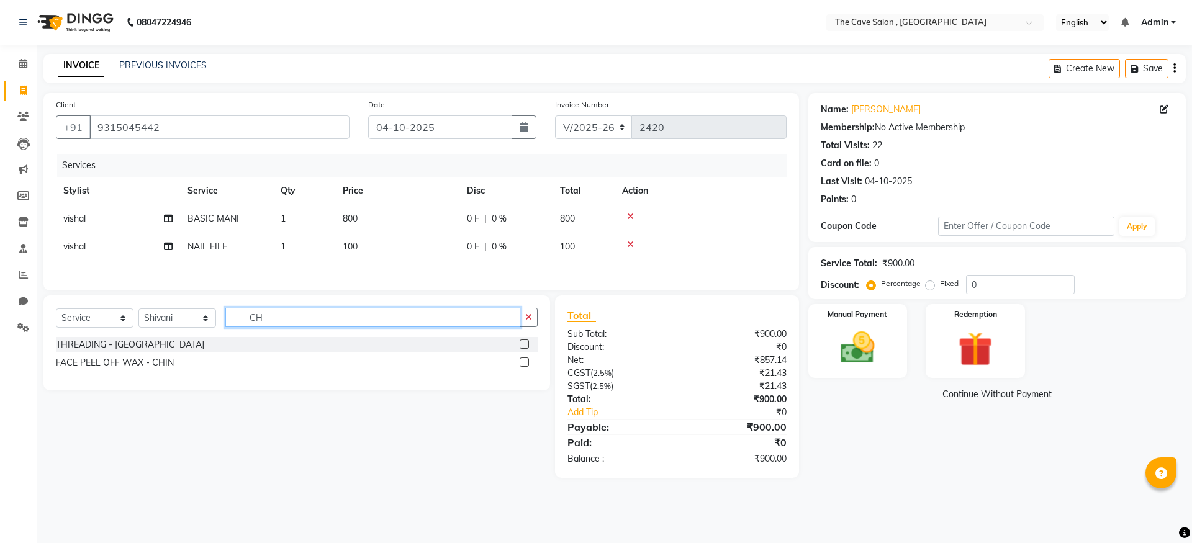
type input "C"
type input "CHIN"
click at [525, 362] on label at bounding box center [524, 362] width 9 height 9
click at [525, 362] on input "checkbox" at bounding box center [524, 363] width 8 height 8
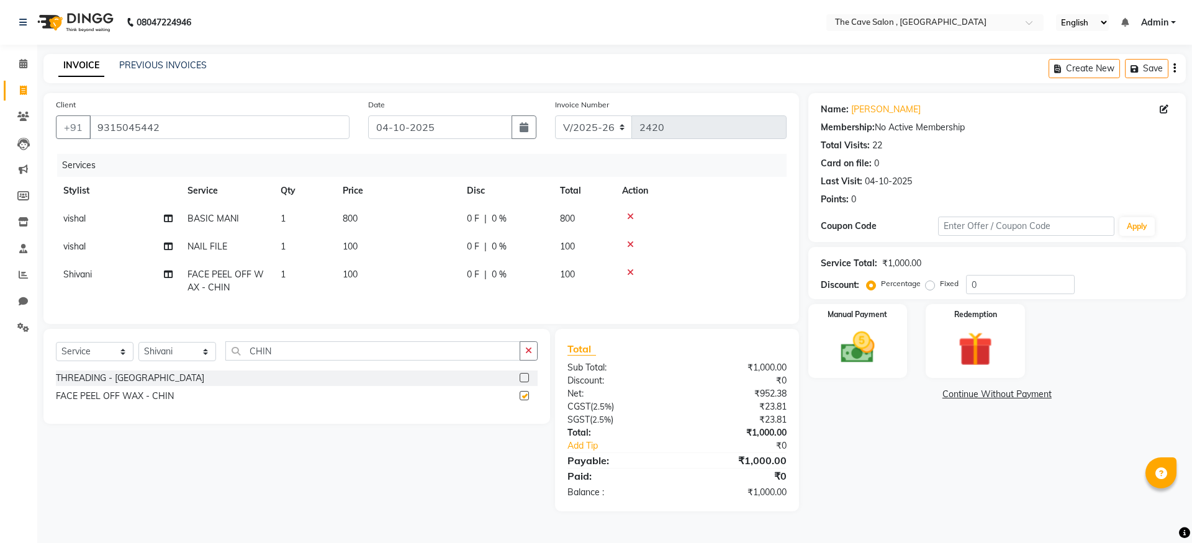
checkbox input "false"
click at [860, 344] on img at bounding box center [858, 347] width 58 height 41
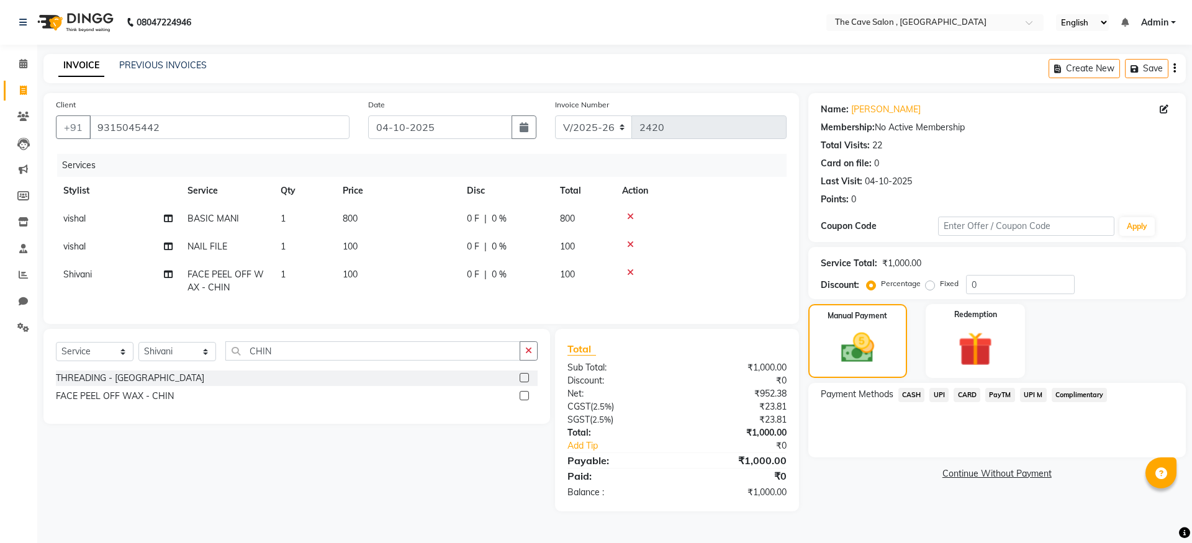
click at [916, 394] on span "CASH" at bounding box center [912, 395] width 27 height 14
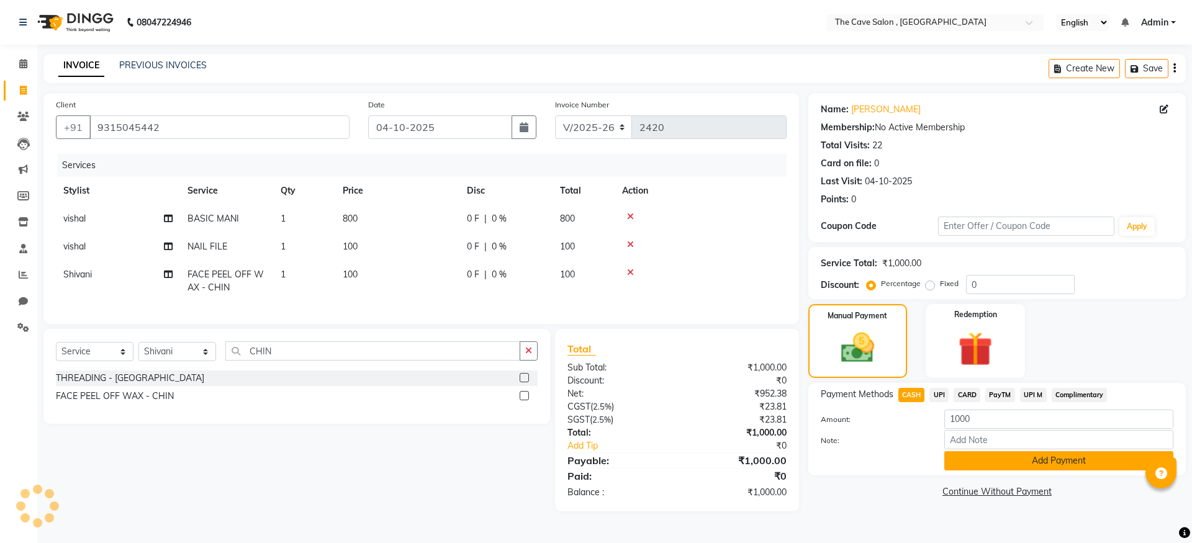
click at [1008, 463] on button "Add Payment" at bounding box center [1059, 461] width 229 height 19
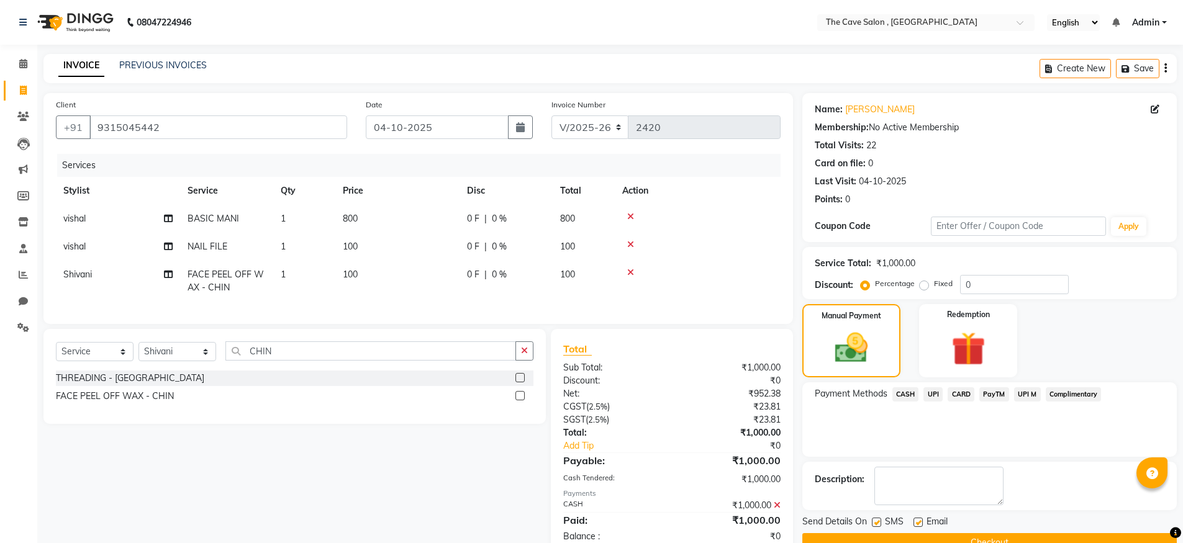
click at [974, 538] on button "Checkout" at bounding box center [989, 543] width 375 height 19
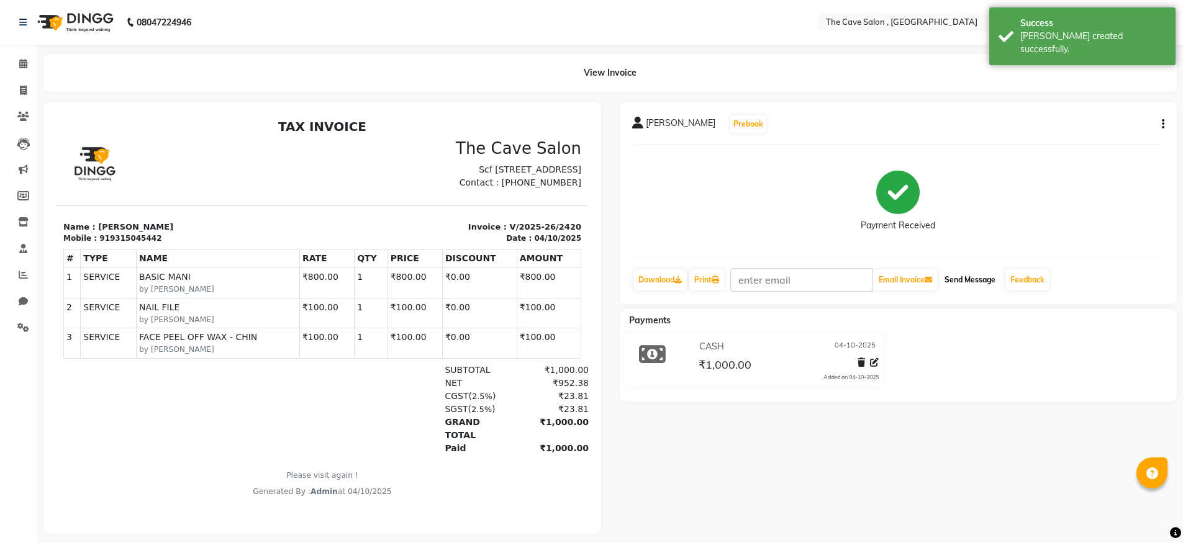
click at [989, 280] on button "Send Message" at bounding box center [970, 280] width 61 height 21
click at [22, 87] on icon at bounding box center [23, 90] width 7 height 9
select select "service"
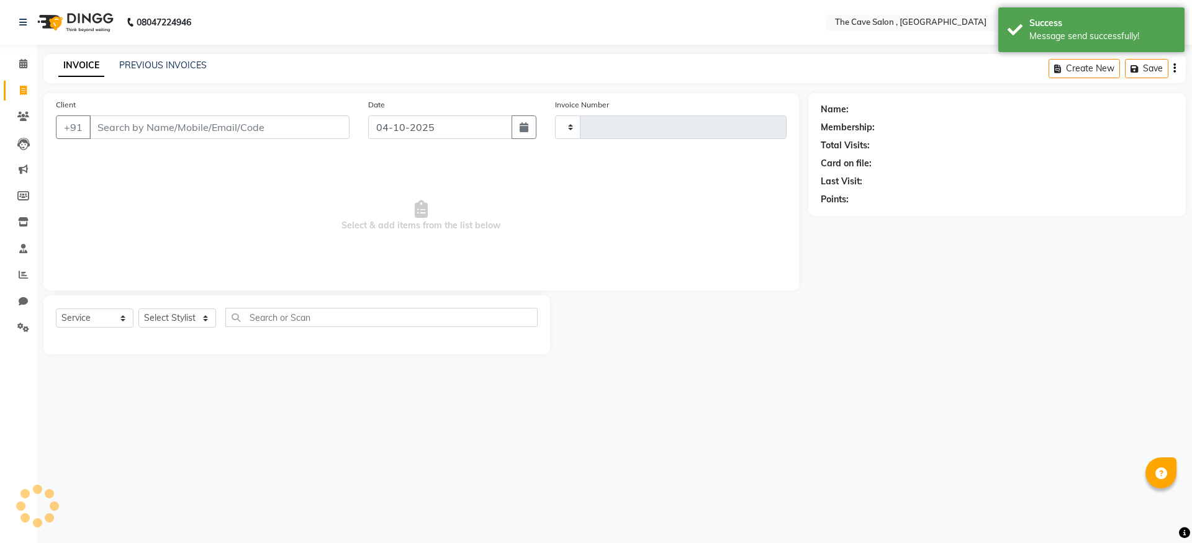
type input "2421"
select select "7844"
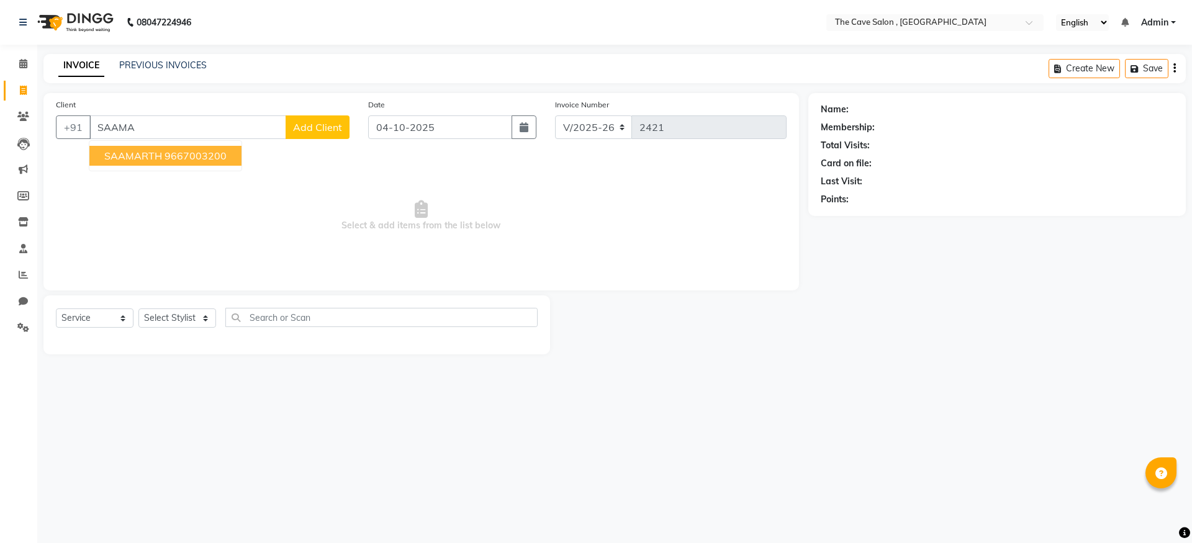
click at [205, 156] on ngb-highlight "9667003200" at bounding box center [196, 156] width 62 height 12
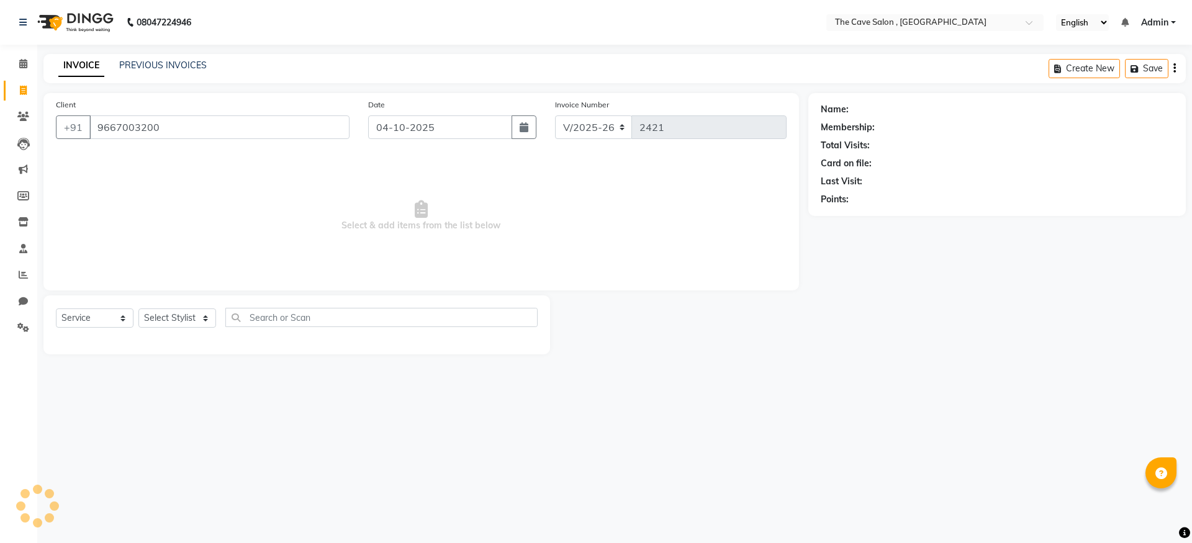
type input "9667003200"
click at [201, 316] on select "Select Stylist Aarif Anil [PERSON_NAME] Anup bharti danish karan Mamta Manager …" at bounding box center [178, 318] width 78 height 19
select select "70261"
click at [139, 309] on select "Select Stylist Aarif Anil [PERSON_NAME] Anup bharti danish karan Mamta Manager …" at bounding box center [178, 318] width 78 height 19
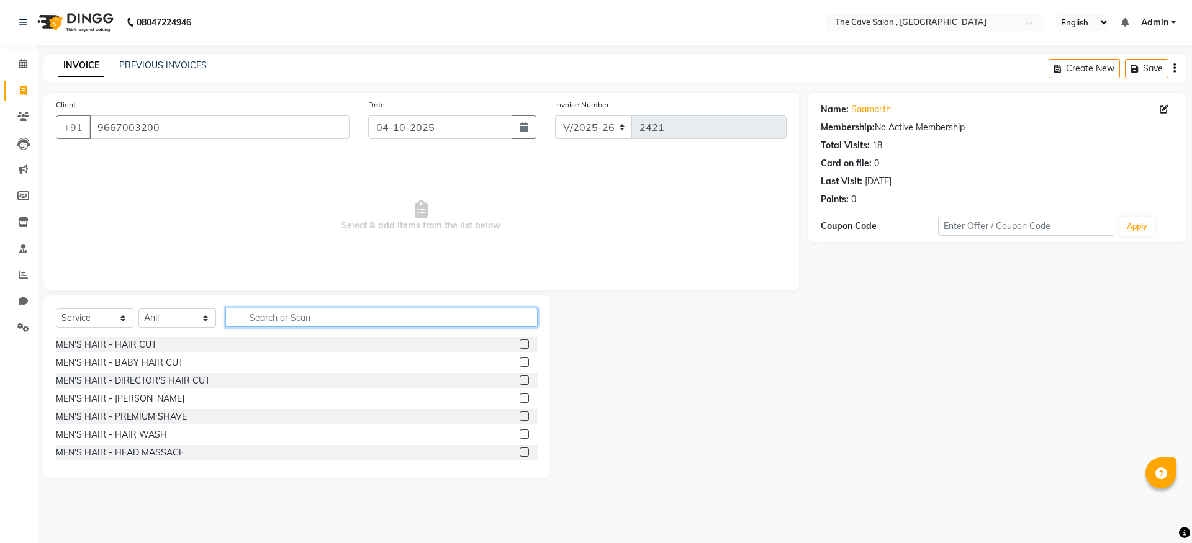
click at [307, 317] on input "text" at bounding box center [381, 317] width 312 height 19
type input "WASH"
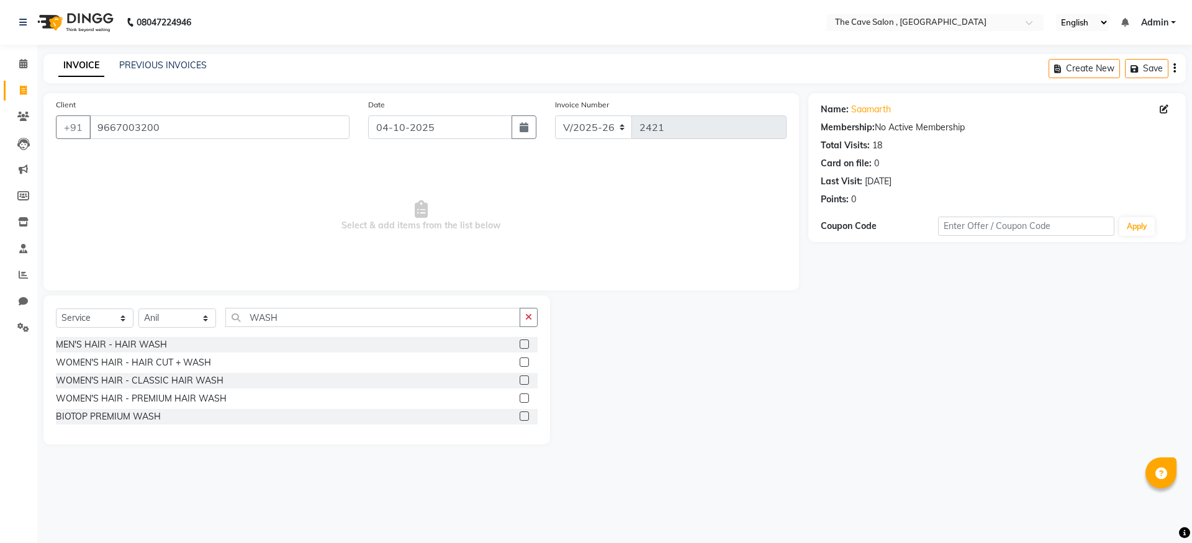
click at [527, 345] on label at bounding box center [524, 344] width 9 height 9
click at [527, 345] on input "checkbox" at bounding box center [524, 345] width 8 height 8
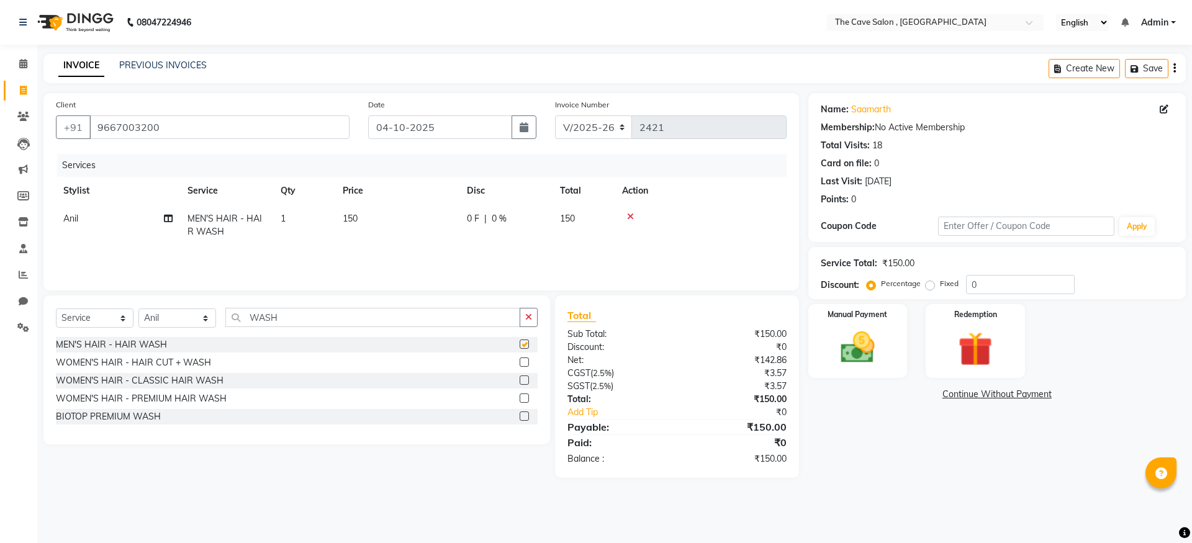
checkbox input "false"
click at [529, 316] on icon "button" at bounding box center [528, 317] width 7 height 9
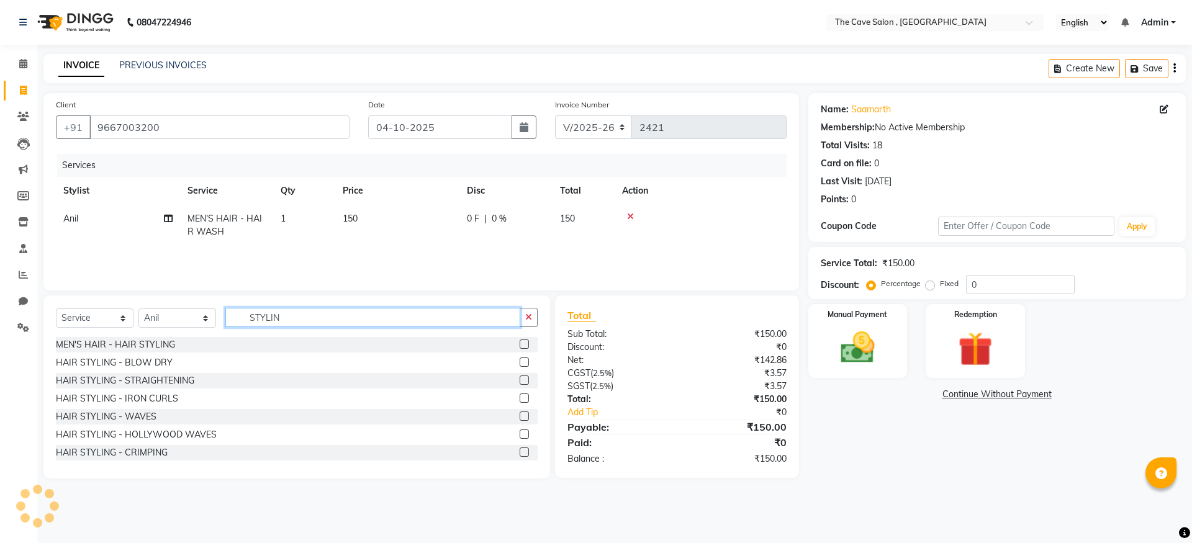
type input "STYLIN"
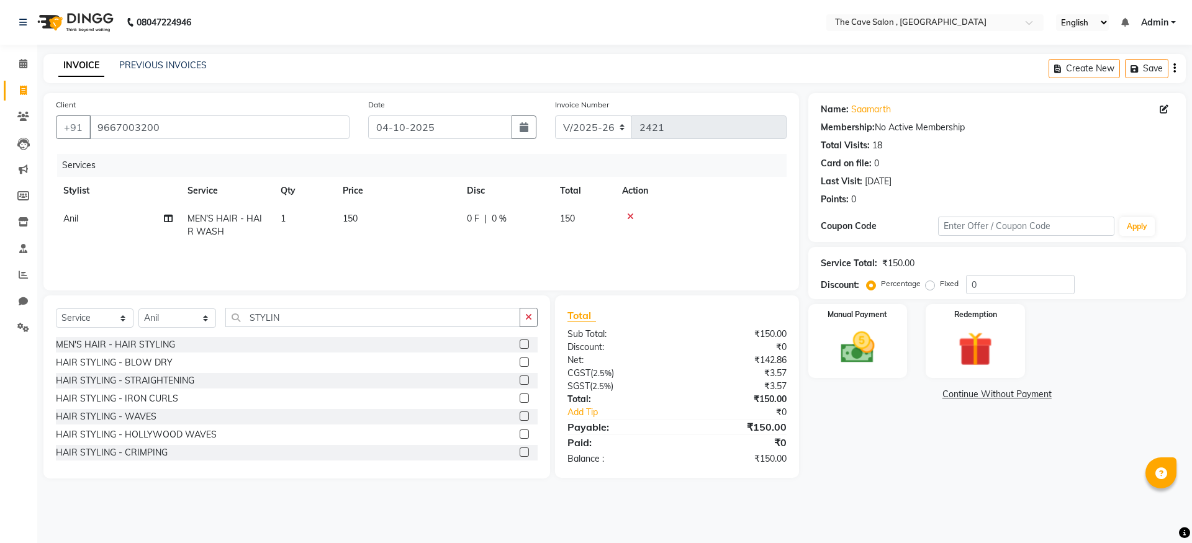
click at [520, 342] on label at bounding box center [524, 344] width 9 height 9
click at [520, 342] on input "checkbox" at bounding box center [524, 345] width 8 height 8
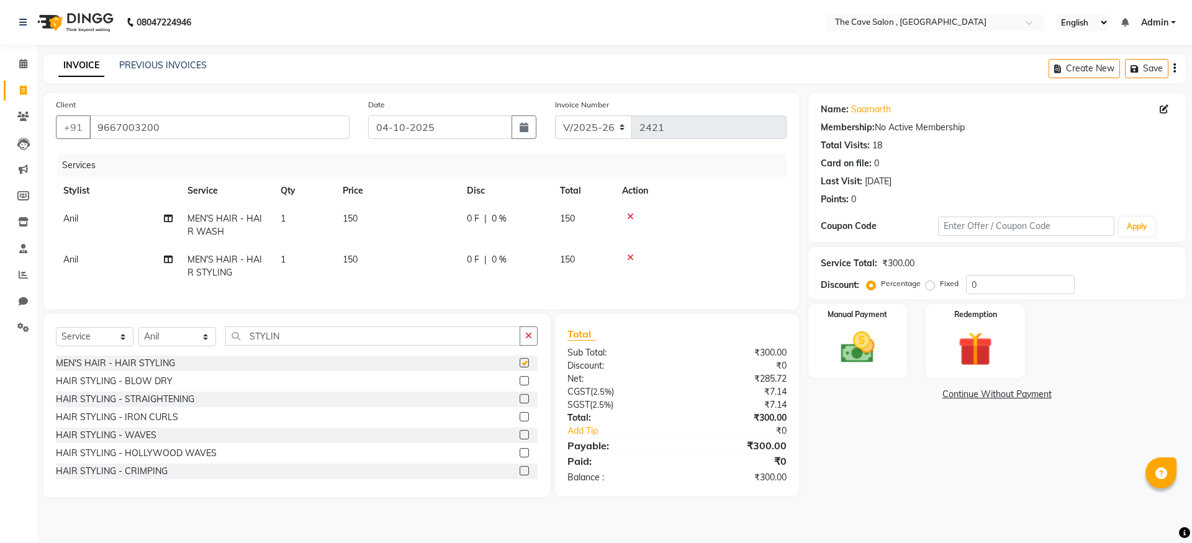
checkbox input "false"
click at [853, 341] on img at bounding box center [858, 347] width 58 height 41
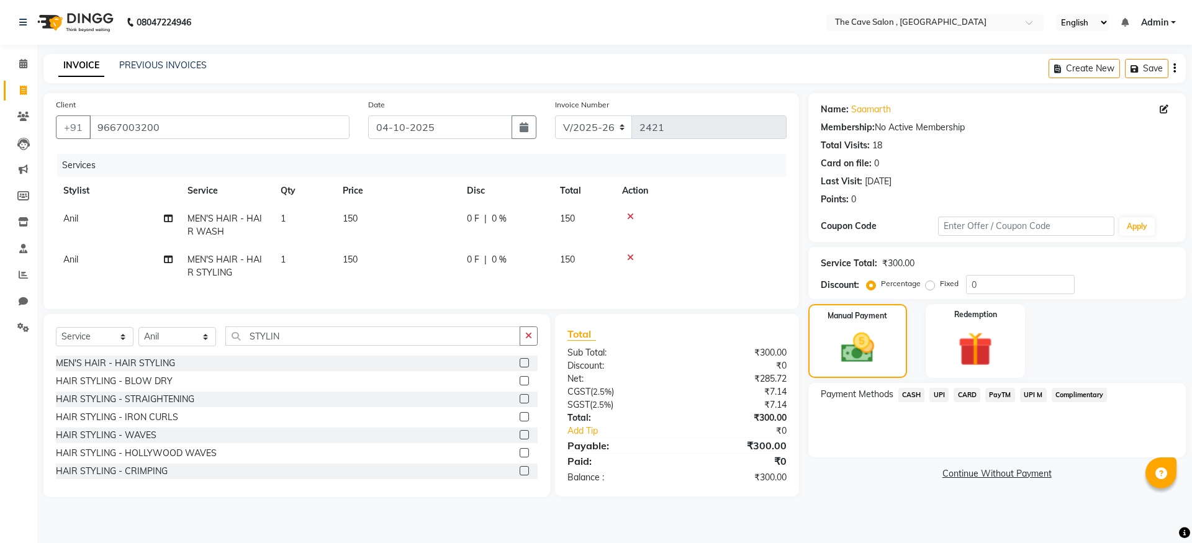
click at [915, 394] on span "CASH" at bounding box center [912, 395] width 27 height 14
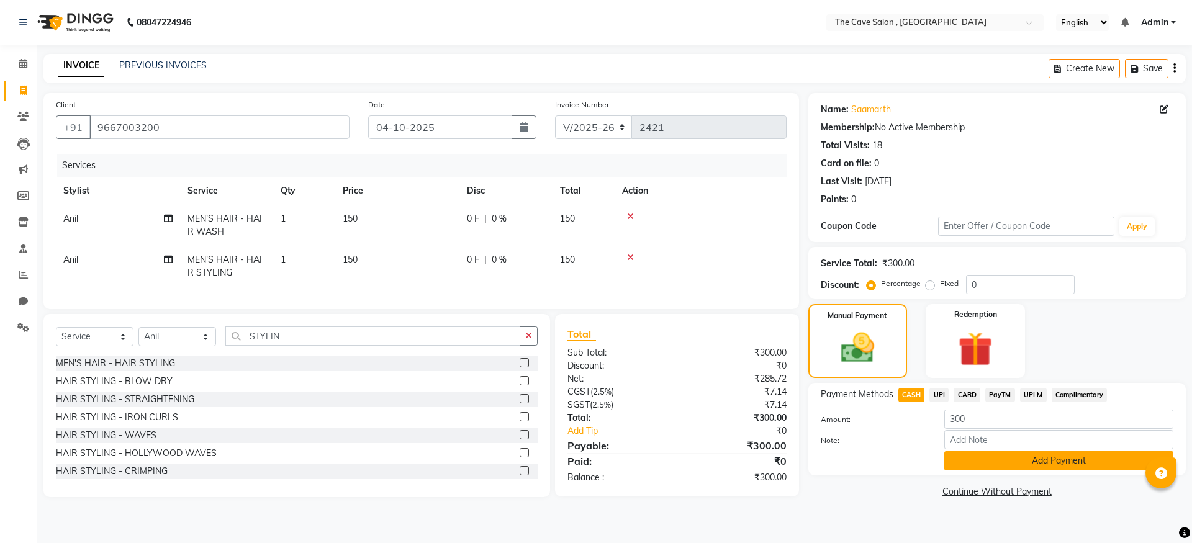
click at [1002, 463] on button "Add Payment" at bounding box center [1059, 461] width 229 height 19
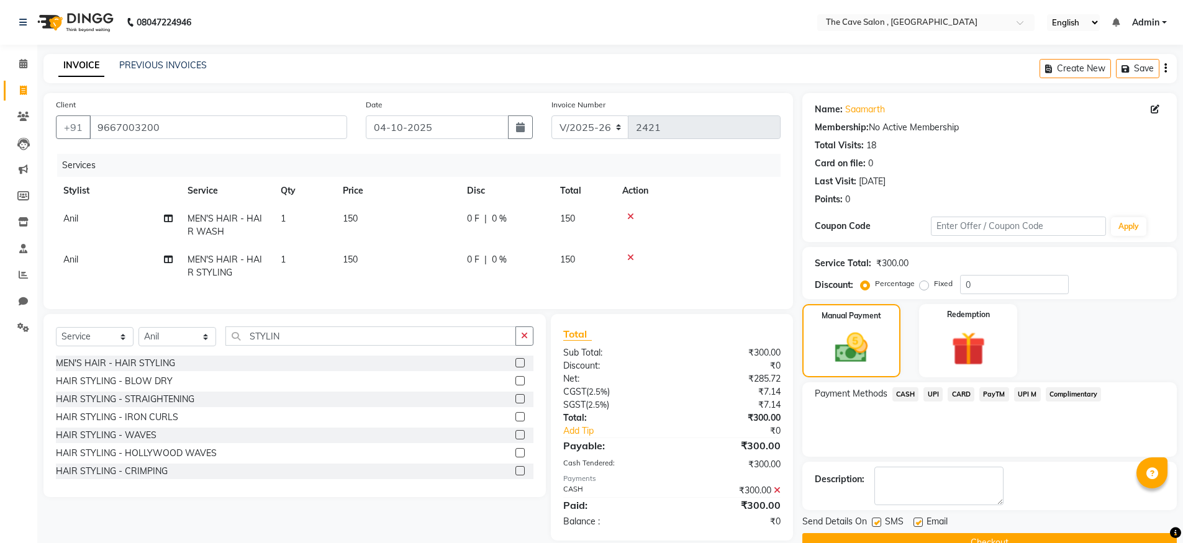
click at [979, 537] on button "Checkout" at bounding box center [989, 543] width 375 height 19
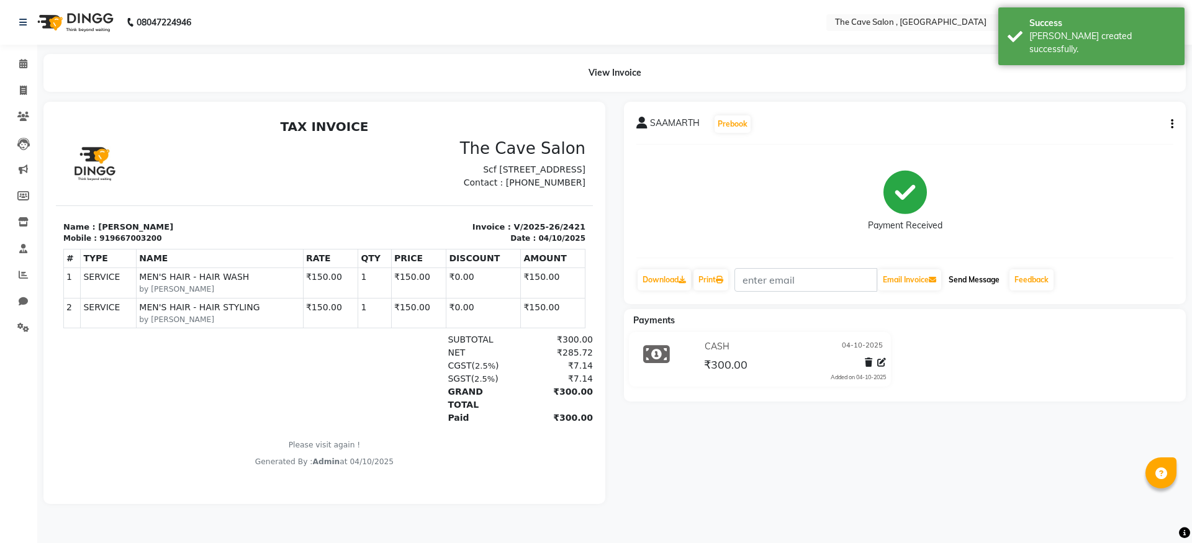
click at [984, 283] on button "Send Message" at bounding box center [974, 280] width 61 height 21
click at [22, 89] on icon at bounding box center [23, 90] width 7 height 9
select select "service"
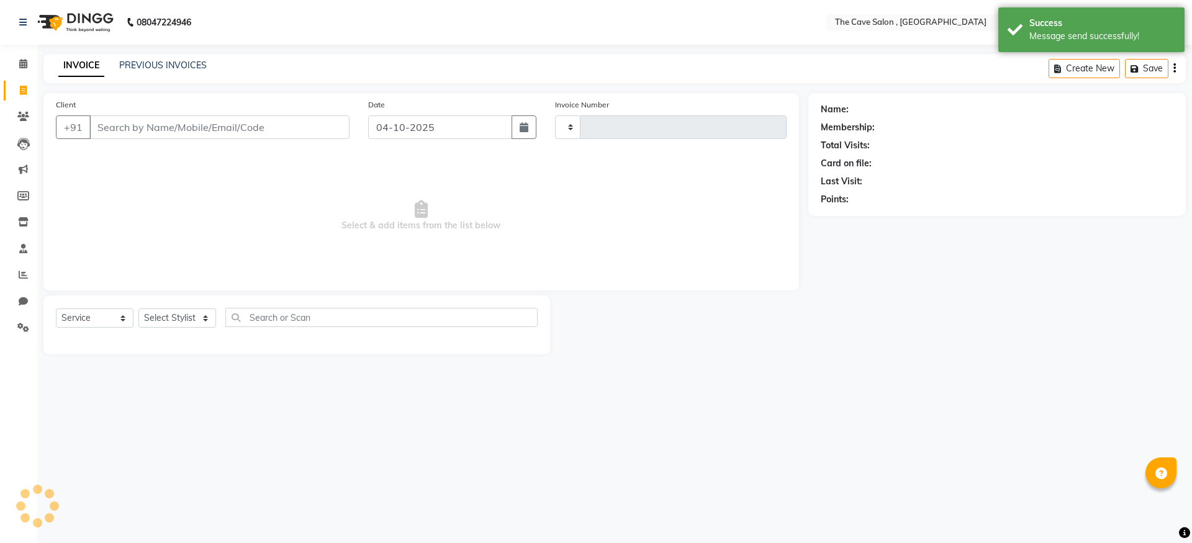
type input "2422"
select select "7844"
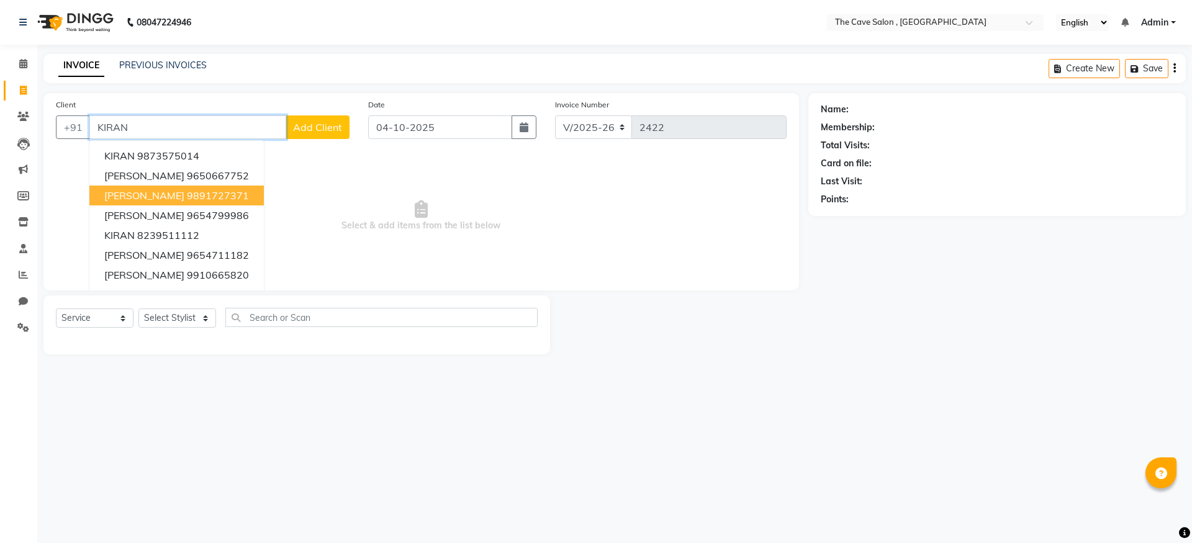
click at [211, 191] on ngb-highlight "9891727371" at bounding box center [218, 195] width 62 height 12
type input "9891727371"
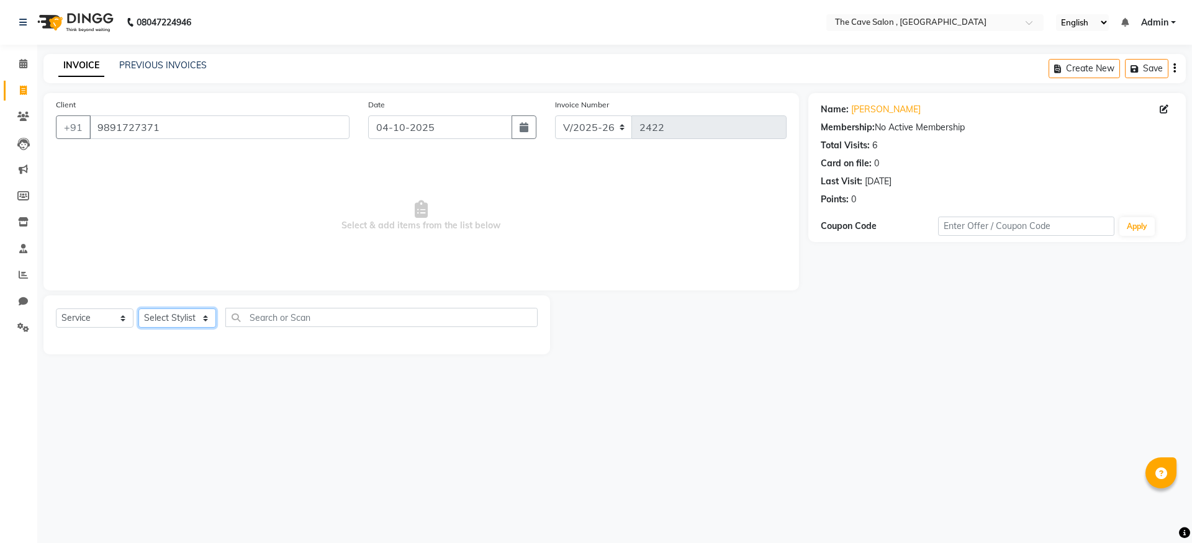
click at [201, 319] on select "Select Stylist Aarif Anil [PERSON_NAME] Anup bharti danish karan Mamta Manager …" at bounding box center [178, 318] width 78 height 19
select select "70257"
click at [139, 309] on select "Select Stylist Aarif Anil [PERSON_NAME] Anup bharti danish karan Mamta Manager …" at bounding box center [178, 318] width 78 height 19
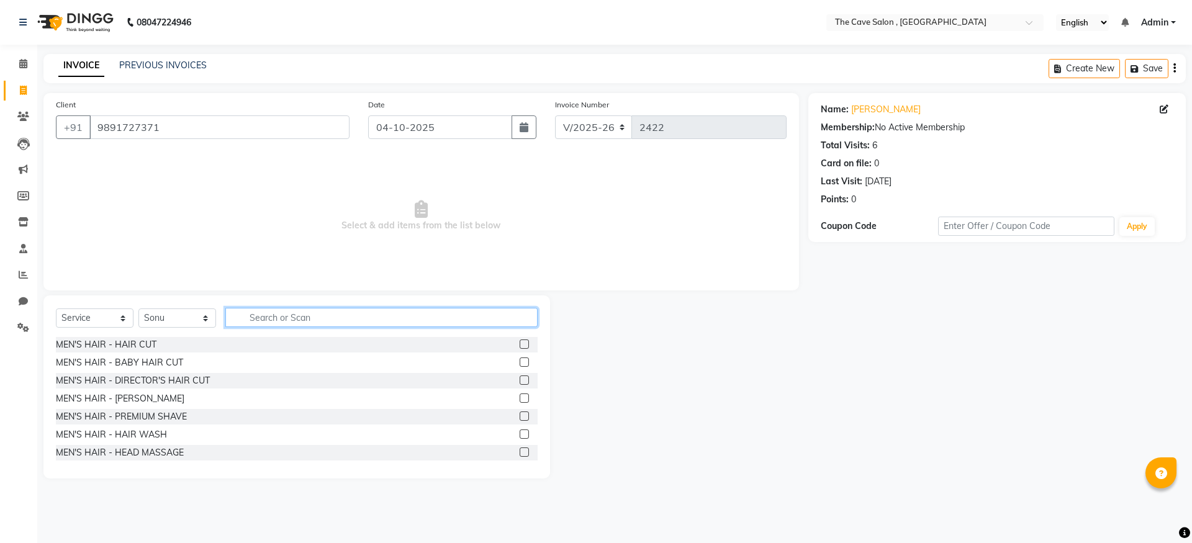
click at [329, 320] on input "text" at bounding box center [381, 317] width 312 height 19
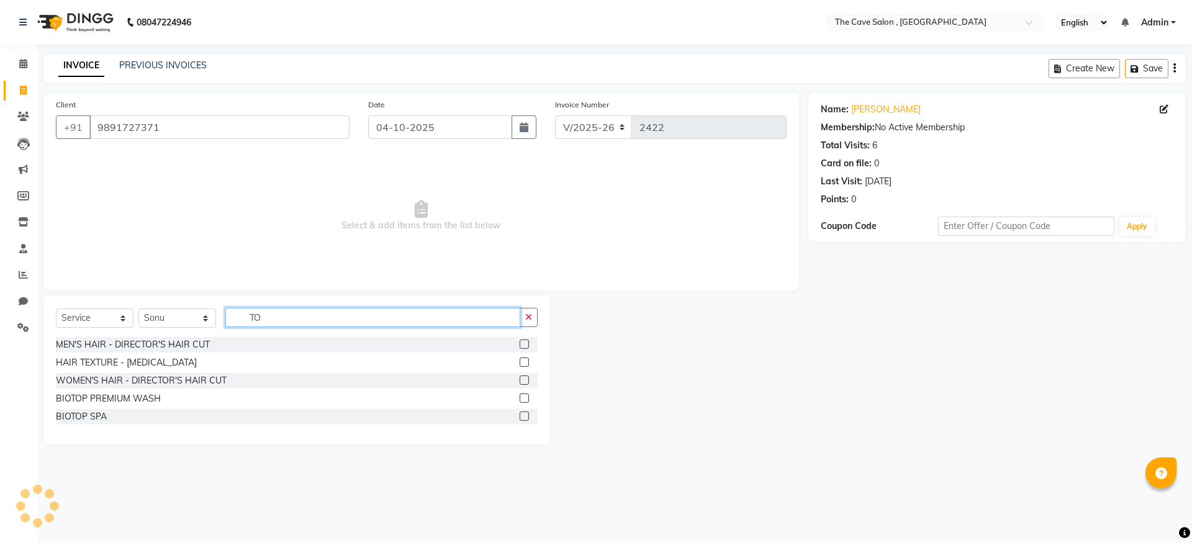
type input "T"
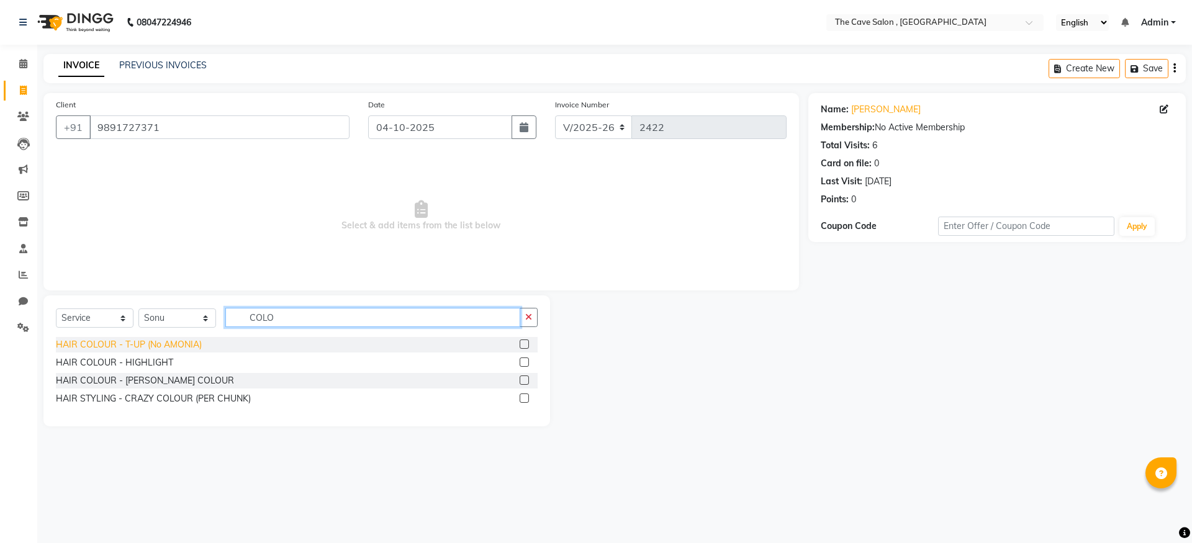
type input "COLO"
click at [190, 345] on div "HAIR COLOUR - T-UP (No AMONIA)" at bounding box center [129, 344] width 146 height 13
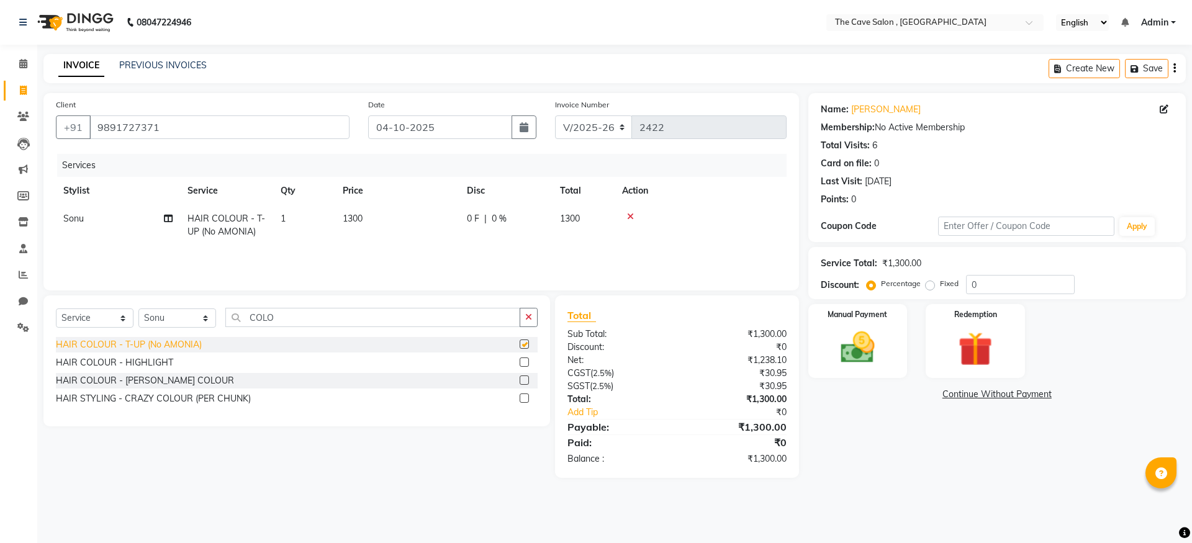
checkbox input "false"
click at [882, 346] on img at bounding box center [858, 347] width 58 height 41
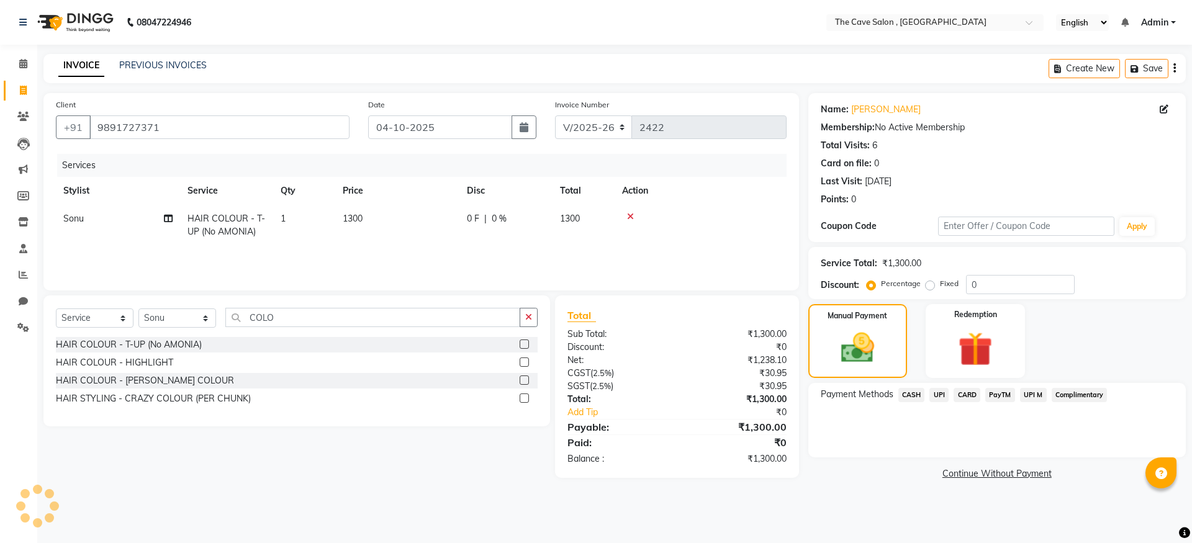
click at [911, 394] on span "CASH" at bounding box center [912, 395] width 27 height 14
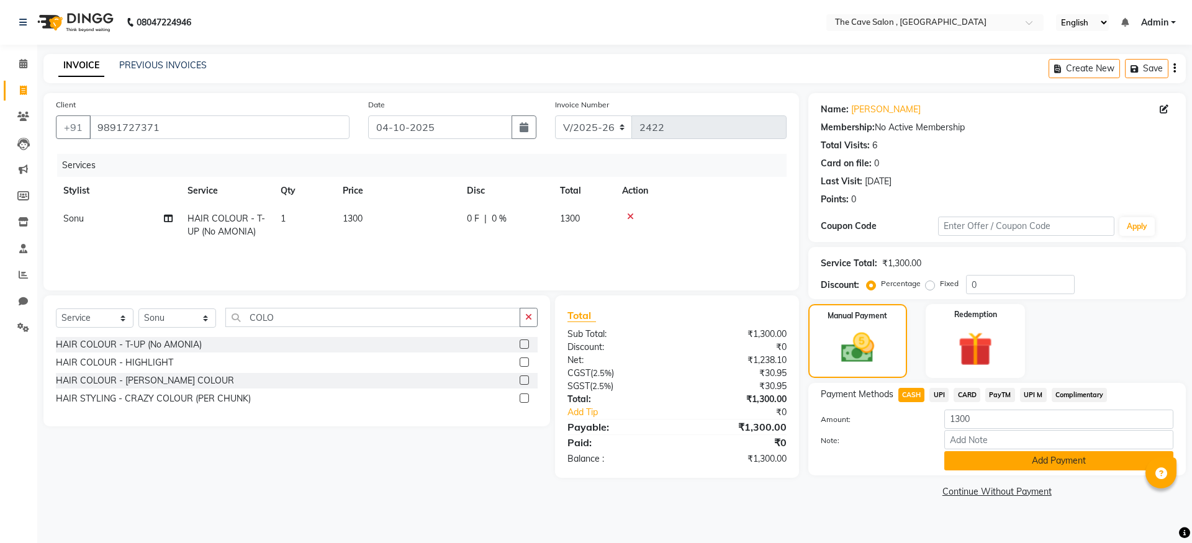
click at [1057, 463] on button "Add Payment" at bounding box center [1059, 461] width 229 height 19
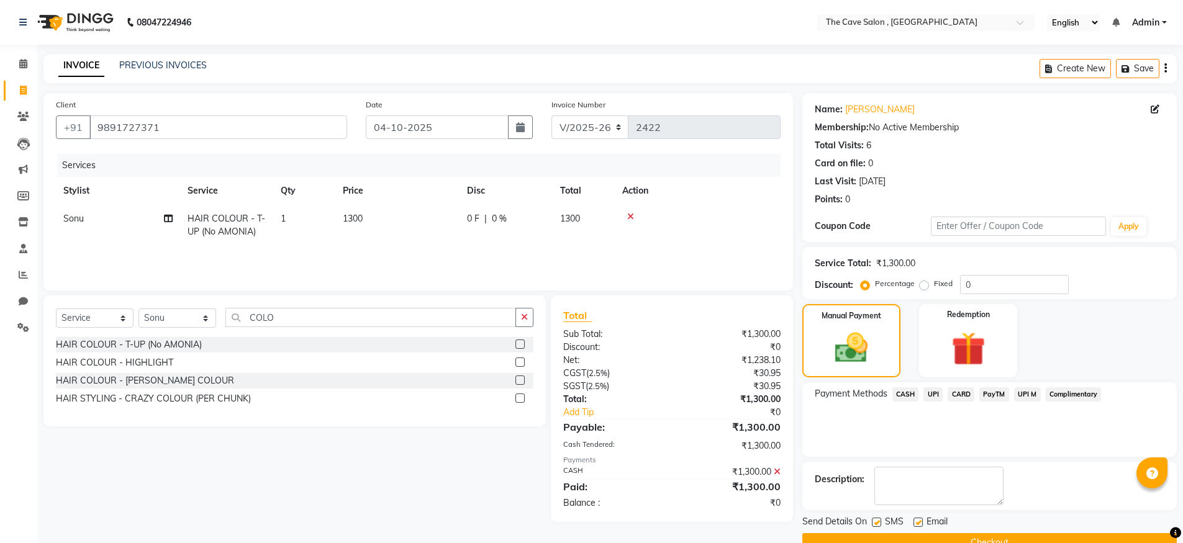
click at [1004, 538] on button "Checkout" at bounding box center [989, 543] width 375 height 19
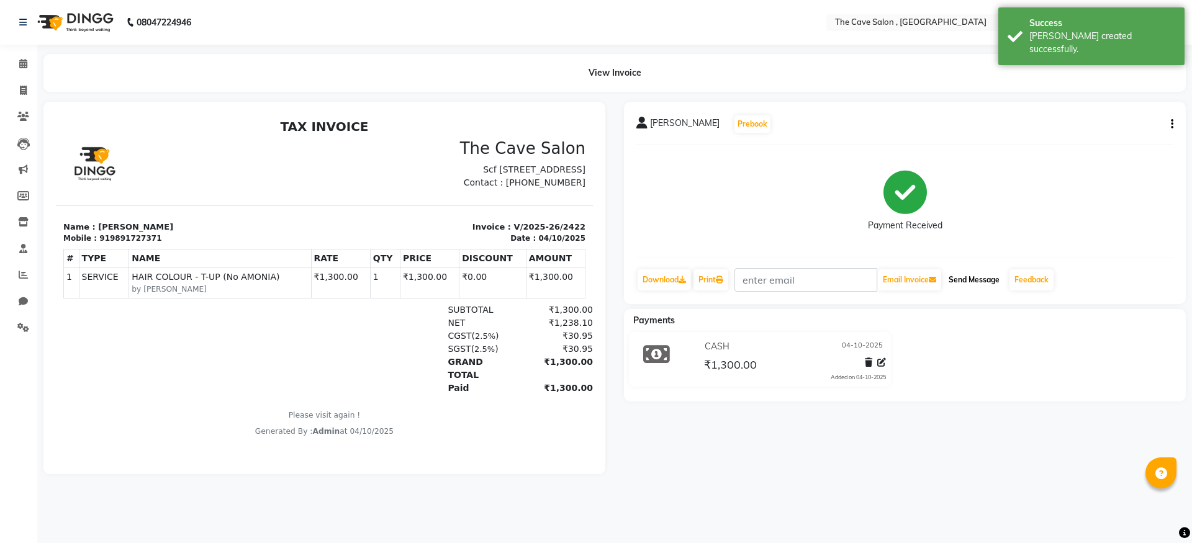
click at [979, 281] on button "Send Message" at bounding box center [974, 280] width 61 height 21
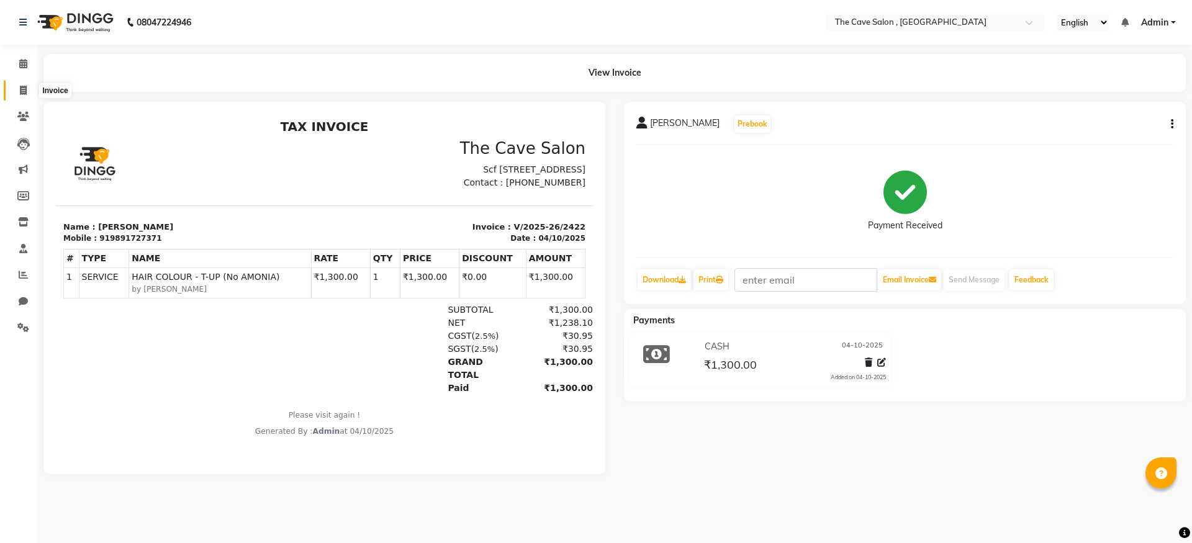
click at [20, 94] on icon at bounding box center [23, 90] width 7 height 9
select select "service"
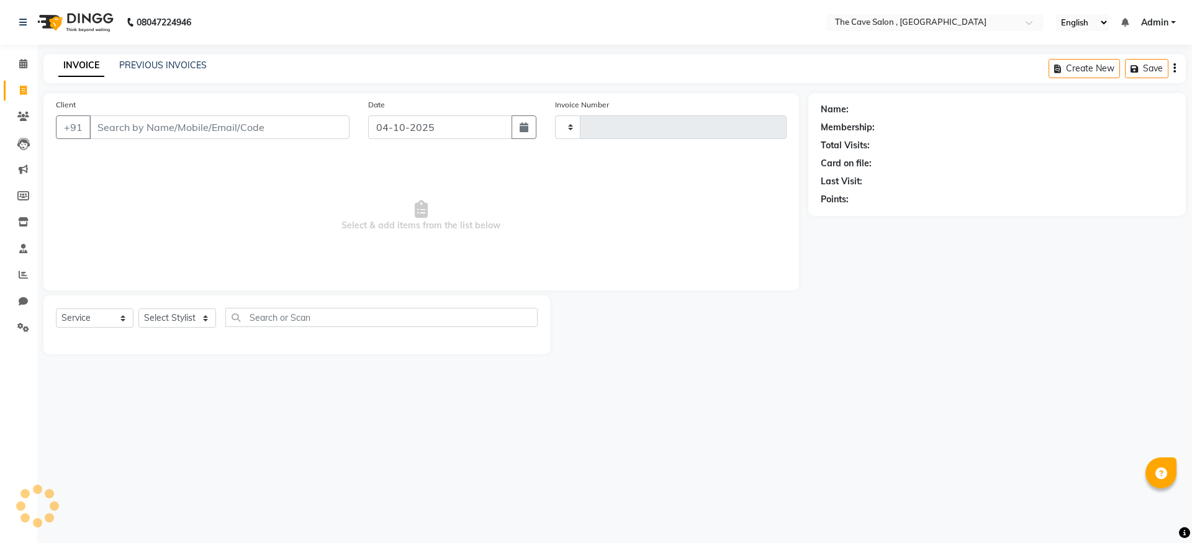
type input "2423"
select select "7844"
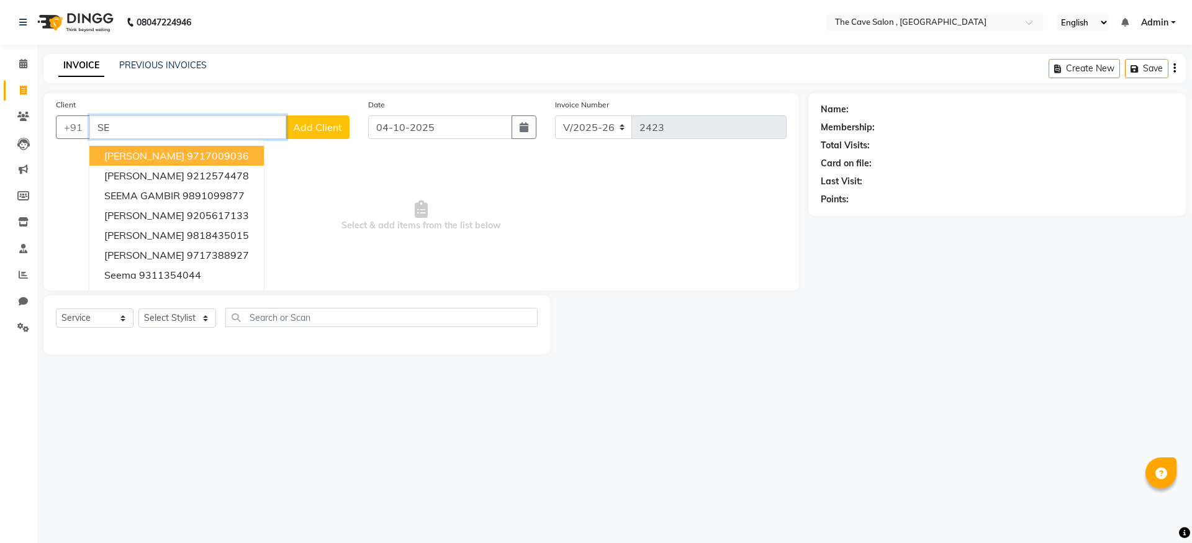
type input "S"
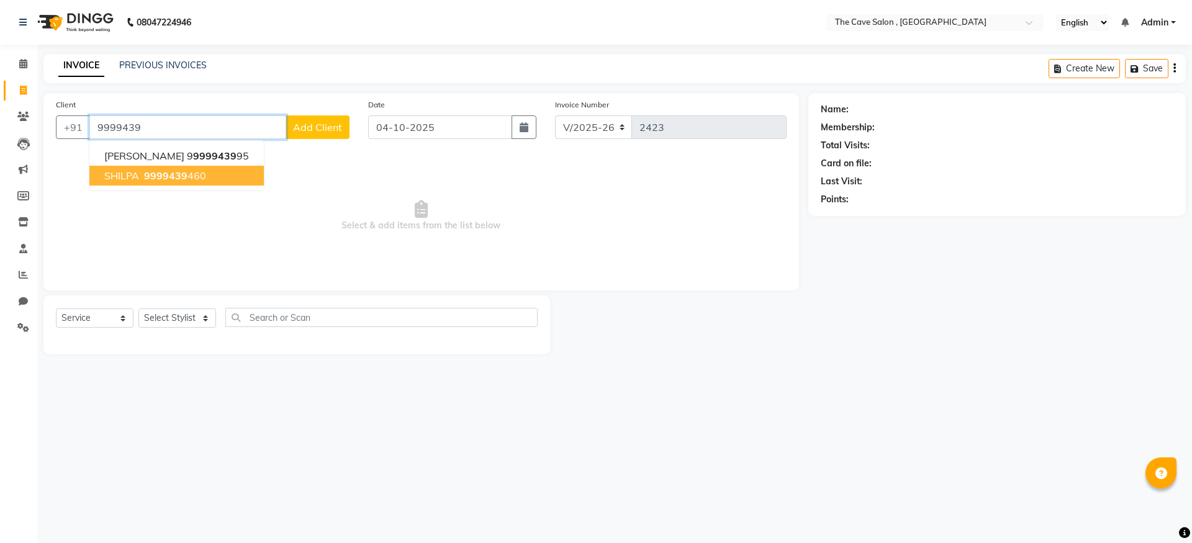
click at [153, 176] on span "9999439" at bounding box center [165, 176] width 43 height 12
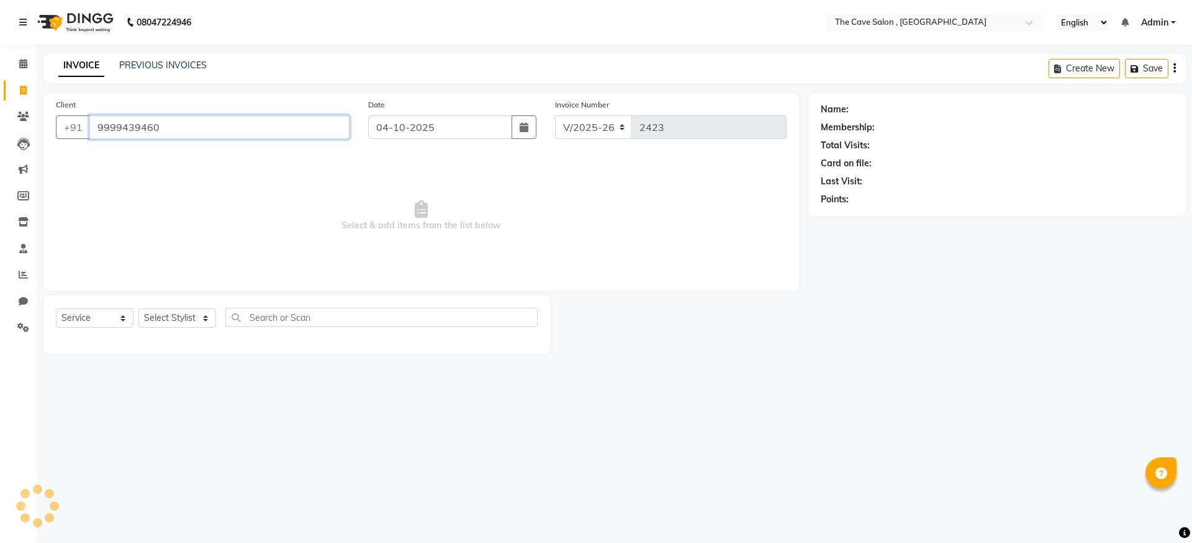
type input "9999439460"
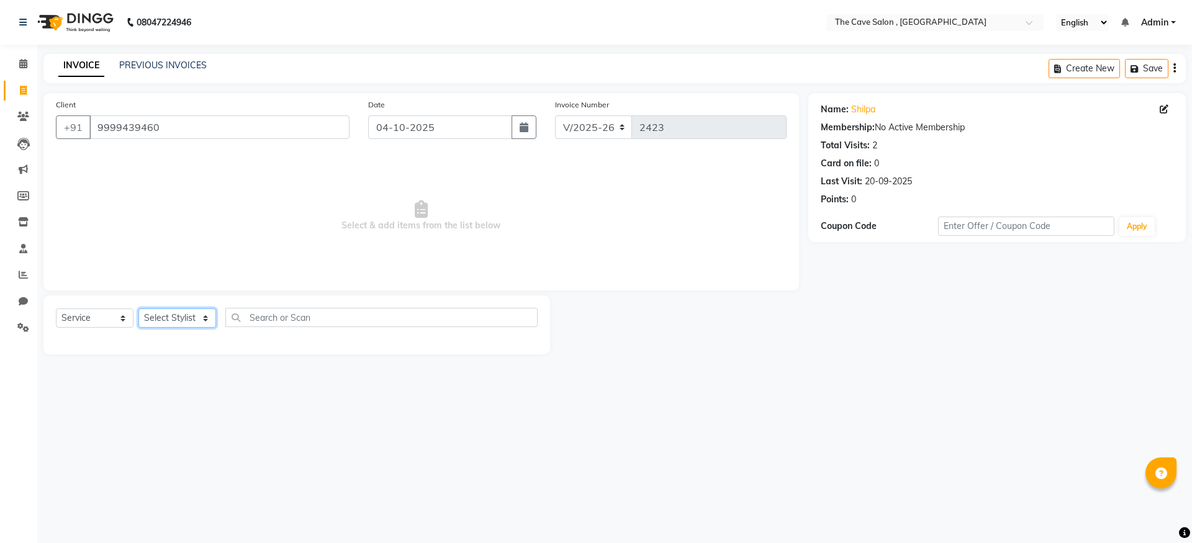
click at [209, 319] on select "Select Stylist Aarif Anil [PERSON_NAME] Anup bharti danish karan Mamta Manager …" at bounding box center [178, 318] width 78 height 19
select select "87554"
click at [139, 309] on select "Select Stylist Aarif Anil [PERSON_NAME] Anup bharti danish karan Mamta Manager …" at bounding box center [178, 318] width 78 height 19
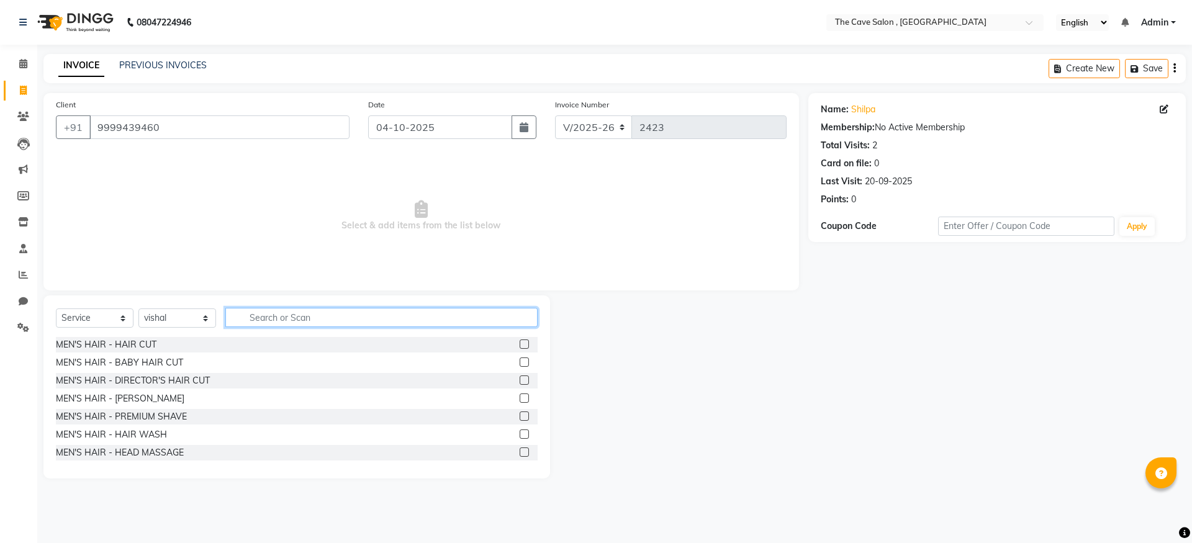
click at [278, 317] on input "text" at bounding box center [381, 317] width 312 height 19
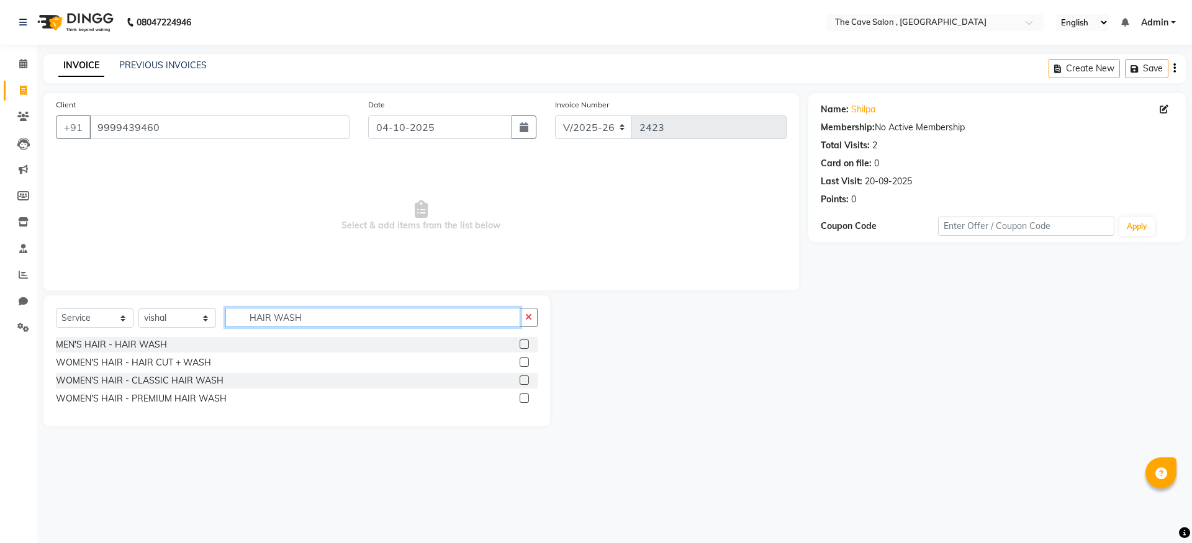
type input "HAIR WASH"
click at [524, 378] on label at bounding box center [524, 380] width 9 height 9
click at [524, 378] on input "checkbox" at bounding box center [524, 381] width 8 height 8
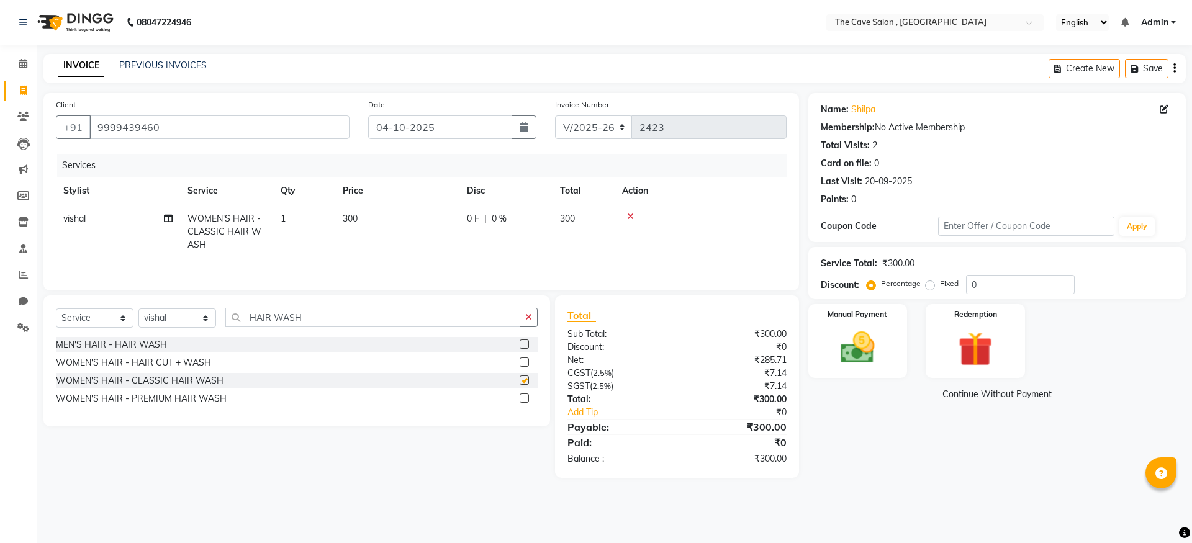
checkbox input "false"
click at [524, 343] on label at bounding box center [524, 344] width 9 height 9
click at [524, 343] on input "checkbox" at bounding box center [524, 345] width 8 height 8
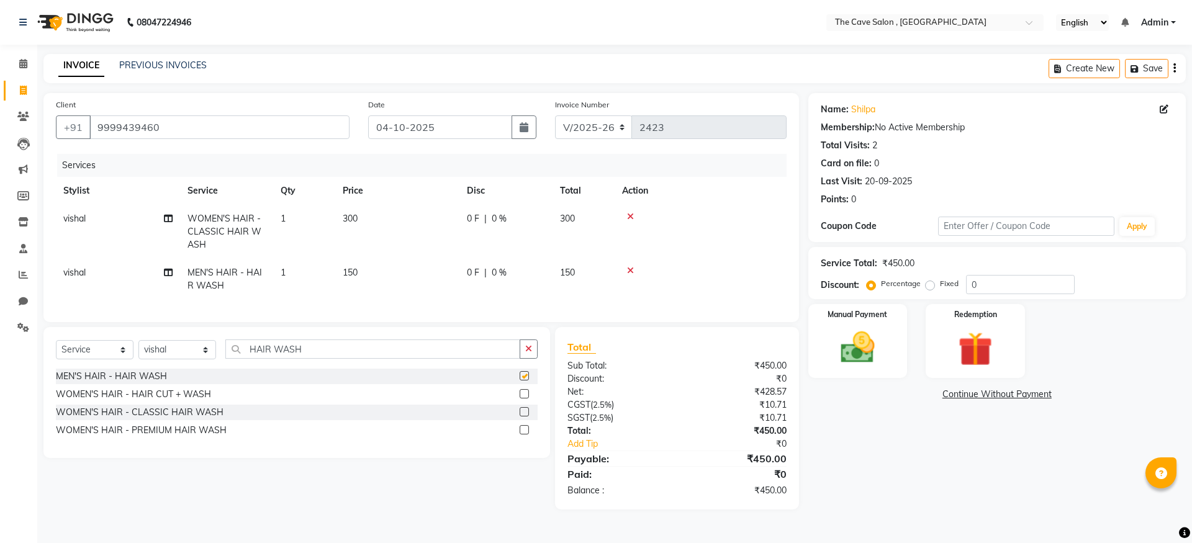
checkbox input "false"
click at [632, 273] on icon at bounding box center [630, 270] width 7 height 9
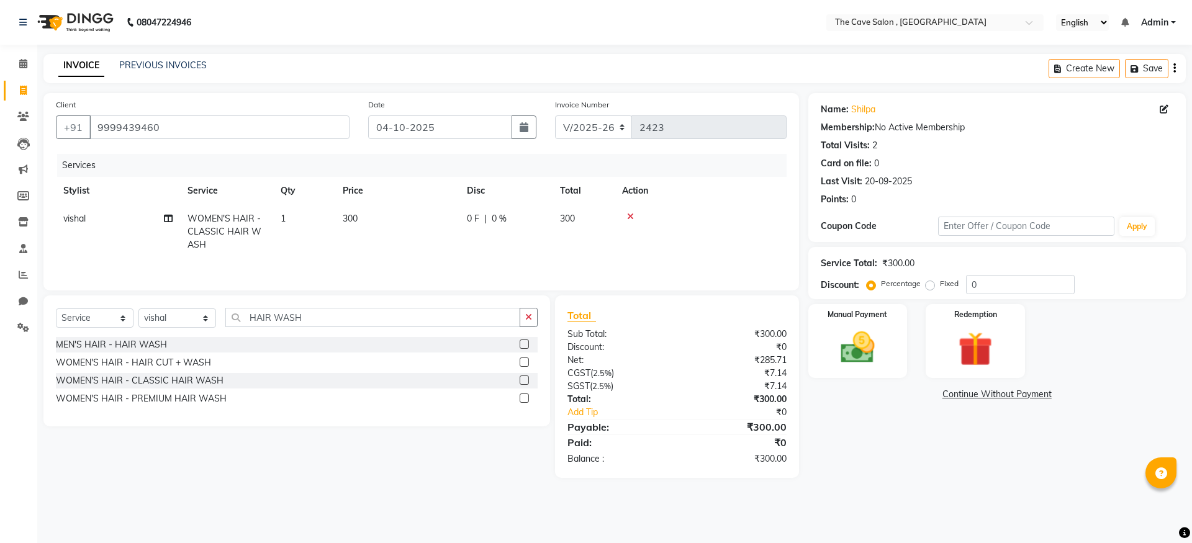
click at [528, 397] on label at bounding box center [524, 398] width 9 height 9
click at [528, 397] on input "checkbox" at bounding box center [524, 399] width 8 height 8
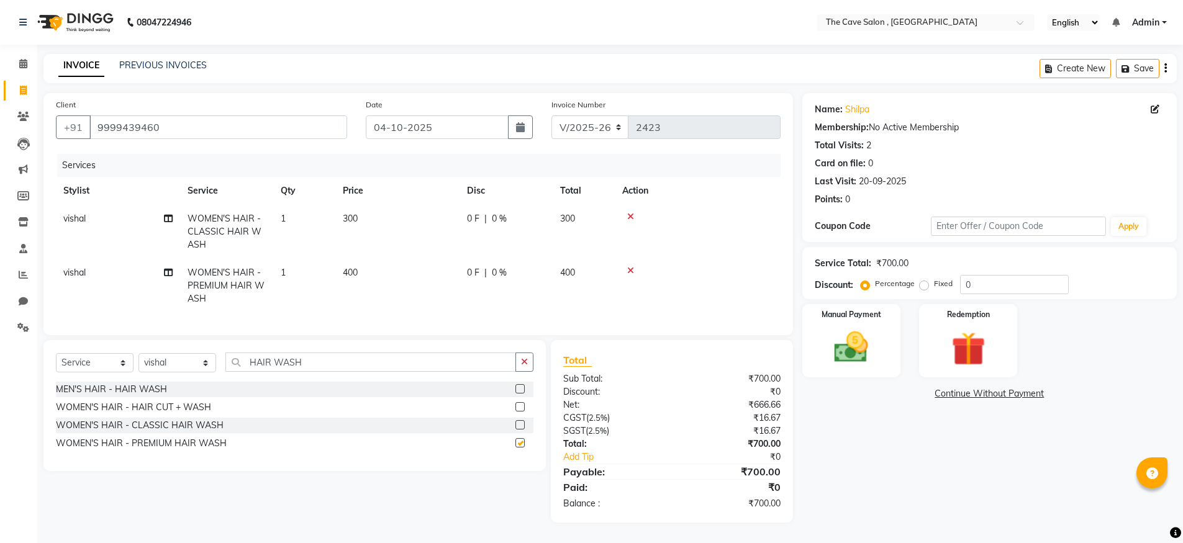
checkbox input "false"
click at [632, 216] on icon at bounding box center [630, 216] width 7 height 9
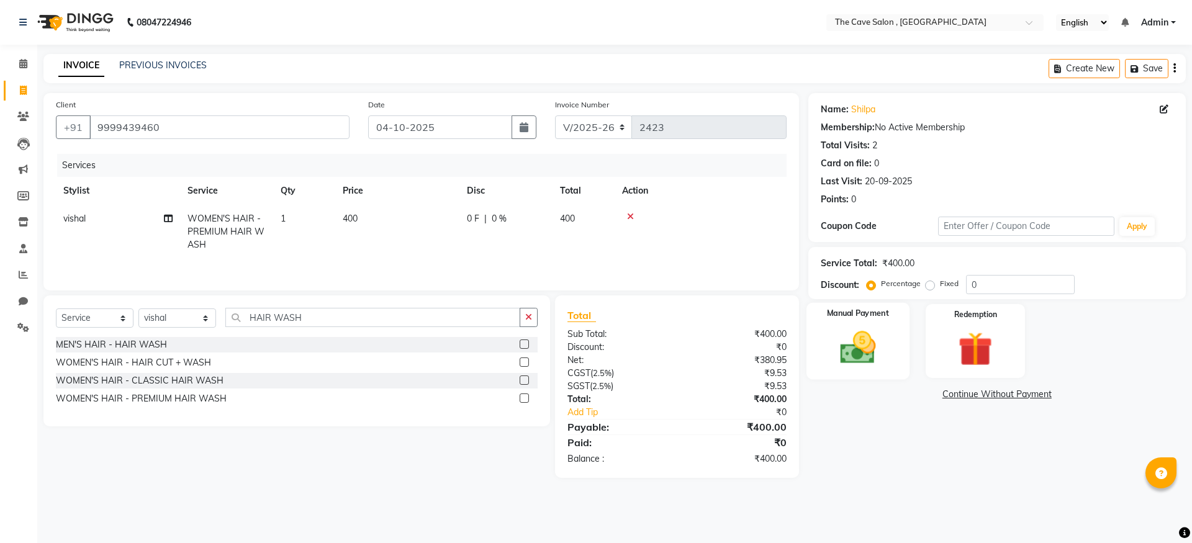
click at [860, 346] on img at bounding box center [858, 347] width 58 height 41
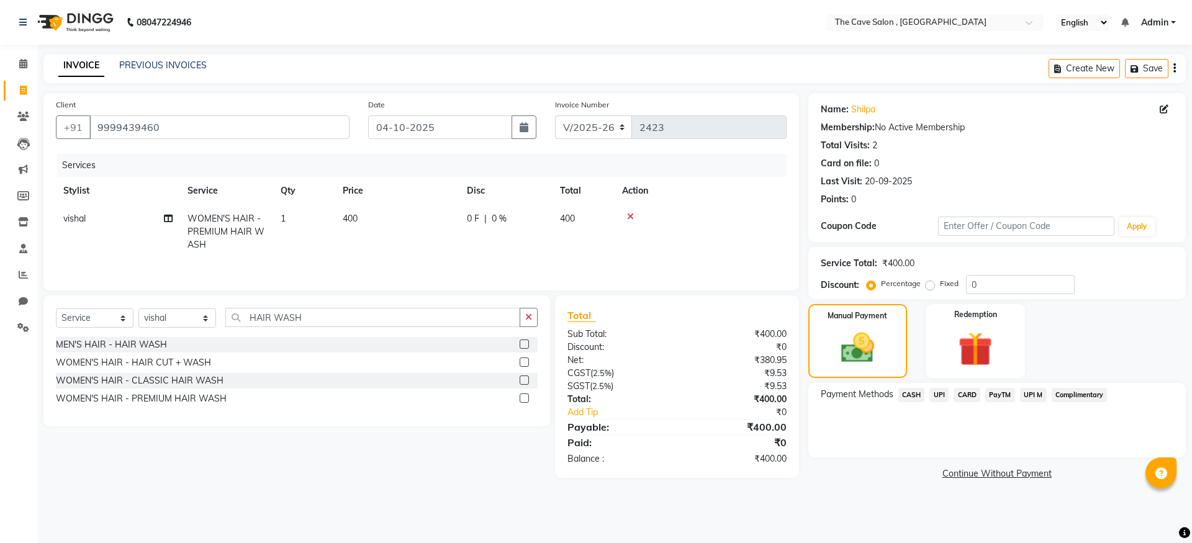
click at [911, 393] on span "CASH" at bounding box center [912, 395] width 27 height 14
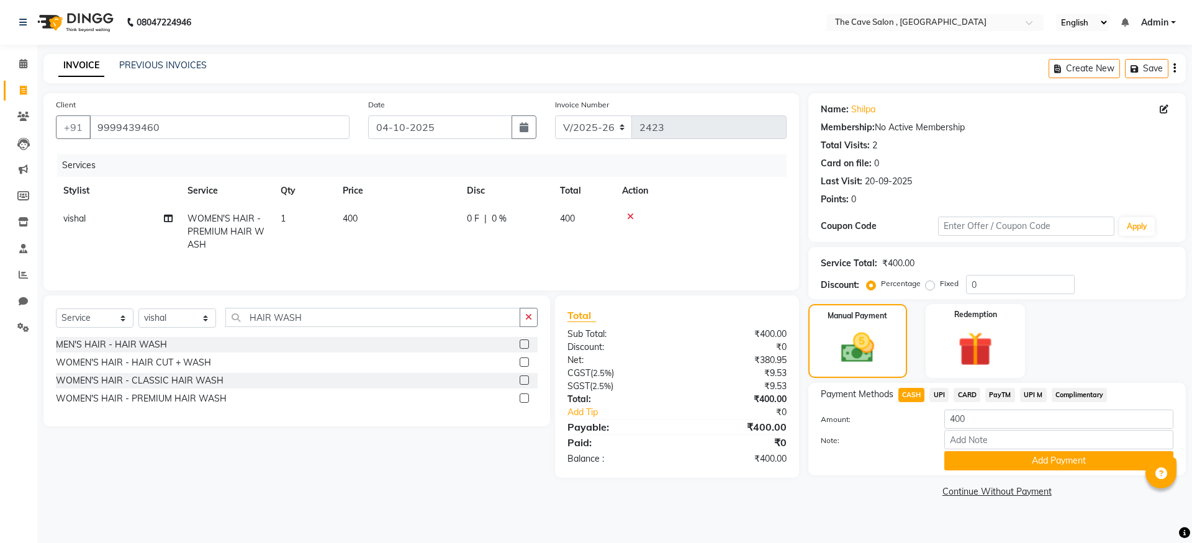
click at [911, 393] on span "CASH" at bounding box center [912, 395] width 27 height 14
click at [1010, 459] on button "Add Payment" at bounding box center [1059, 461] width 229 height 19
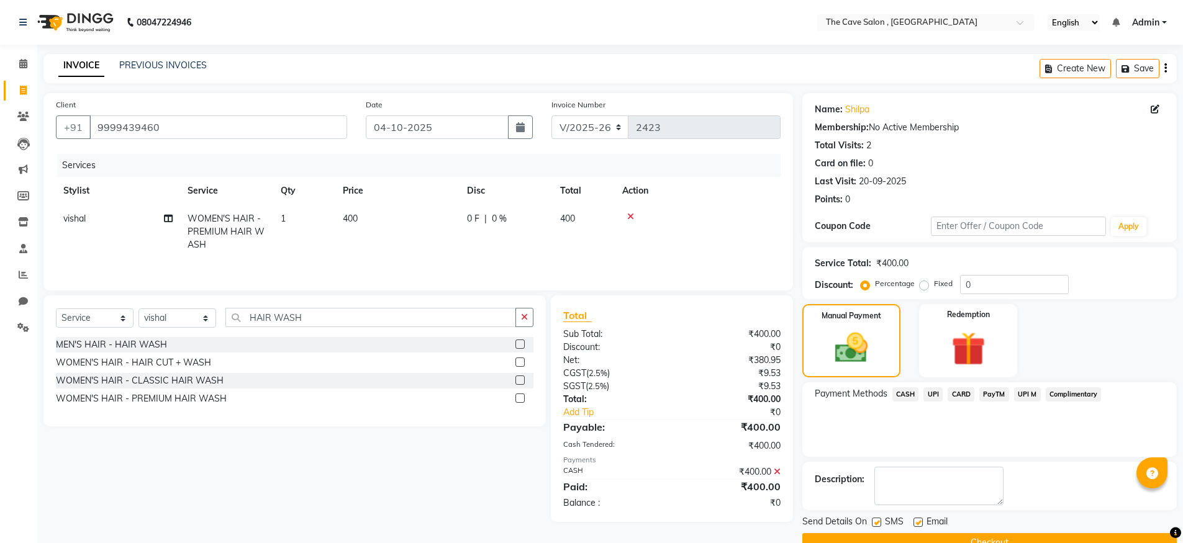
click at [964, 537] on button "Checkout" at bounding box center [989, 543] width 375 height 19
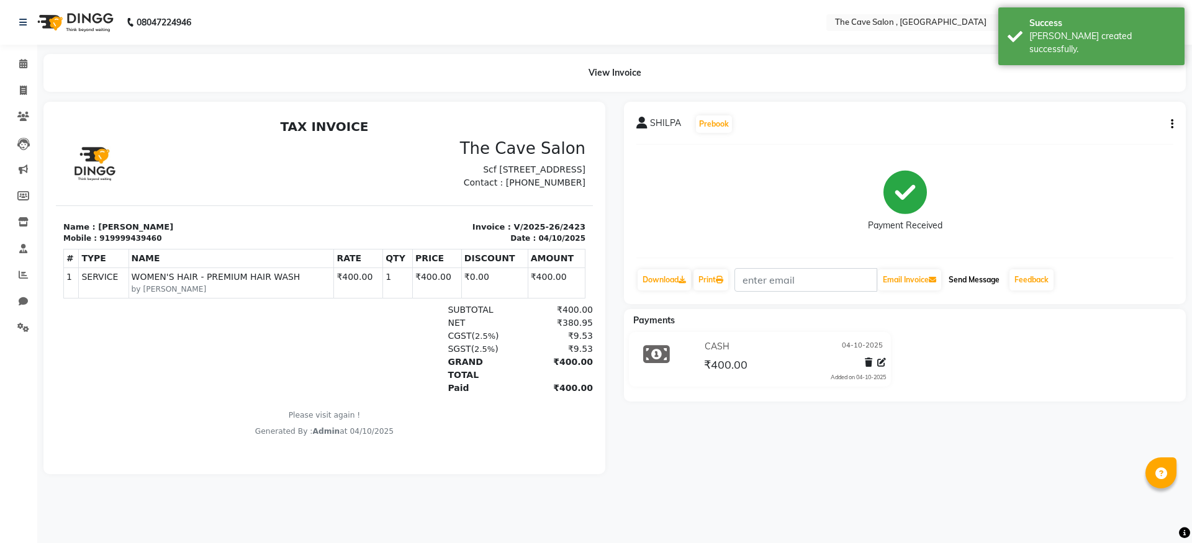
click at [978, 276] on button "Send Message" at bounding box center [974, 280] width 61 height 21
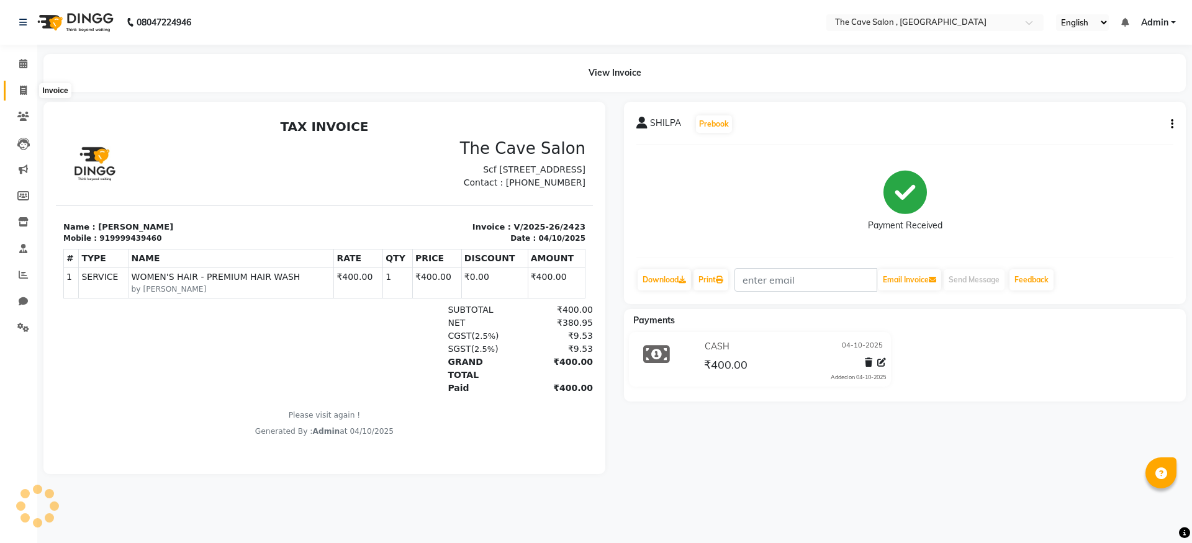
click at [21, 93] on icon at bounding box center [23, 90] width 7 height 9
select select "service"
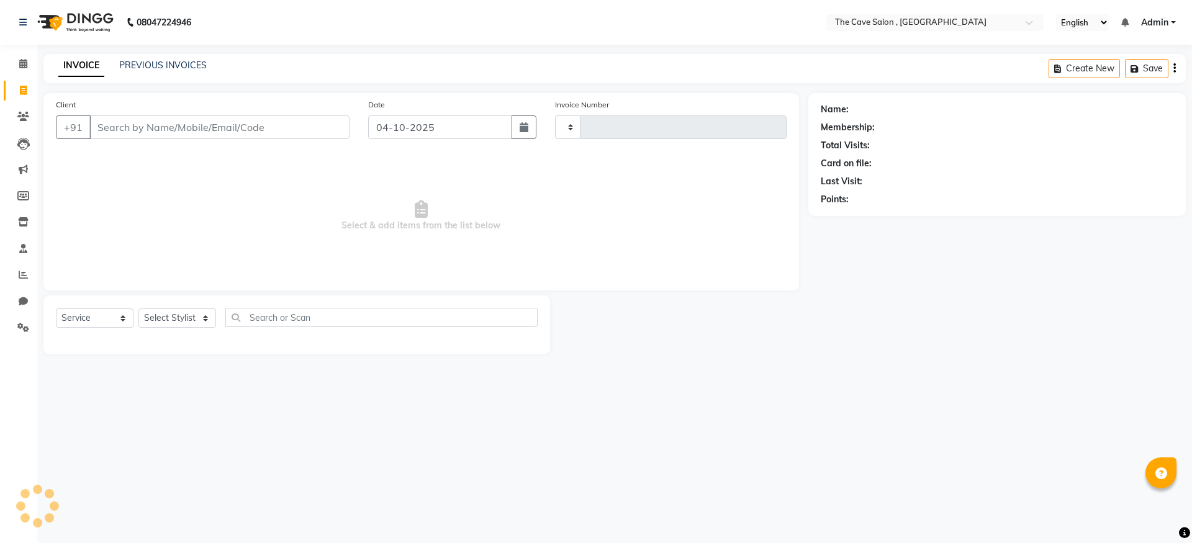
type input "2424"
select select "7844"
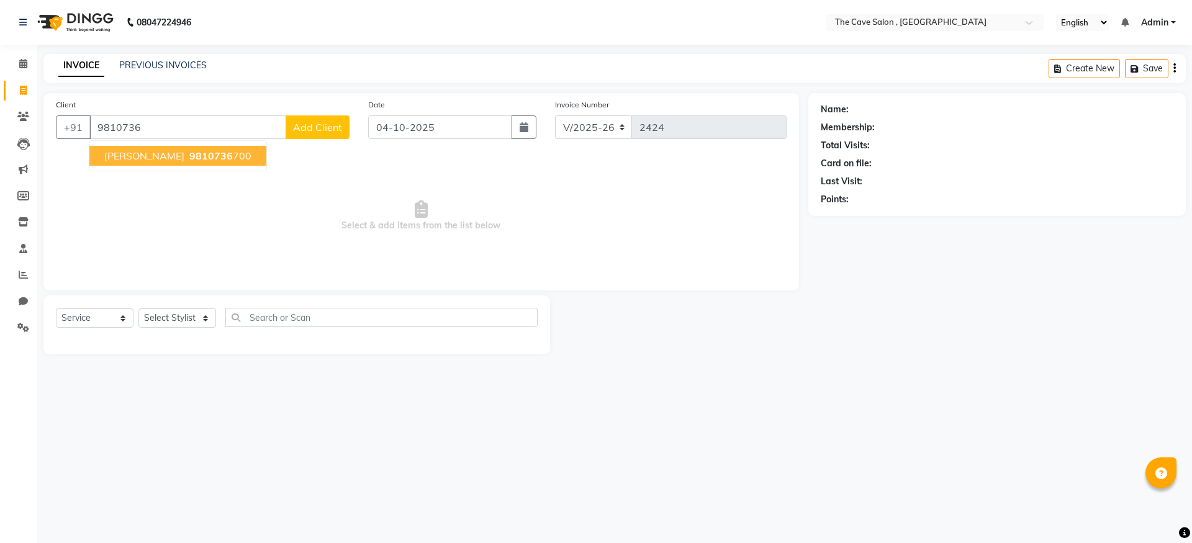
click at [194, 157] on span "9810736" at bounding box center [210, 156] width 43 height 12
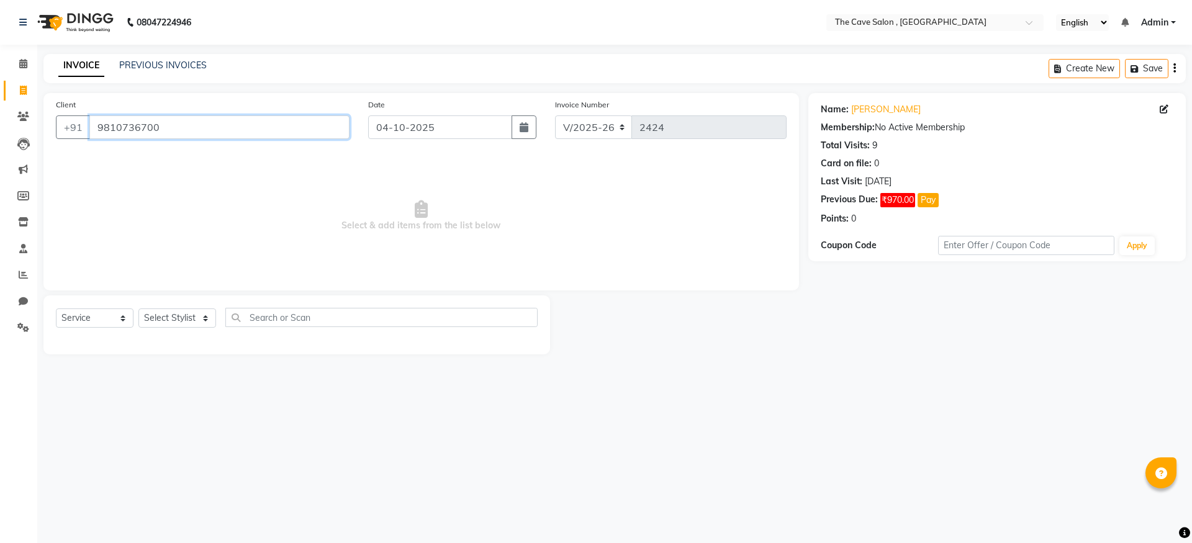
click at [195, 125] on input "9810736700" at bounding box center [219, 128] width 260 height 24
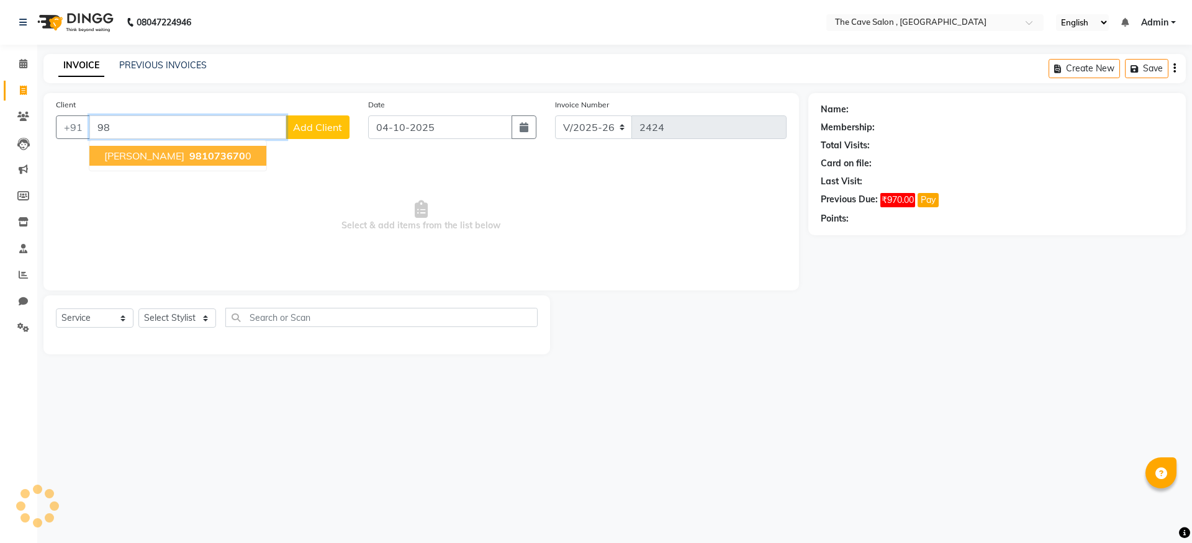
type input "9"
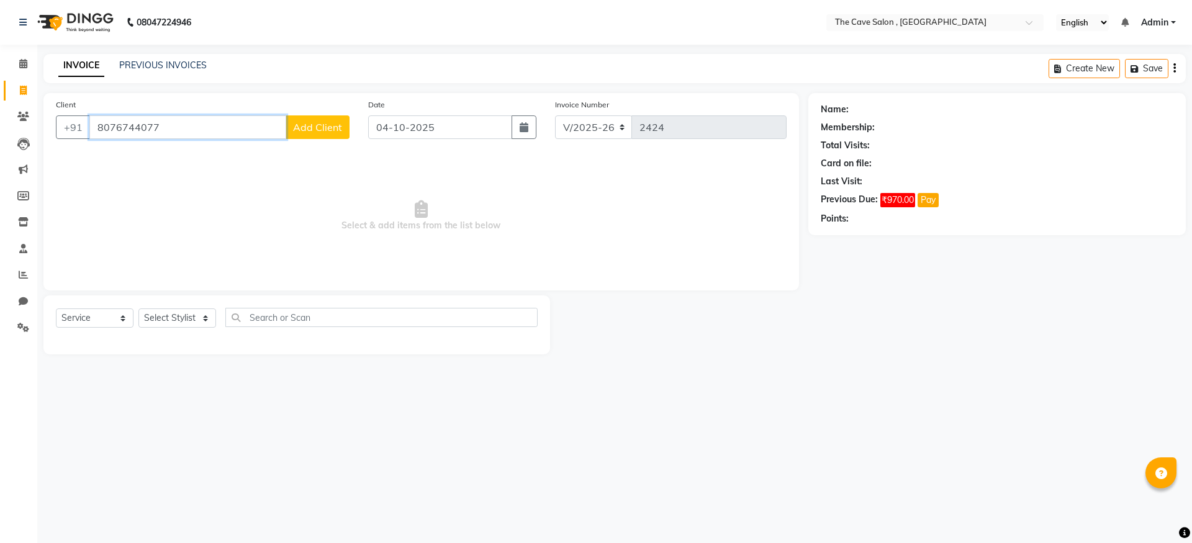
type input "8076744077"
click at [327, 130] on span "Add Client" at bounding box center [317, 127] width 49 height 12
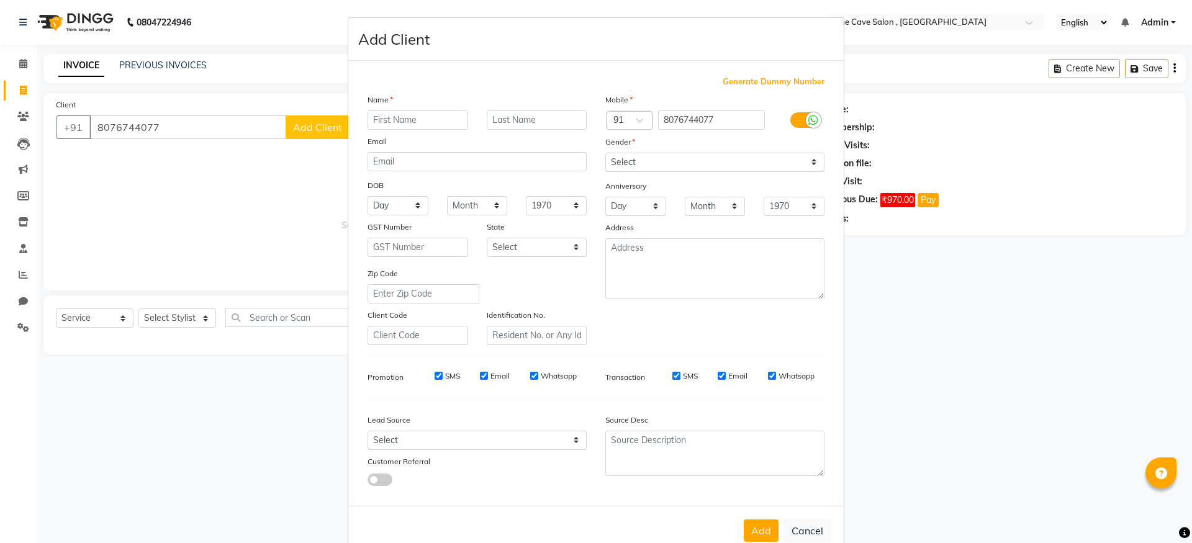
click at [399, 120] on input "text" at bounding box center [418, 120] width 101 height 19
type input "[PERSON_NAME]"
click at [675, 164] on select "Select [DEMOGRAPHIC_DATA] [DEMOGRAPHIC_DATA] Other Prefer Not To Say" at bounding box center [715, 162] width 219 height 19
select select "[DEMOGRAPHIC_DATA]"
click at [606, 153] on select "Select [DEMOGRAPHIC_DATA] [DEMOGRAPHIC_DATA] Other Prefer Not To Say" at bounding box center [715, 162] width 219 height 19
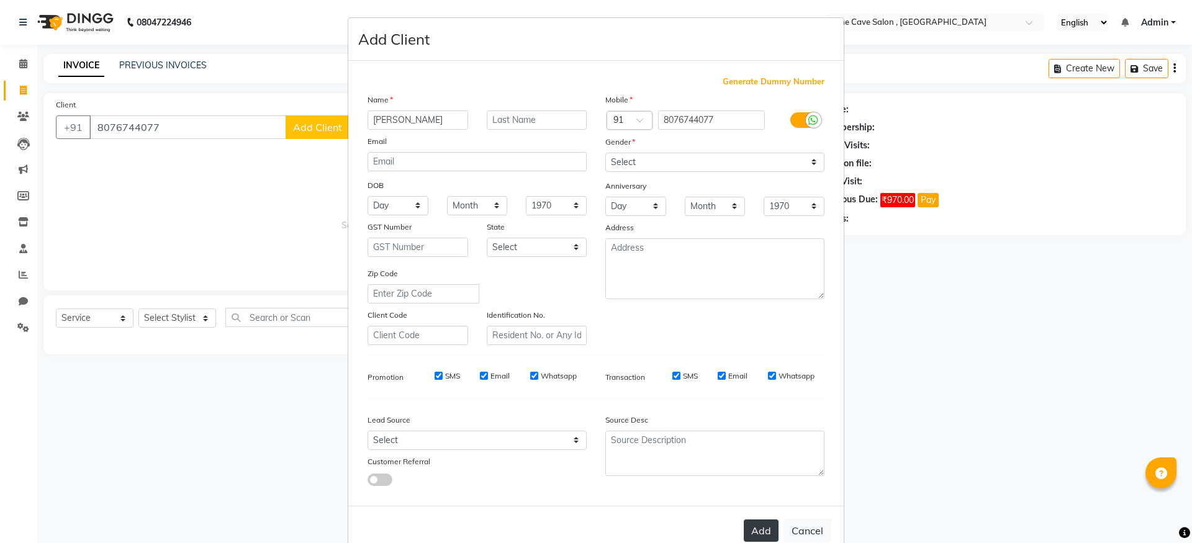
click at [767, 533] on button "Add" at bounding box center [761, 531] width 35 height 22
select select
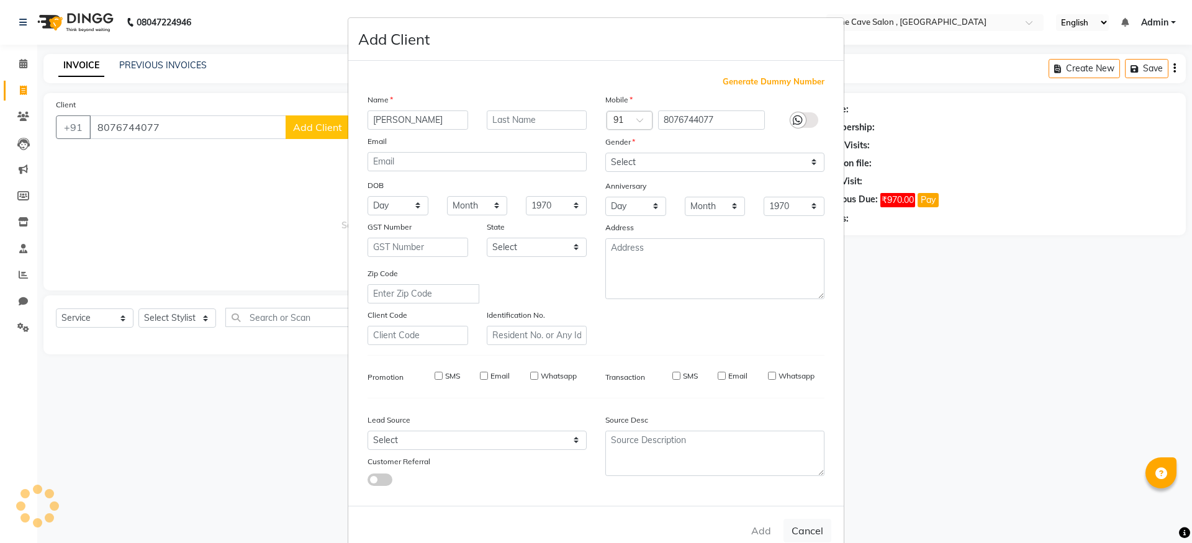
select select
checkbox input "false"
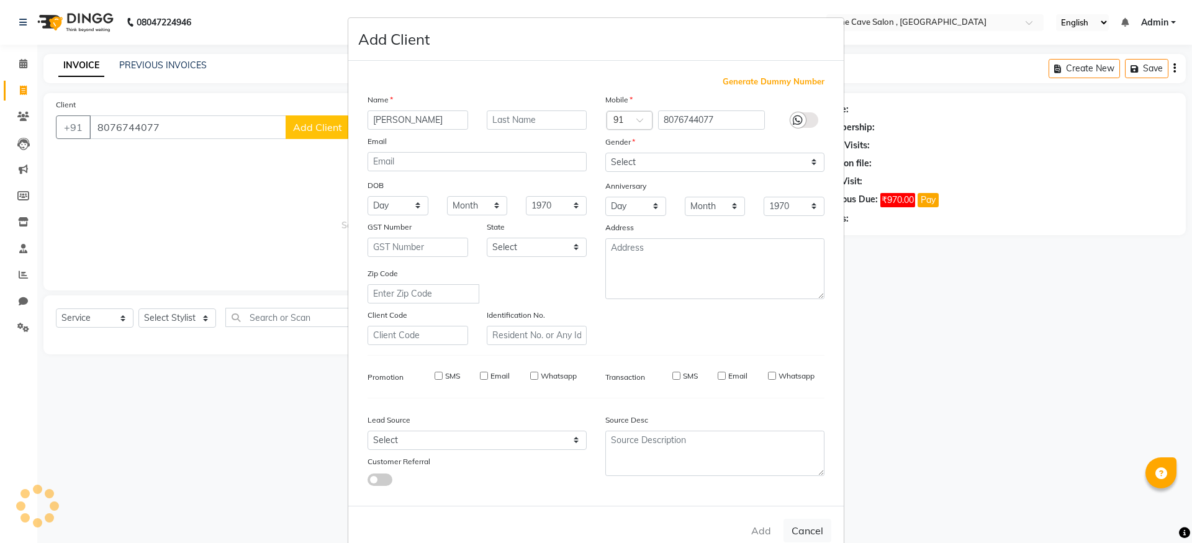
checkbox input "false"
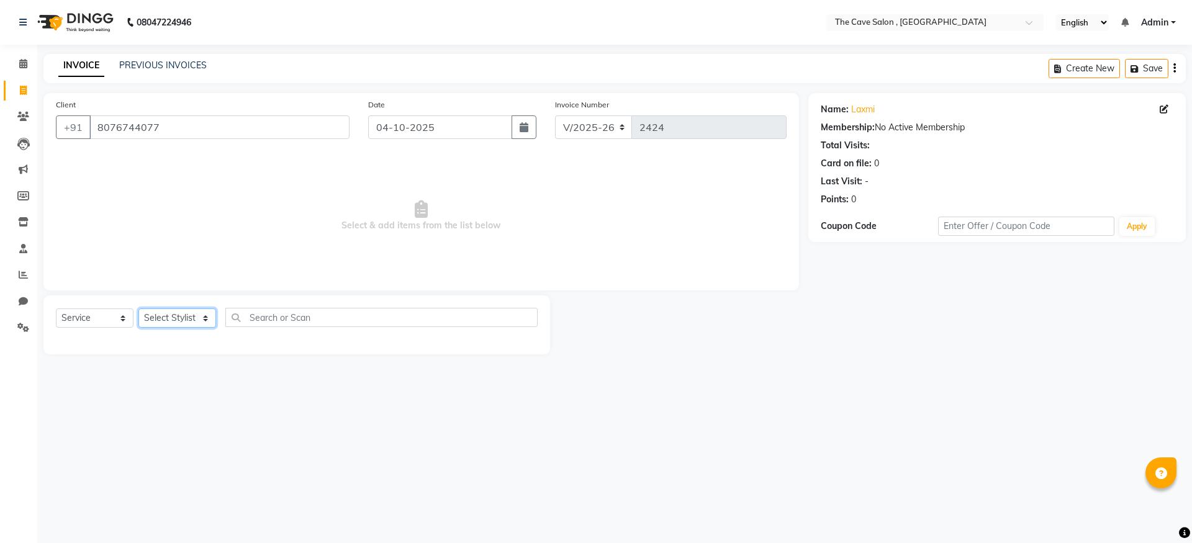
click at [203, 317] on select "Select Stylist Aarif Anil [PERSON_NAME] Anup bharti danish karan Mamta Manager …" at bounding box center [178, 318] width 78 height 19
select select "87554"
click at [139, 309] on select "Select Stylist Aarif Anil [PERSON_NAME] Anup bharti danish karan Mamta Manager …" at bounding box center [178, 318] width 78 height 19
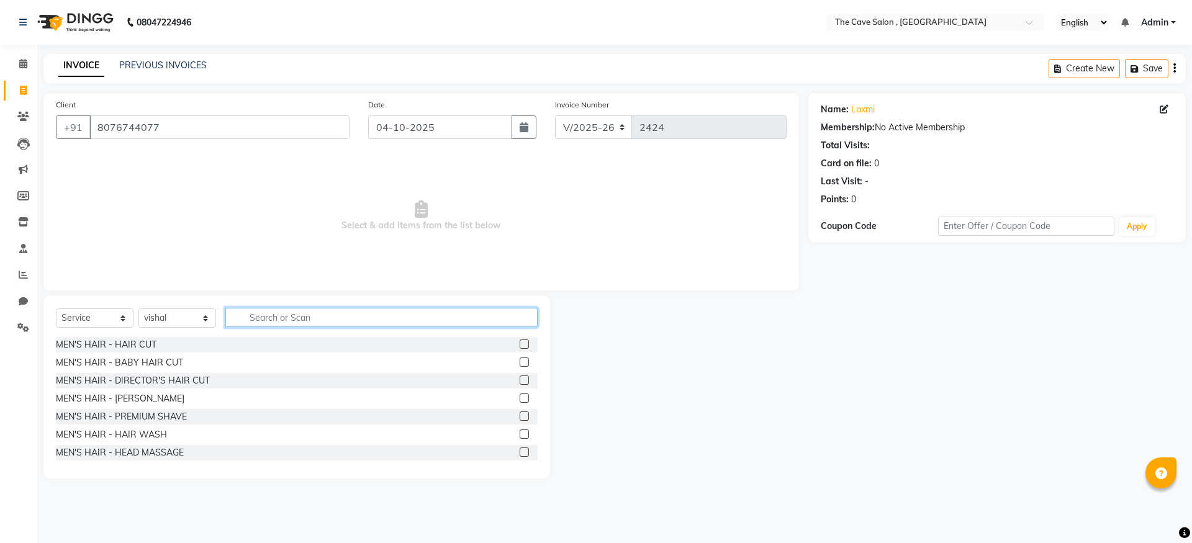
click at [270, 320] on input "text" at bounding box center [381, 317] width 312 height 19
type input "HEAD"
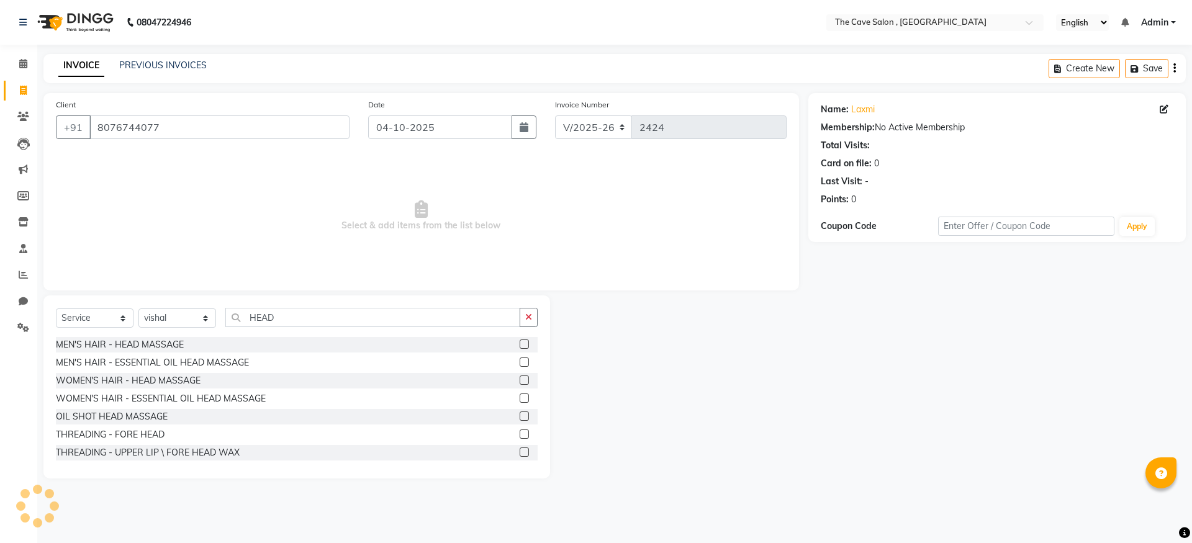
click at [520, 379] on label at bounding box center [524, 380] width 9 height 9
click at [520, 379] on input "checkbox" at bounding box center [524, 381] width 8 height 8
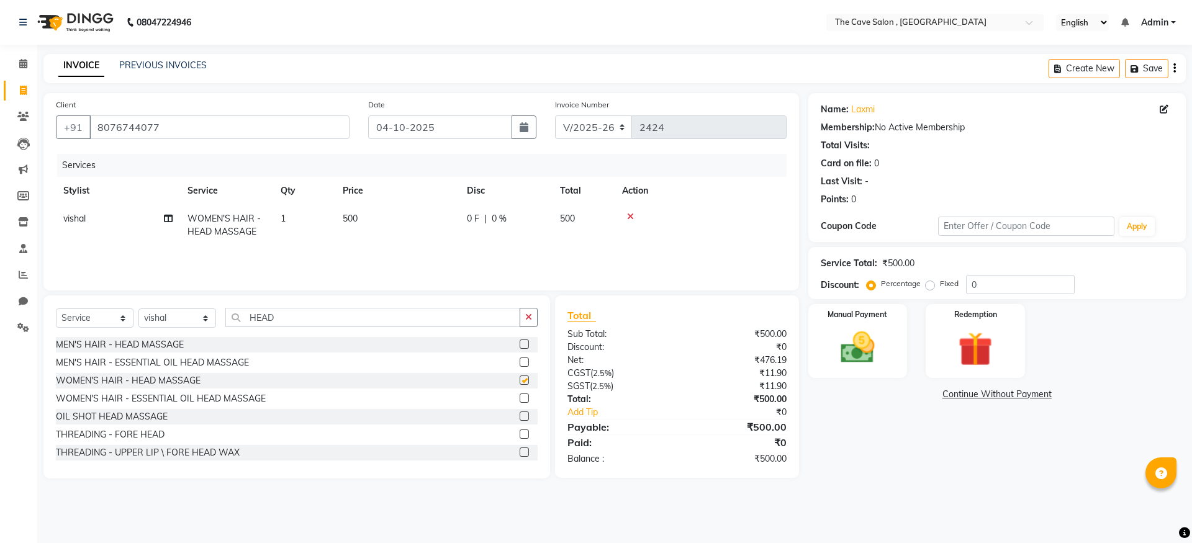
checkbox input "false"
click at [537, 316] on button "button" at bounding box center [529, 317] width 18 height 19
type input "HEAD"
click at [520, 346] on label at bounding box center [524, 344] width 9 height 9
click at [520, 346] on input "checkbox" at bounding box center [524, 345] width 8 height 8
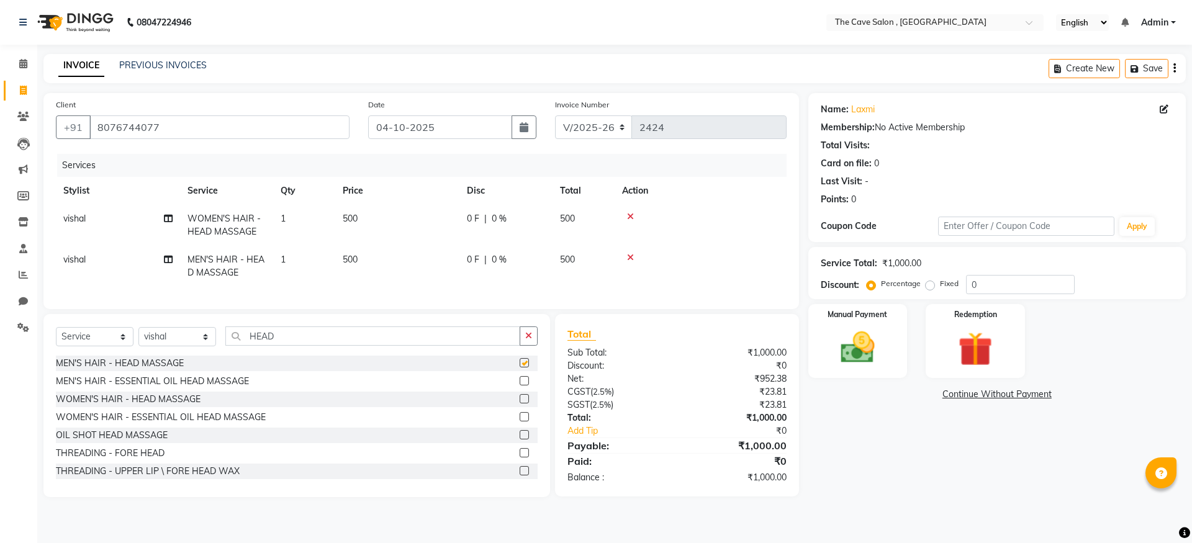
checkbox input "false"
click at [530, 340] on icon "button" at bounding box center [528, 336] width 7 height 9
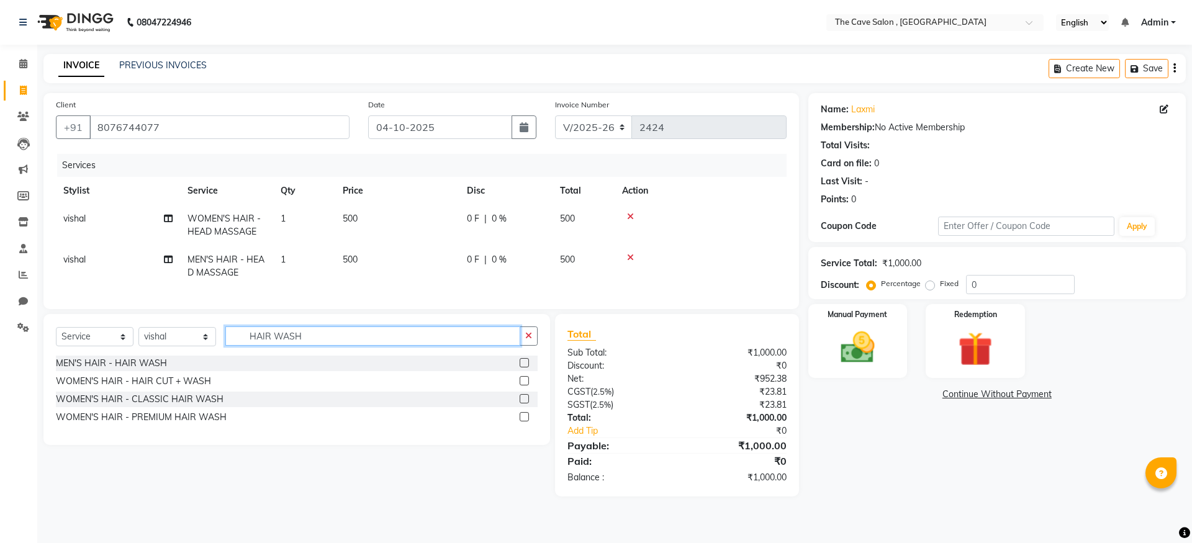
type input "HAIR WASH"
click at [529, 404] on label at bounding box center [524, 398] width 9 height 9
click at [528, 404] on input "checkbox" at bounding box center [524, 400] width 8 height 8
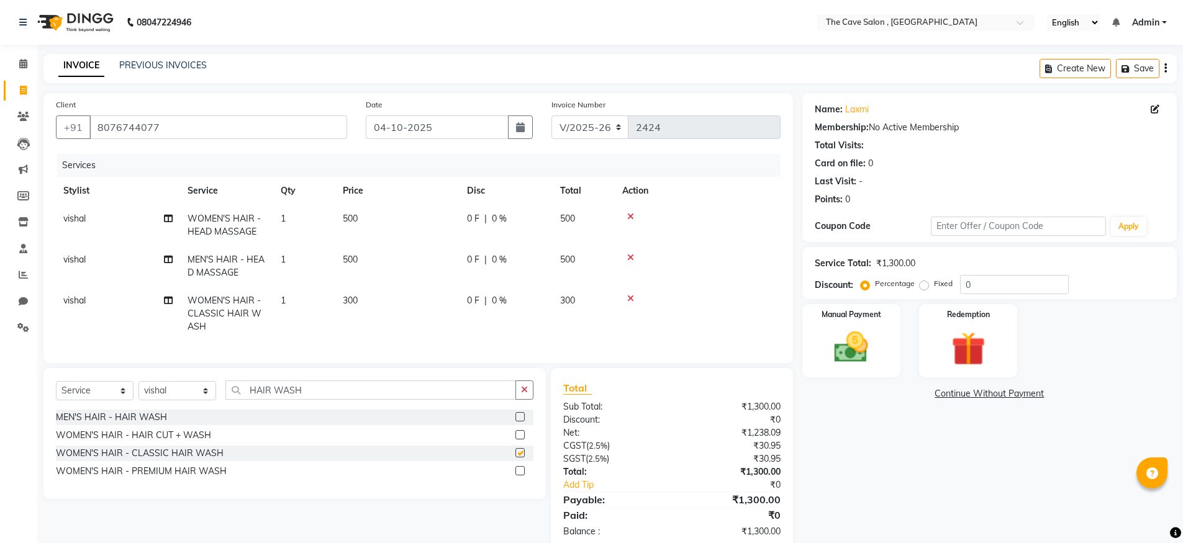
checkbox input "false"
click at [527, 394] on icon "button" at bounding box center [524, 390] width 7 height 9
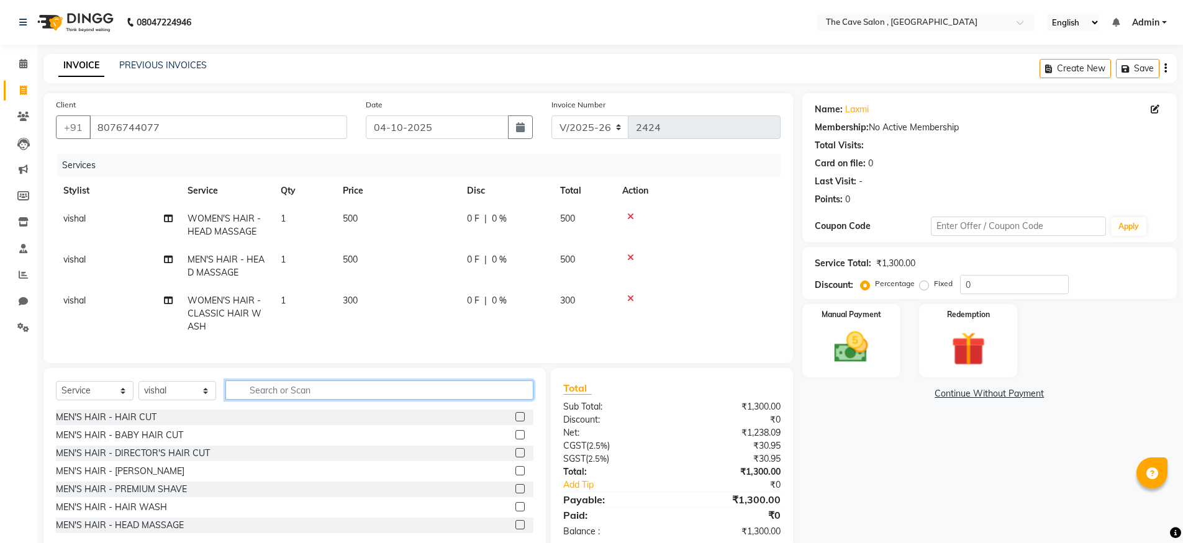
click at [393, 400] on input "text" at bounding box center [379, 390] width 308 height 19
type input "HAIR CUT"
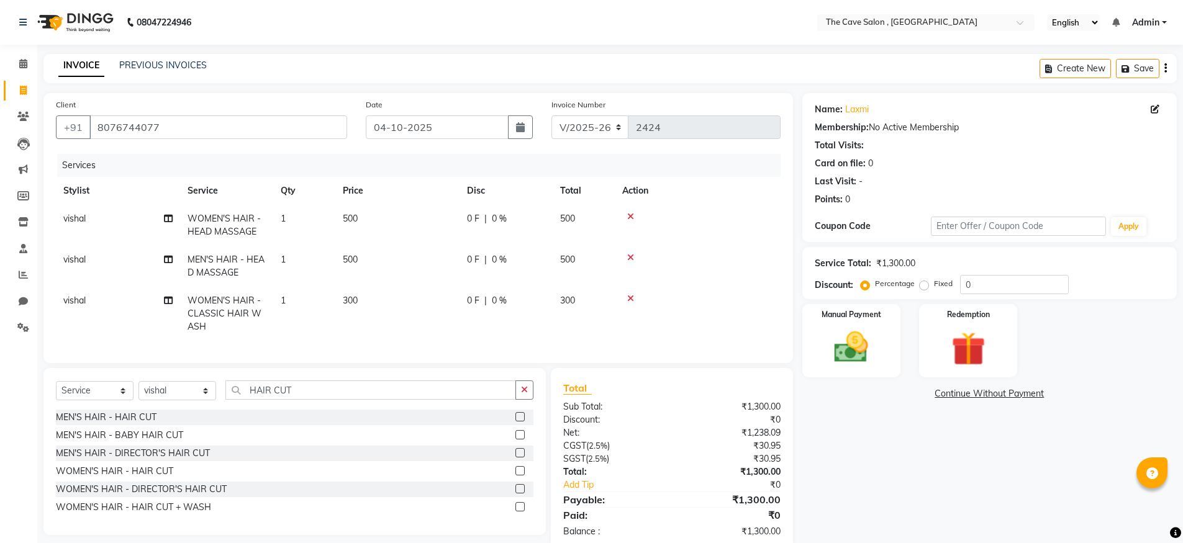
click at [520, 476] on label at bounding box center [520, 470] width 9 height 9
click at [520, 476] on input "checkbox" at bounding box center [520, 472] width 8 height 8
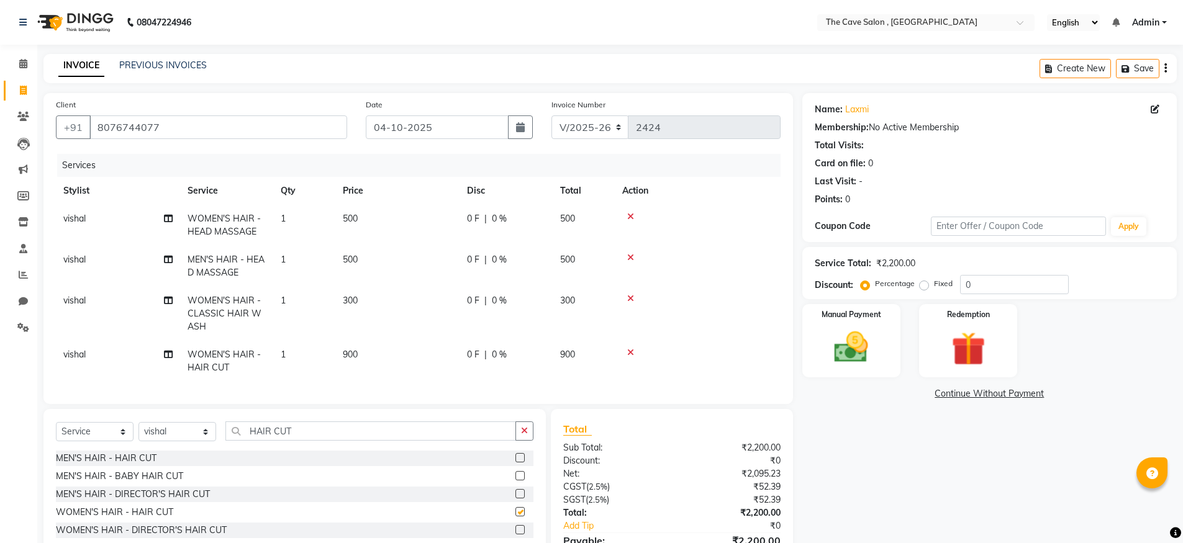
checkbox input "false"
click at [863, 333] on img at bounding box center [851, 347] width 57 height 40
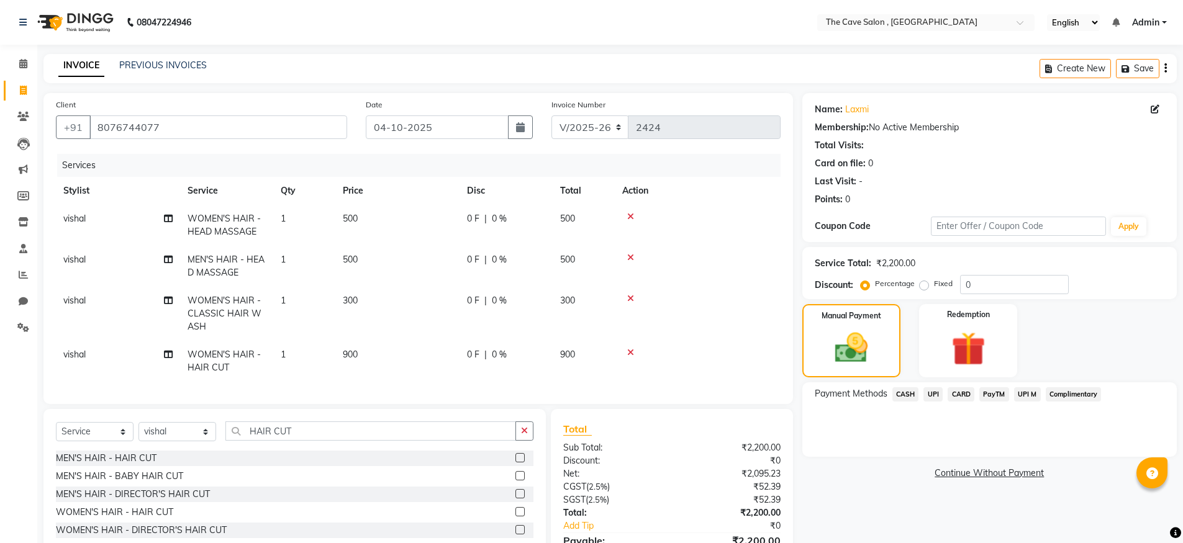
click at [935, 394] on span "UPI" at bounding box center [933, 395] width 19 height 14
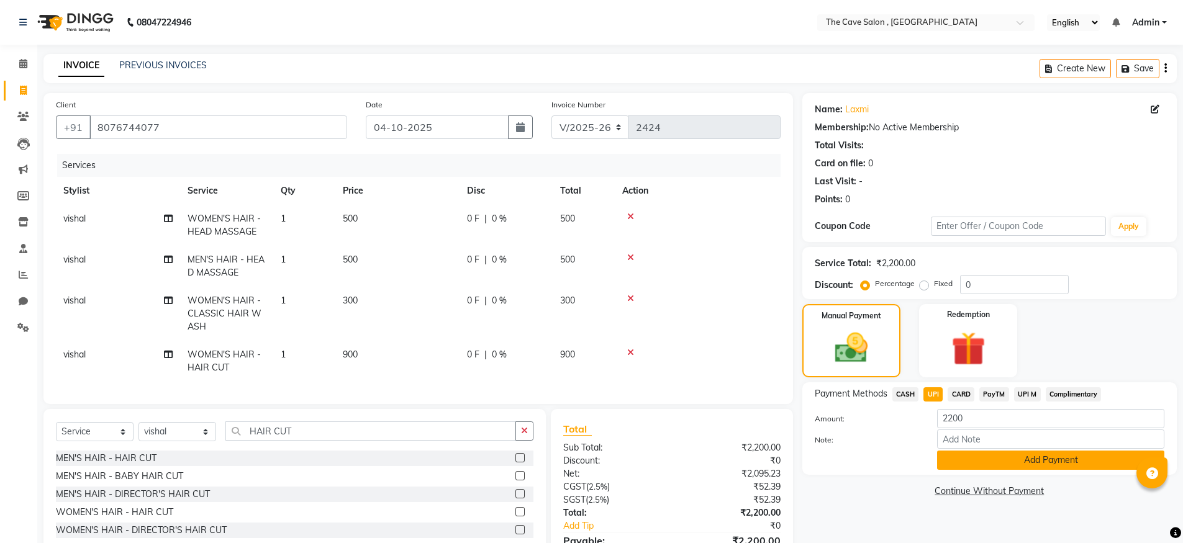
click at [1042, 465] on button "Add Payment" at bounding box center [1050, 460] width 227 height 19
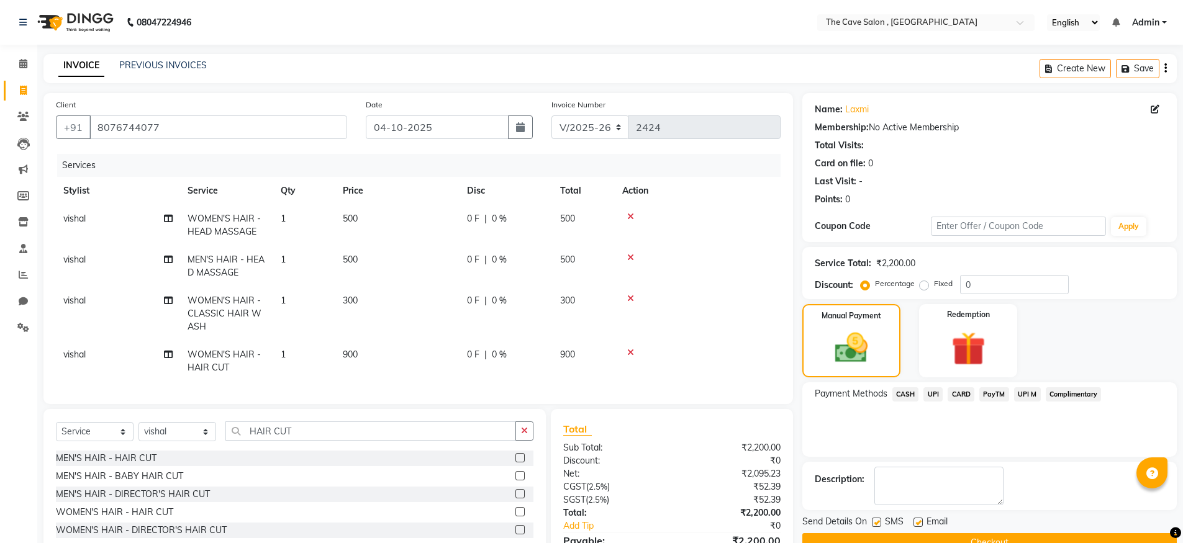
click at [1009, 536] on button "Checkout" at bounding box center [989, 543] width 375 height 19
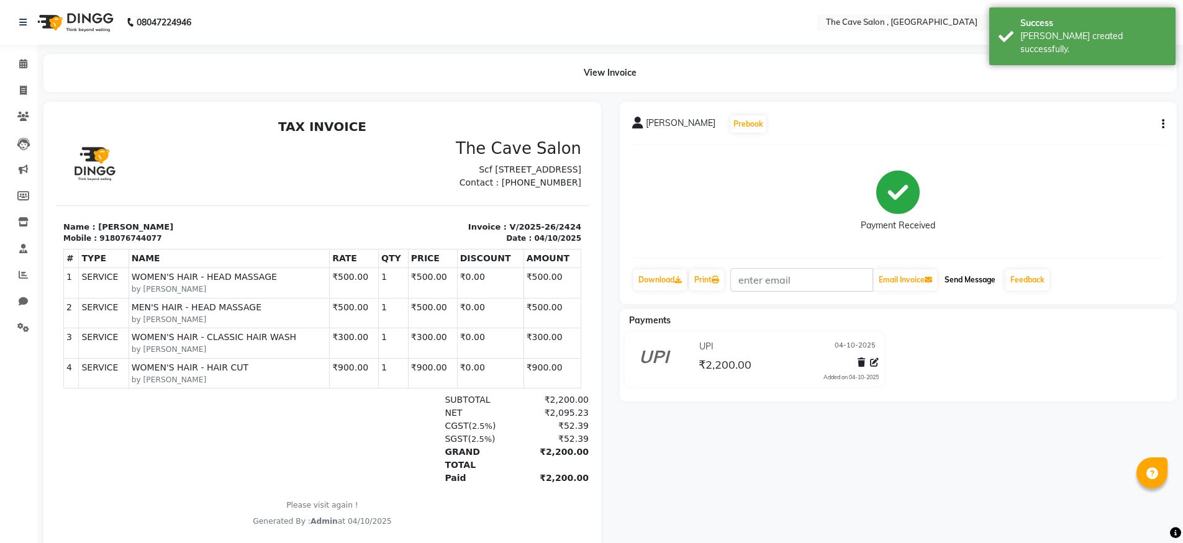
click at [970, 279] on button "Send Message" at bounding box center [970, 280] width 61 height 21
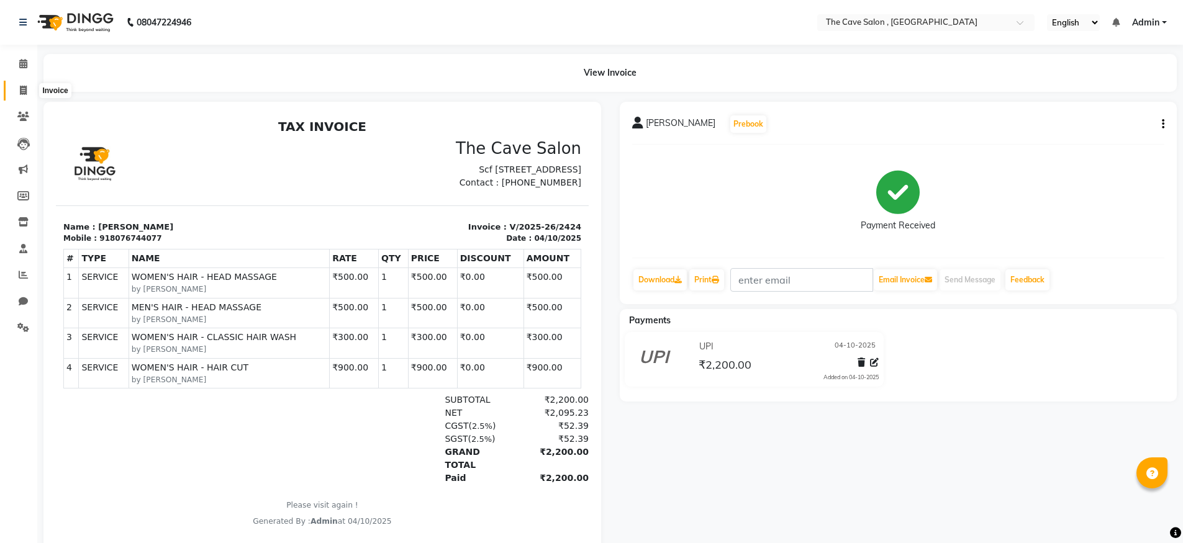
click at [27, 94] on span at bounding box center [23, 91] width 22 height 14
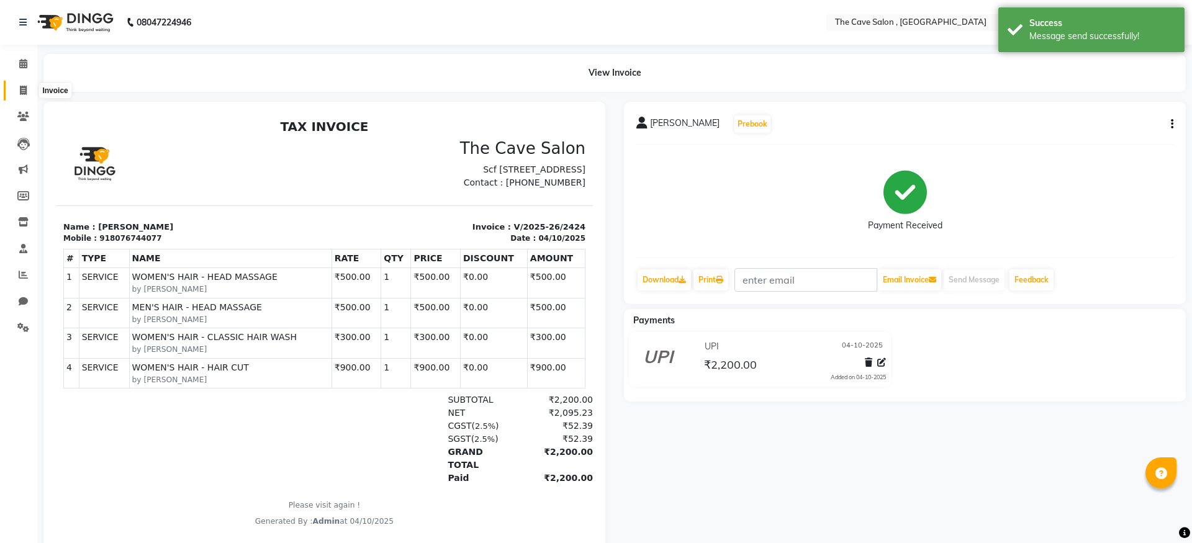
select select "7844"
select select "service"
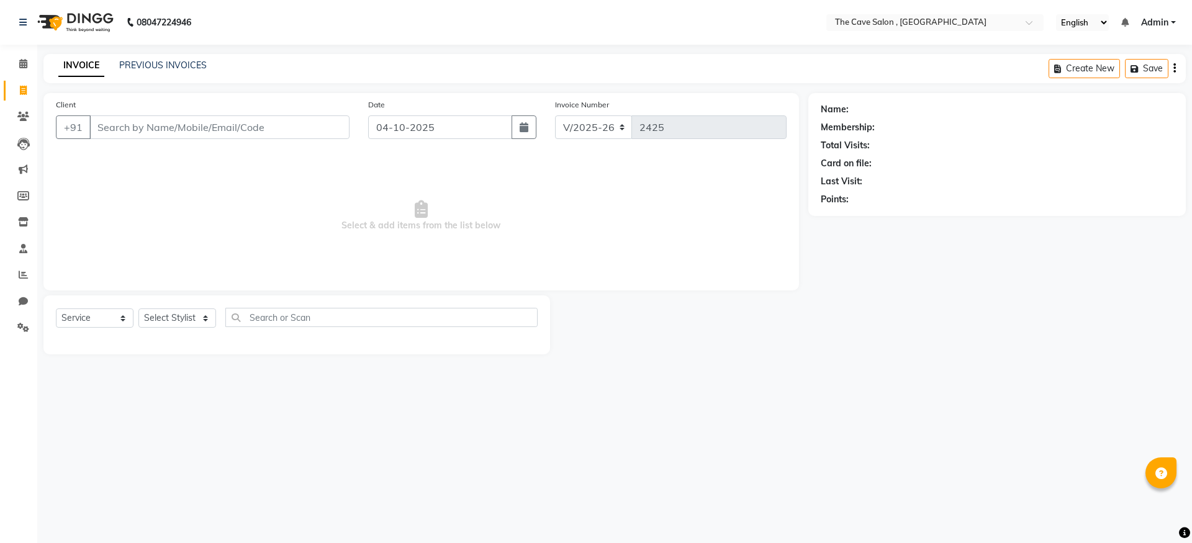
click at [183, 129] on input "Client" at bounding box center [219, 128] width 260 height 24
click at [158, 68] on link "PREVIOUS INVOICES" at bounding box center [163, 65] width 88 height 11
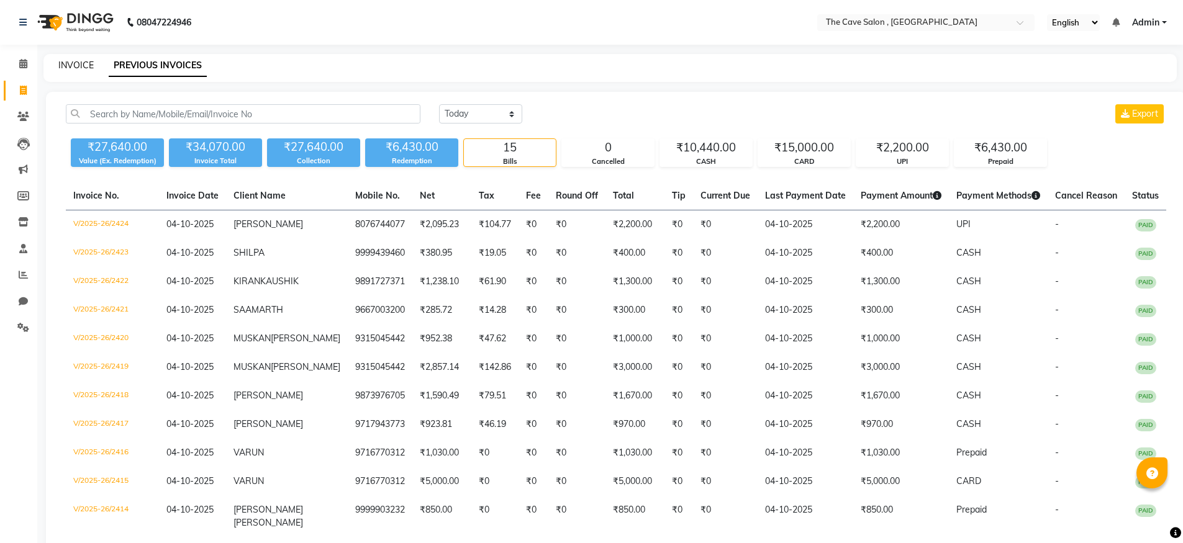
click at [75, 67] on link "INVOICE" at bounding box center [75, 65] width 35 height 11
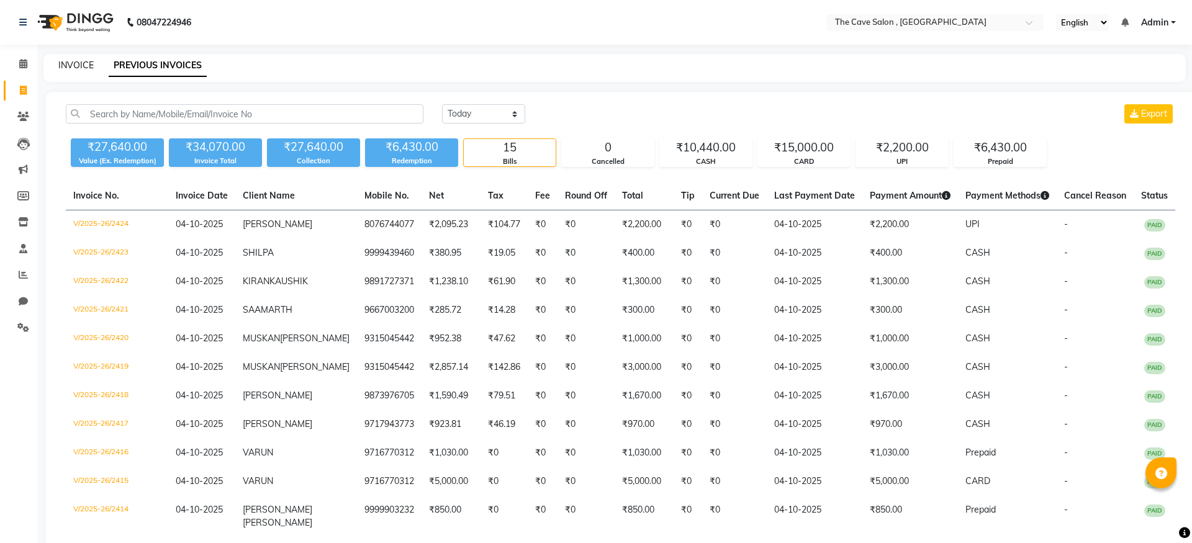
select select "7844"
select select "service"
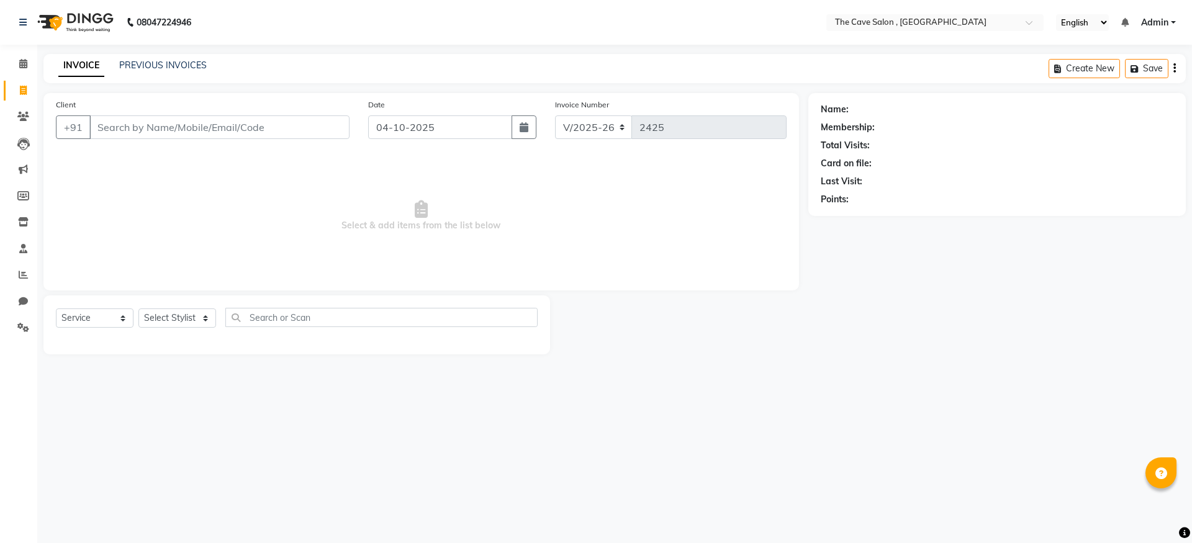
click at [185, 130] on input "Client" at bounding box center [219, 128] width 260 height 24
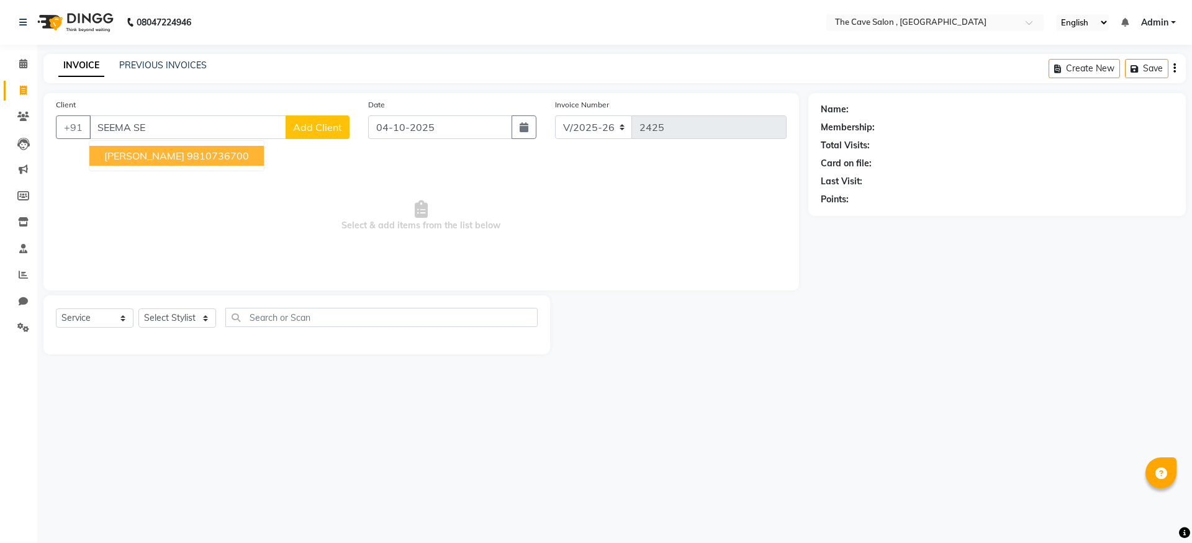
click at [188, 155] on ngb-highlight "9810736700" at bounding box center [218, 156] width 62 height 12
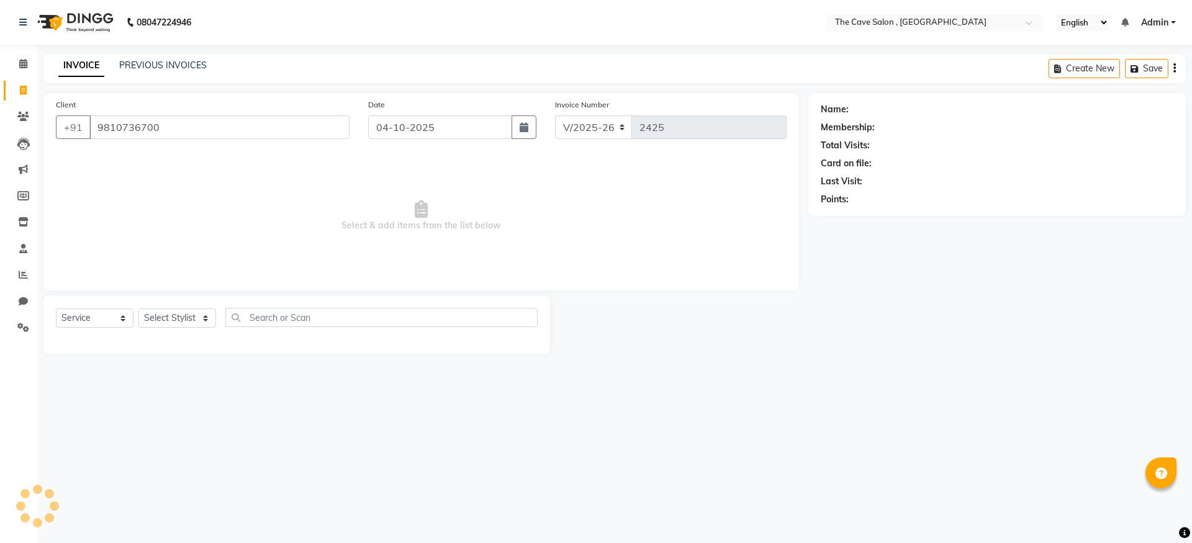
type input "9810736700"
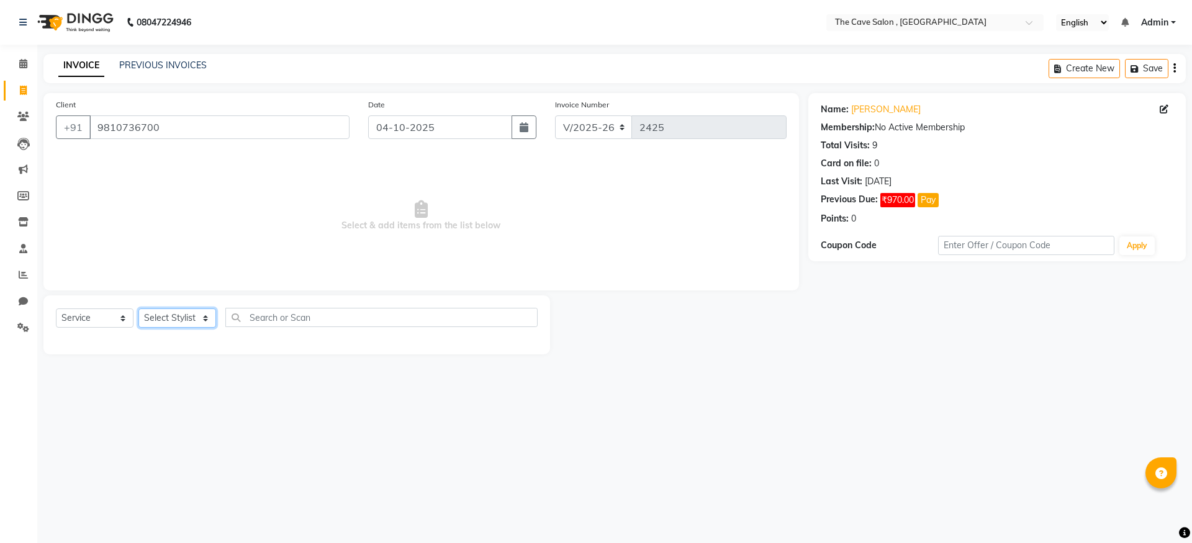
click at [202, 319] on select "Select Stylist Aarif Anil [PERSON_NAME] Anup bharti danish karan Mamta Manager …" at bounding box center [178, 318] width 78 height 19
click at [179, 66] on link "PREVIOUS INVOICES" at bounding box center [163, 65] width 88 height 11
click at [182, 65] on link "PREVIOUS INVOICES" at bounding box center [163, 65] width 88 height 11
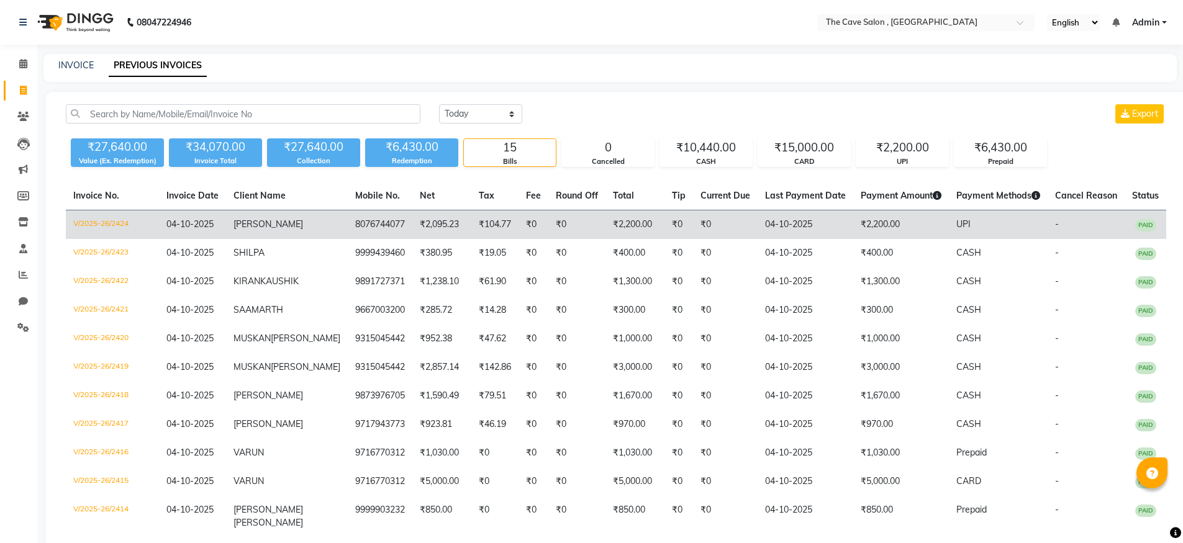
click at [583, 222] on td "₹0" at bounding box center [576, 225] width 57 height 29
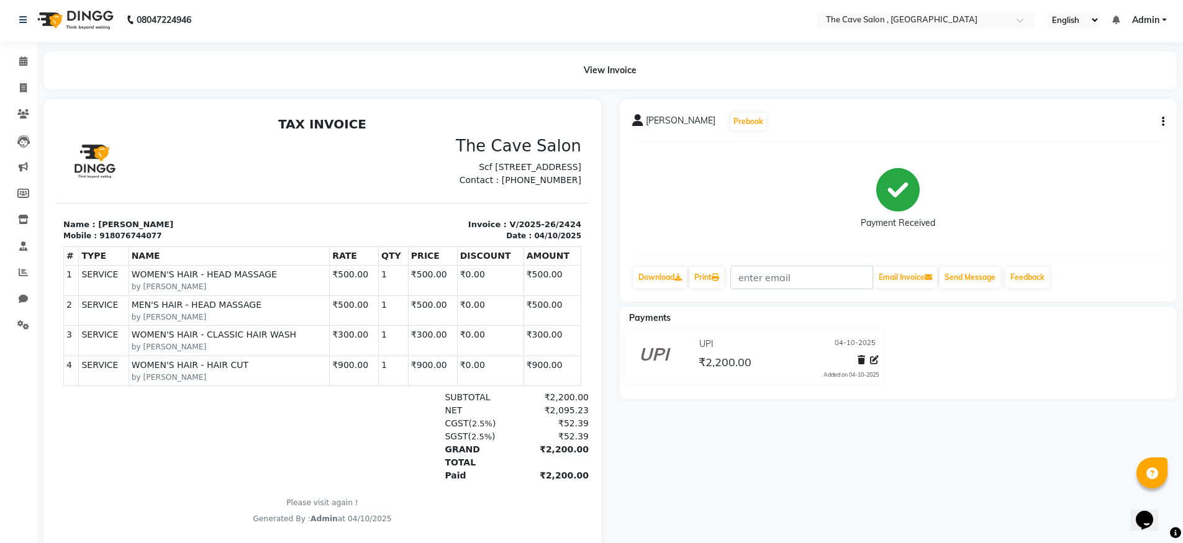
scroll to position [2, 0]
click at [22, 88] on icon at bounding box center [23, 87] width 7 height 9
select select "service"
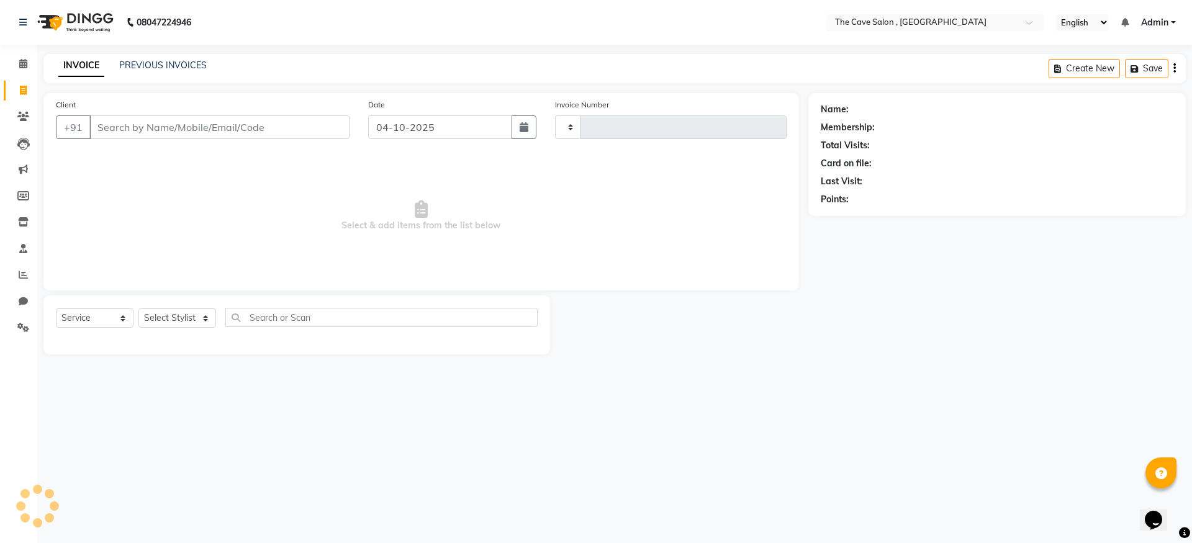
type input "2425"
select select "7844"
click at [199, 125] on input "Client" at bounding box center [219, 128] width 260 height 24
type input "S"
click at [123, 67] on link "PREVIOUS INVOICES" at bounding box center [163, 65] width 88 height 11
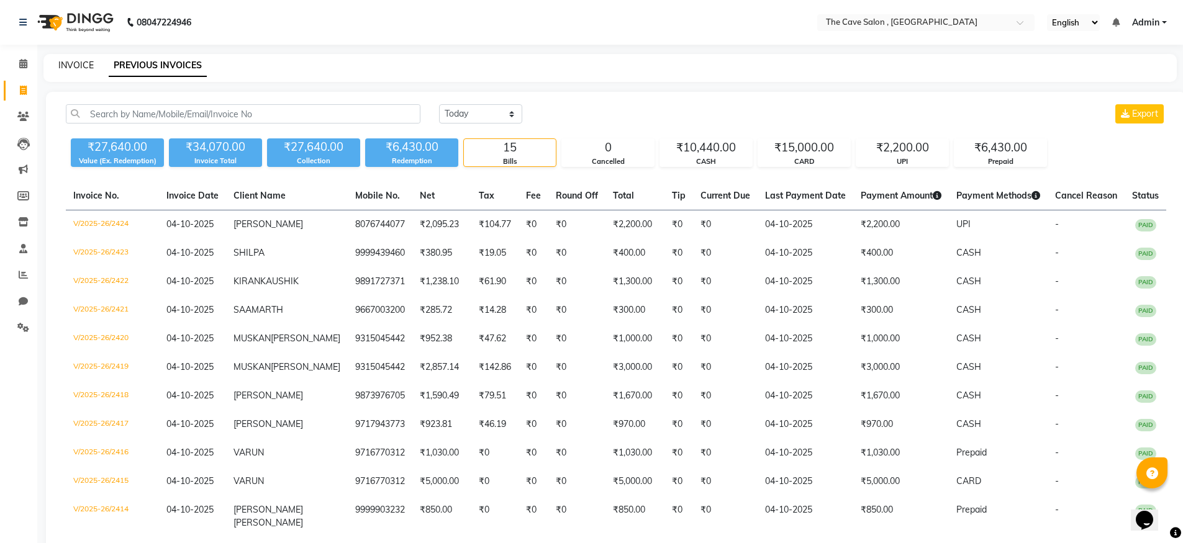
click at [82, 65] on link "INVOICE" at bounding box center [75, 65] width 35 height 11
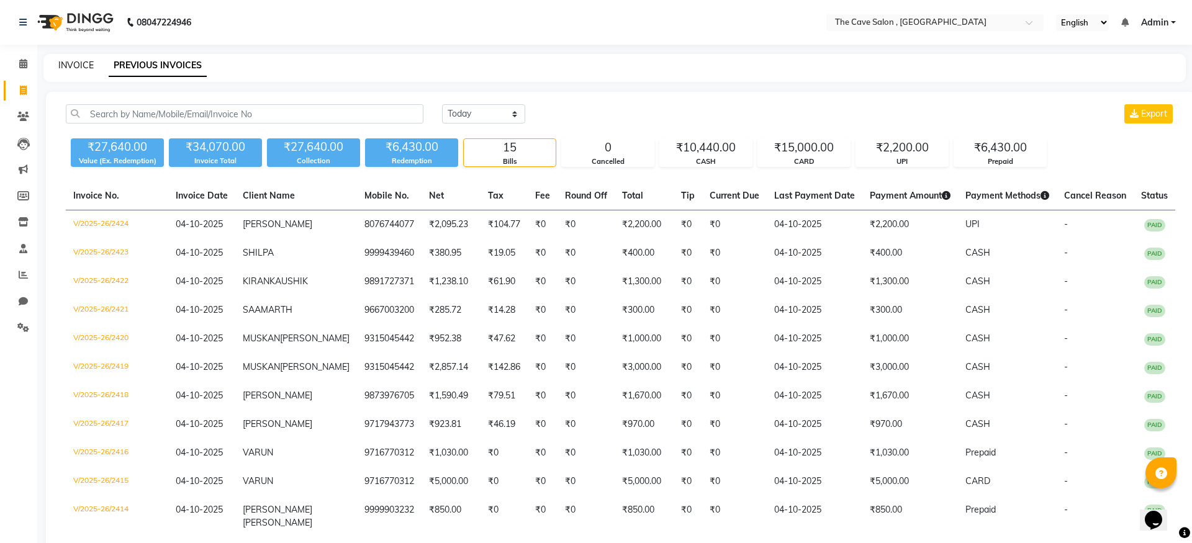
select select "7844"
select select "service"
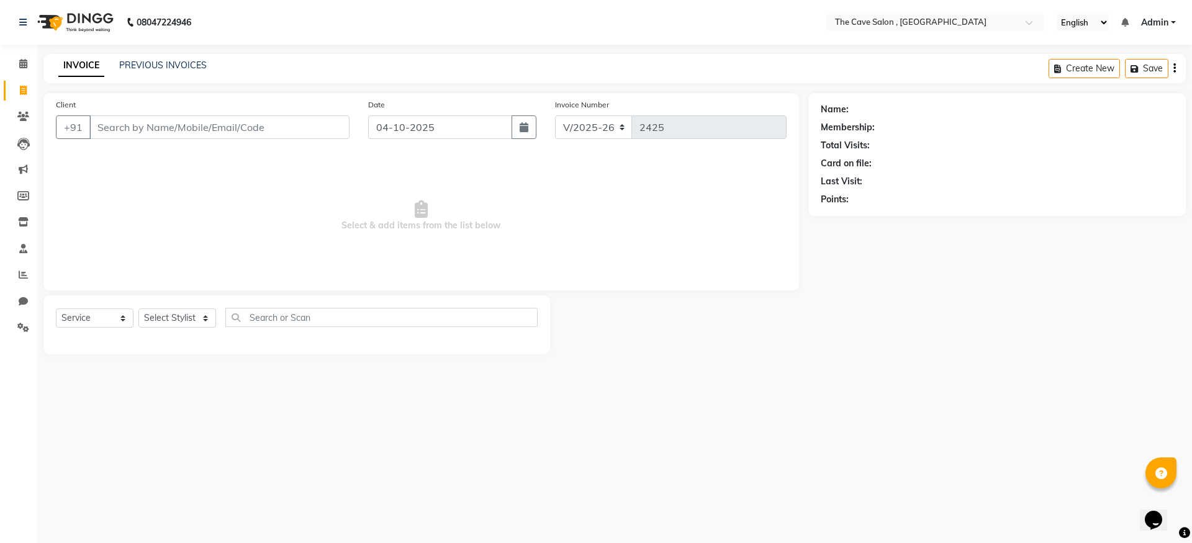
click at [152, 125] on input "Client" at bounding box center [219, 128] width 260 height 24
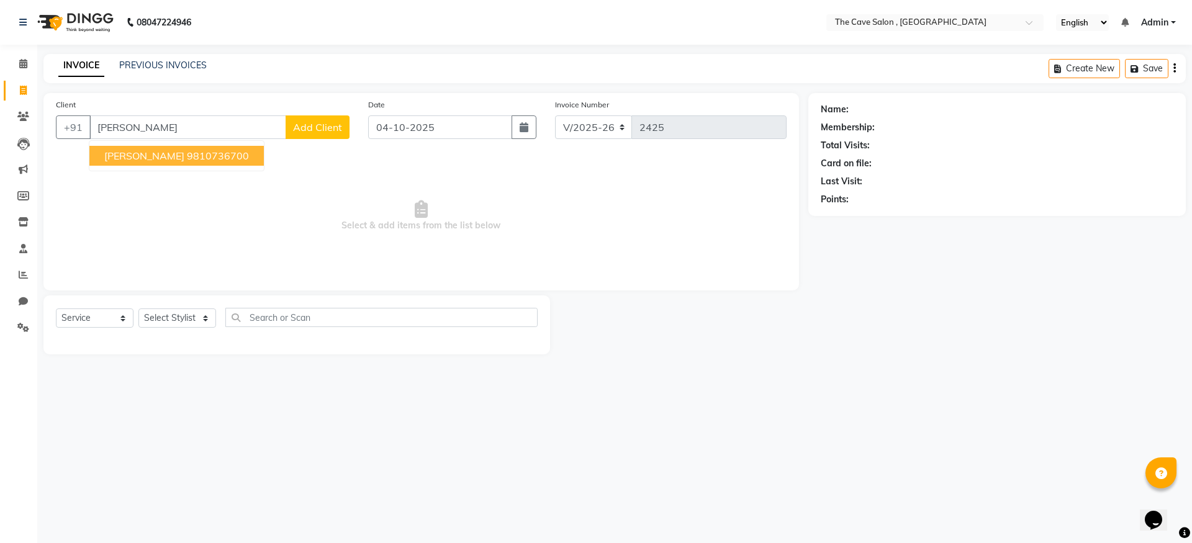
click at [201, 161] on ngb-highlight "9810736700" at bounding box center [218, 156] width 62 height 12
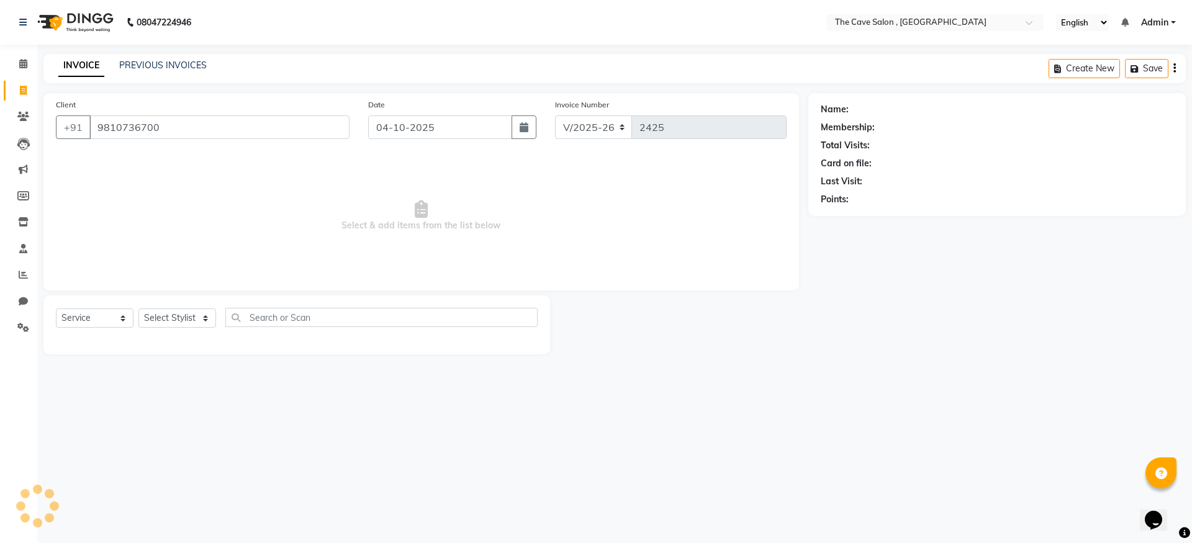
type input "9810736700"
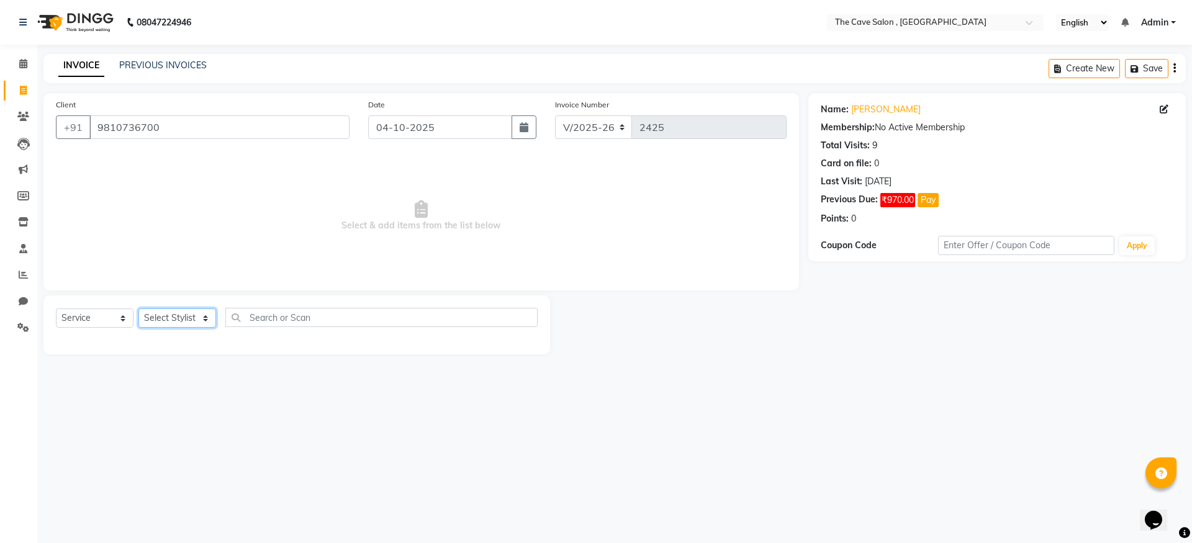
click at [209, 319] on select "Select Stylist Aarif Anil [PERSON_NAME] Anup bharti danish karan Mamta Manager …" at bounding box center [178, 318] width 78 height 19
select select "70268"
click at [139, 309] on select "Select Stylist Aarif Anil [PERSON_NAME] Anup bharti danish karan Mamta Manager …" at bounding box center [178, 318] width 78 height 19
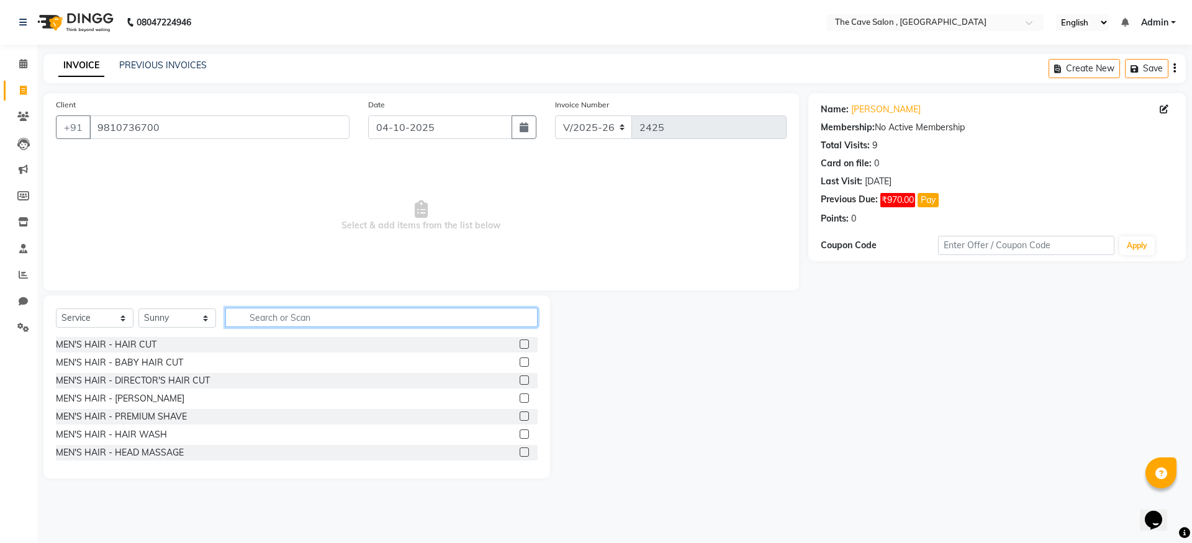
click at [293, 314] on input "text" at bounding box center [381, 317] width 312 height 19
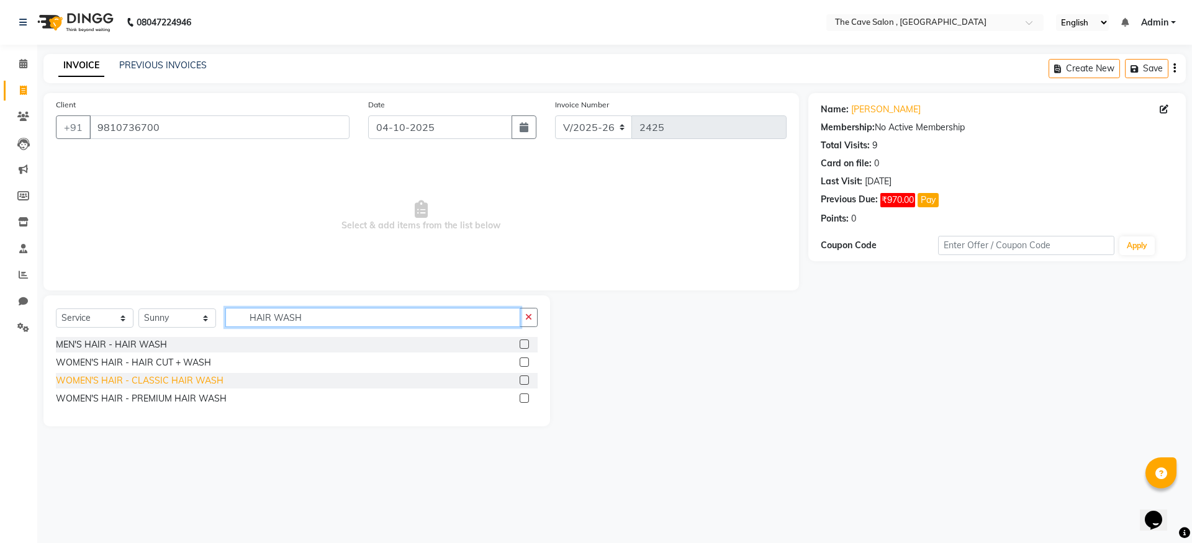
type input "HAIR WASH"
click at [213, 386] on div "WOMEN'S HAIR - CLASSIC HAIR WASH" at bounding box center [140, 381] width 168 height 13
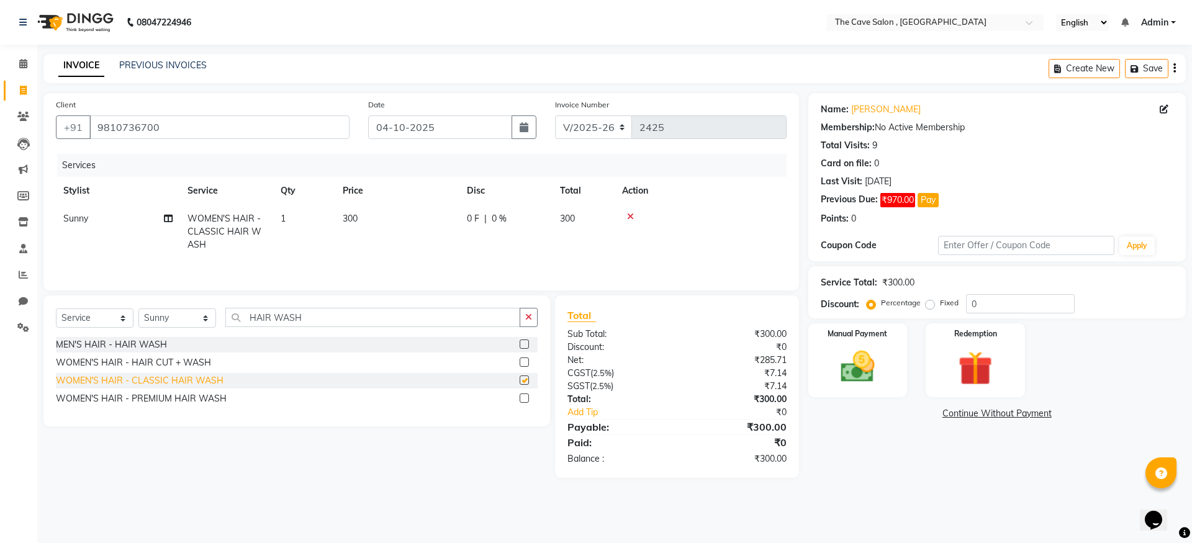
checkbox input "false"
click at [209, 318] on select "Select Stylist Aarif Anil [PERSON_NAME] Anup bharti danish karan Mamta Manager …" at bounding box center [178, 318] width 78 height 19
select select "72164"
click at [139, 309] on select "Select Stylist Aarif Anil [PERSON_NAME] Anup bharti danish karan Mamta Manager …" at bounding box center [178, 318] width 78 height 19
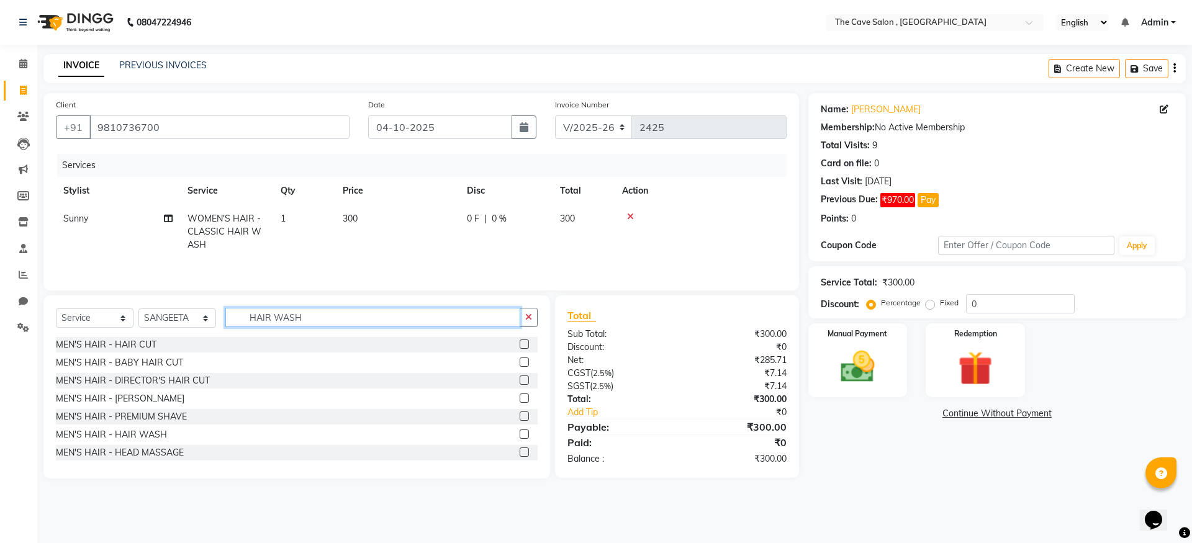
click at [306, 317] on input "HAIR WASH" at bounding box center [372, 317] width 295 height 19
type input "H"
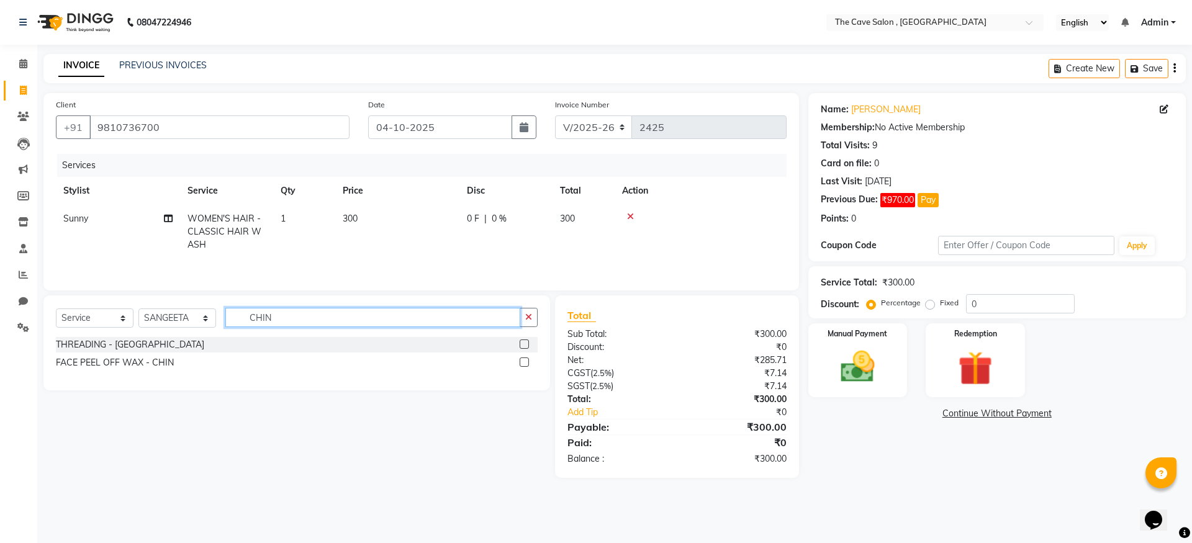
type input "CHIN"
click at [181, 341] on div "THREADING - [GEOGRAPHIC_DATA]" at bounding box center [297, 345] width 482 height 16
click at [524, 349] on div at bounding box center [524, 346] width 8 height 13
click at [526, 342] on label at bounding box center [524, 344] width 9 height 9
click at [526, 342] on input "checkbox" at bounding box center [524, 345] width 8 height 8
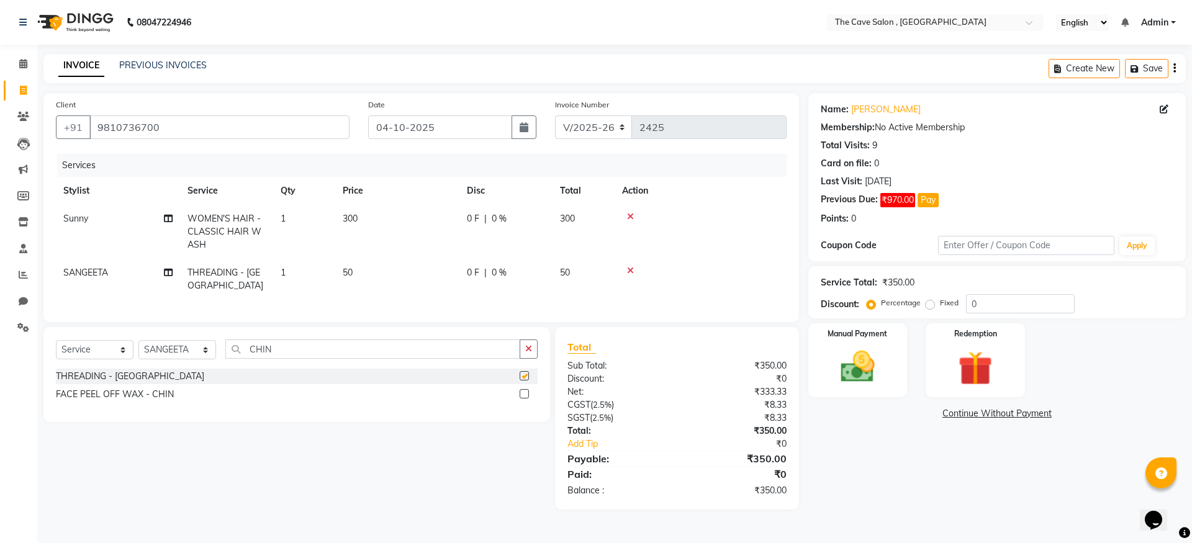
checkbox input "false"
click at [878, 352] on img at bounding box center [858, 367] width 58 height 41
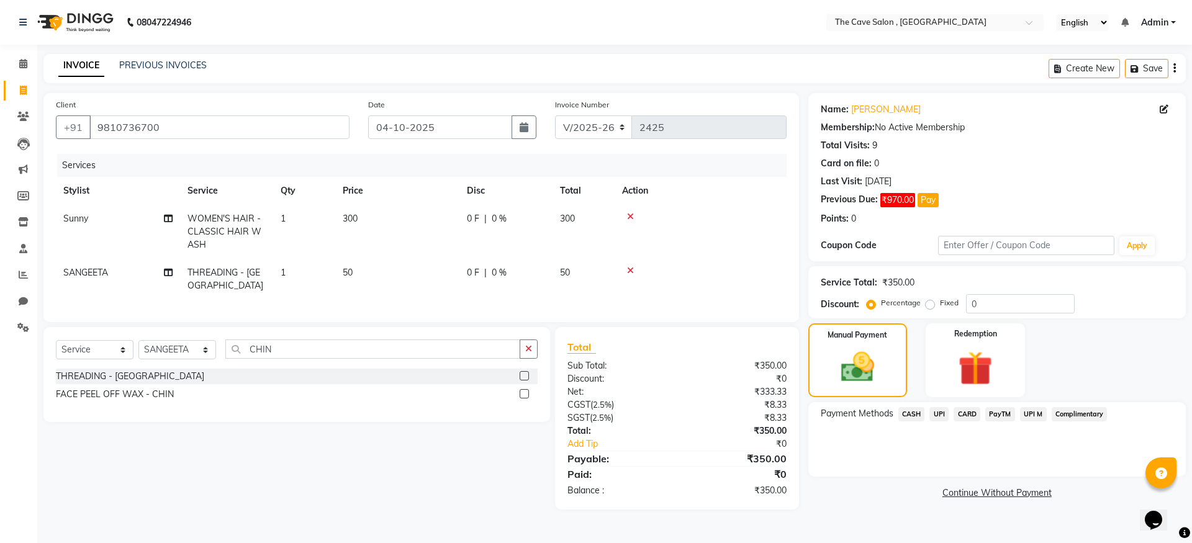
click at [912, 416] on span "CASH" at bounding box center [912, 414] width 27 height 14
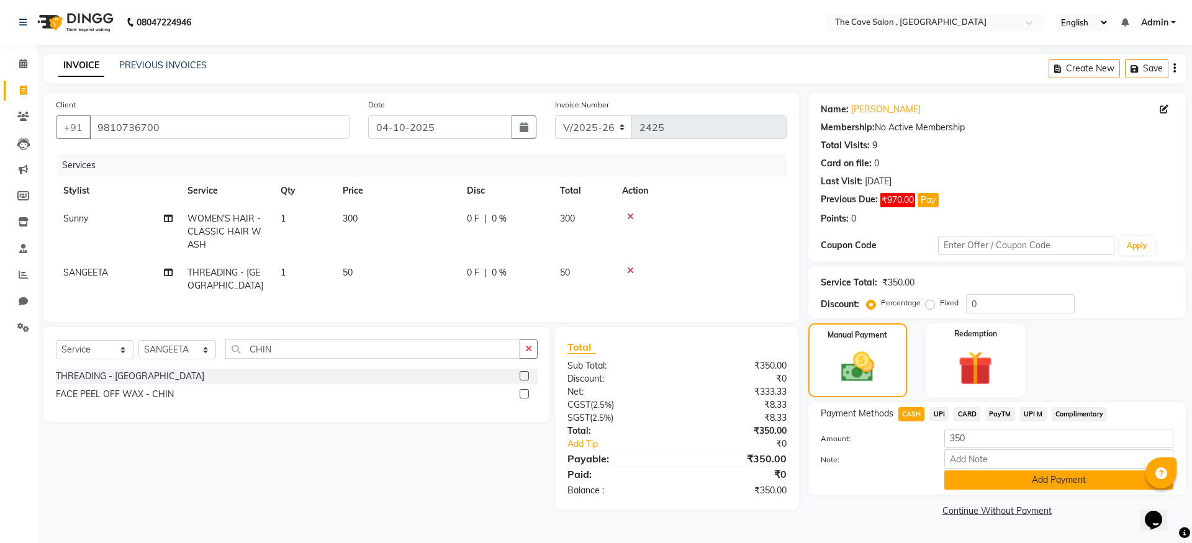
click at [1073, 486] on button "Add Payment" at bounding box center [1059, 480] width 229 height 19
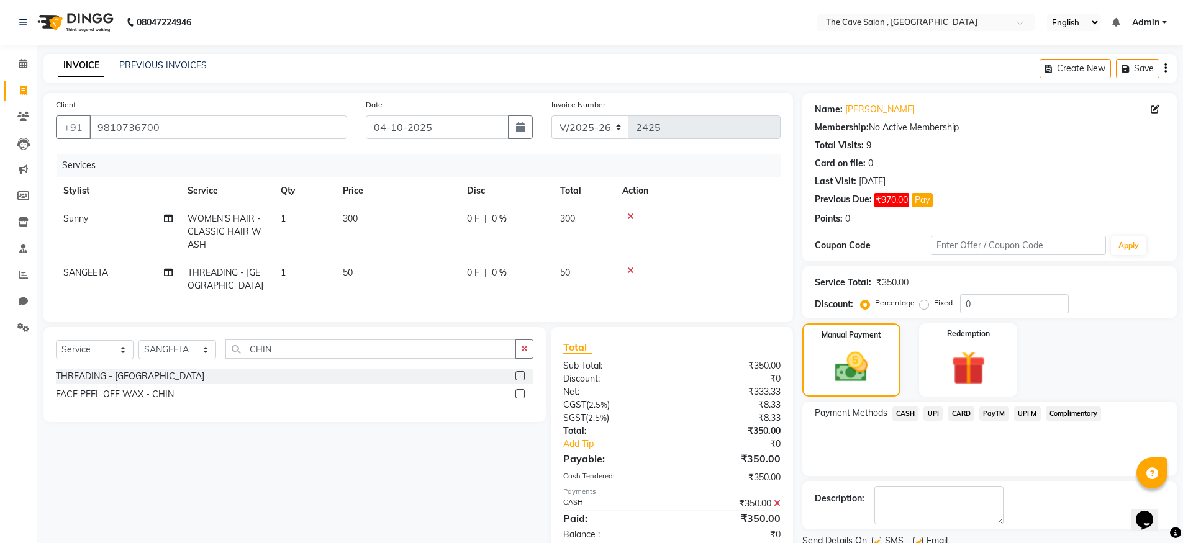
click at [905, 412] on span "CASH" at bounding box center [905, 414] width 27 height 14
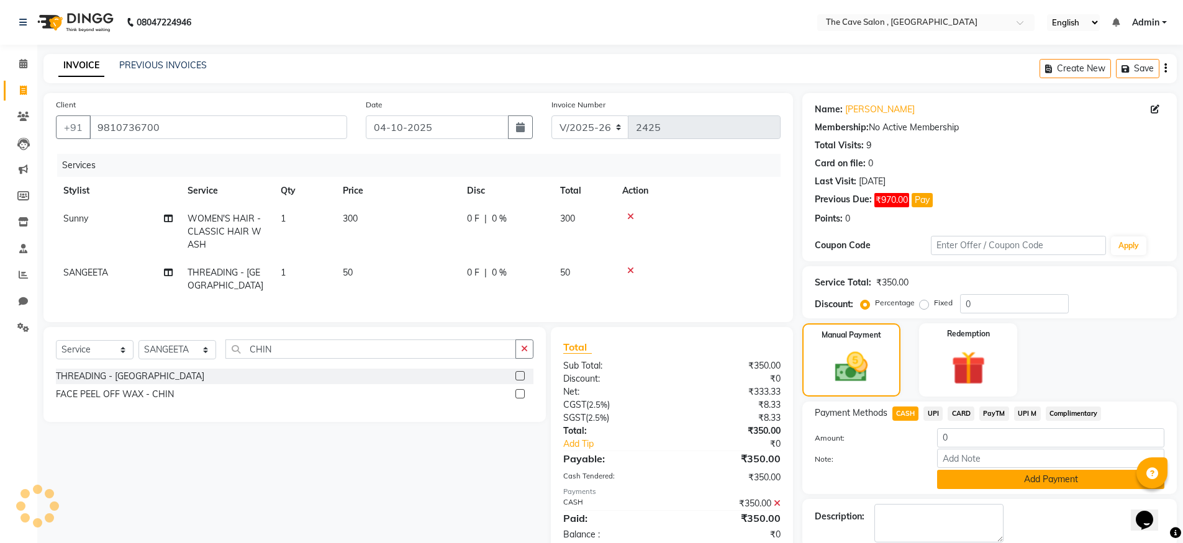
click at [1040, 477] on button "Add Payment" at bounding box center [1050, 479] width 227 height 19
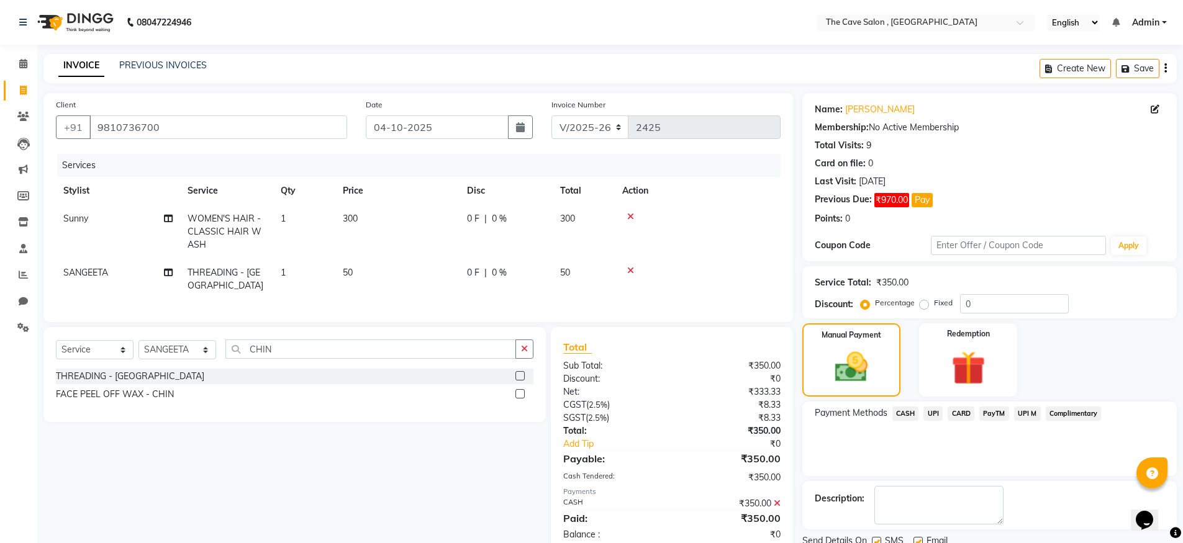
click at [937, 413] on span "UPI" at bounding box center [933, 414] width 19 height 14
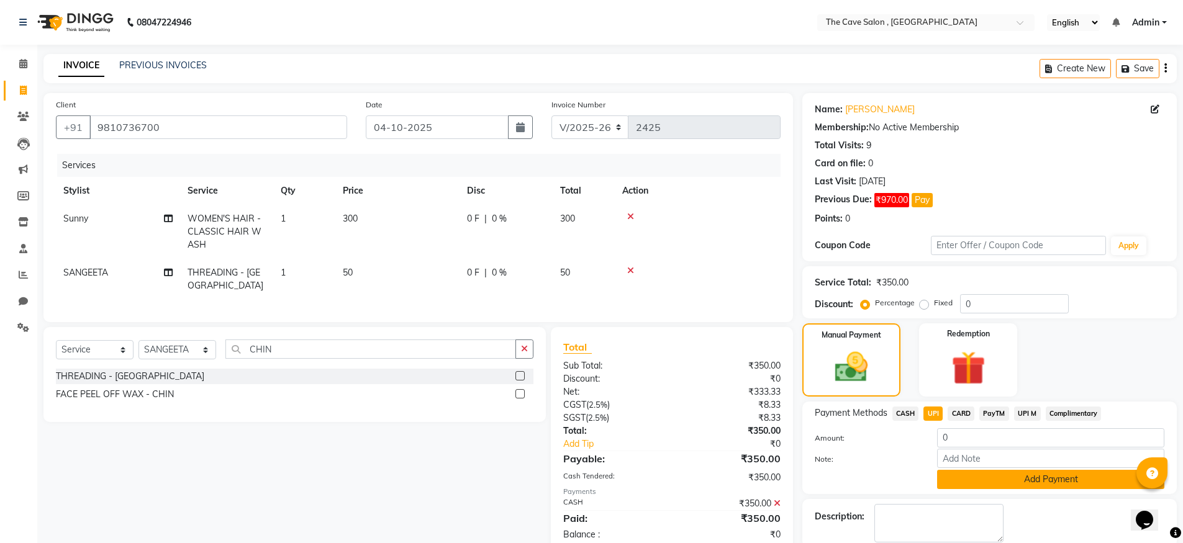
click at [1048, 484] on button "Add Payment" at bounding box center [1050, 479] width 227 height 19
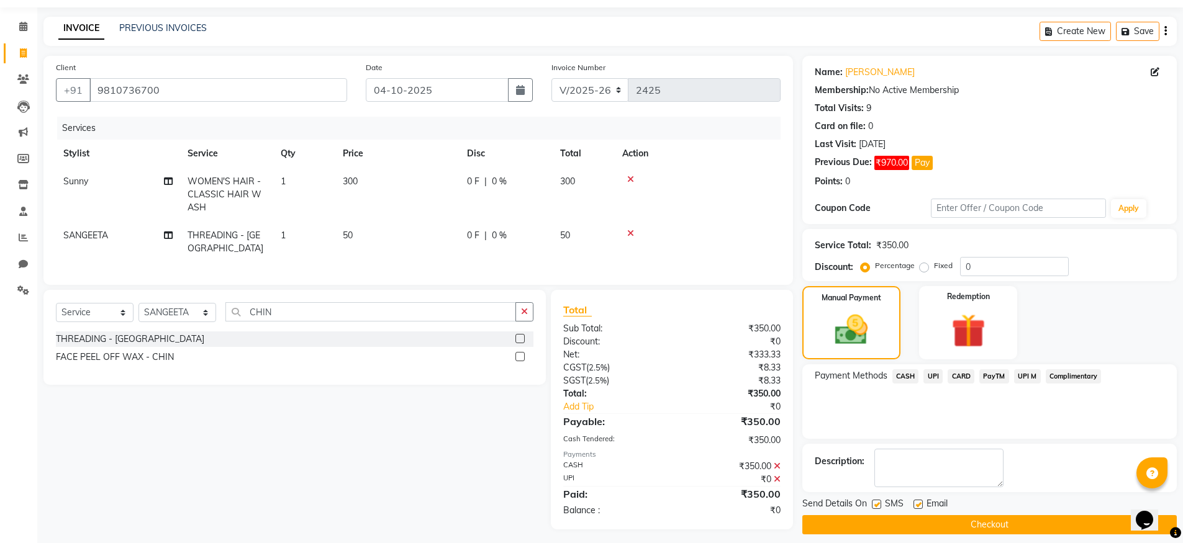
scroll to position [52, 0]
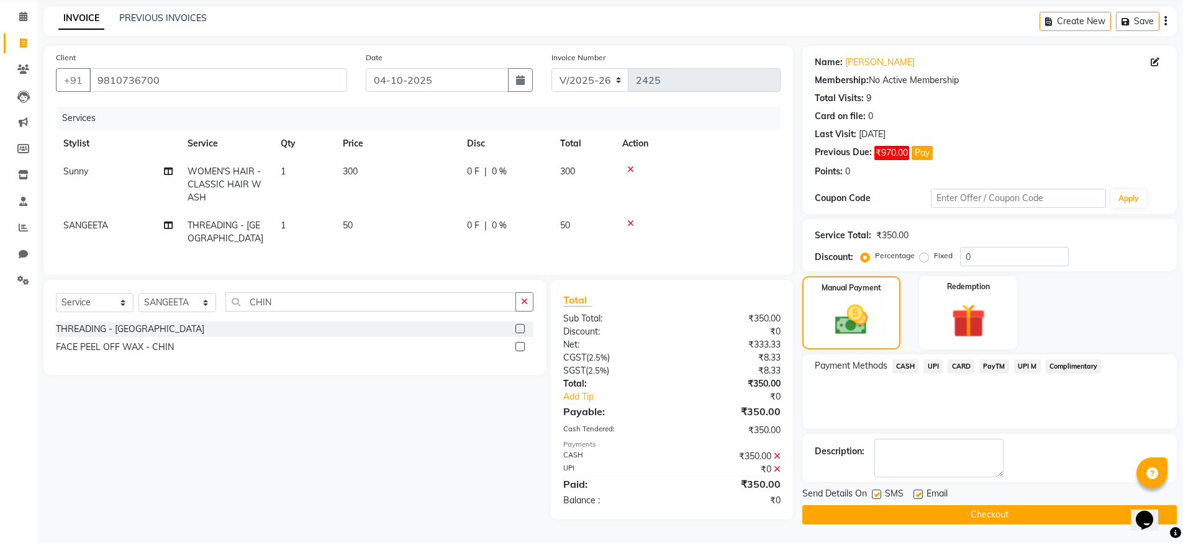
click at [1061, 511] on button "Checkout" at bounding box center [989, 515] width 375 height 19
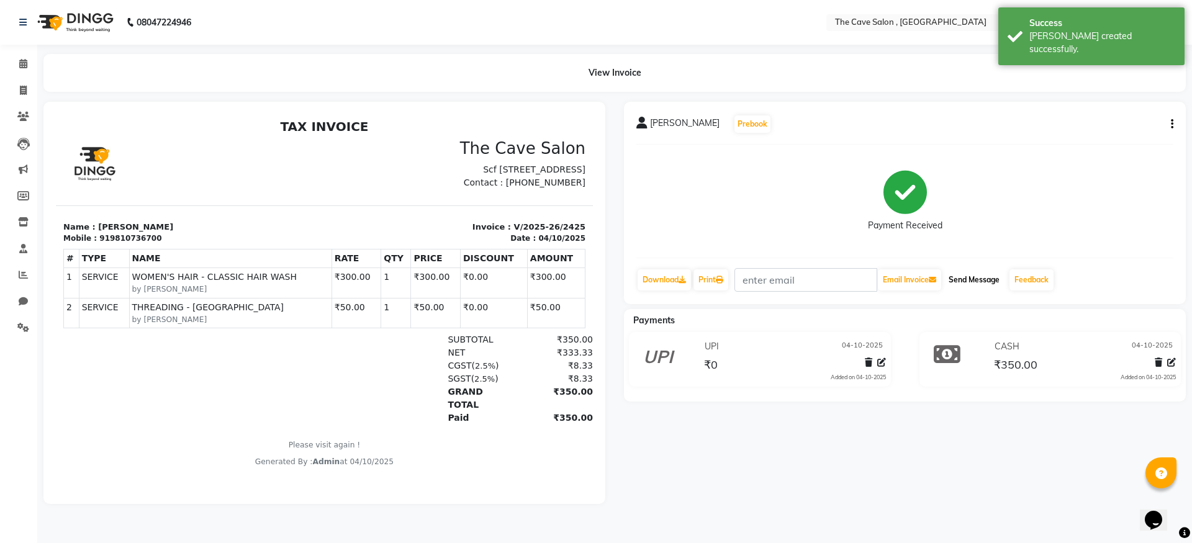
click at [990, 274] on button "Send Message" at bounding box center [974, 280] width 61 height 21
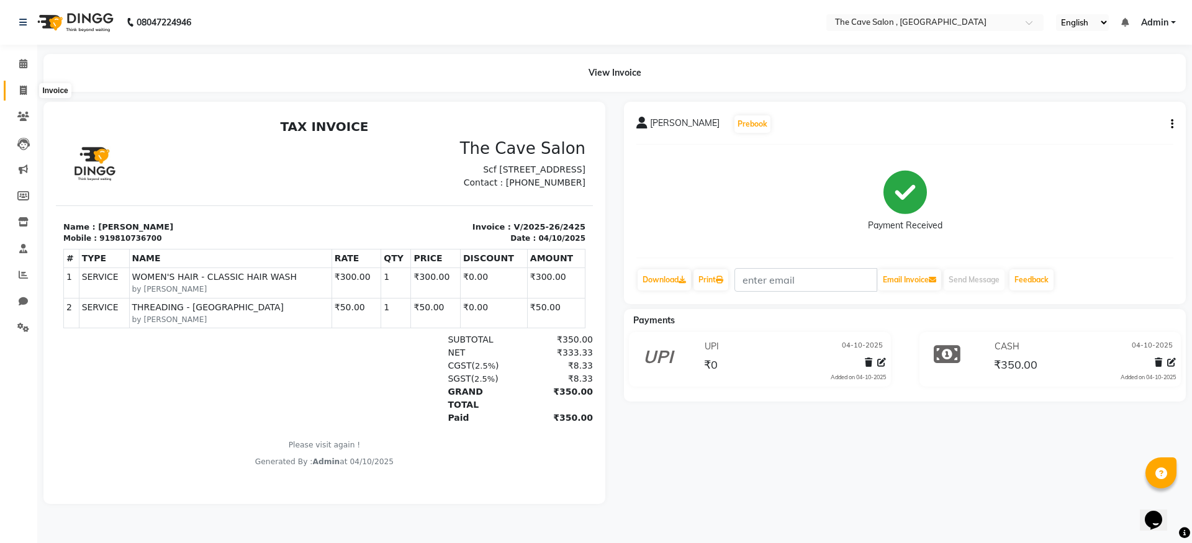
click at [24, 89] on icon at bounding box center [23, 90] width 7 height 9
select select "service"
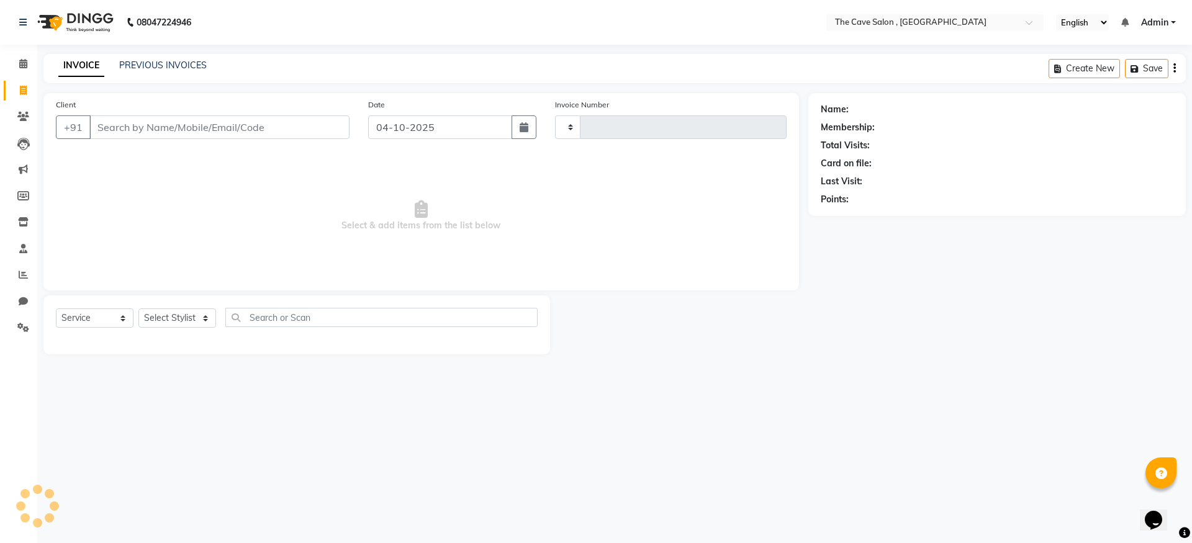
type input "2426"
select select "7844"
click at [112, 127] on input "Client" at bounding box center [219, 128] width 260 height 24
drag, startPoint x: 96, startPoint y: 112, endPoint x: 125, endPoint y: 121, distance: 29.9
click at [141, 128] on input "Client" at bounding box center [219, 128] width 260 height 24
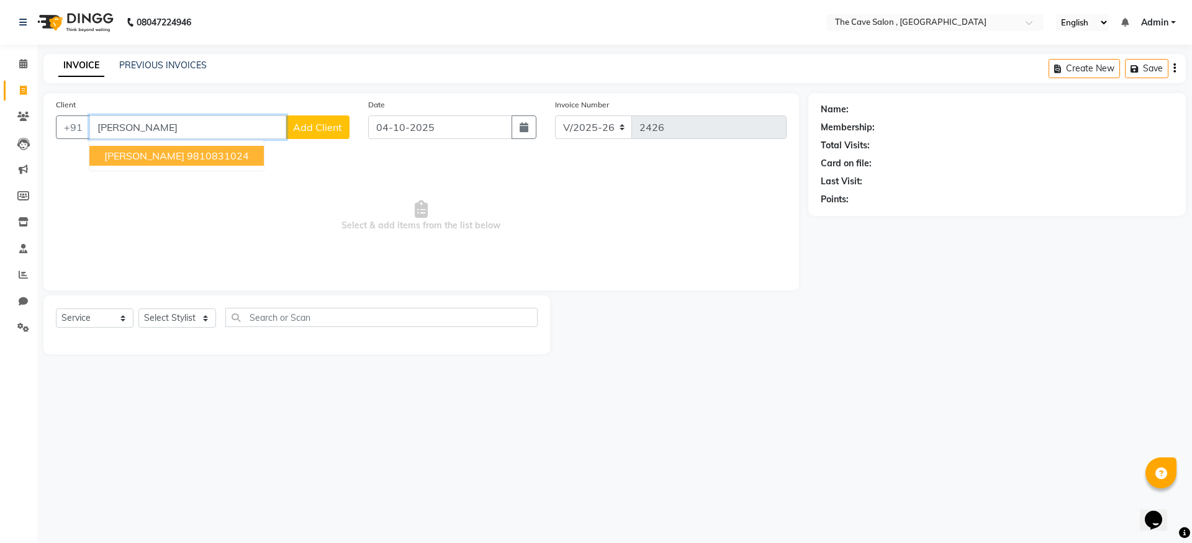
click at [224, 153] on ngb-highlight "9810831024" at bounding box center [218, 156] width 62 height 12
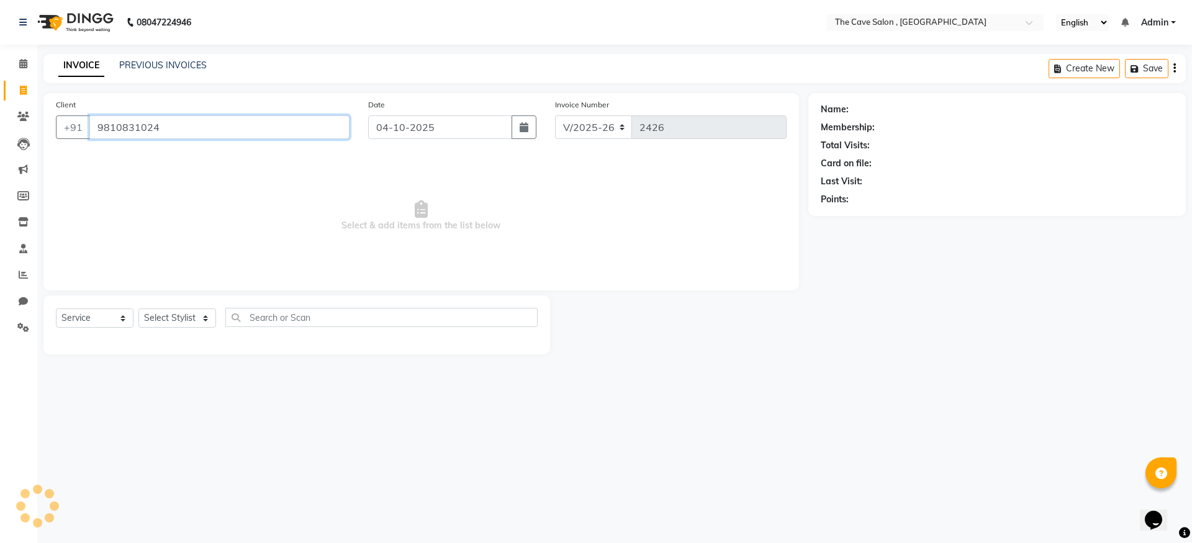
type input "9810831024"
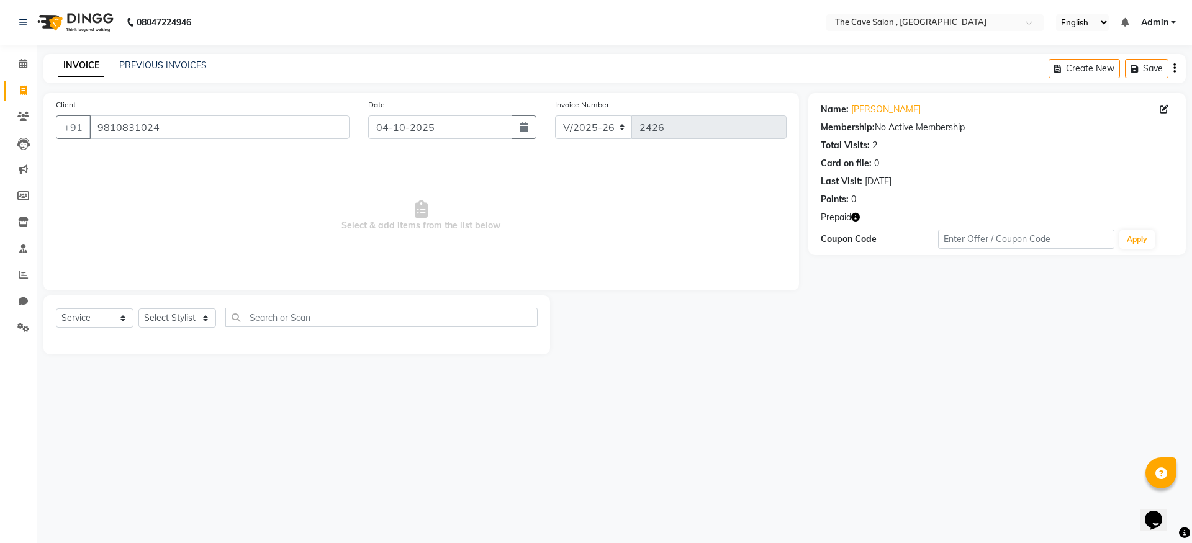
click at [857, 217] on icon "button" at bounding box center [856, 217] width 9 height 9
click at [206, 319] on select "Select Stylist Aarif Anil [PERSON_NAME] Anup bharti danish karan Mamta Manager …" at bounding box center [178, 318] width 78 height 19
click at [205, 319] on select "Select Stylist Aarif Anil [PERSON_NAME] Anup bharti danish karan Mamta Manager …" at bounding box center [178, 318] width 78 height 19
select select "70258"
click at [139, 309] on select "Select Stylist Aarif Anil [PERSON_NAME] Anup bharti danish karan Mamta Manager …" at bounding box center [178, 318] width 78 height 19
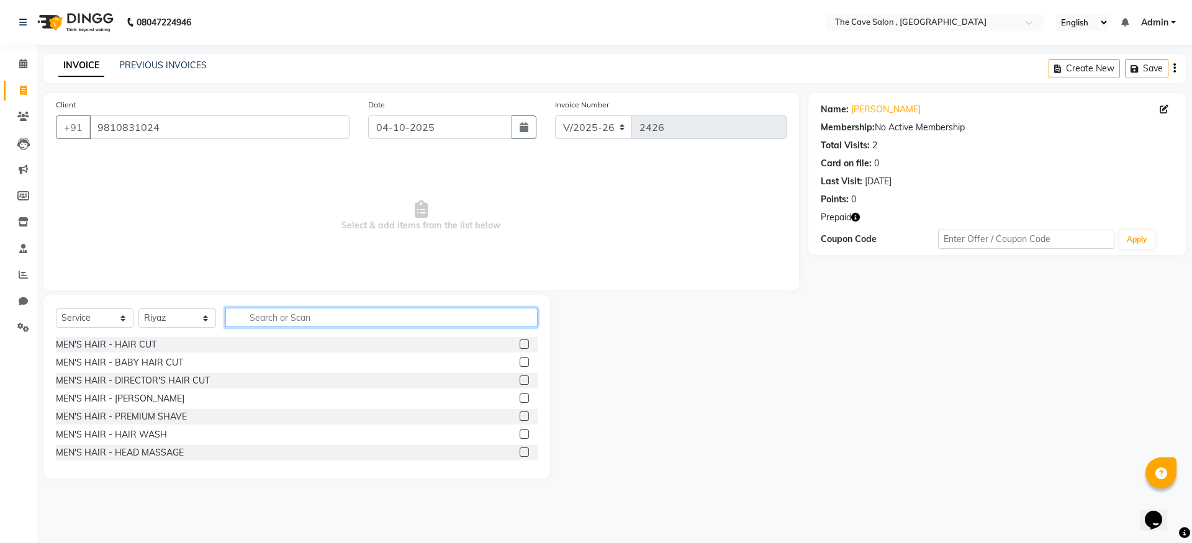
click at [258, 317] on input "text" at bounding box center [381, 317] width 312 height 19
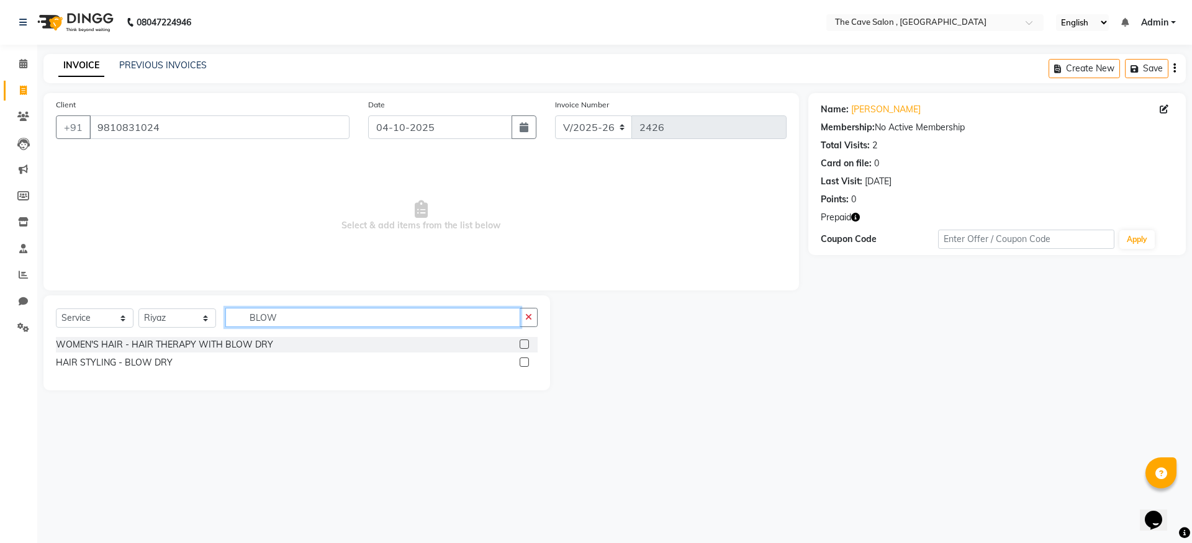
type input "BLOW"
click at [529, 360] on div at bounding box center [529, 363] width 18 height 16
click at [524, 361] on label at bounding box center [524, 362] width 9 height 9
click at [524, 361] on input "checkbox" at bounding box center [524, 363] width 8 height 8
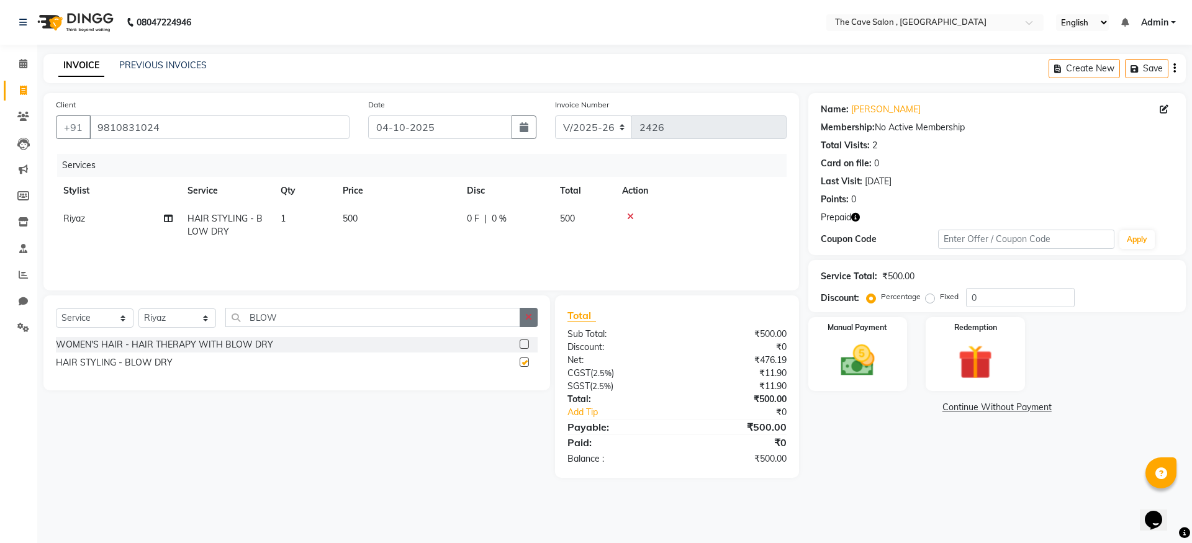
checkbox input "false"
click at [528, 316] on icon "button" at bounding box center [528, 317] width 7 height 9
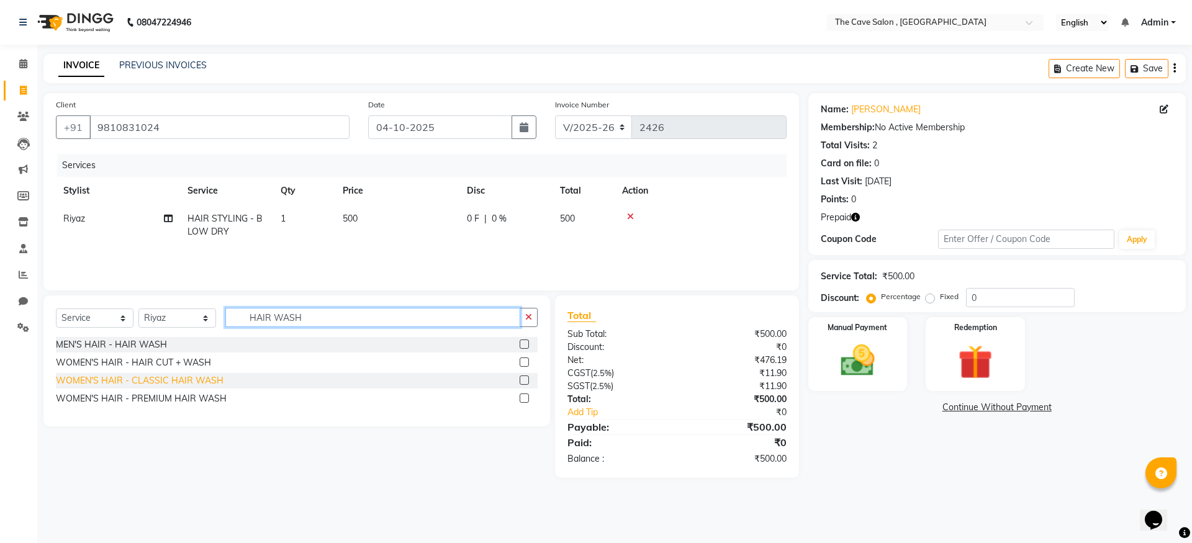
type input "HAIR WASH"
click at [212, 384] on div "WOMEN'S HAIR - CLASSIC HAIR WASH" at bounding box center [140, 381] width 168 height 13
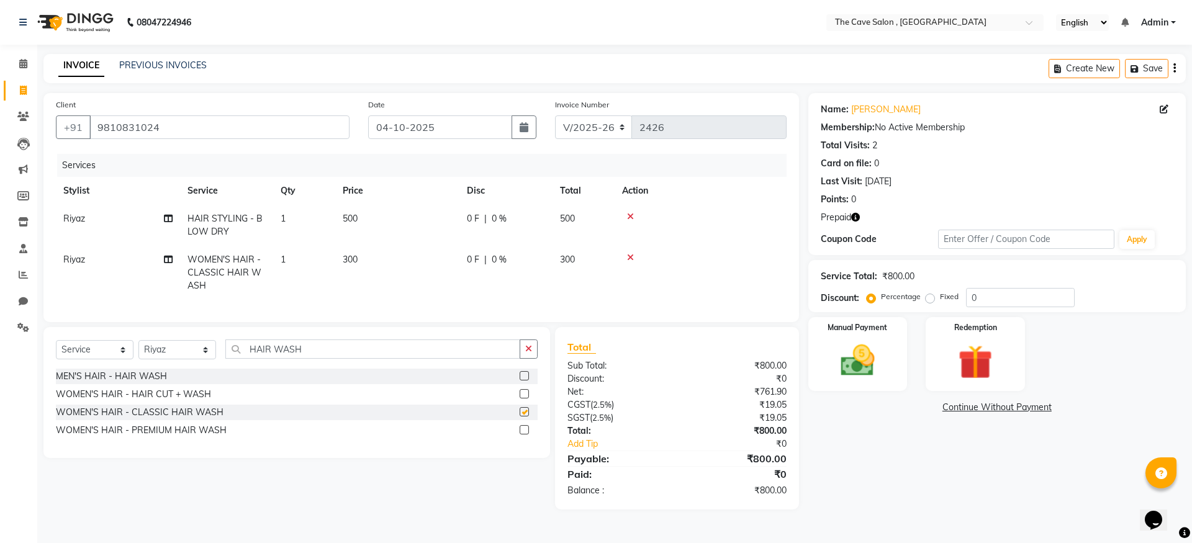
checkbox input "false"
click at [566, 260] on span "300" at bounding box center [567, 259] width 15 height 11
select select "70258"
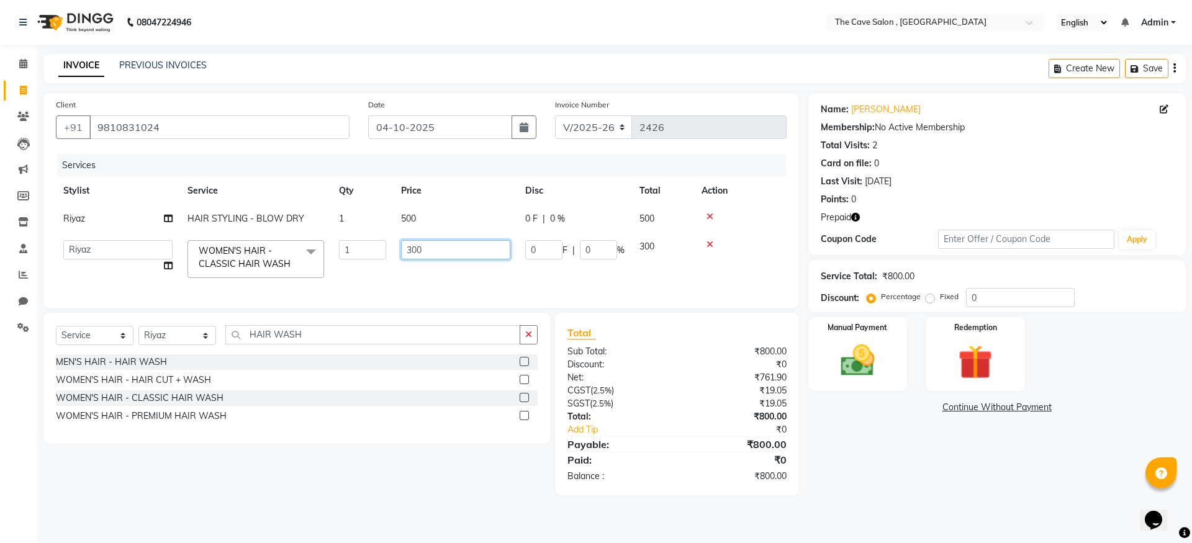
click at [418, 250] on input "300" at bounding box center [455, 249] width 109 height 19
type input "400"
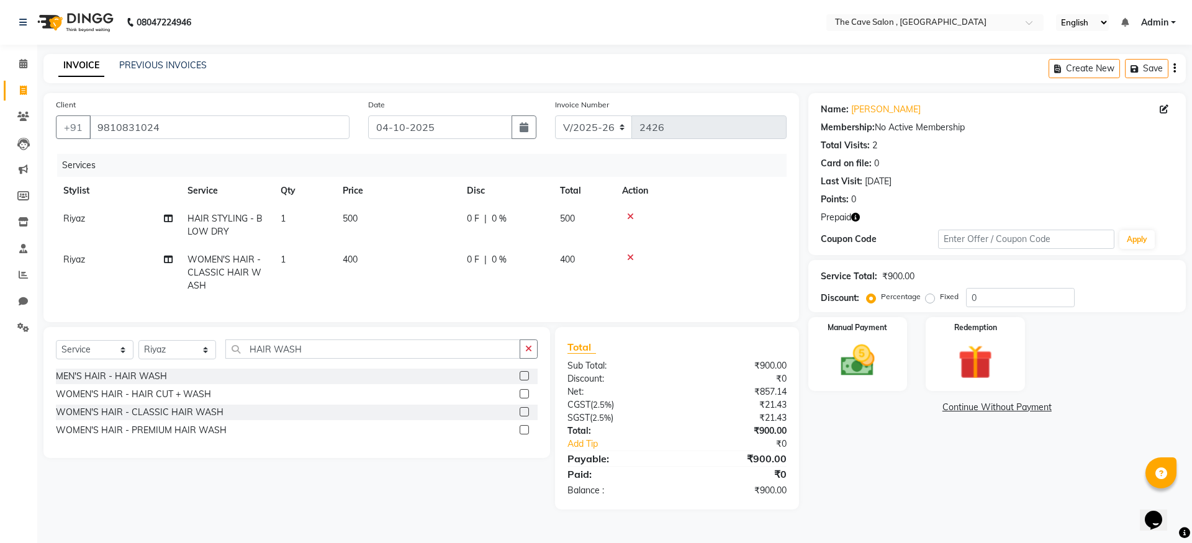
click at [712, 245] on tbody "Riyaz HAIR STYLING - BLOW DRY 1 500 0 F | 0 % 500 Riyaz WOMEN'S HAIR - CLASSIC …" at bounding box center [421, 252] width 731 height 95
click at [630, 257] on icon at bounding box center [630, 257] width 7 height 9
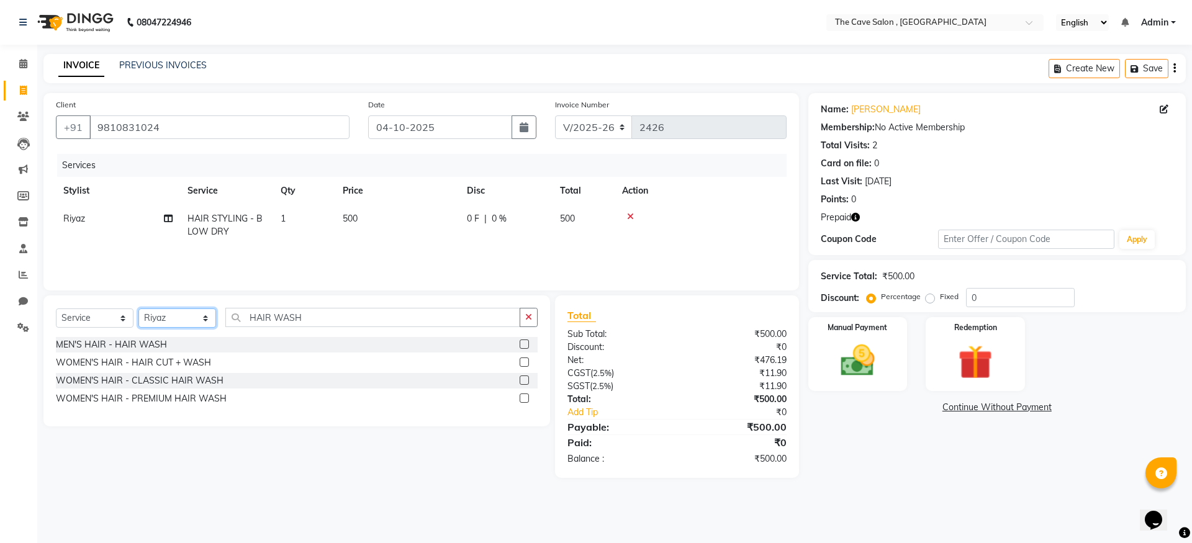
click at [209, 318] on select "Select Stylist Aarif Anil [PERSON_NAME] Anup bharti danish karan Mamta Manager …" at bounding box center [178, 318] width 78 height 19
select select "70410"
click at [139, 309] on select "Select Stylist Aarif Anil [PERSON_NAME] Anup bharti danish karan Mamta Manager …" at bounding box center [178, 318] width 78 height 19
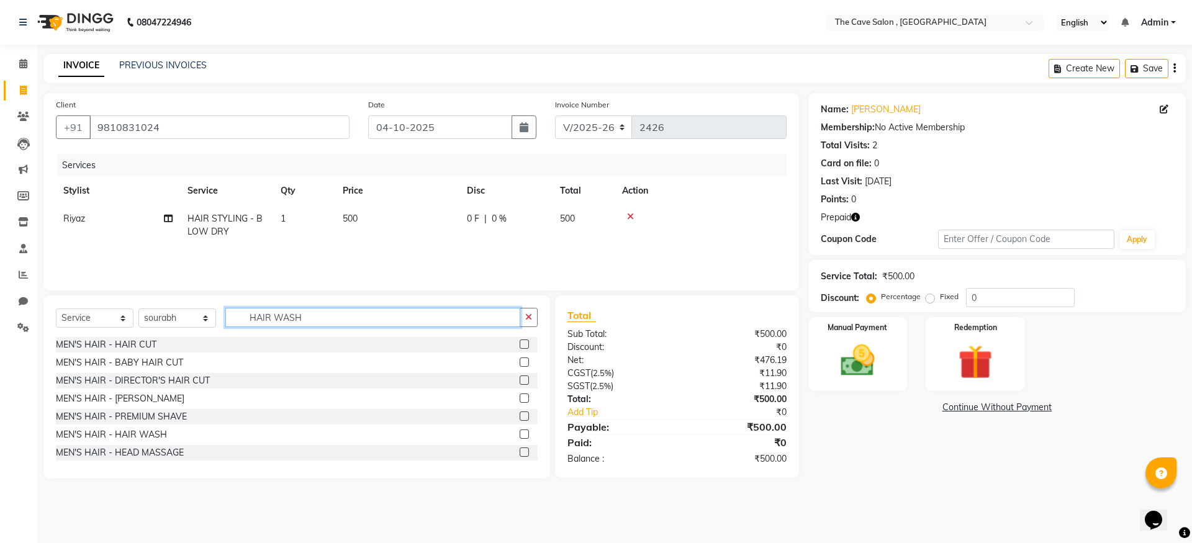
click at [329, 320] on input "HAIR WASH" at bounding box center [372, 317] width 295 height 19
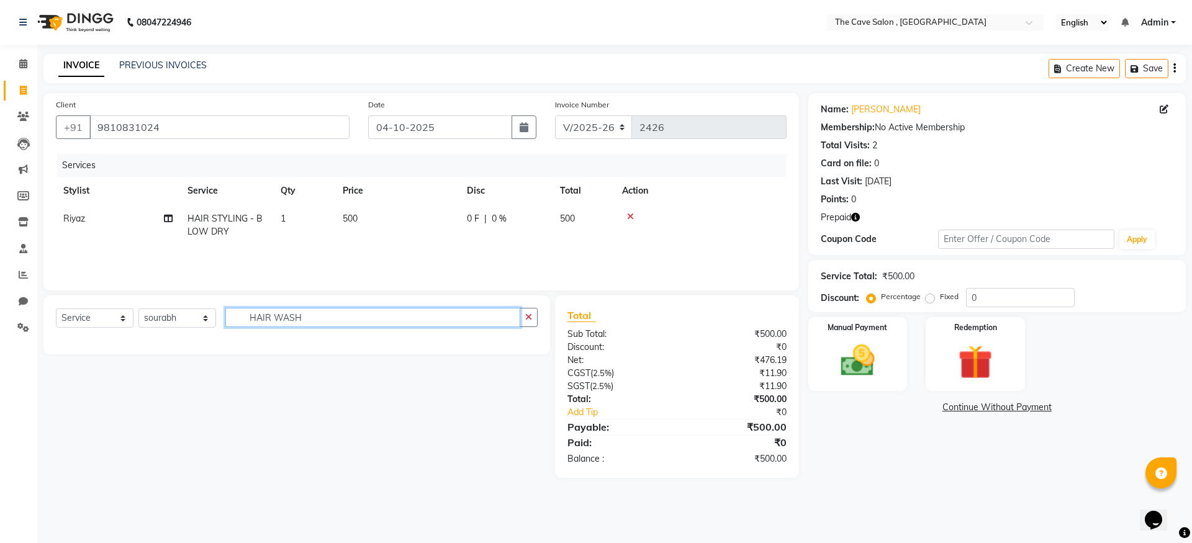
type input "HAIR WASH"
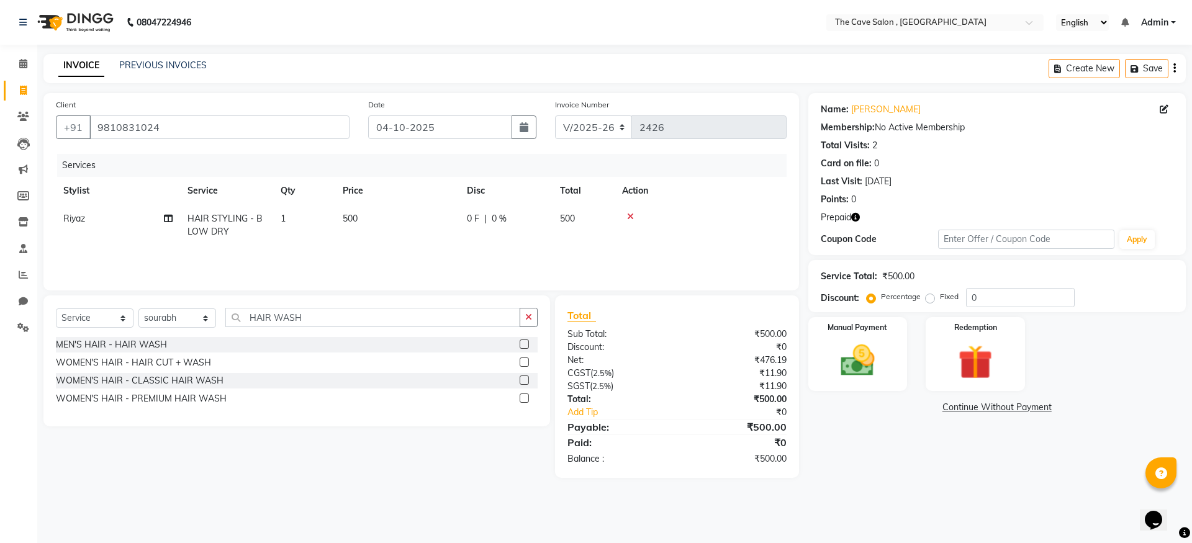
click at [525, 376] on label at bounding box center [524, 380] width 9 height 9
click at [525, 377] on input "checkbox" at bounding box center [524, 381] width 8 height 8
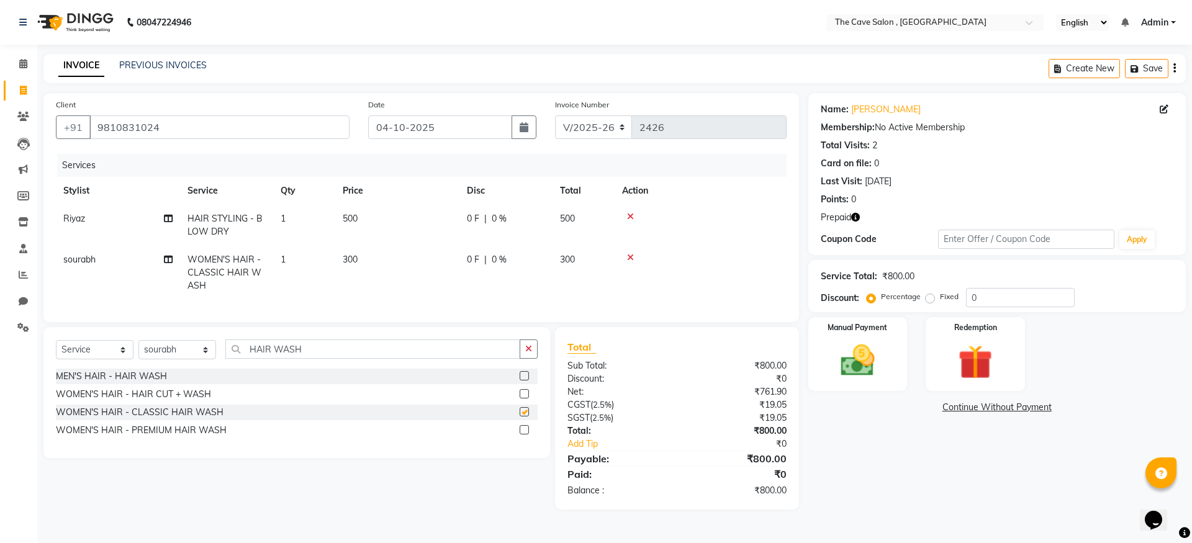
checkbox input "false"
click at [528, 359] on button "button" at bounding box center [529, 349] width 18 height 19
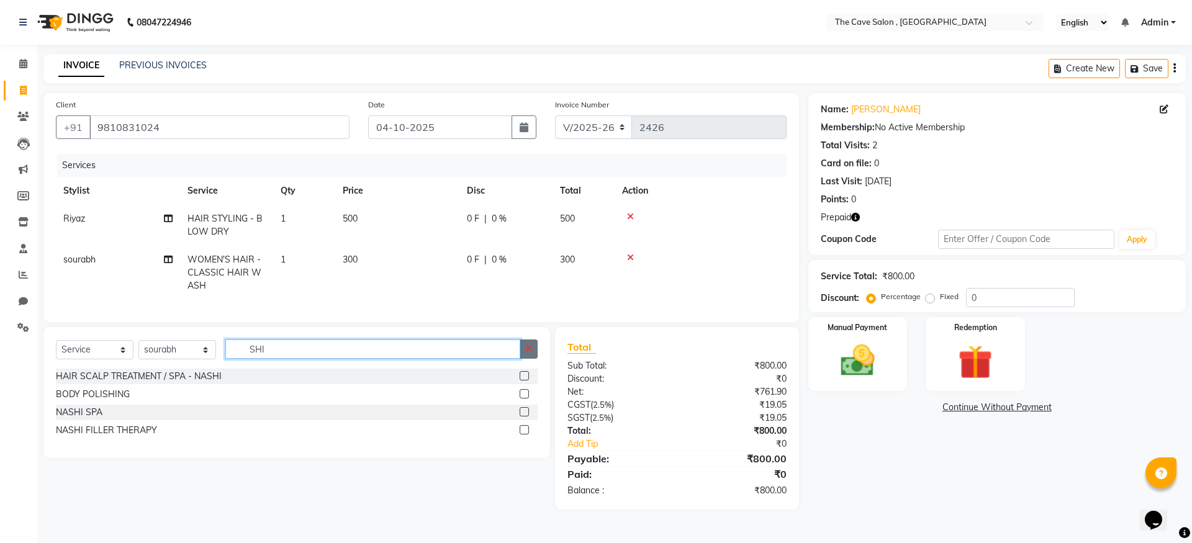
type input "SHI"
click at [532, 353] on icon "button" at bounding box center [528, 349] width 7 height 9
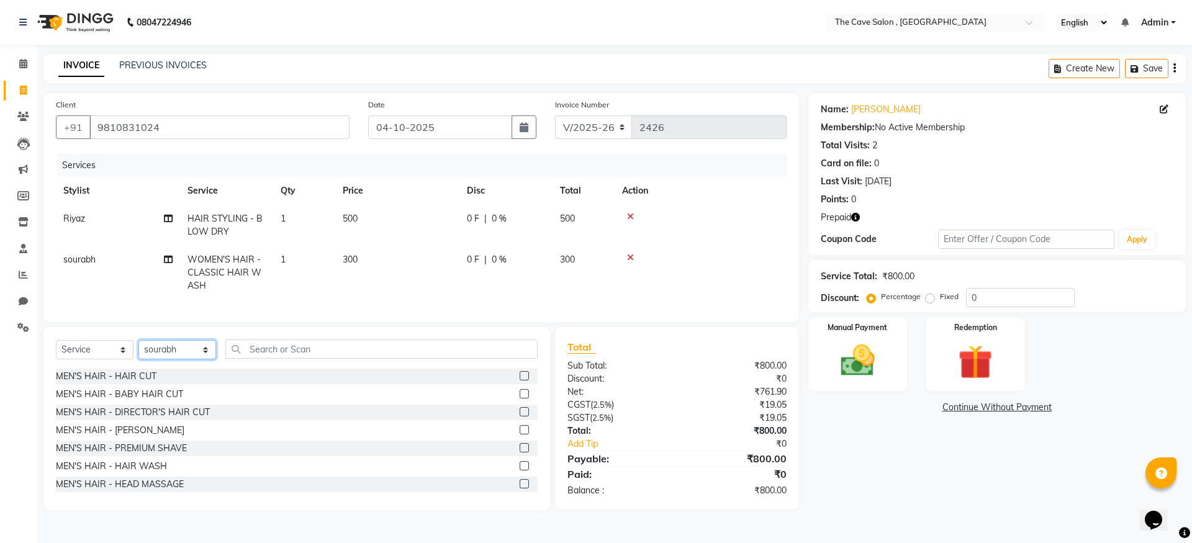
click at [206, 360] on select "Select Stylist Aarif Anil [PERSON_NAME] Anup bharti danish karan Mamta Manager …" at bounding box center [178, 349] width 78 height 19
select select "70267"
click at [139, 350] on select "Select Stylist Aarif Anil [PERSON_NAME] Anup bharti danish karan Mamta Manager …" at bounding box center [178, 349] width 78 height 19
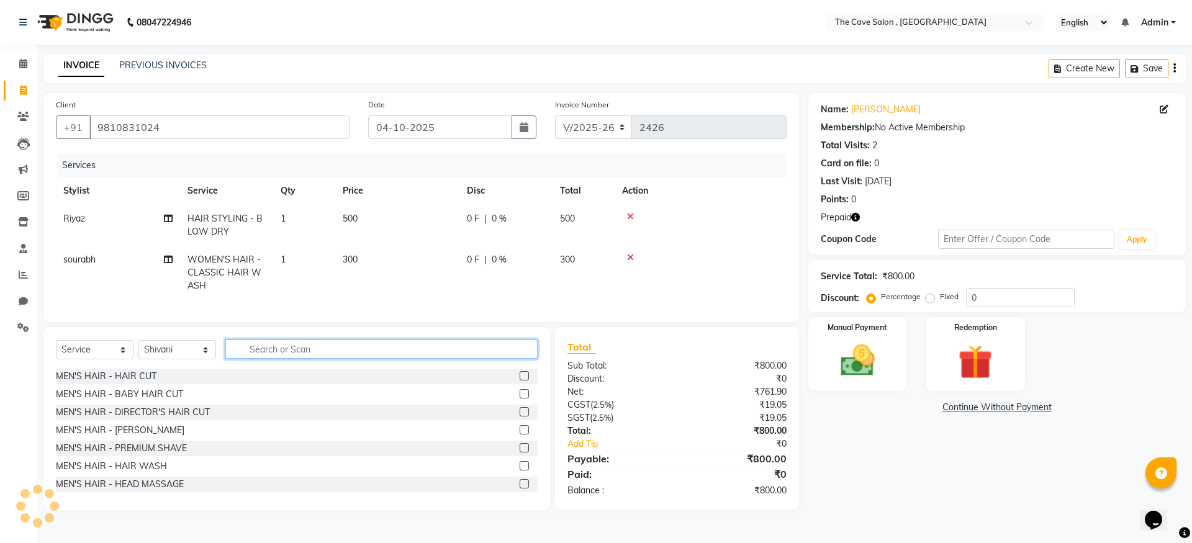
click at [263, 359] on input "text" at bounding box center [381, 349] width 312 height 19
type input "THRE"
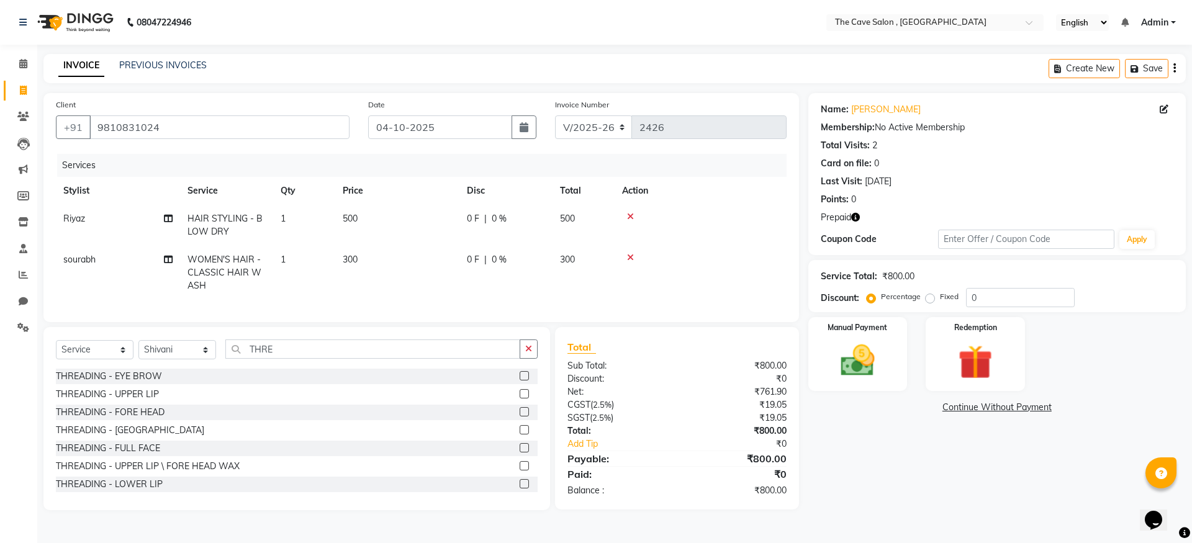
click at [161, 384] on div "THREADING - EYE BROW" at bounding box center [297, 377] width 482 height 16
click at [520, 381] on label at bounding box center [524, 375] width 9 height 9
click at [520, 381] on input "checkbox" at bounding box center [524, 377] width 8 height 8
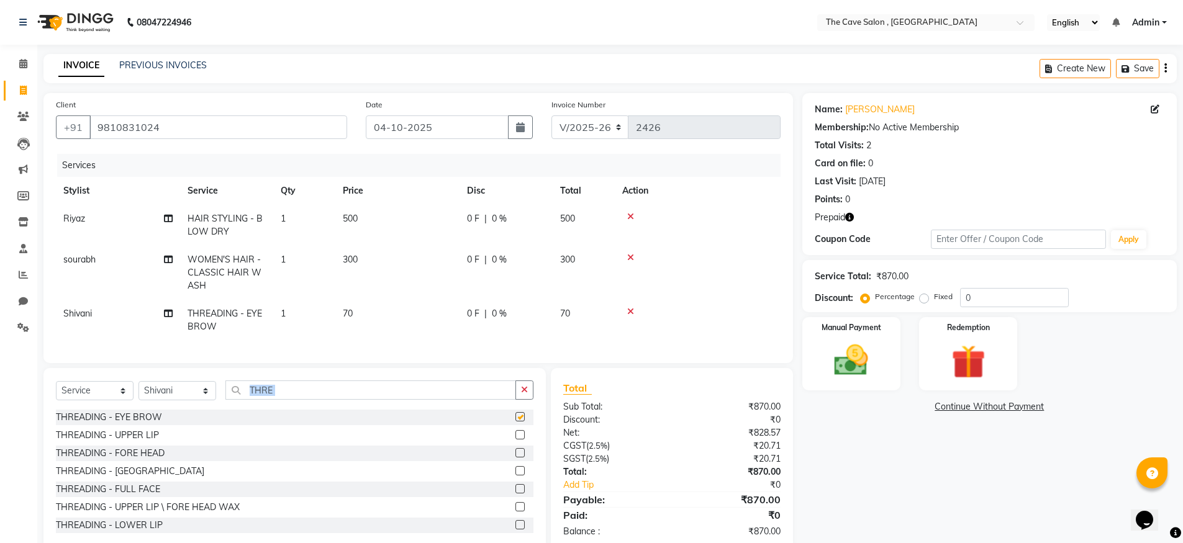
click at [516, 383] on div "Select Service Product Membership Package Voucher Prepaid Gift Card Select Styl…" at bounding box center [294, 459] width 502 height 183
checkbox input "false"
click at [523, 394] on icon "button" at bounding box center [524, 390] width 7 height 9
click at [974, 352] on img at bounding box center [968, 362] width 57 height 44
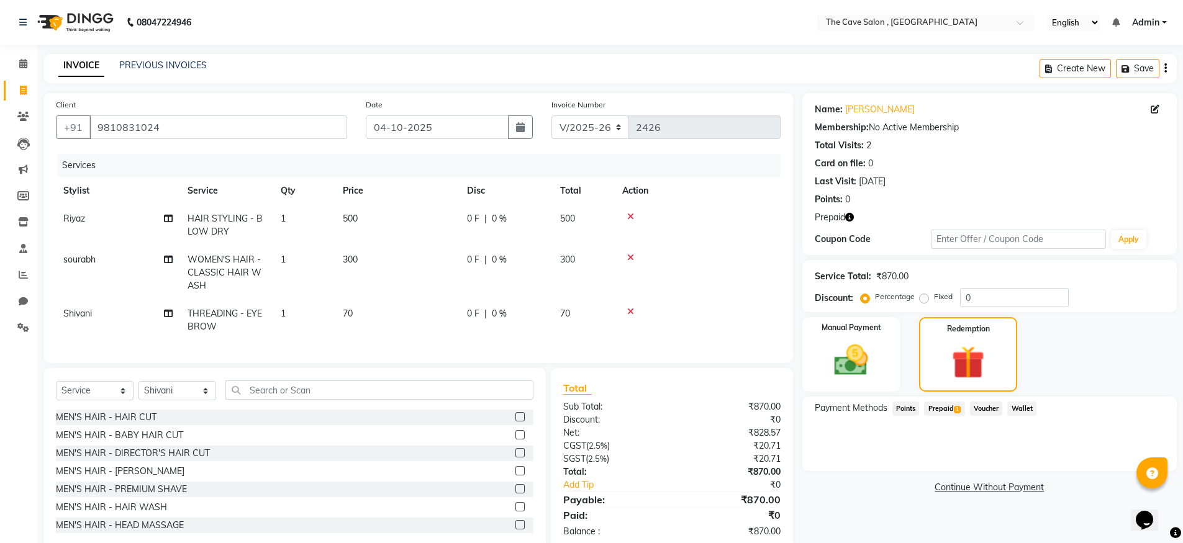
click at [960, 411] on span "1" at bounding box center [957, 409] width 7 height 7
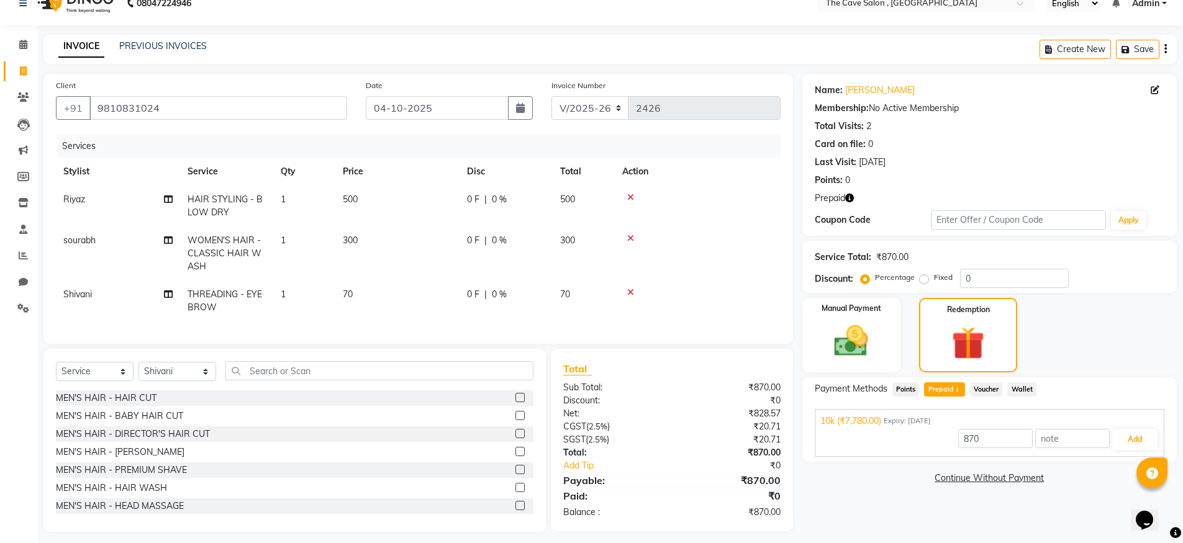
scroll to position [36, 0]
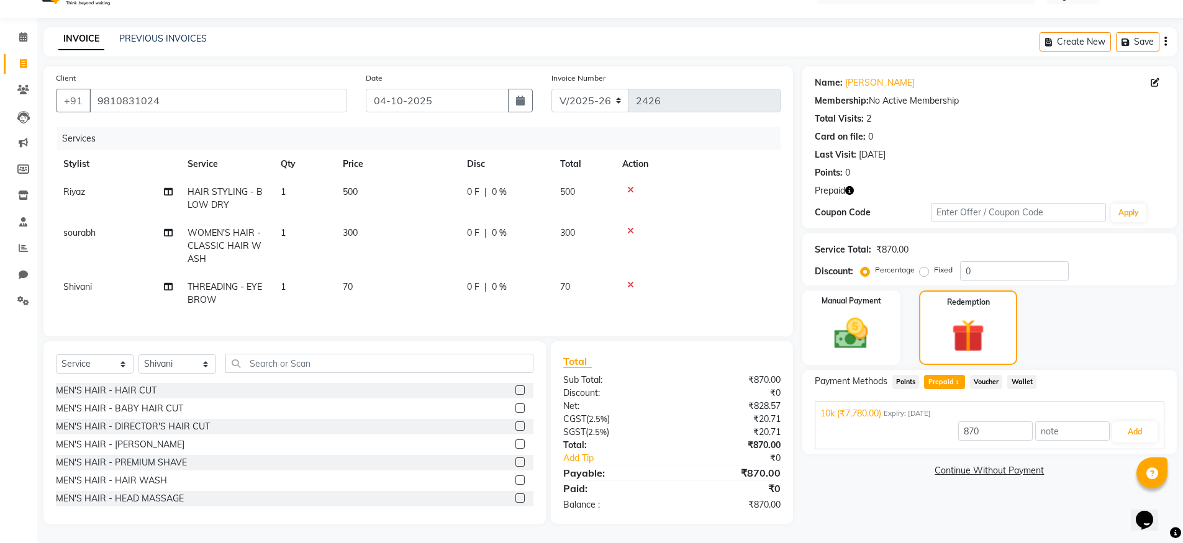
click at [348, 227] on span "300" at bounding box center [350, 232] width 15 height 11
select select "70410"
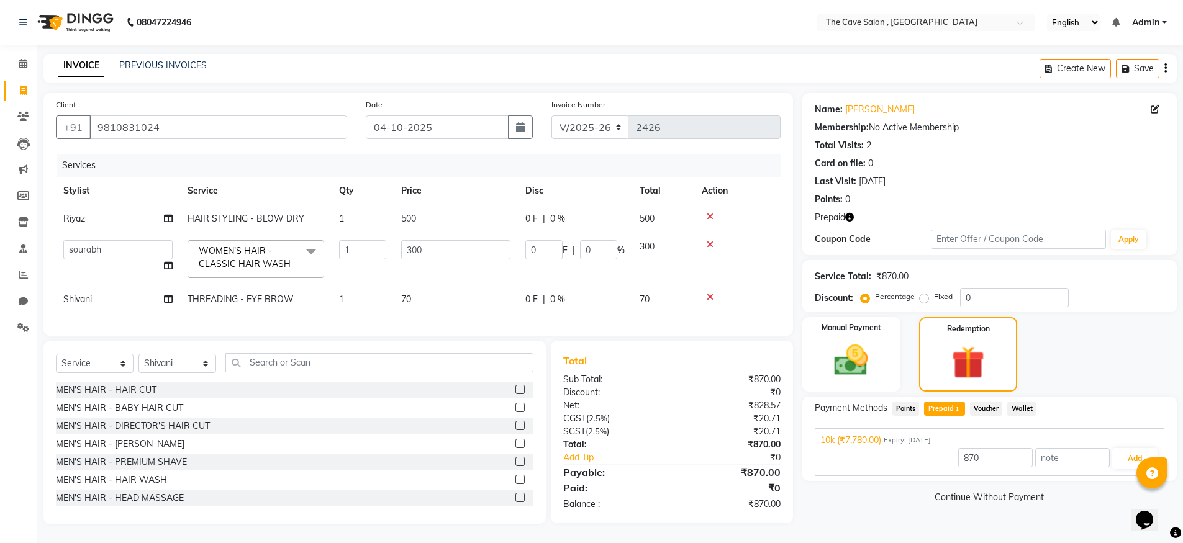
scroll to position [9, 0]
click at [414, 240] on input "300" at bounding box center [455, 249] width 109 height 19
type input "400"
type input "7780"
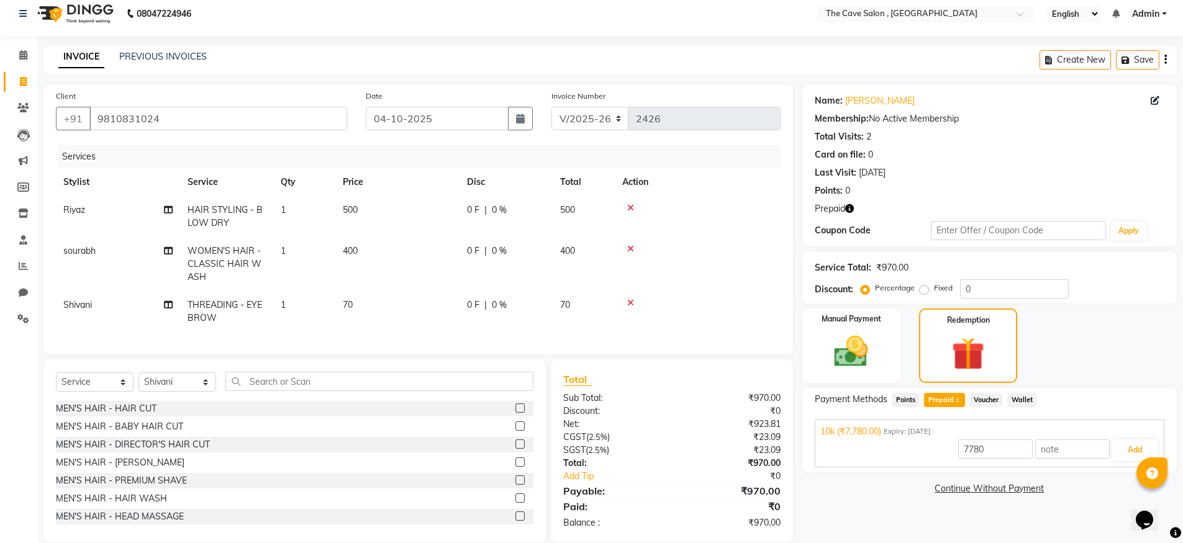
click at [773, 261] on td at bounding box center [698, 264] width 166 height 54
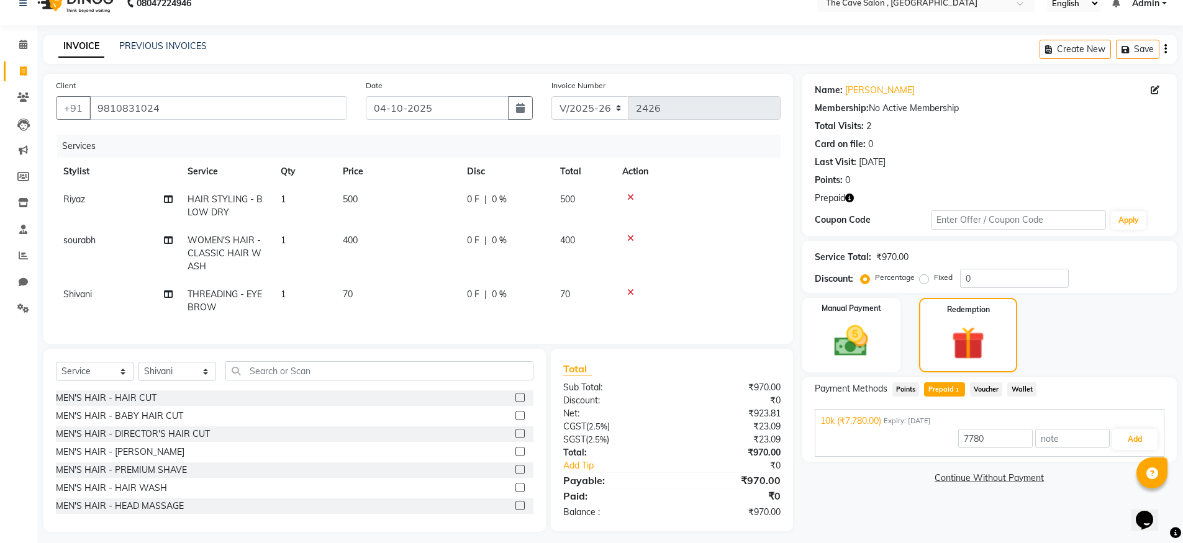
scroll to position [36, 0]
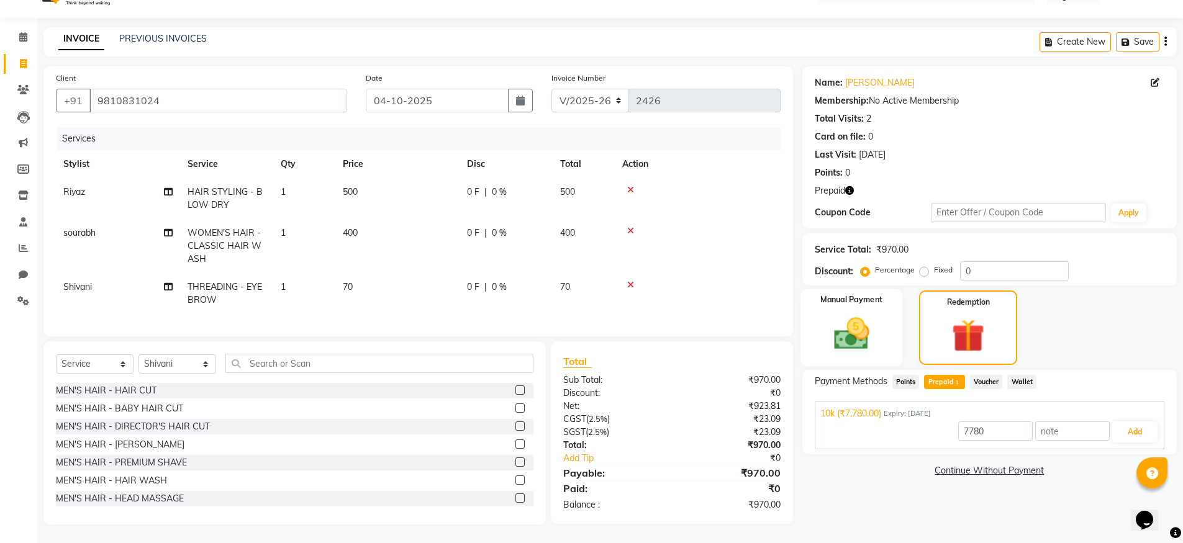
click at [868, 314] on img at bounding box center [851, 334] width 57 height 40
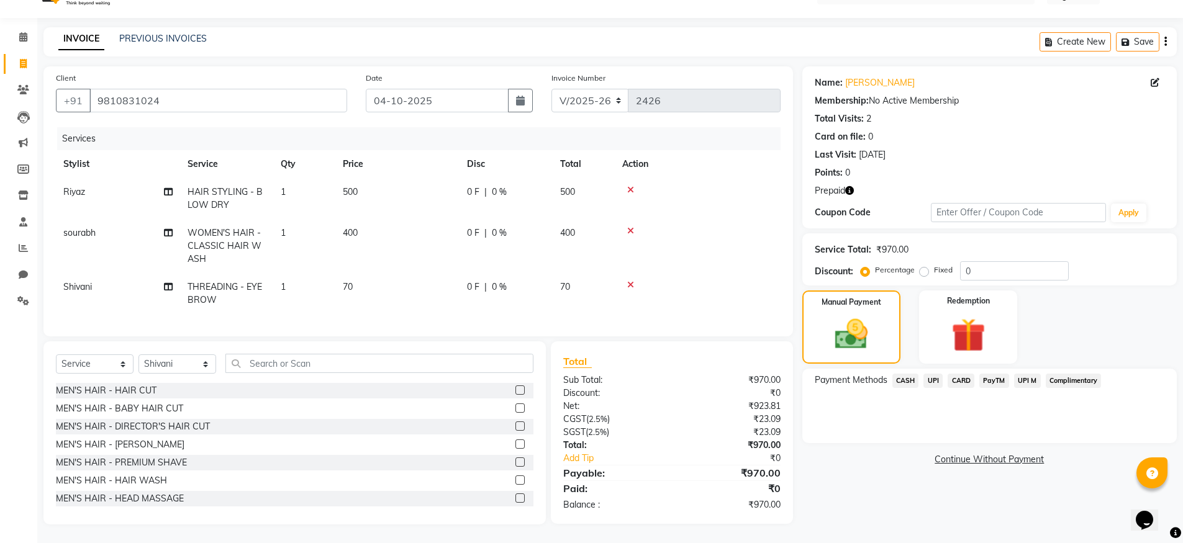
click at [848, 186] on icon "button" at bounding box center [849, 190] width 9 height 9
click at [963, 314] on img at bounding box center [968, 336] width 57 height 44
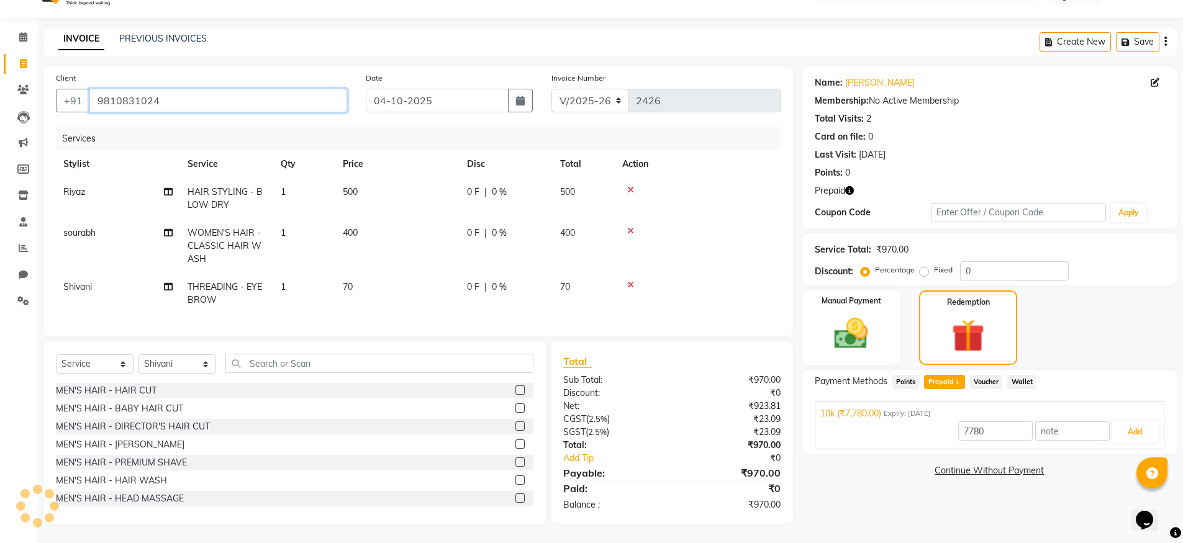
drag, startPoint x: 276, startPoint y: 84, endPoint x: 274, endPoint y: 91, distance: 6.5
click at [276, 89] on input "9810831024" at bounding box center [218, 101] width 258 height 24
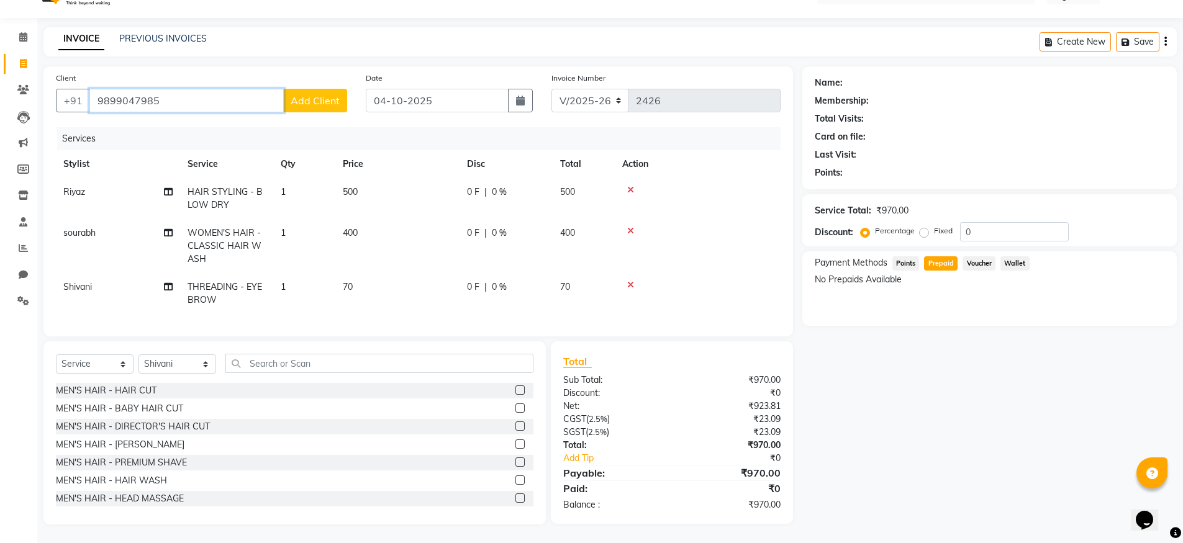
type input "9899047985"
click at [689, 132] on div "Services" at bounding box center [423, 138] width 733 height 23
click at [24, 62] on link "Invoice" at bounding box center [19, 64] width 30 height 20
select select "service"
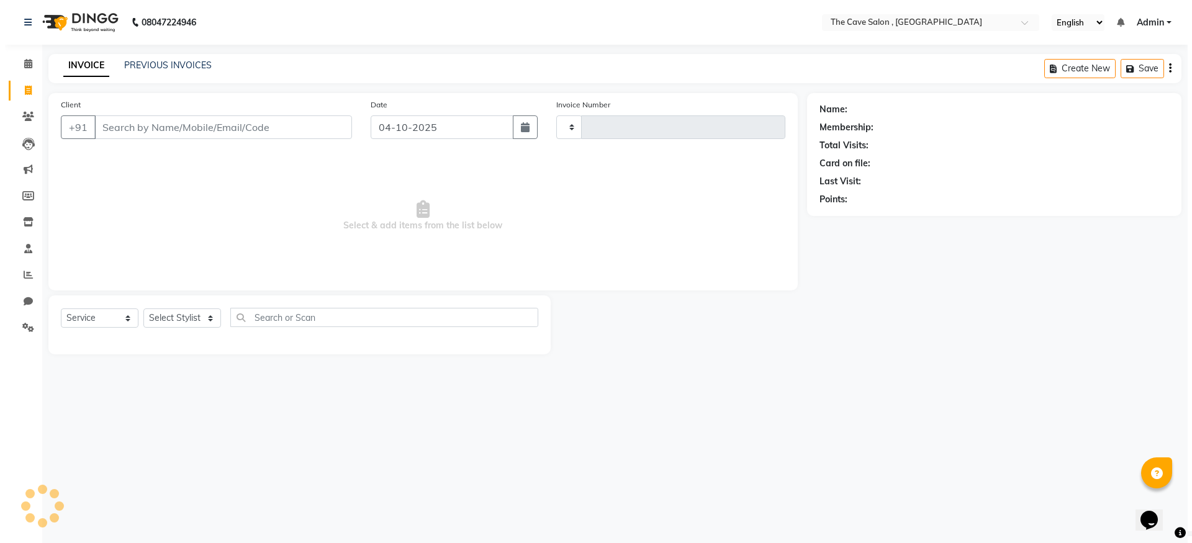
scroll to position [0, 0]
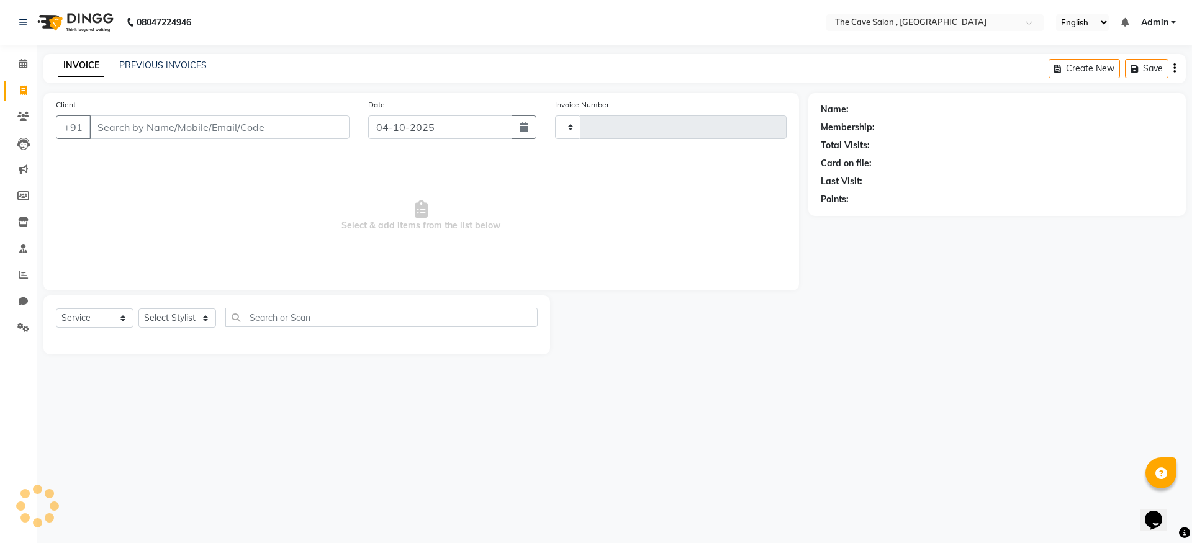
type input "2426"
select select "7844"
click at [167, 127] on input "Client" at bounding box center [219, 128] width 260 height 24
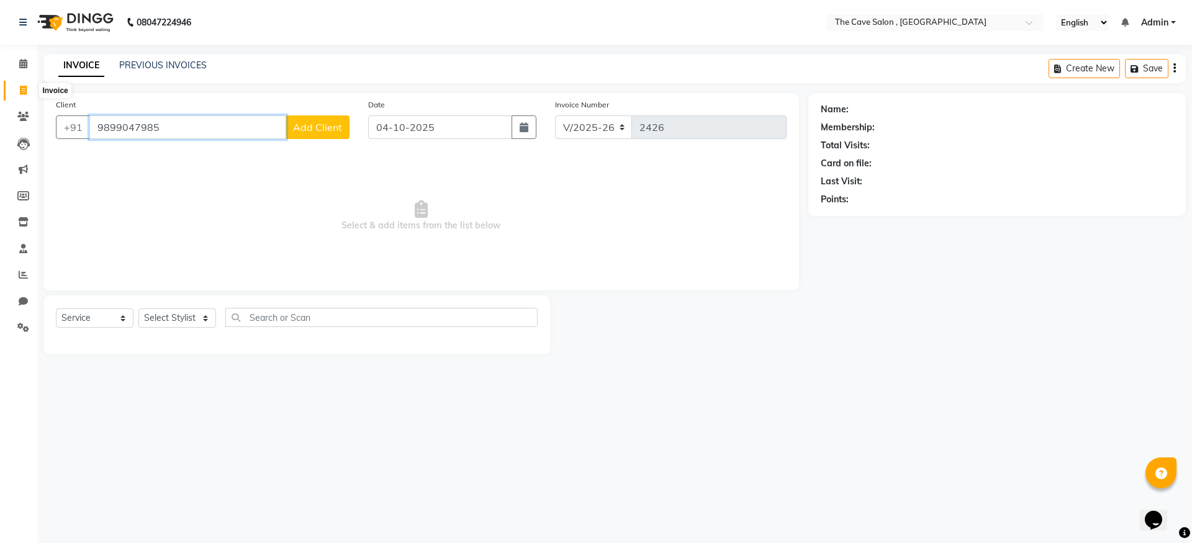
type input "9899047985"
click at [20, 91] on icon at bounding box center [23, 90] width 7 height 9
select select "service"
type input "2426"
select select "7844"
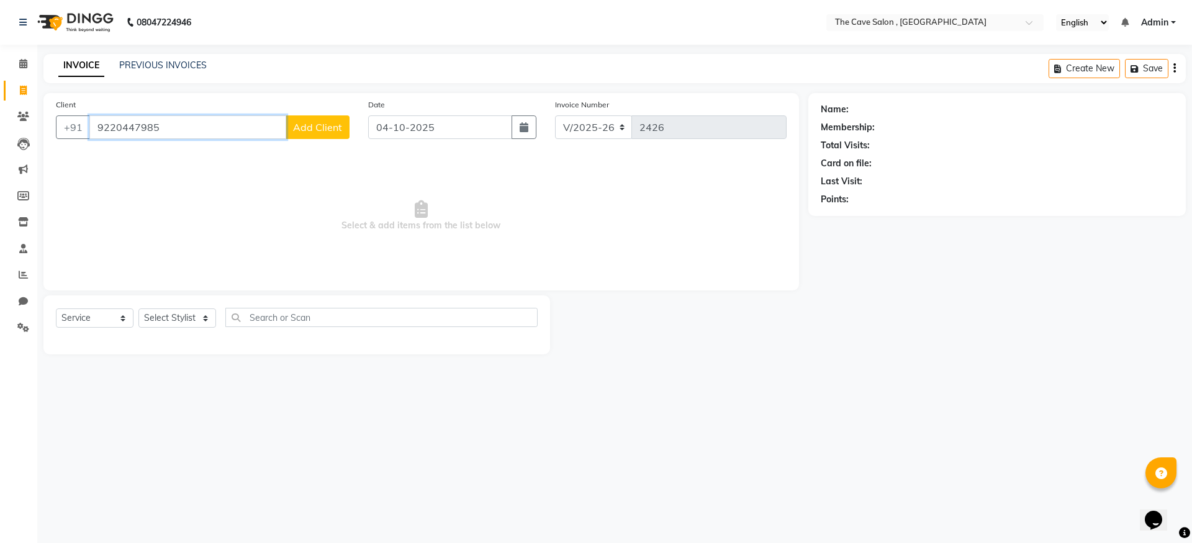
type input "9220447985"
click at [28, 88] on span at bounding box center [23, 91] width 22 height 14
select select "service"
type input "2426"
select select "7844"
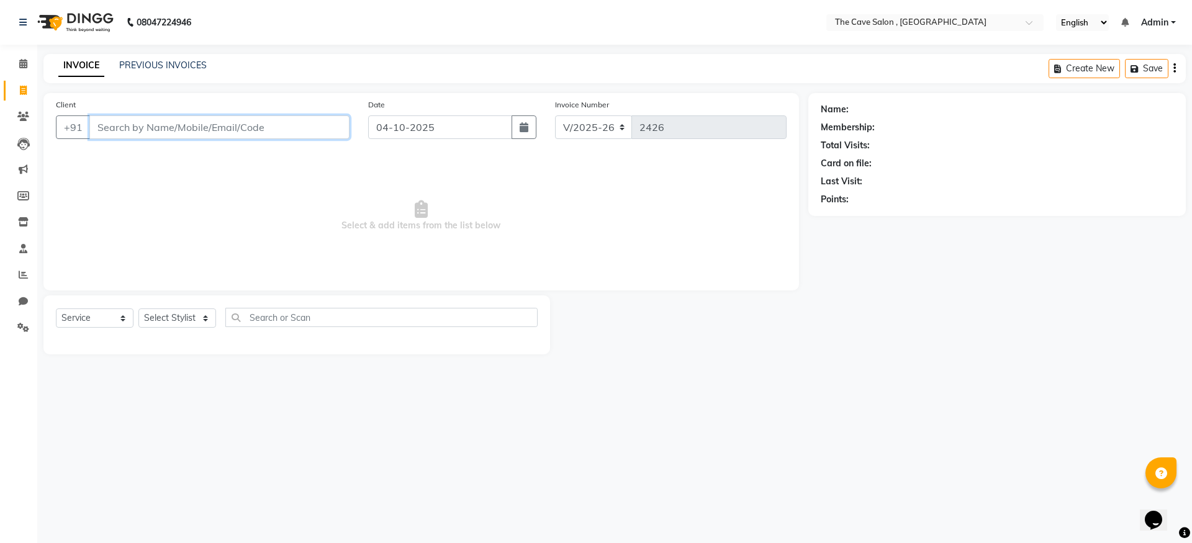
click at [145, 123] on input "Client" at bounding box center [219, 128] width 260 height 24
type input "9899047985"
click at [324, 127] on span "Add Client" at bounding box center [317, 127] width 49 height 12
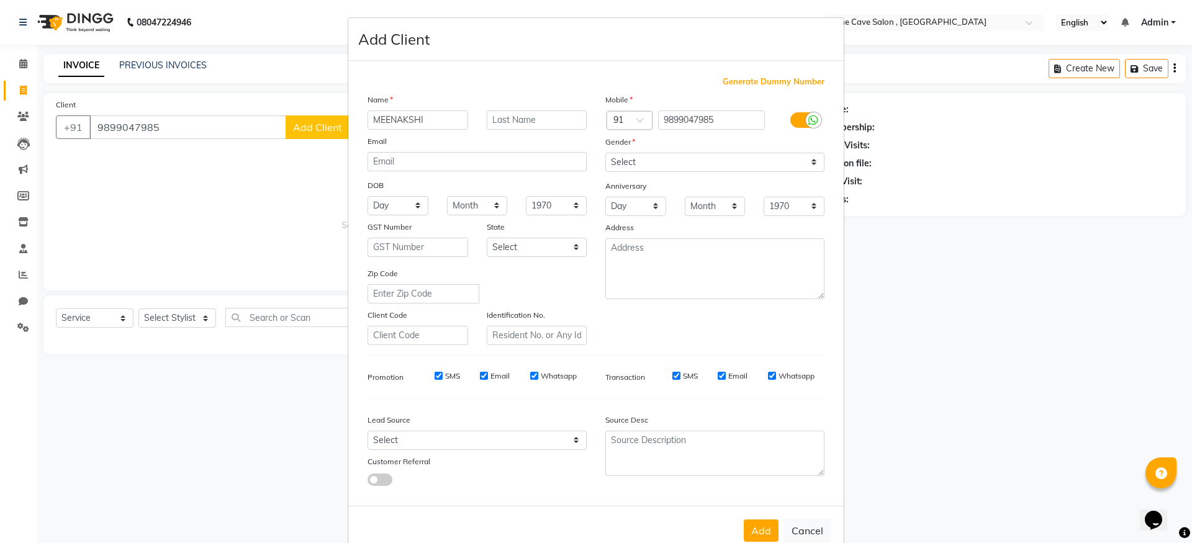
type input "MEENAKSHI"
click at [511, 118] on input "text" at bounding box center [537, 120] width 101 height 19
type input "[PERSON_NAME]"
click at [673, 163] on select "Select [DEMOGRAPHIC_DATA] [DEMOGRAPHIC_DATA] Other Prefer Not To Say" at bounding box center [715, 162] width 219 height 19
select select "[DEMOGRAPHIC_DATA]"
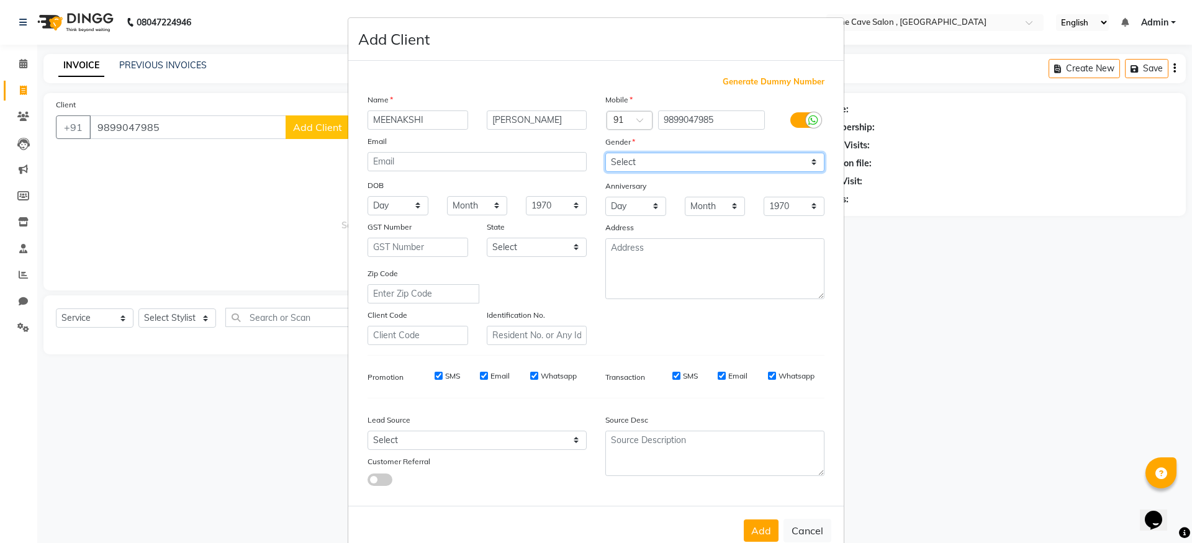
click at [606, 153] on select "Select [DEMOGRAPHIC_DATA] [DEMOGRAPHIC_DATA] Other Prefer Not To Say" at bounding box center [715, 162] width 219 height 19
click at [766, 534] on button "Add" at bounding box center [761, 531] width 35 height 22
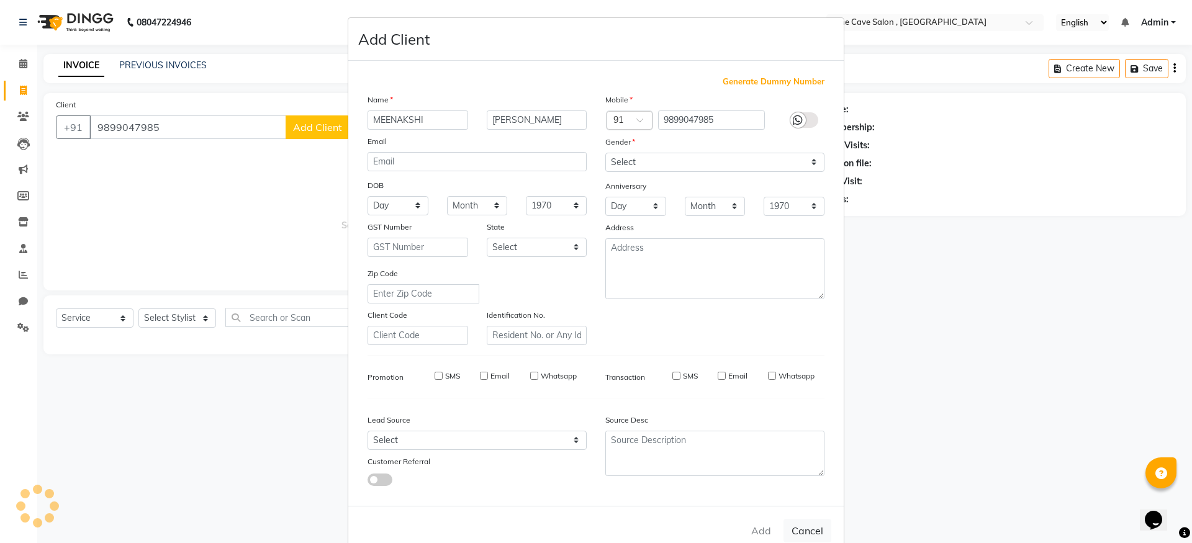
select select
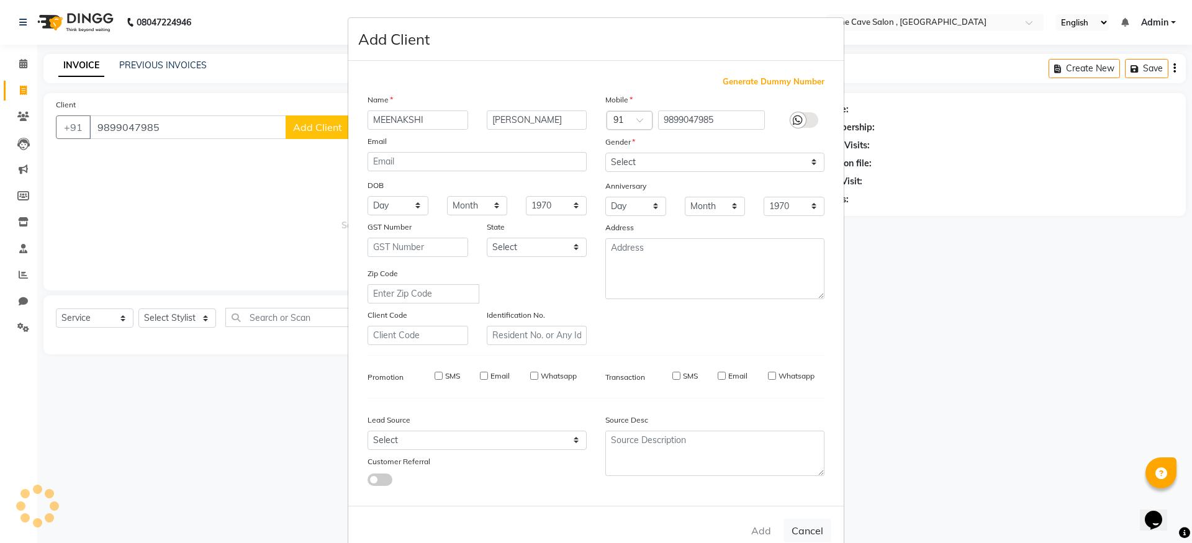
select select
checkbox input "false"
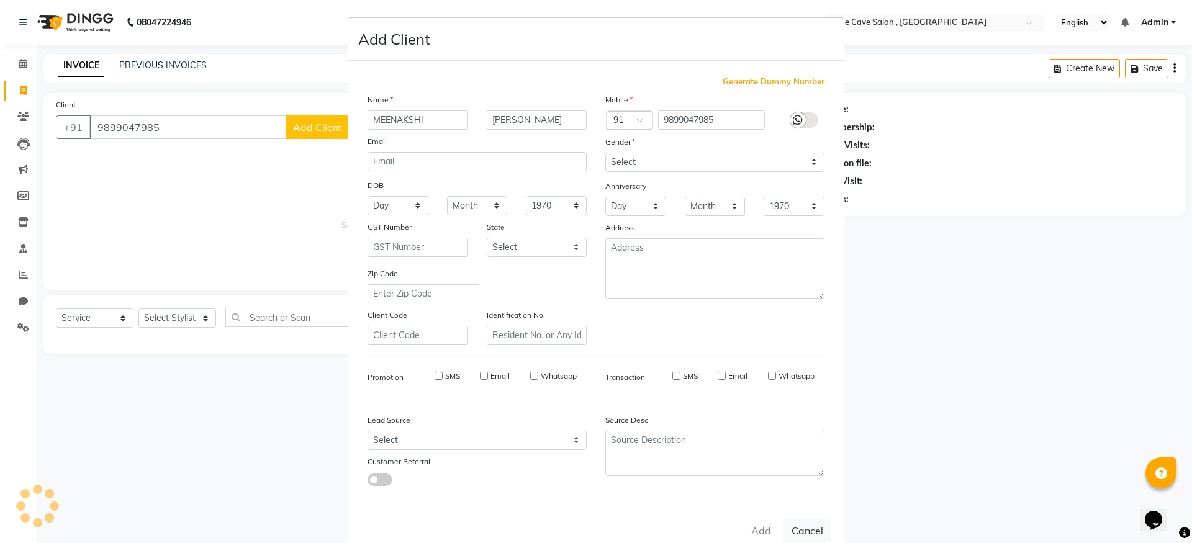
checkbox input "false"
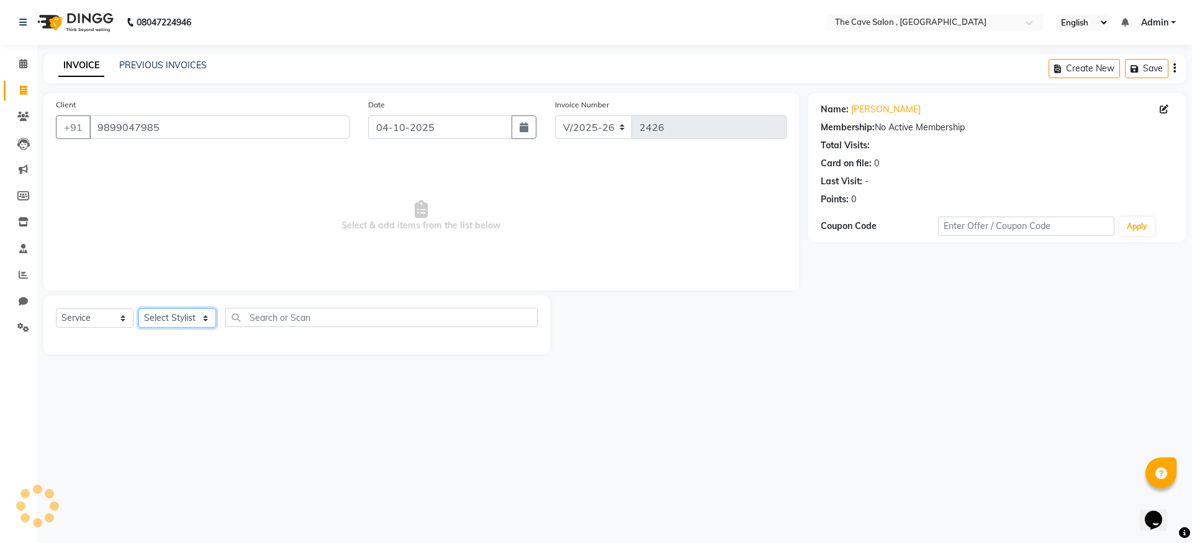
click at [203, 317] on select "Select Stylist Aarif Anil [PERSON_NAME] Anup bharti danish karan Mamta Manager …" at bounding box center [178, 318] width 78 height 19
select select "70260"
click at [139, 309] on select "Select Stylist Aarif Anil [PERSON_NAME] Anup bharti danish karan Mamta Manager …" at bounding box center [178, 318] width 78 height 19
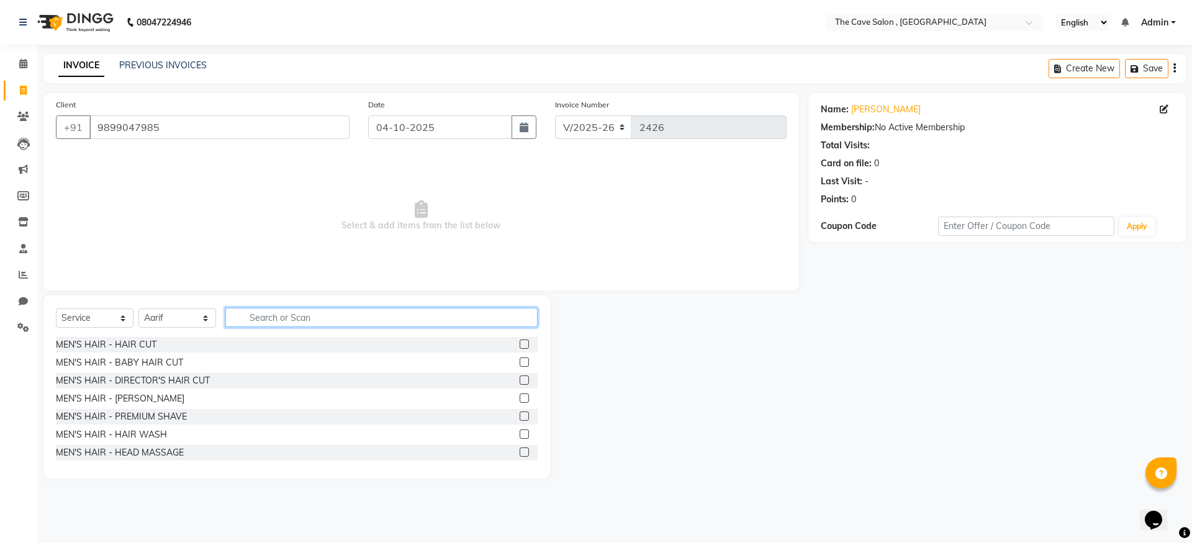
click at [289, 316] on input "text" at bounding box center [381, 317] width 312 height 19
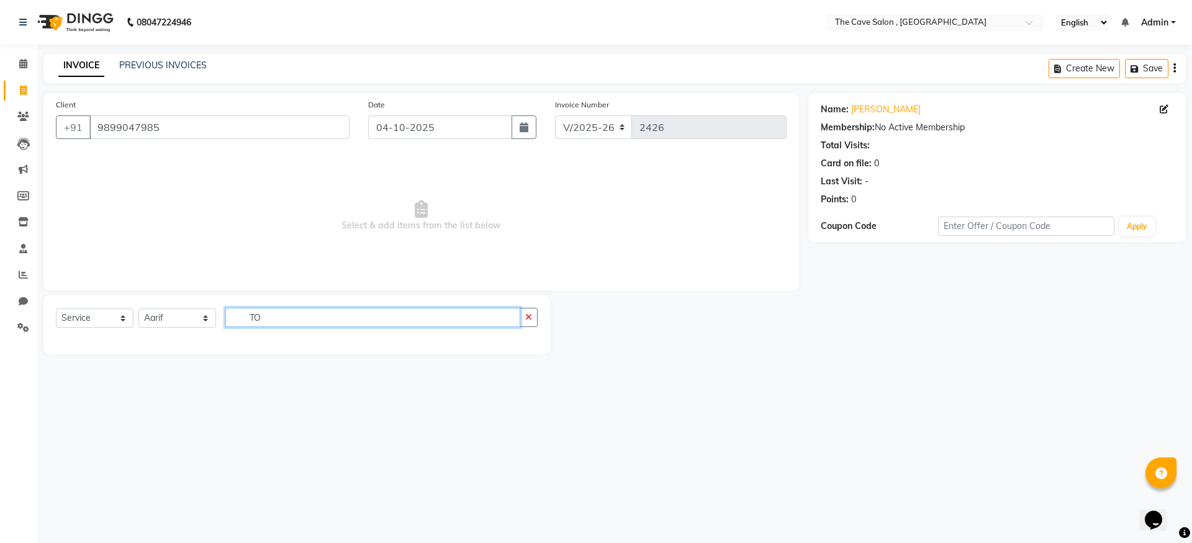
type input "T"
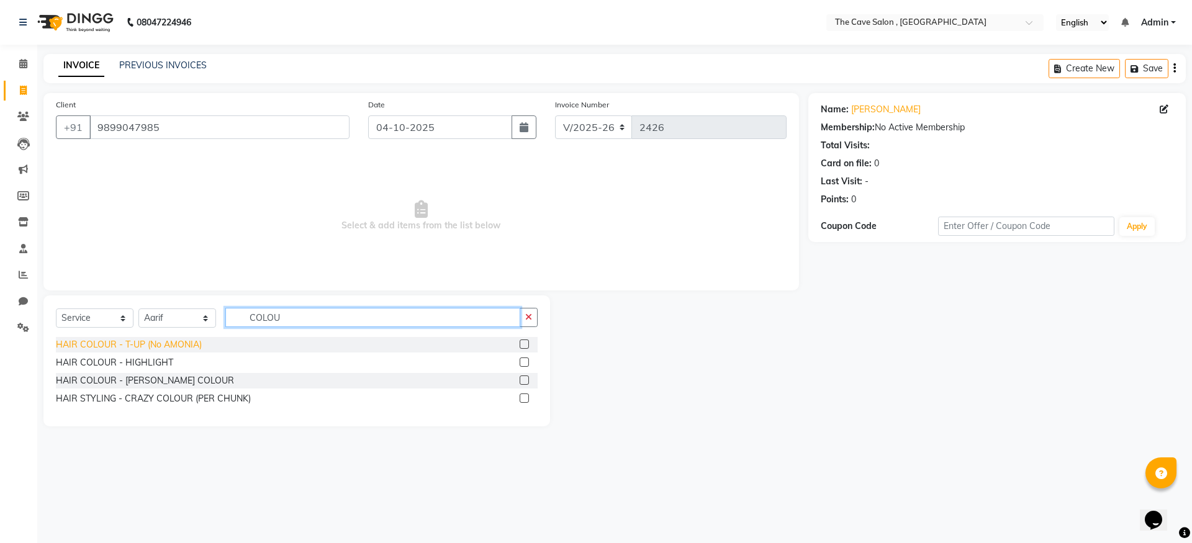
type input "COLOU"
click at [186, 342] on div "HAIR COLOUR - T-UP (No AMONIA)" at bounding box center [129, 344] width 146 height 13
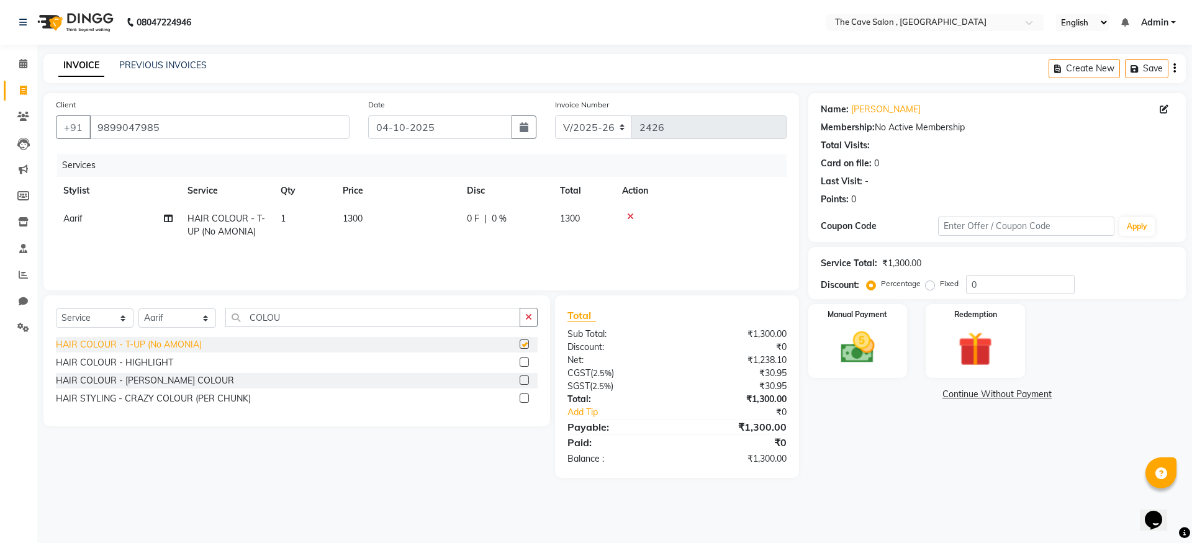
checkbox input "false"
click at [868, 348] on img at bounding box center [858, 347] width 58 height 41
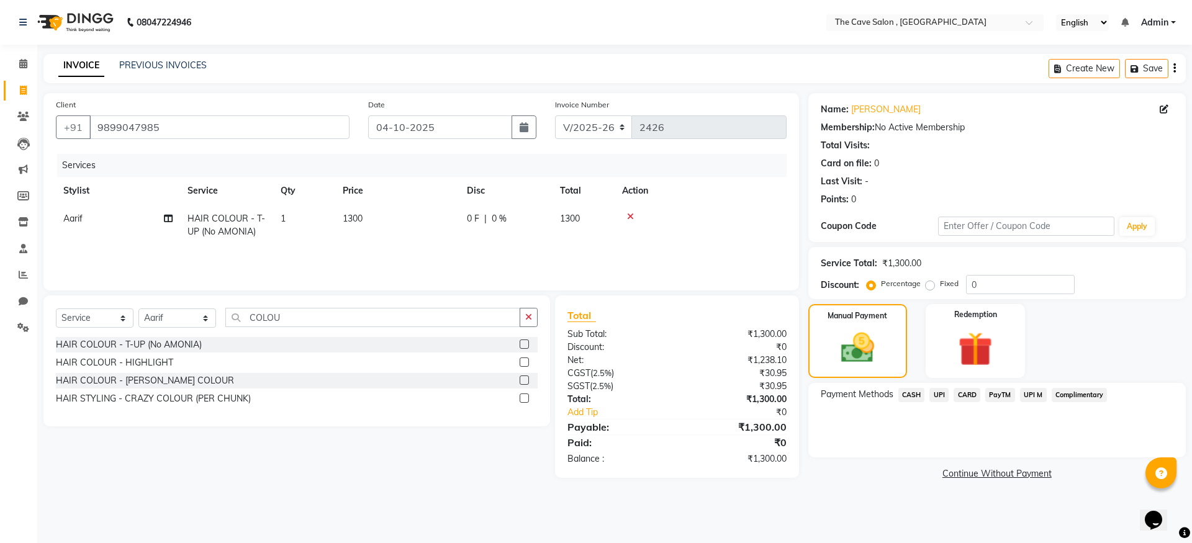
click at [919, 391] on span "CASH" at bounding box center [912, 395] width 27 height 14
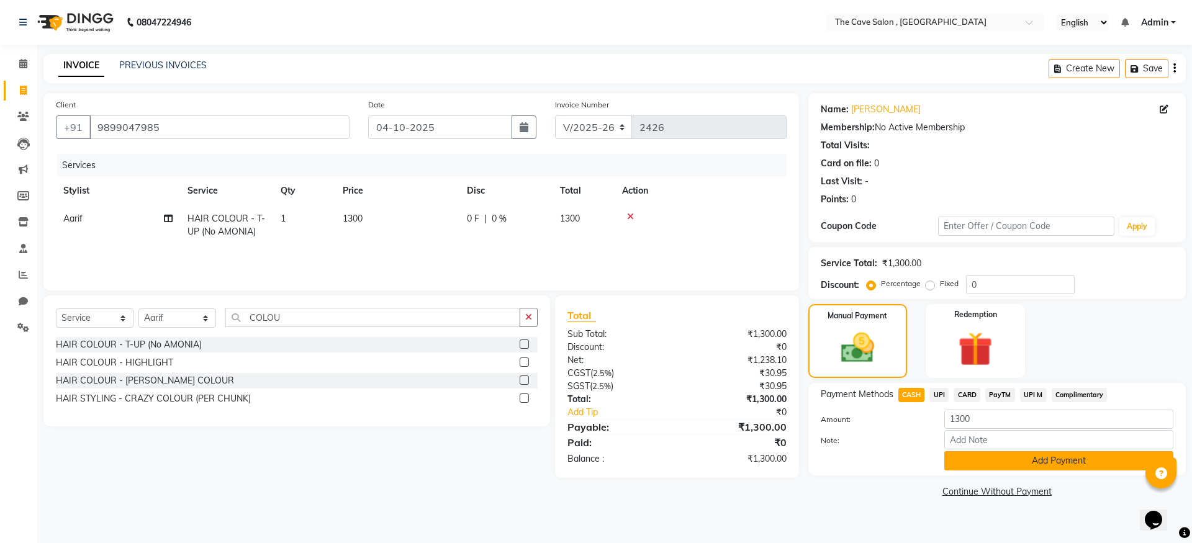
click at [1012, 456] on button "Add Payment" at bounding box center [1059, 461] width 229 height 19
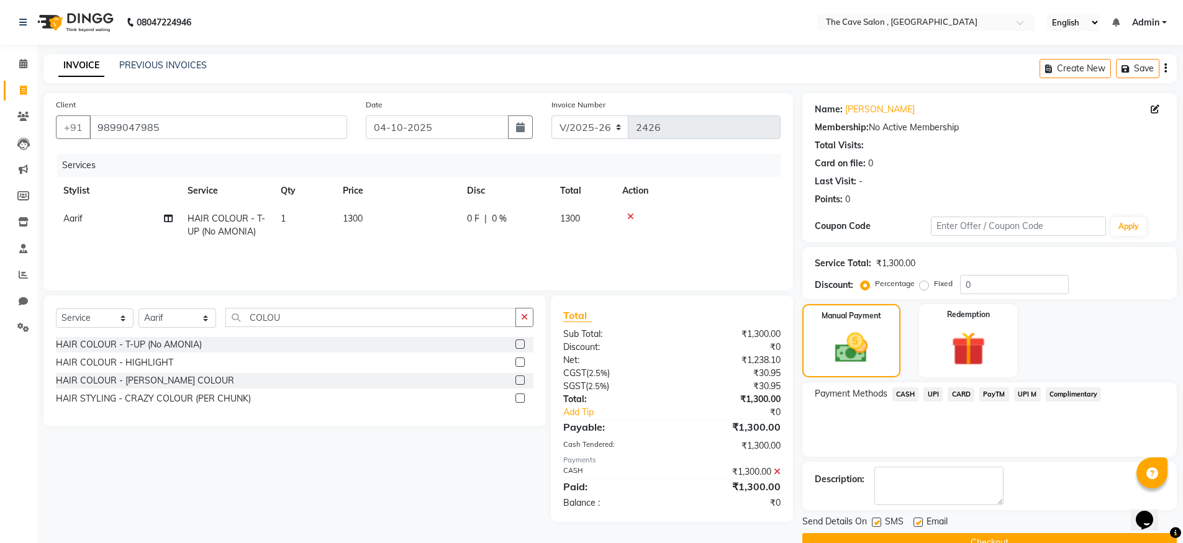
click at [1029, 539] on button "Checkout" at bounding box center [989, 543] width 375 height 19
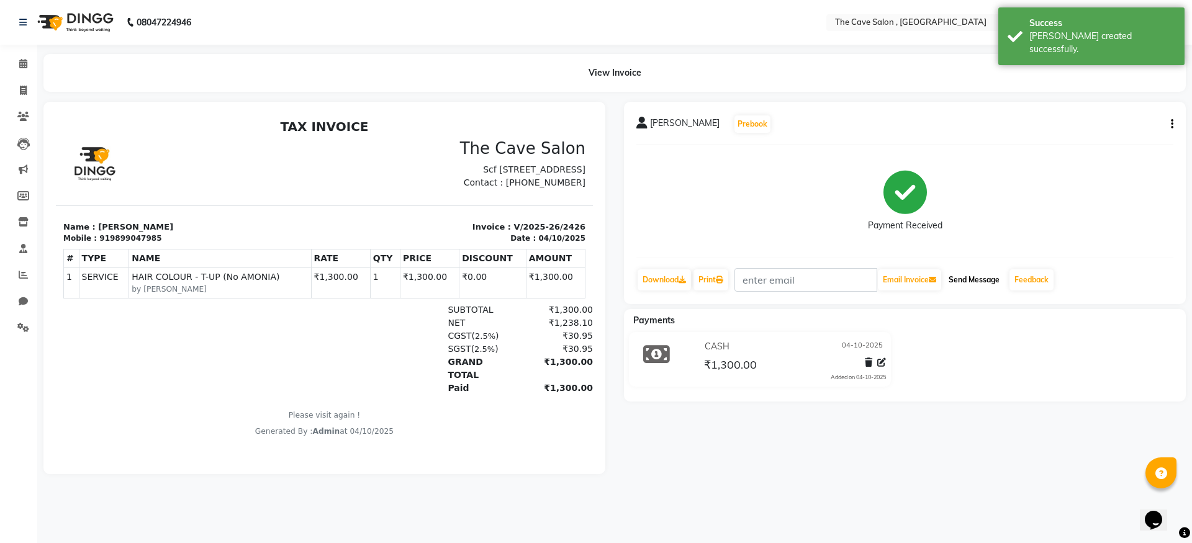
click at [992, 278] on button "Send Message" at bounding box center [974, 280] width 61 height 21
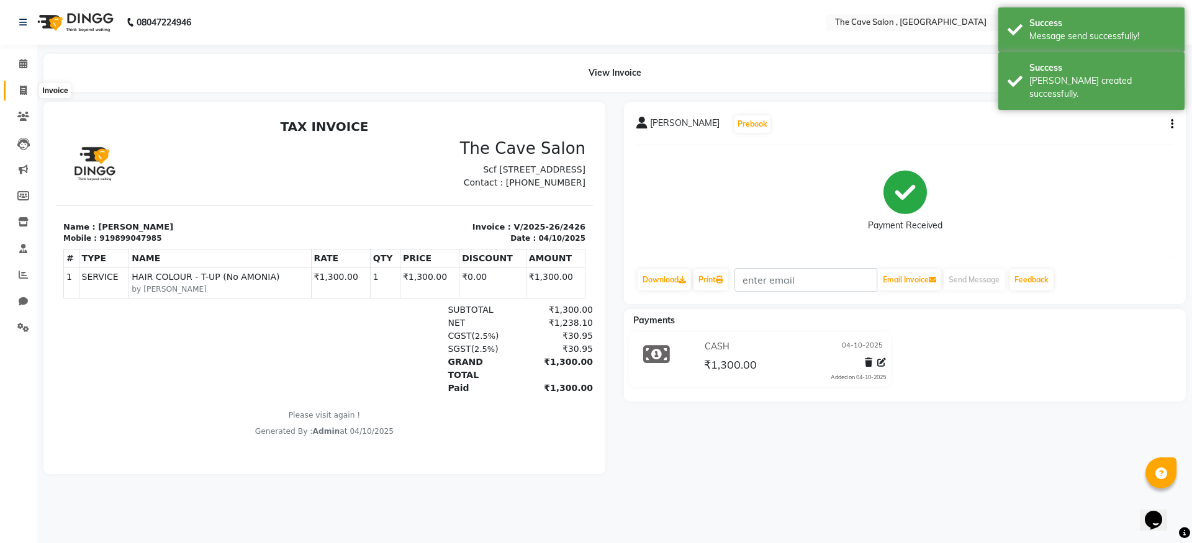
click at [24, 93] on icon at bounding box center [23, 90] width 7 height 9
select select "service"
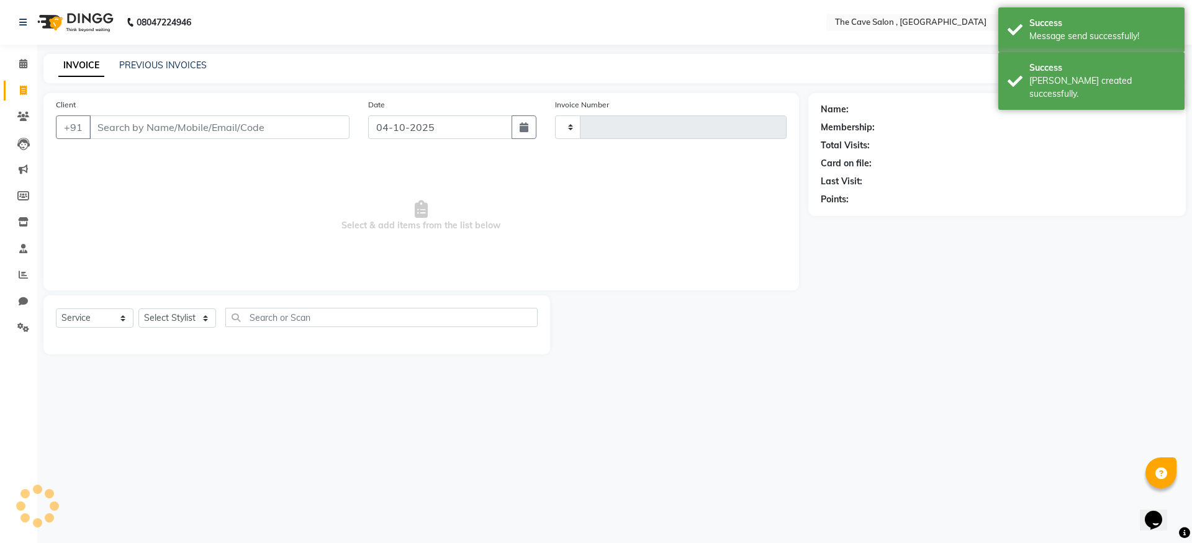
type input "2427"
select select "7844"
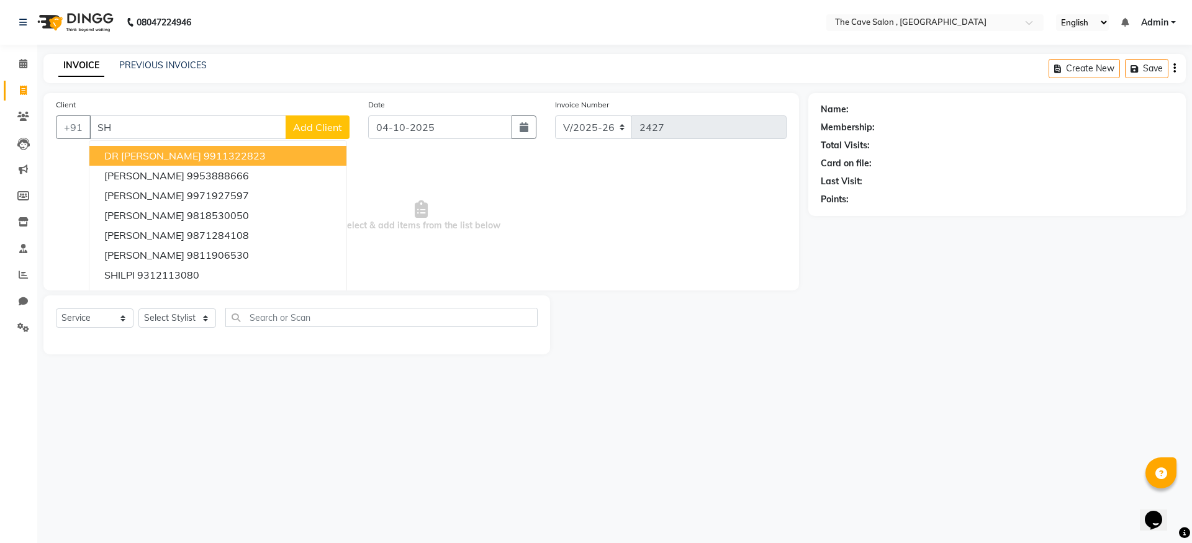
type input "S"
